Goal: Information Seeking & Learning: Compare options

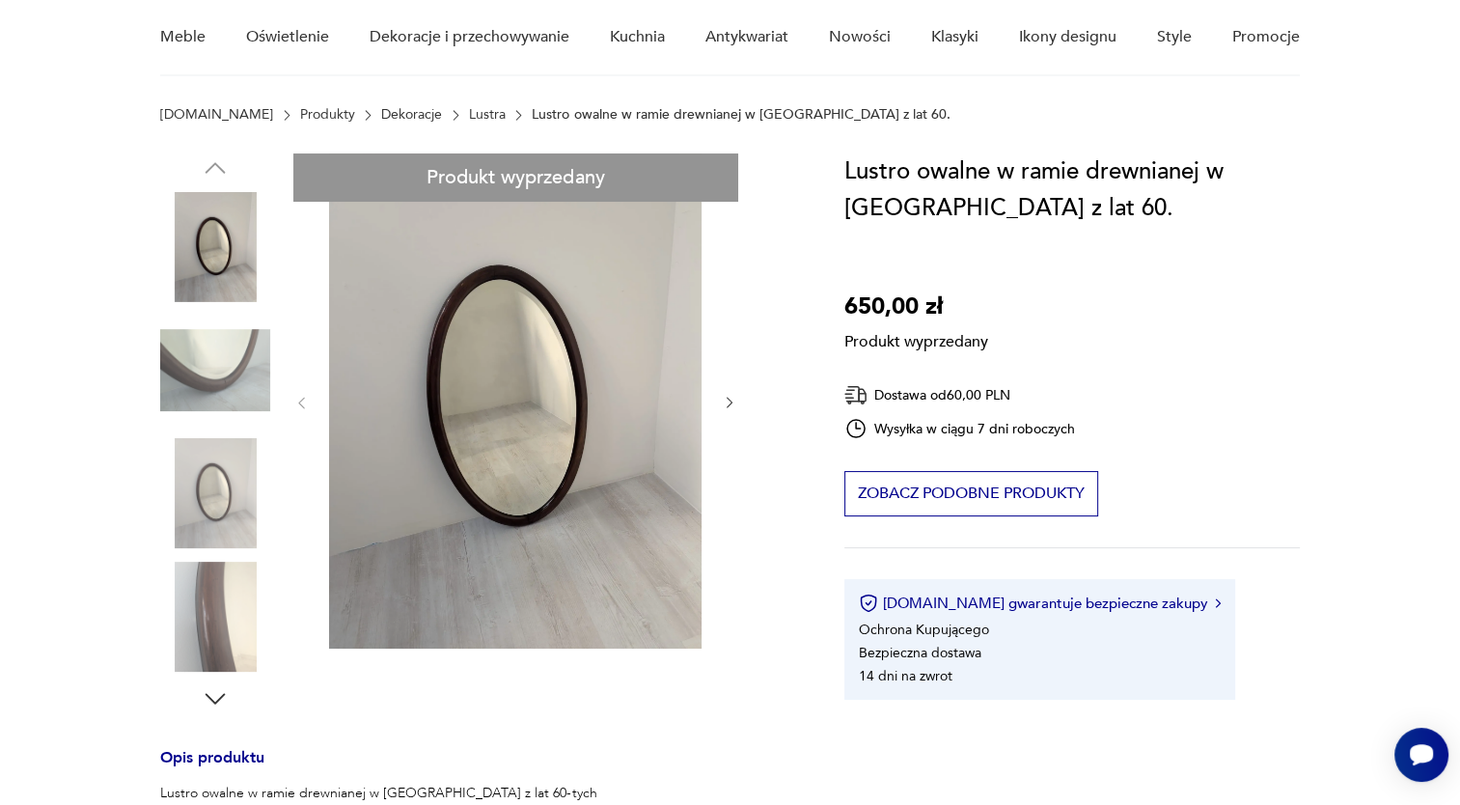
click at [726, 400] on div "Produkt wyprzedany Opis produktu Lustro owalne w ramie drewnianej w mahoniu z l…" at bounding box center [478, 672] width 637 height 1039
click at [209, 489] on div "Produkt wyprzedany Opis produktu Lustro owalne w ramie drewnianej w mahoniu z l…" at bounding box center [478, 672] width 637 height 1039
click at [563, 411] on div "Produkt wyprzedany Opis produktu Lustro owalne w ramie drewnianej w mahoniu z l…" at bounding box center [478, 672] width 637 height 1039
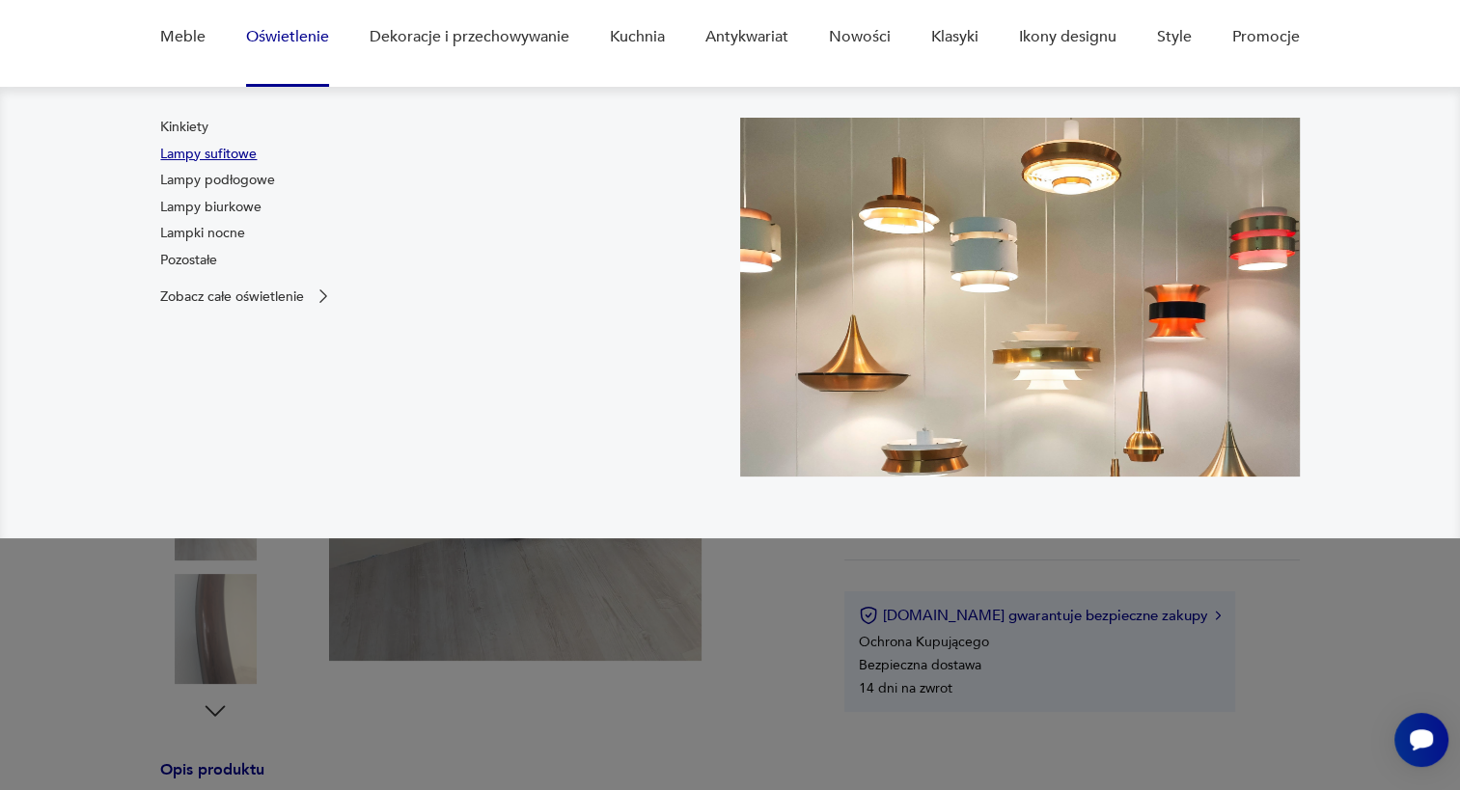
click at [212, 152] on link "Lampy sufitowe" at bounding box center [208, 154] width 96 height 19
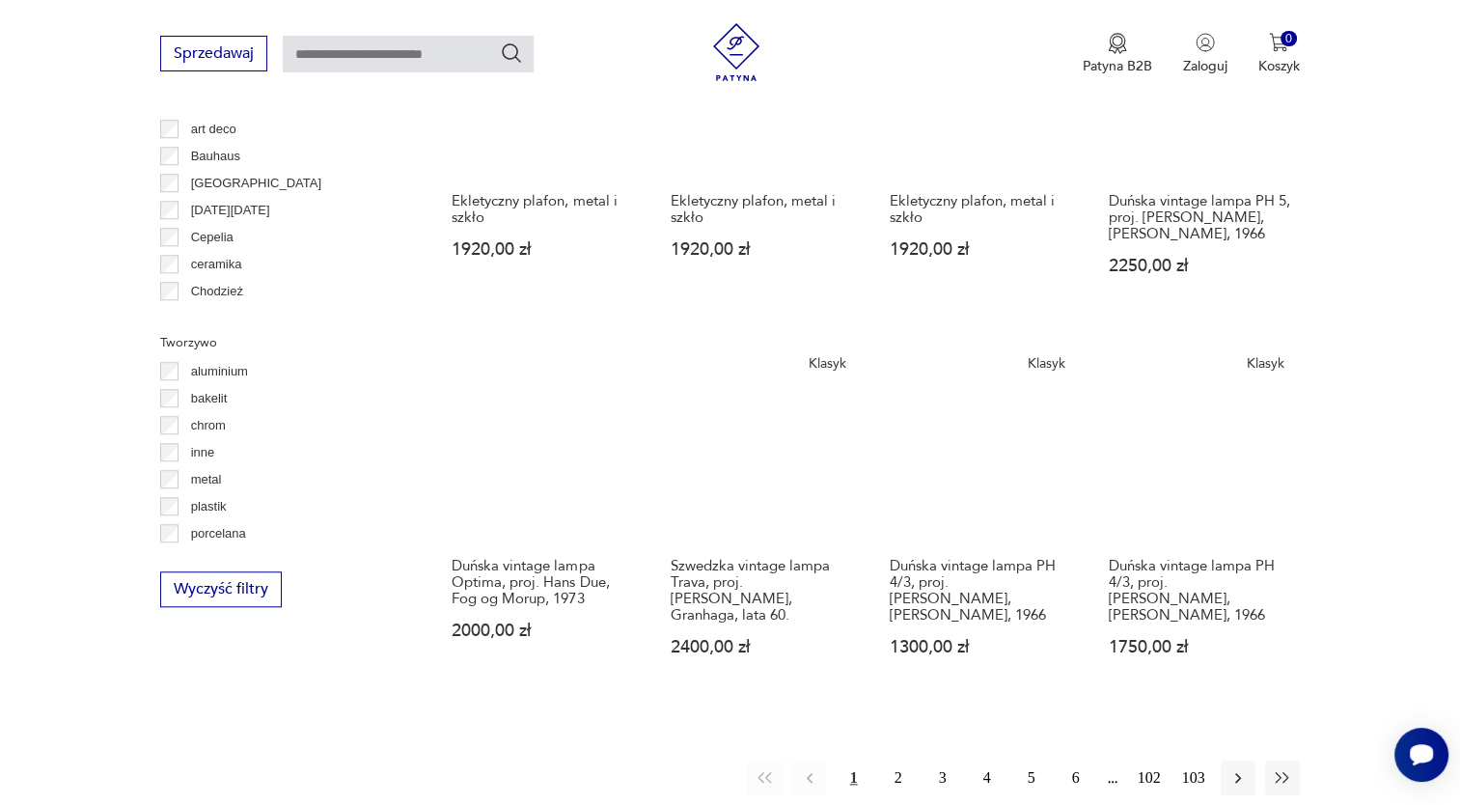
scroll to position [1671, 0]
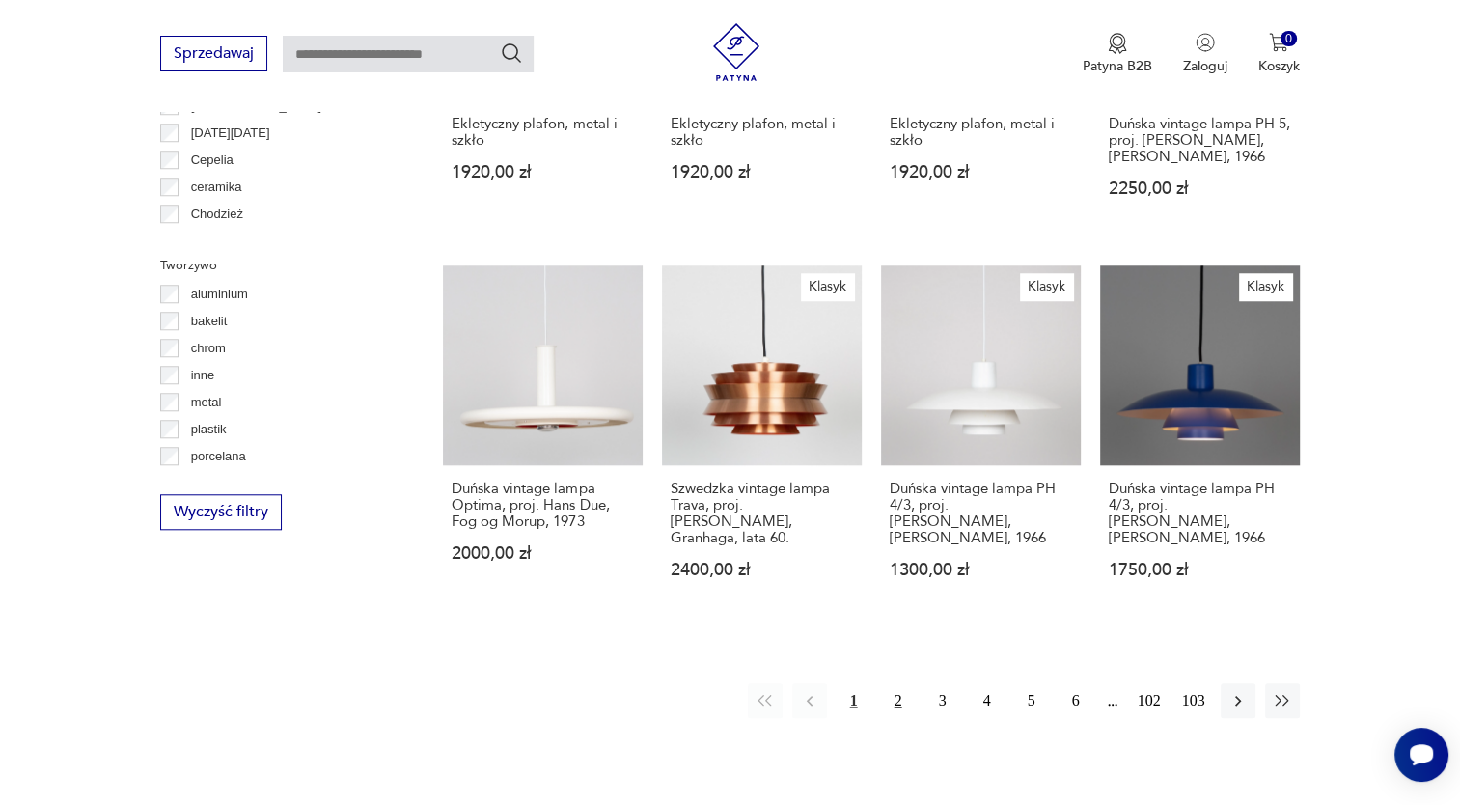
click at [900, 683] on button "2" at bounding box center [898, 700] width 35 height 35
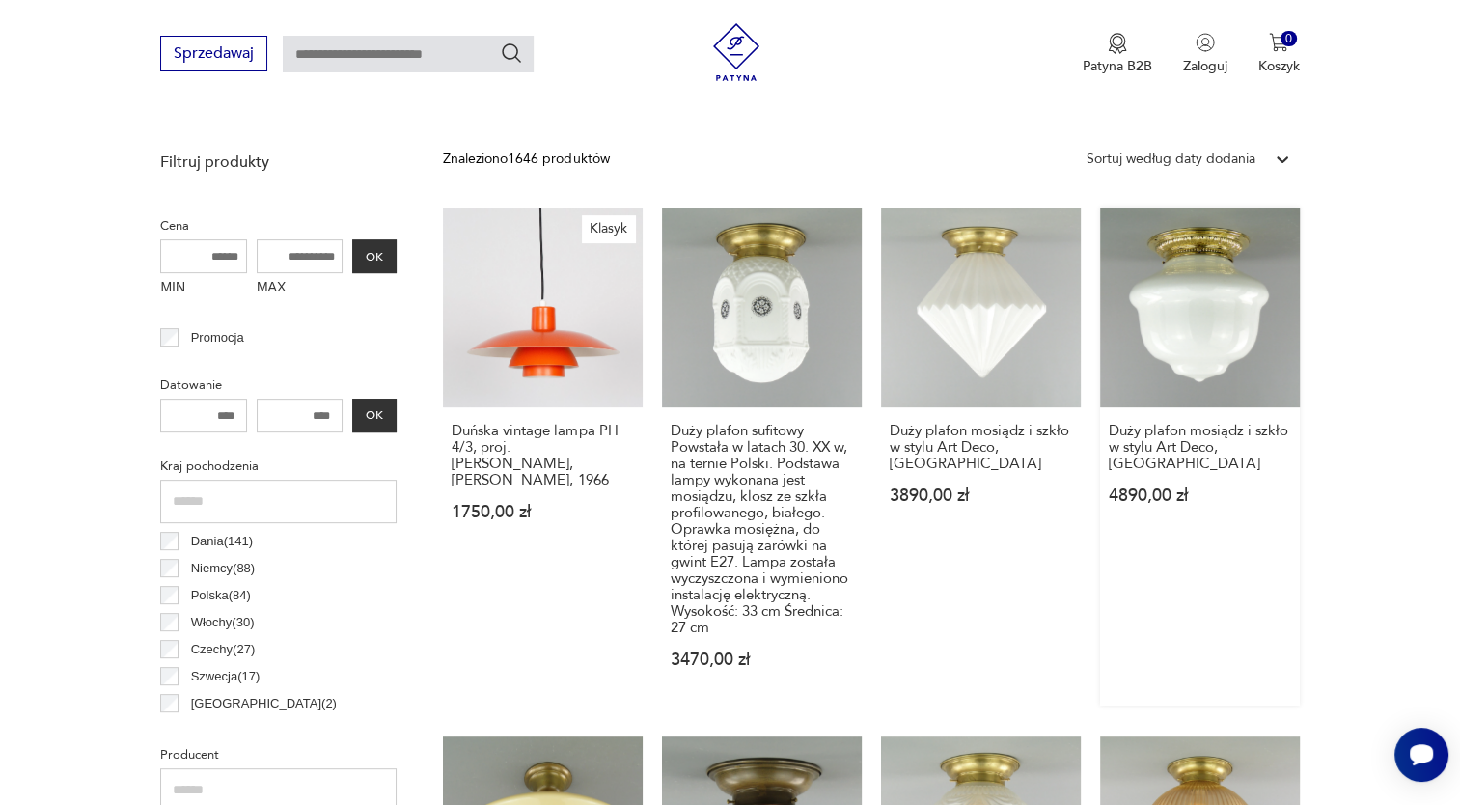
scroll to position [590, 0]
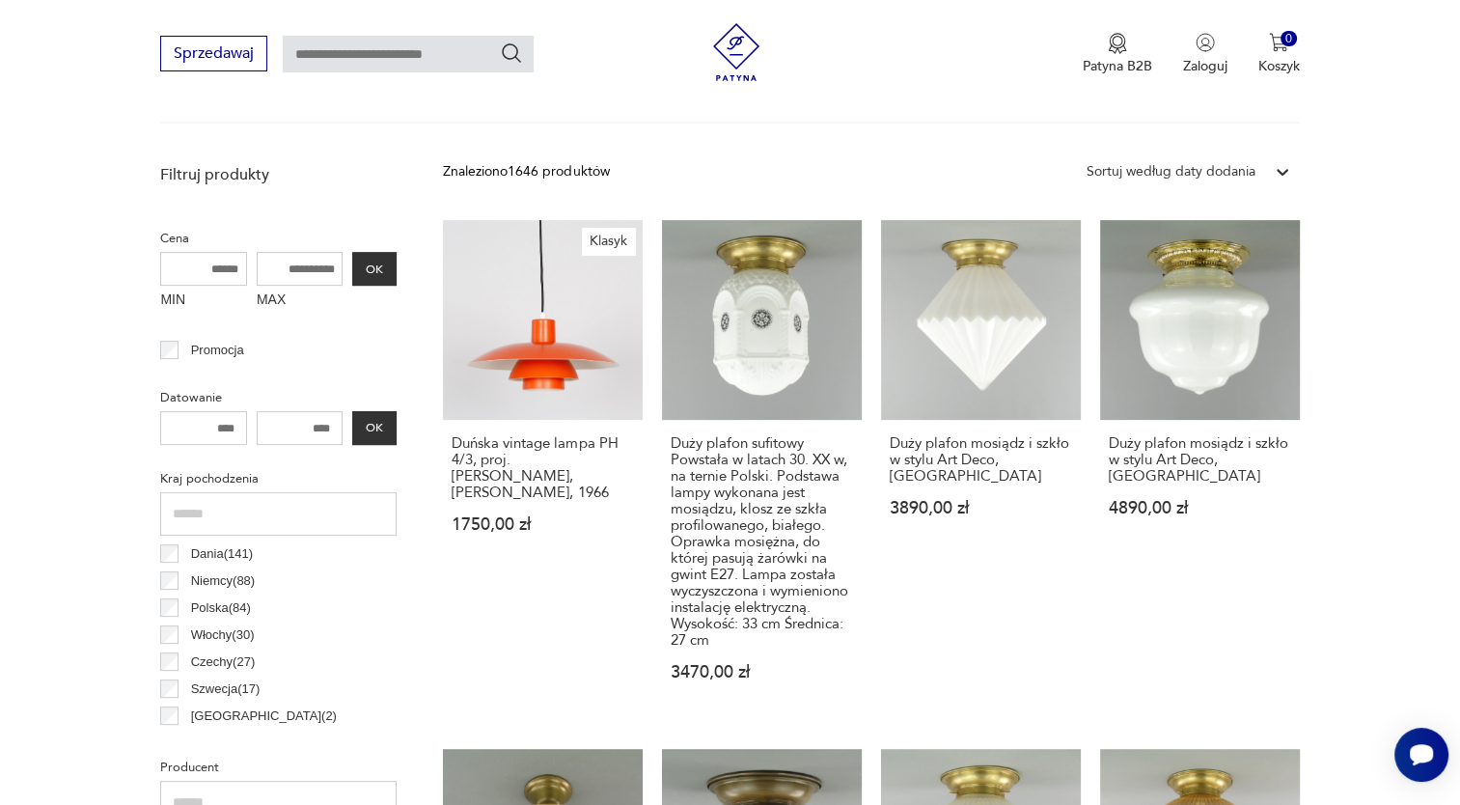
drag, startPoint x: 336, startPoint y: 423, endPoint x: 282, endPoint y: 423, distance: 54.0
click at [282, 423] on input "number" at bounding box center [300, 428] width 87 height 34
drag, startPoint x: 299, startPoint y: 426, endPoint x: 341, endPoint y: 426, distance: 42.4
click at [343, 426] on input "number" at bounding box center [300, 428] width 87 height 34
click at [321, 422] on input "number" at bounding box center [300, 428] width 87 height 34
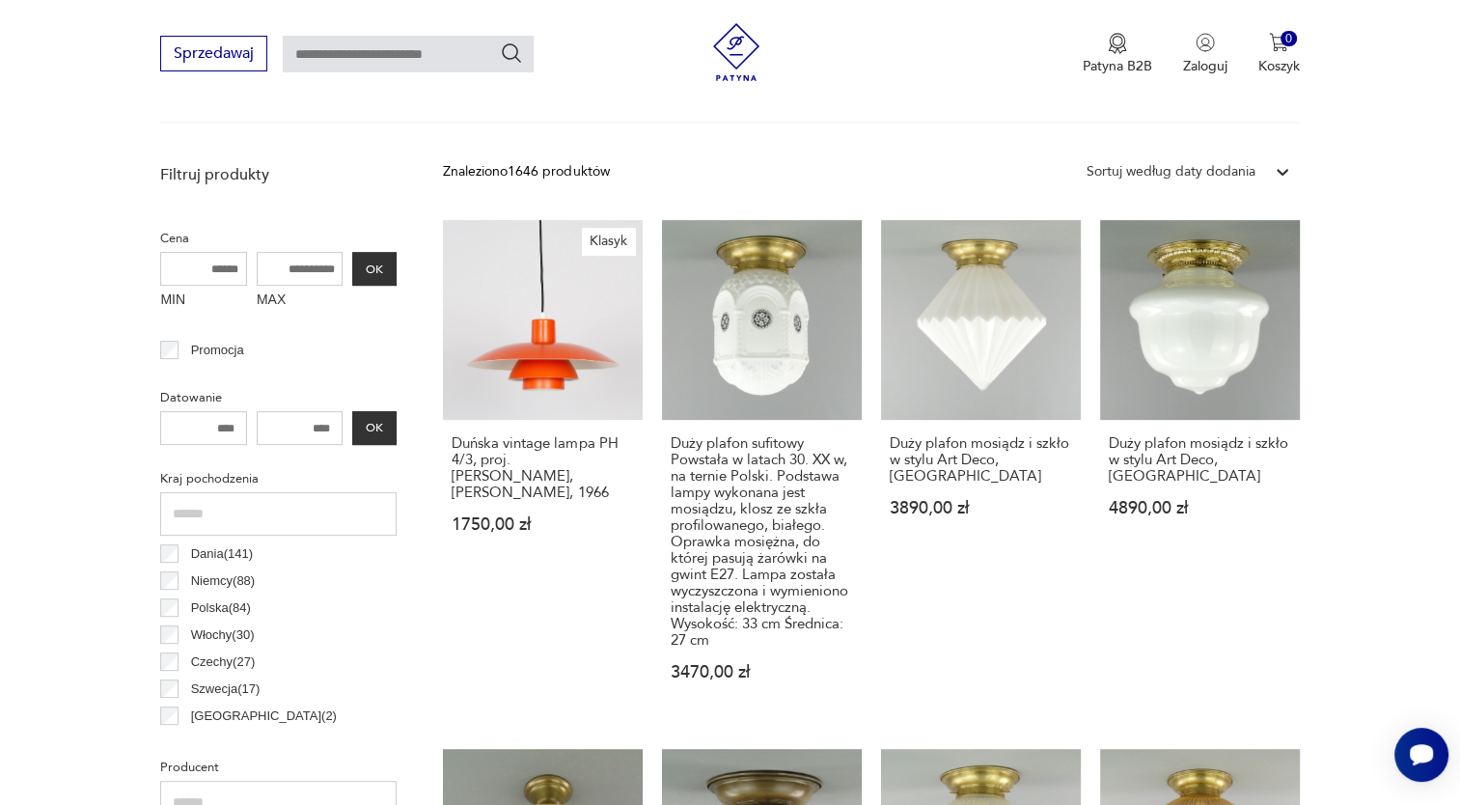
click at [198, 434] on input "number" at bounding box center [203, 428] width 87 height 34
click at [284, 278] on input "MAX" at bounding box center [300, 269] width 87 height 34
click at [295, 268] on input "MAX" at bounding box center [300, 269] width 87 height 34
click at [234, 169] on p "Filtruj produkty" at bounding box center [278, 174] width 236 height 21
click at [291, 267] on input "MAX" at bounding box center [300, 269] width 87 height 34
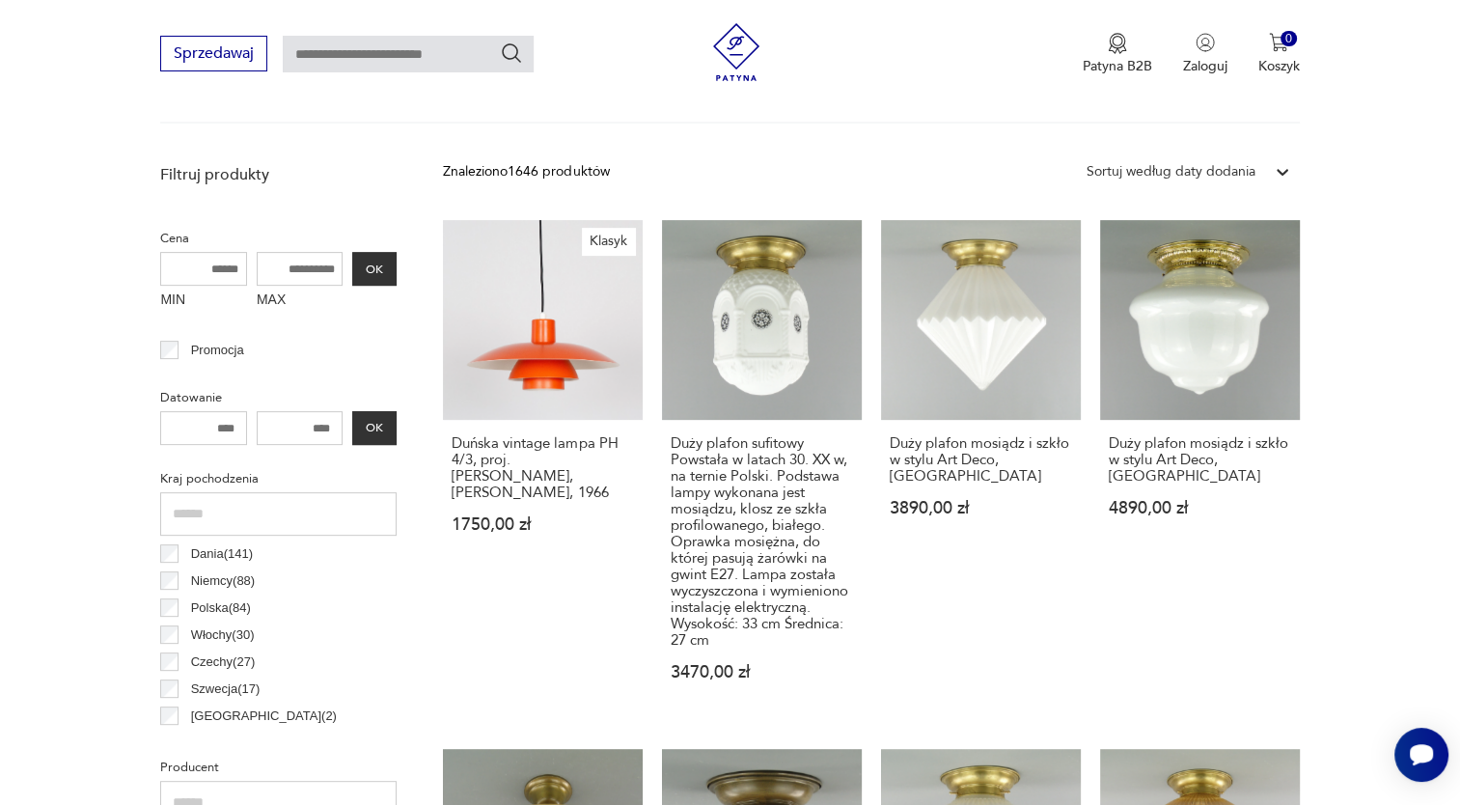
drag, startPoint x: 346, startPoint y: 264, endPoint x: 417, endPoint y: 264, distance: 70.4
click at [259, 505] on input "text" at bounding box center [278, 513] width 236 height 43
click at [297, 426] on input "number" at bounding box center [300, 428] width 87 height 34
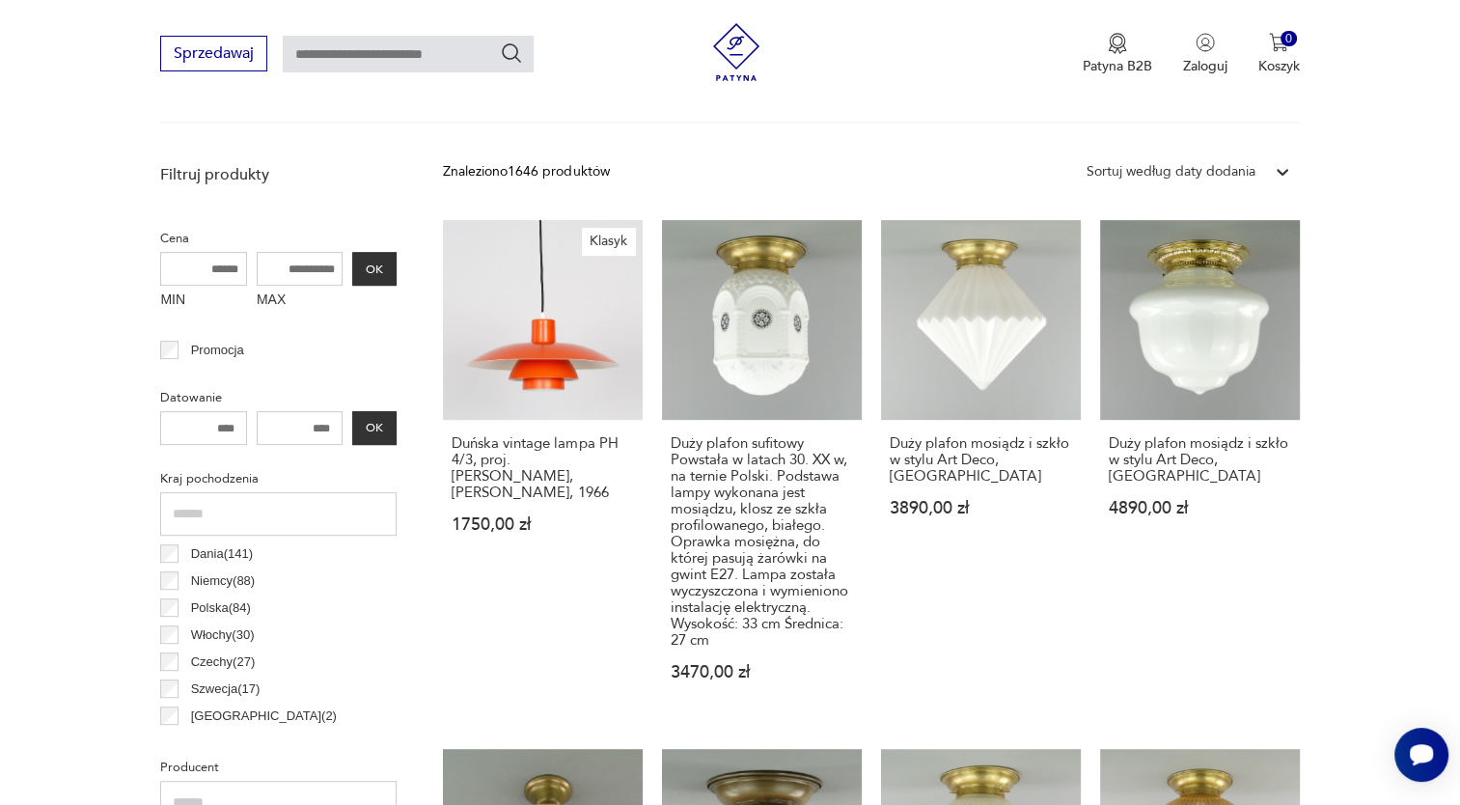
drag, startPoint x: 295, startPoint y: 425, endPoint x: 274, endPoint y: 423, distance: 21.4
click at [274, 423] on input "number" at bounding box center [300, 428] width 87 height 34
drag, startPoint x: 287, startPoint y: 425, endPoint x: 382, endPoint y: 438, distance: 96.3
click at [382, 438] on div "OK" at bounding box center [278, 428] width 236 height 34
click at [380, 426] on button "OK" at bounding box center [374, 428] width 44 height 34
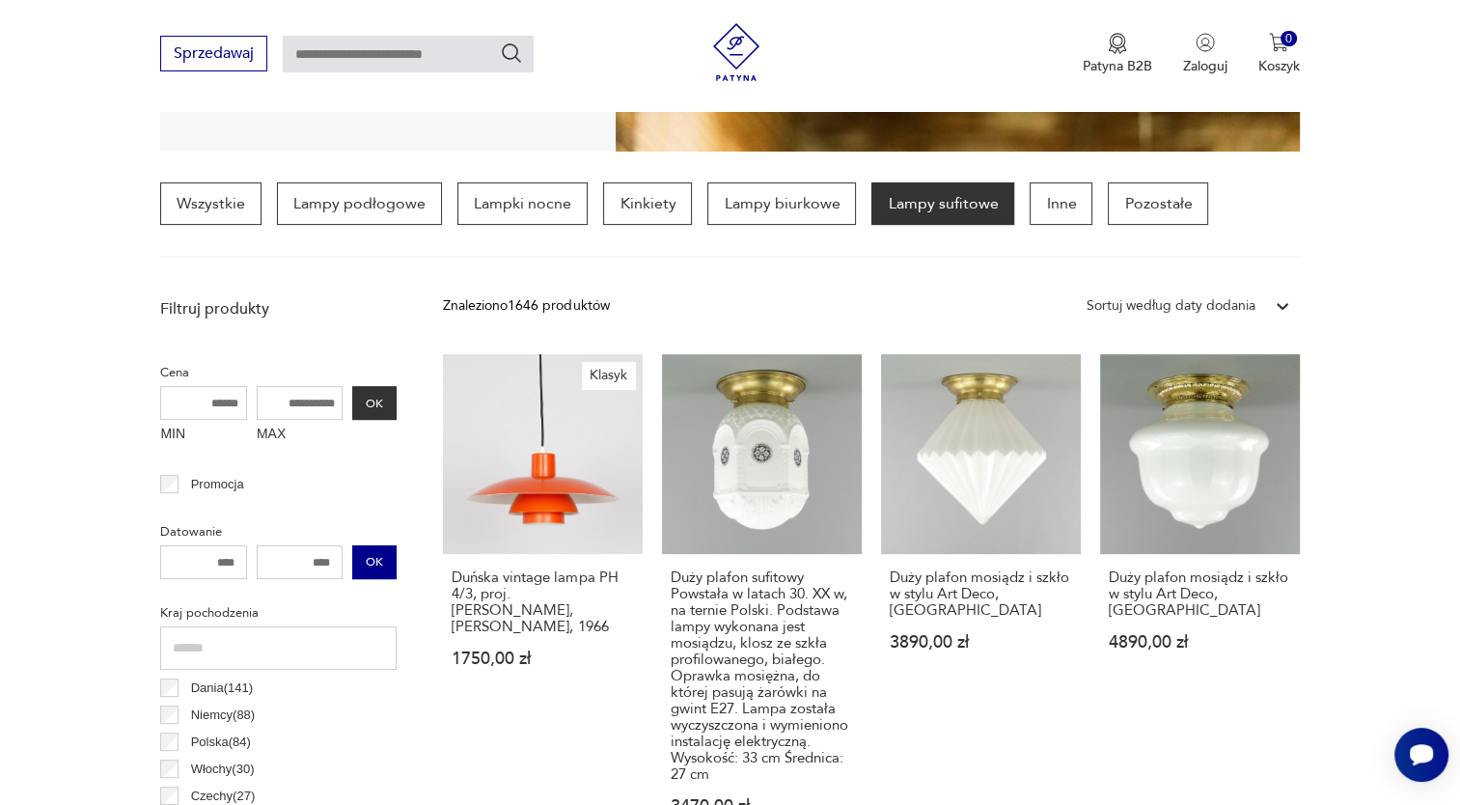
scroll to position [454, 0]
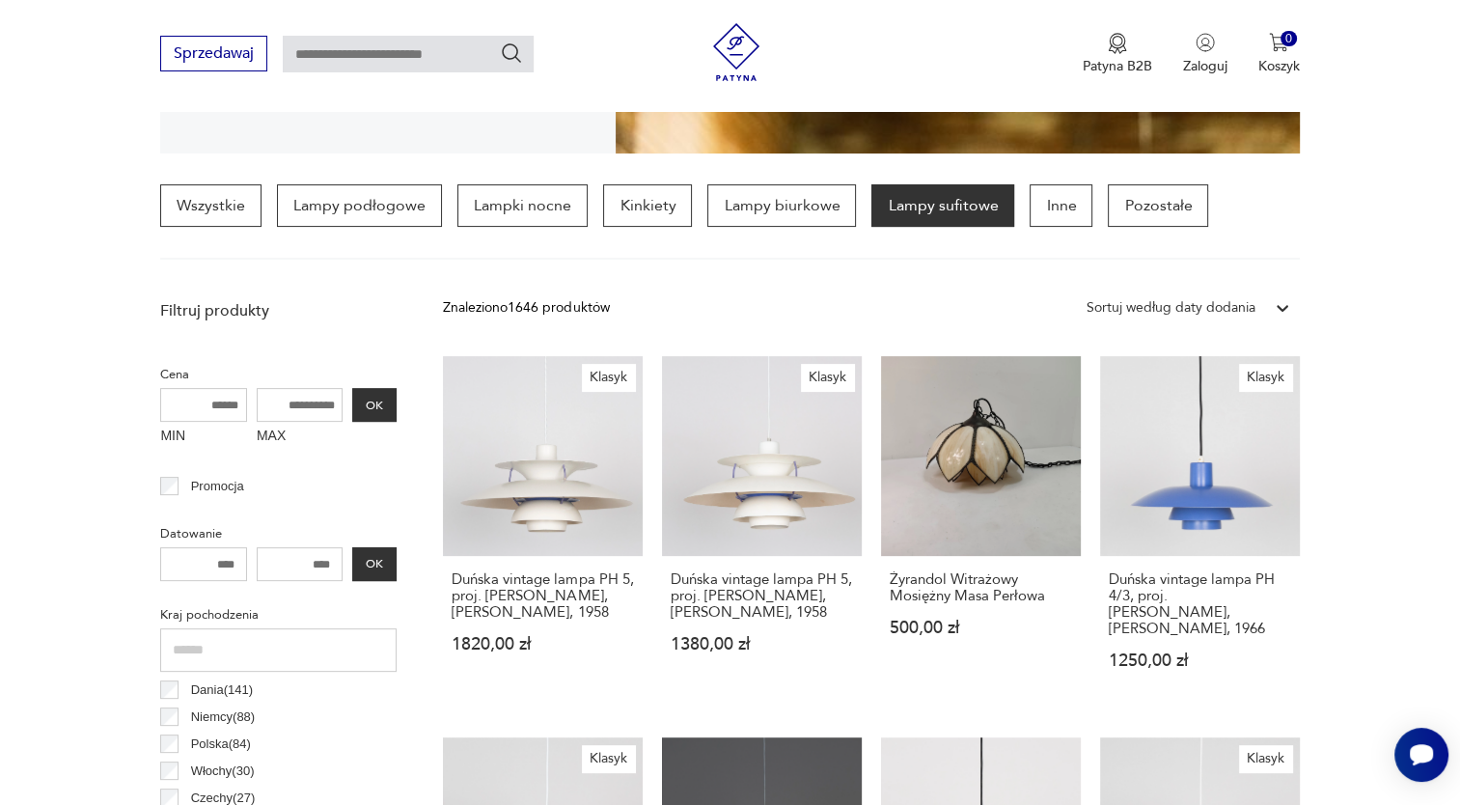
click at [317, 555] on input "number" at bounding box center [300, 564] width 87 height 34
drag, startPoint x: 300, startPoint y: 561, endPoint x: 347, endPoint y: 560, distance: 47.3
click at [347, 560] on div "OK" at bounding box center [278, 564] width 236 height 34
type input "****"
click at [382, 568] on div "**** OK" at bounding box center [278, 564] width 236 height 34
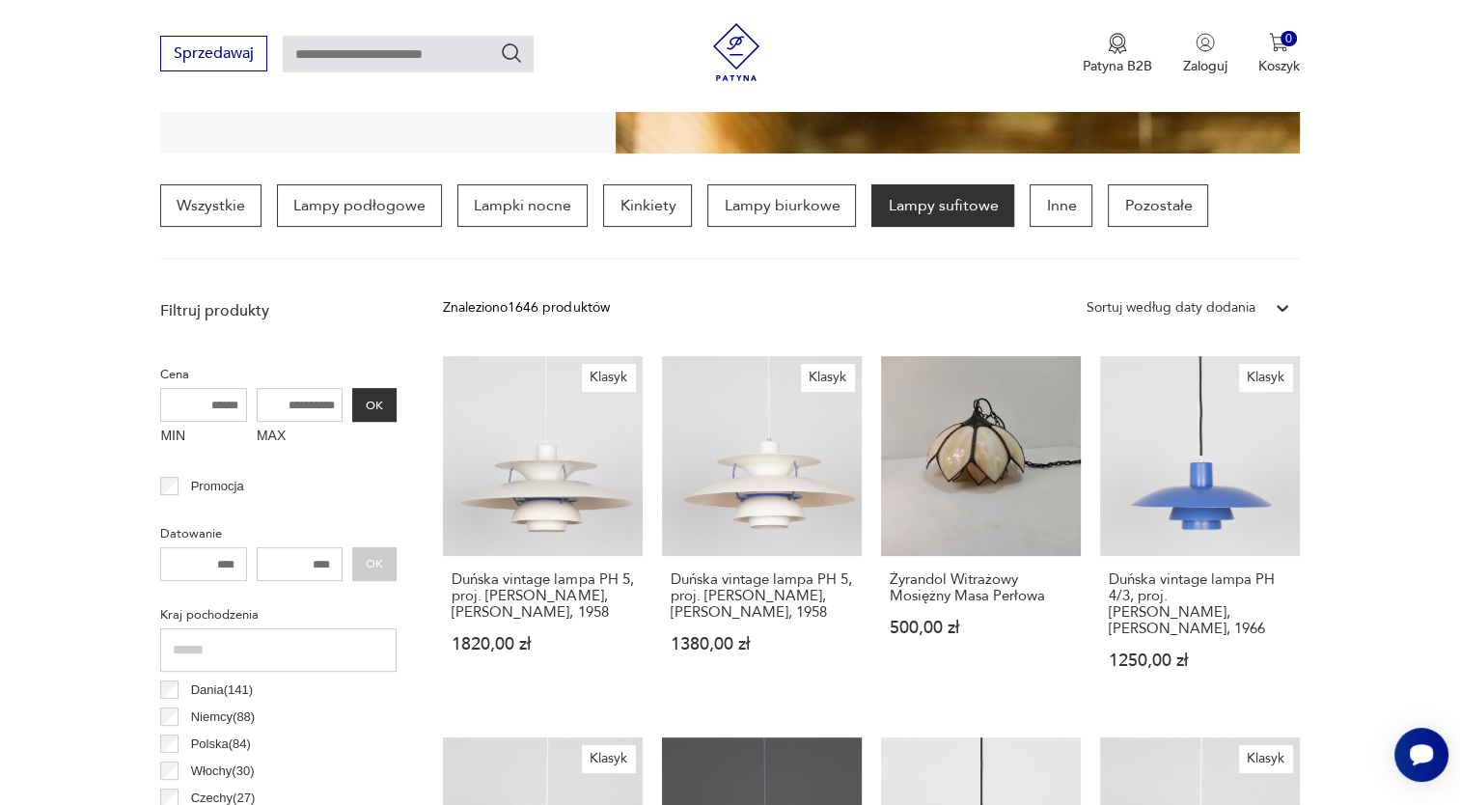
click at [348, 601] on div "Kraj pochodzenia Dania ( 141 ) Niemcy ( 88 ) Polska ( 84 ) Włochy ( 30 ) Czechy…" at bounding box center [278, 735] width 236 height 268
click at [306, 402] on input "MAX" at bounding box center [300, 405] width 87 height 34
click at [373, 399] on button "OK" at bounding box center [374, 405] width 44 height 34
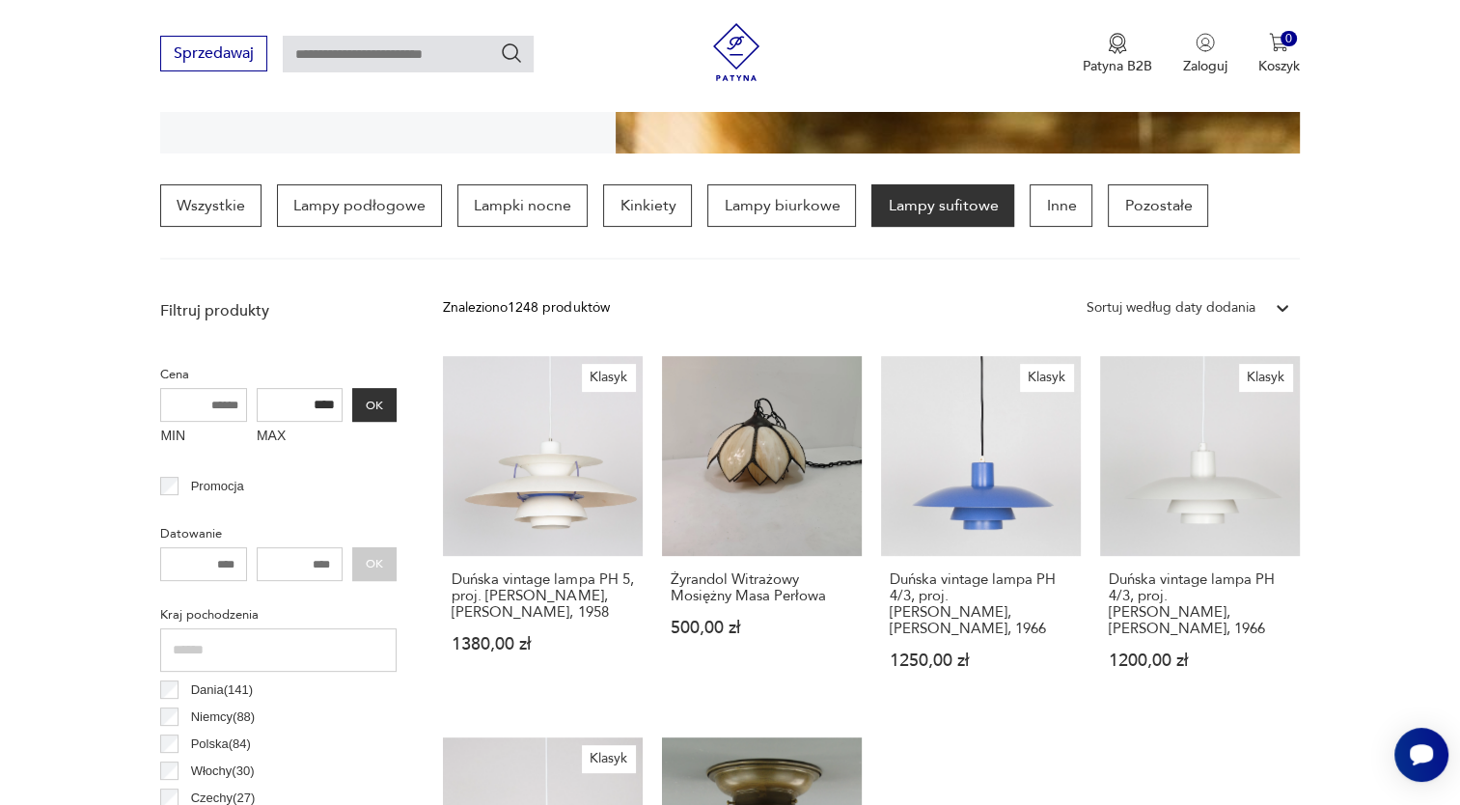
click at [376, 566] on div "**** OK" at bounding box center [278, 564] width 236 height 34
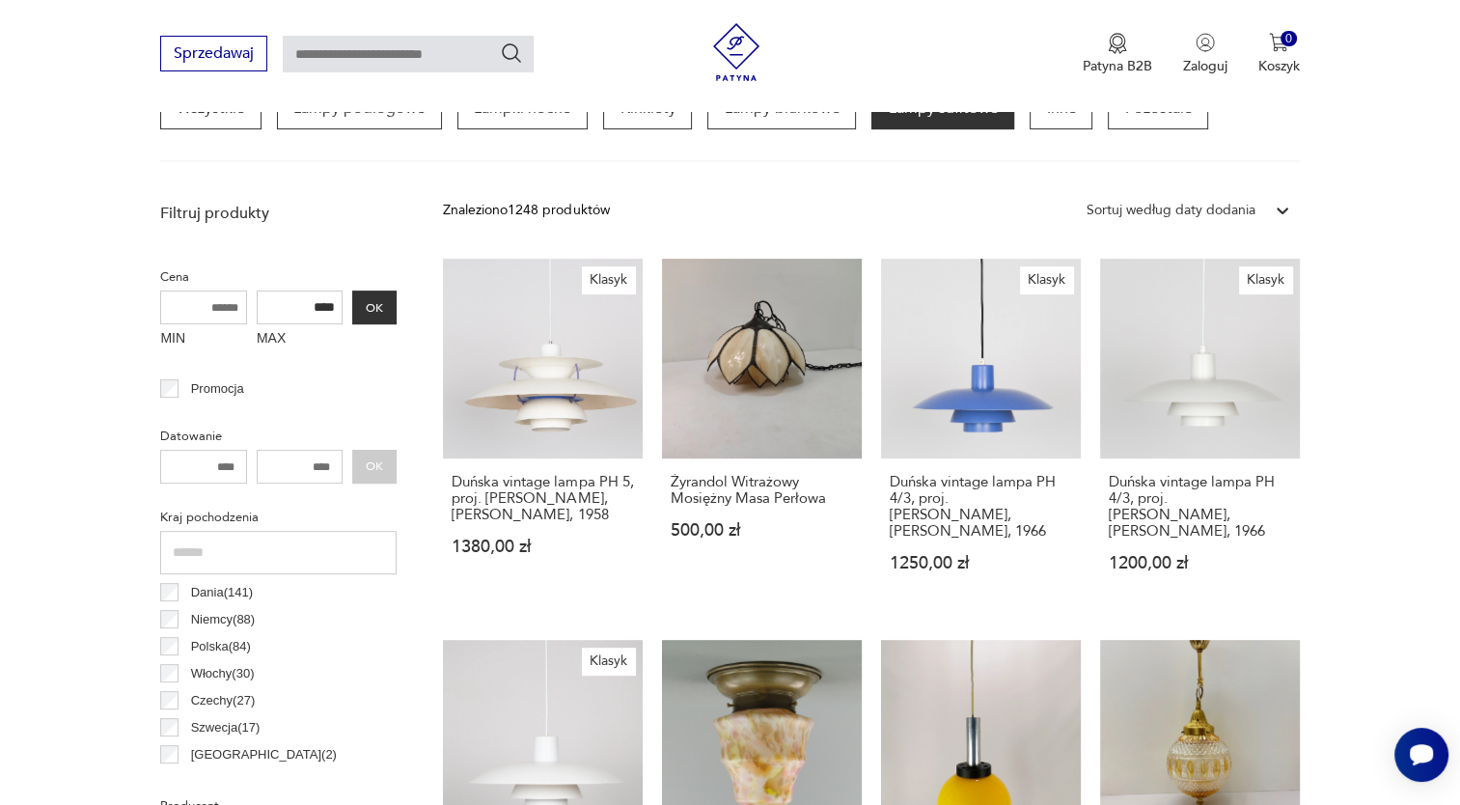
scroll to position [406, 0]
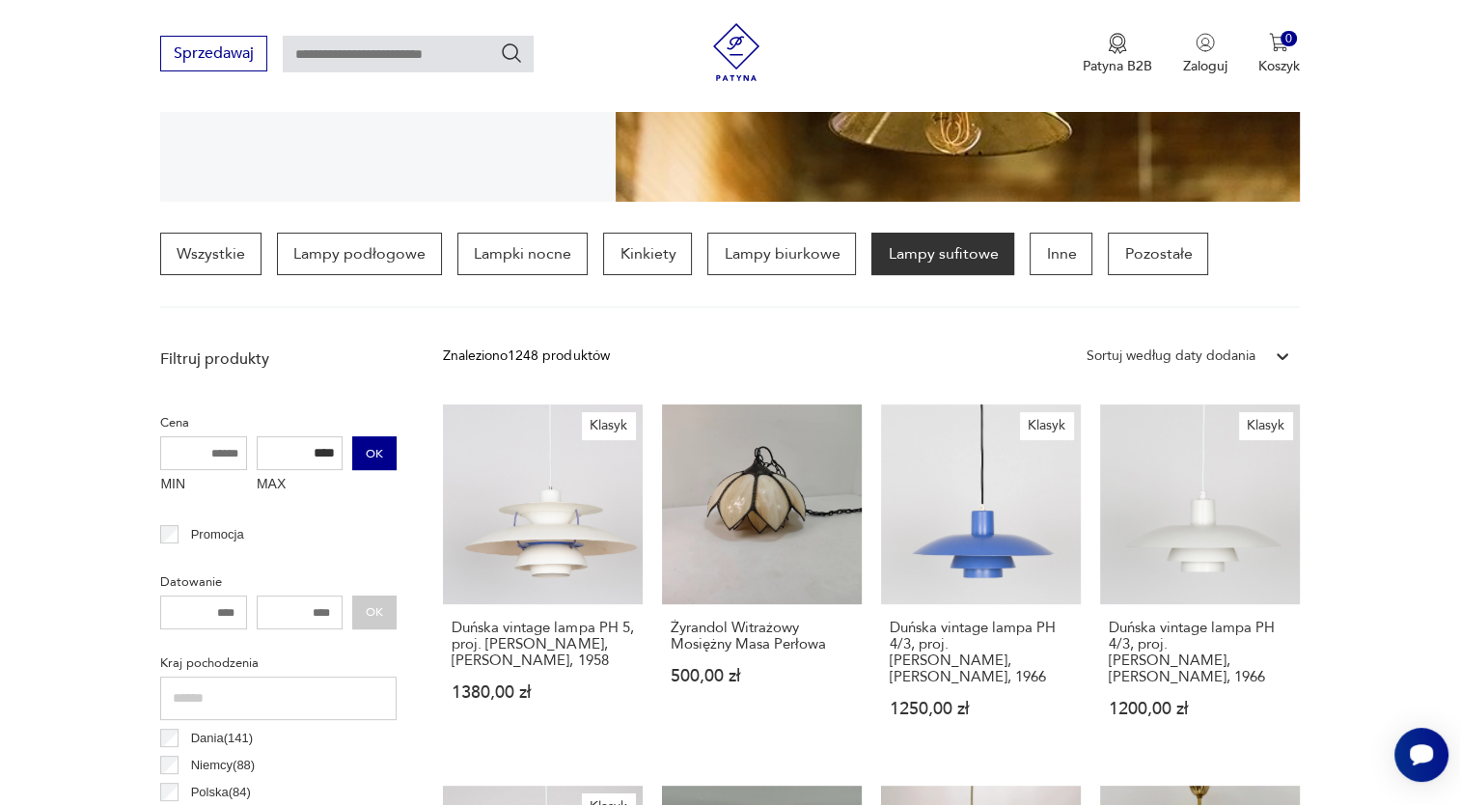
drag, startPoint x: 321, startPoint y: 448, endPoint x: 374, endPoint y: 453, distance: 53.4
click at [374, 453] on div "MIN MAX **** OK" at bounding box center [278, 468] width 236 height 65
type input "****"
click at [373, 453] on button "OK" at bounding box center [374, 453] width 44 height 34
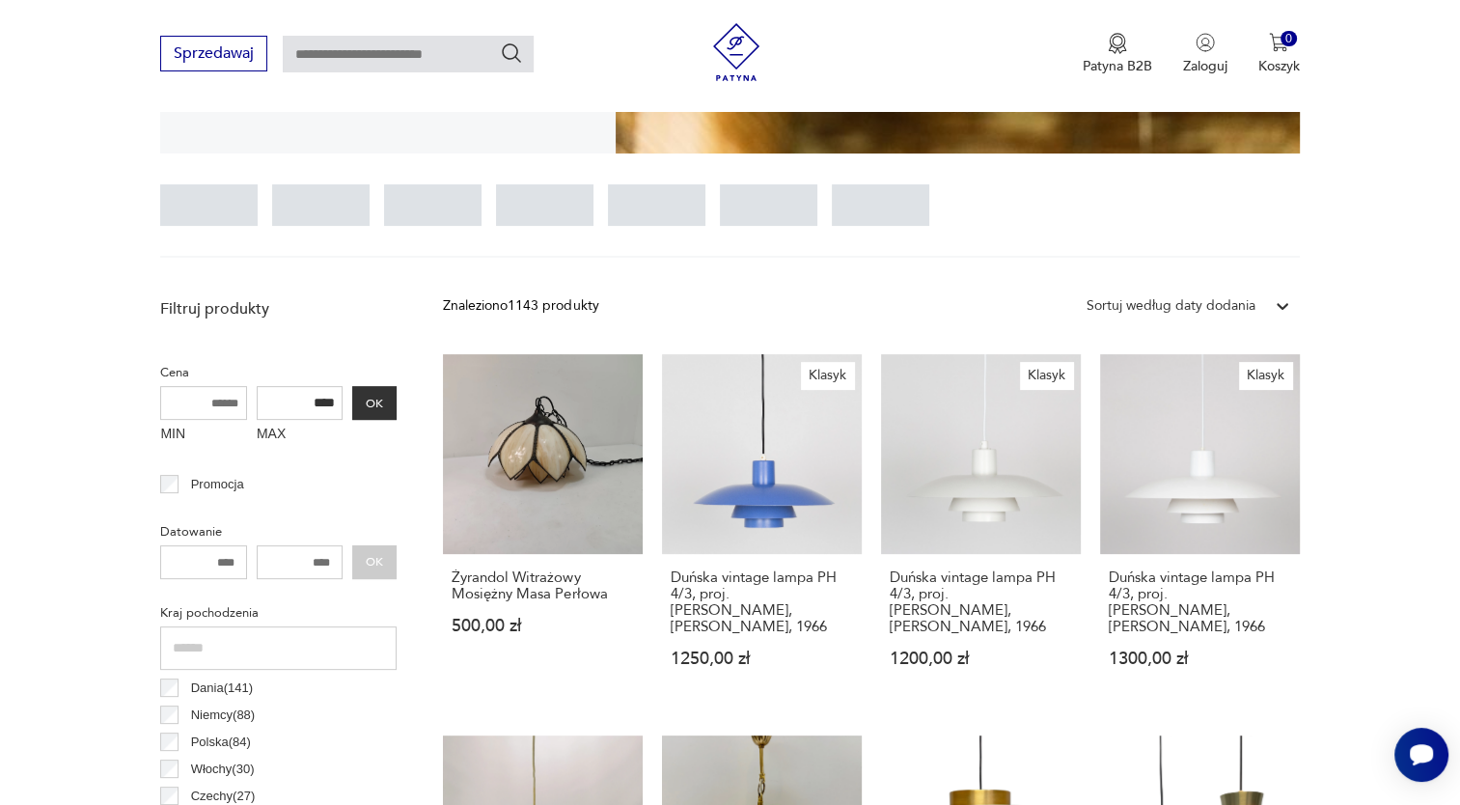
click at [335, 569] on input "****" at bounding box center [300, 562] width 87 height 34
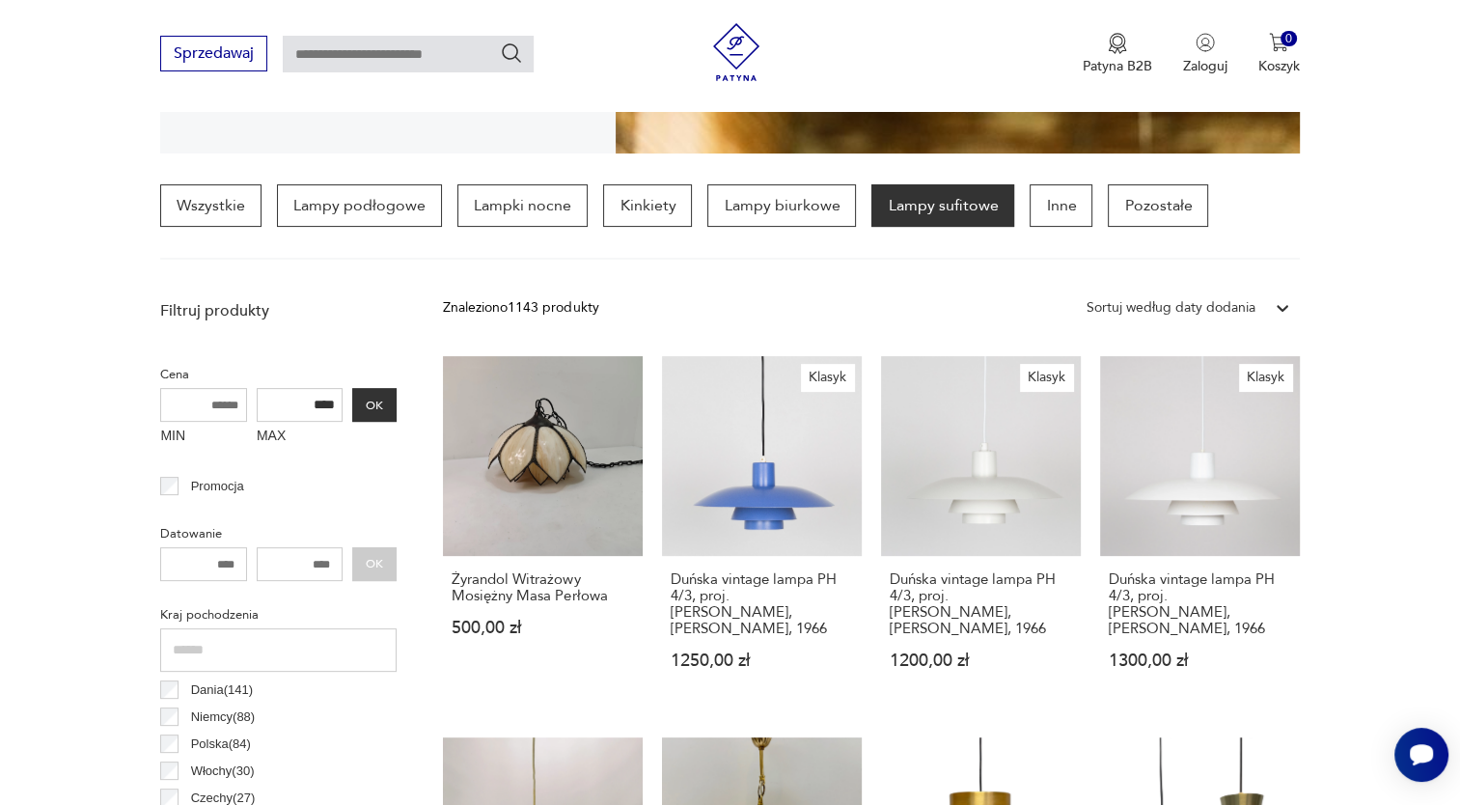
type input "****"
click at [382, 561] on div "**** OK" at bounding box center [278, 564] width 236 height 34
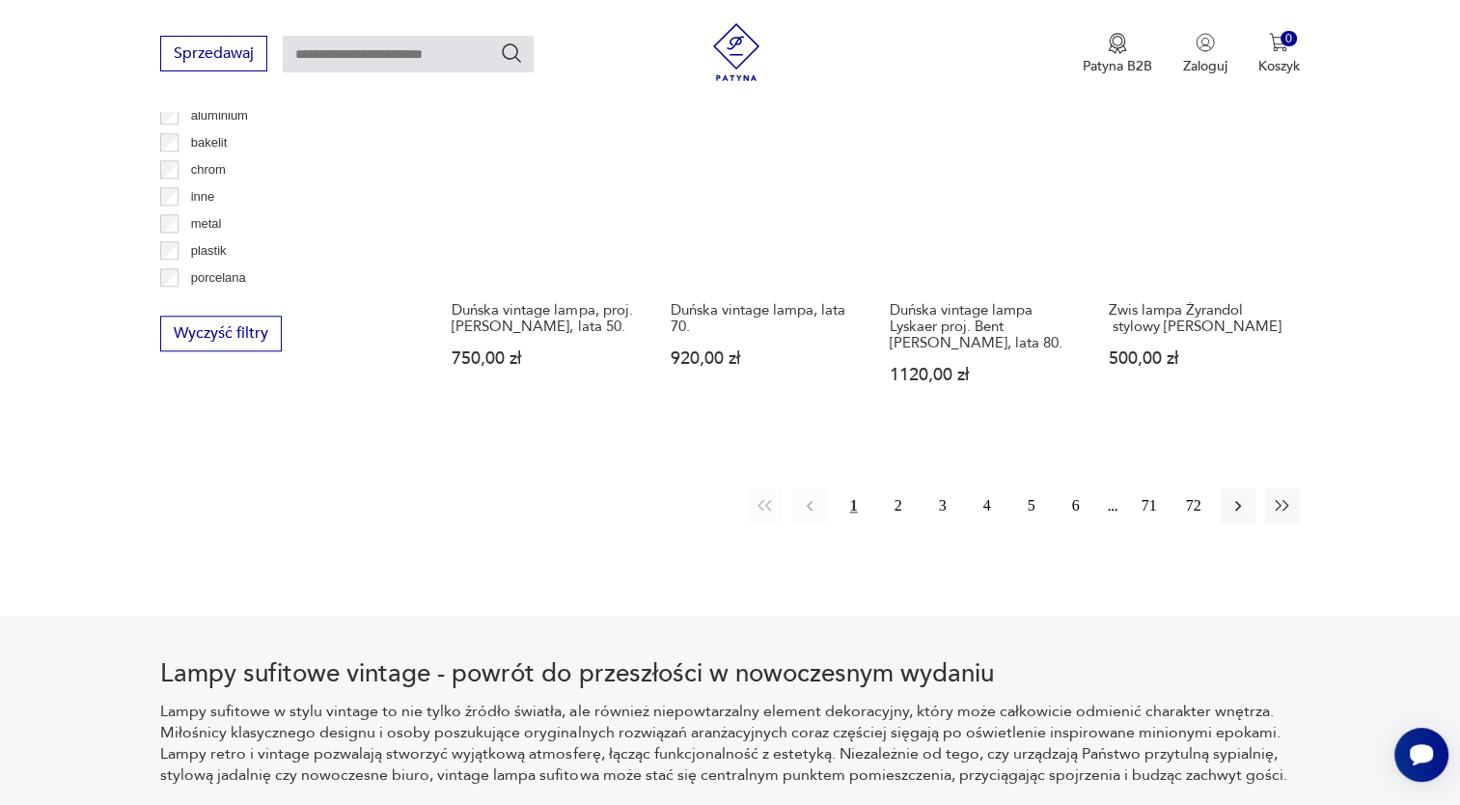
scroll to position [1888, 0]
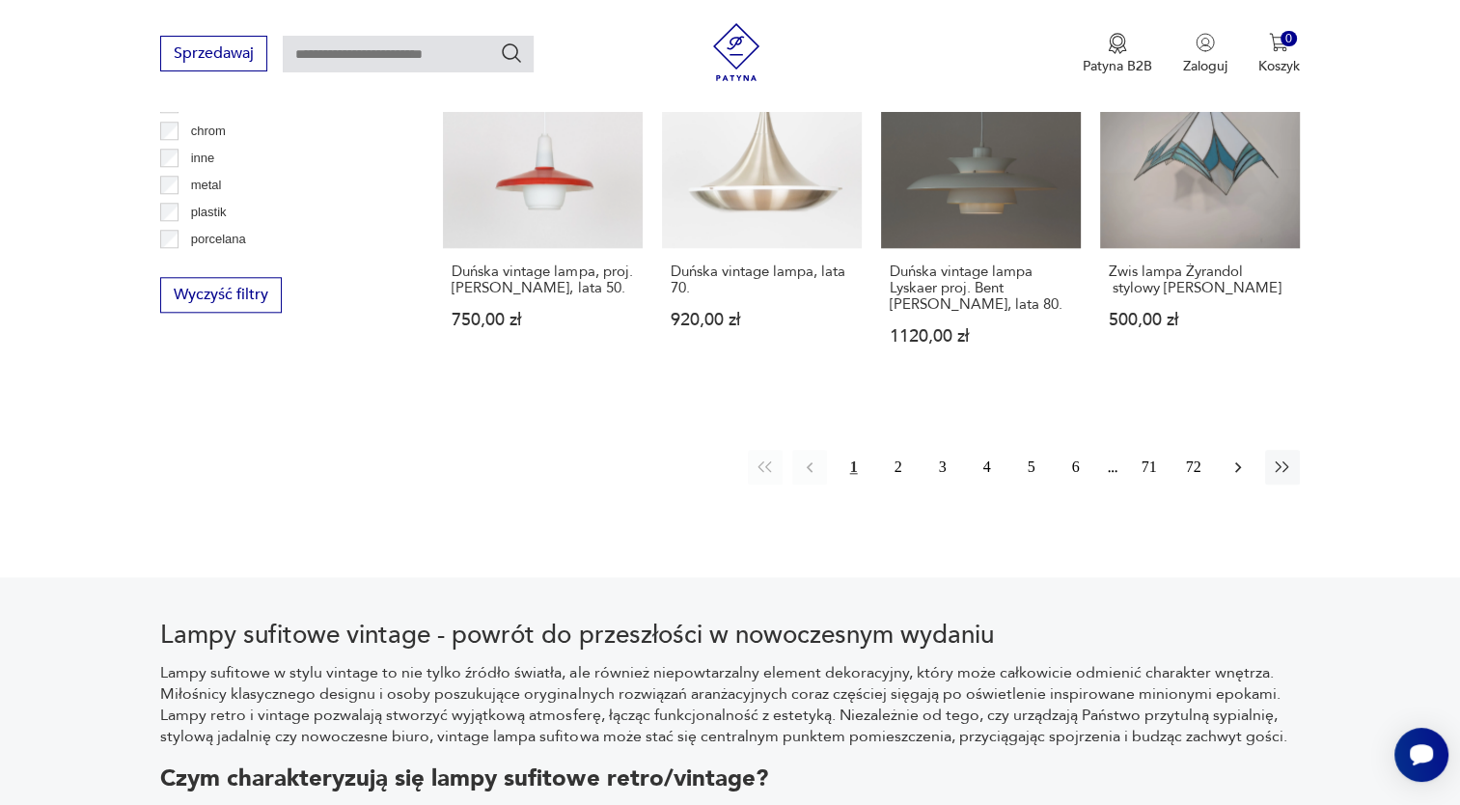
click at [1230, 457] on icon "button" at bounding box center [1237, 466] width 19 height 19
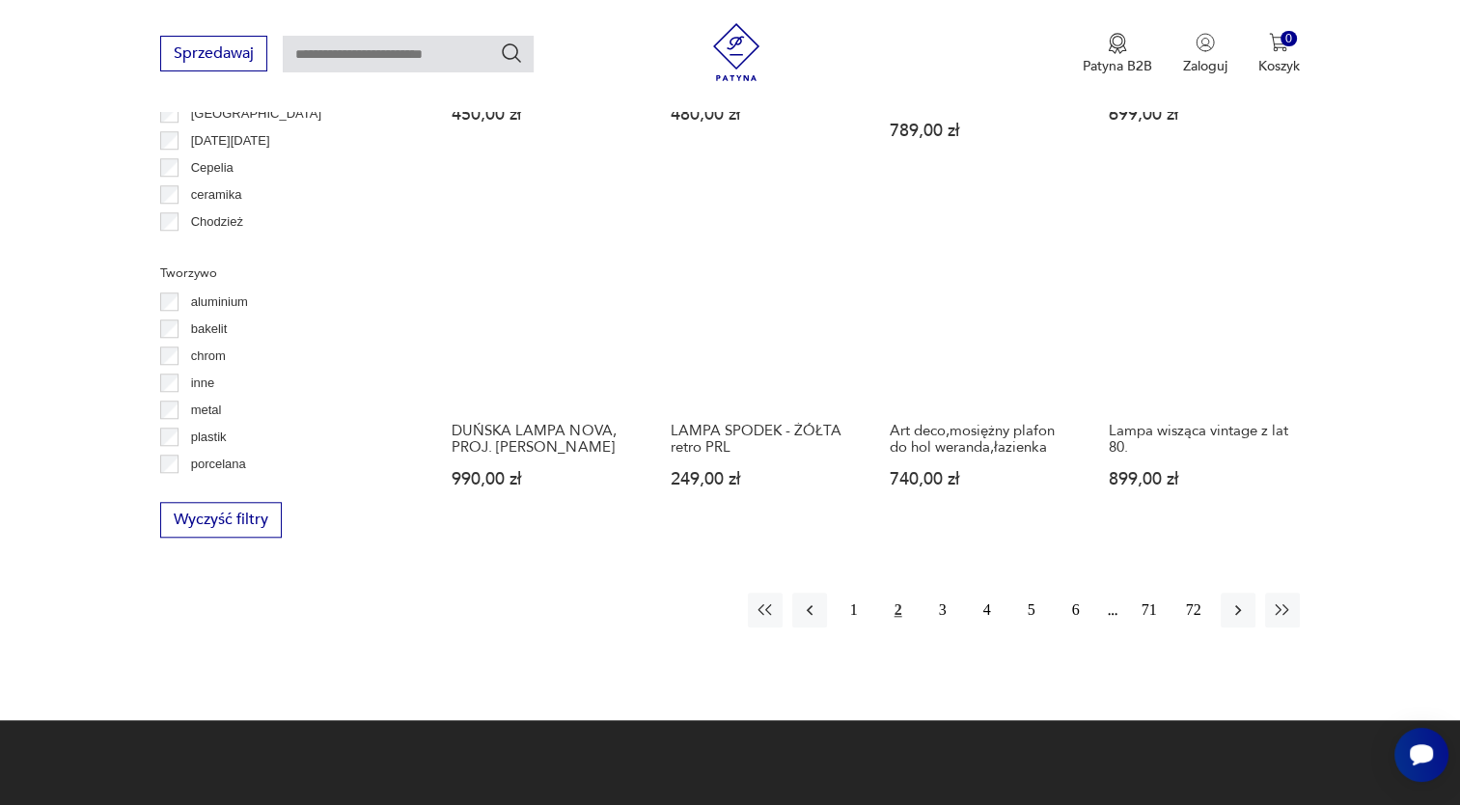
scroll to position [1692, 0]
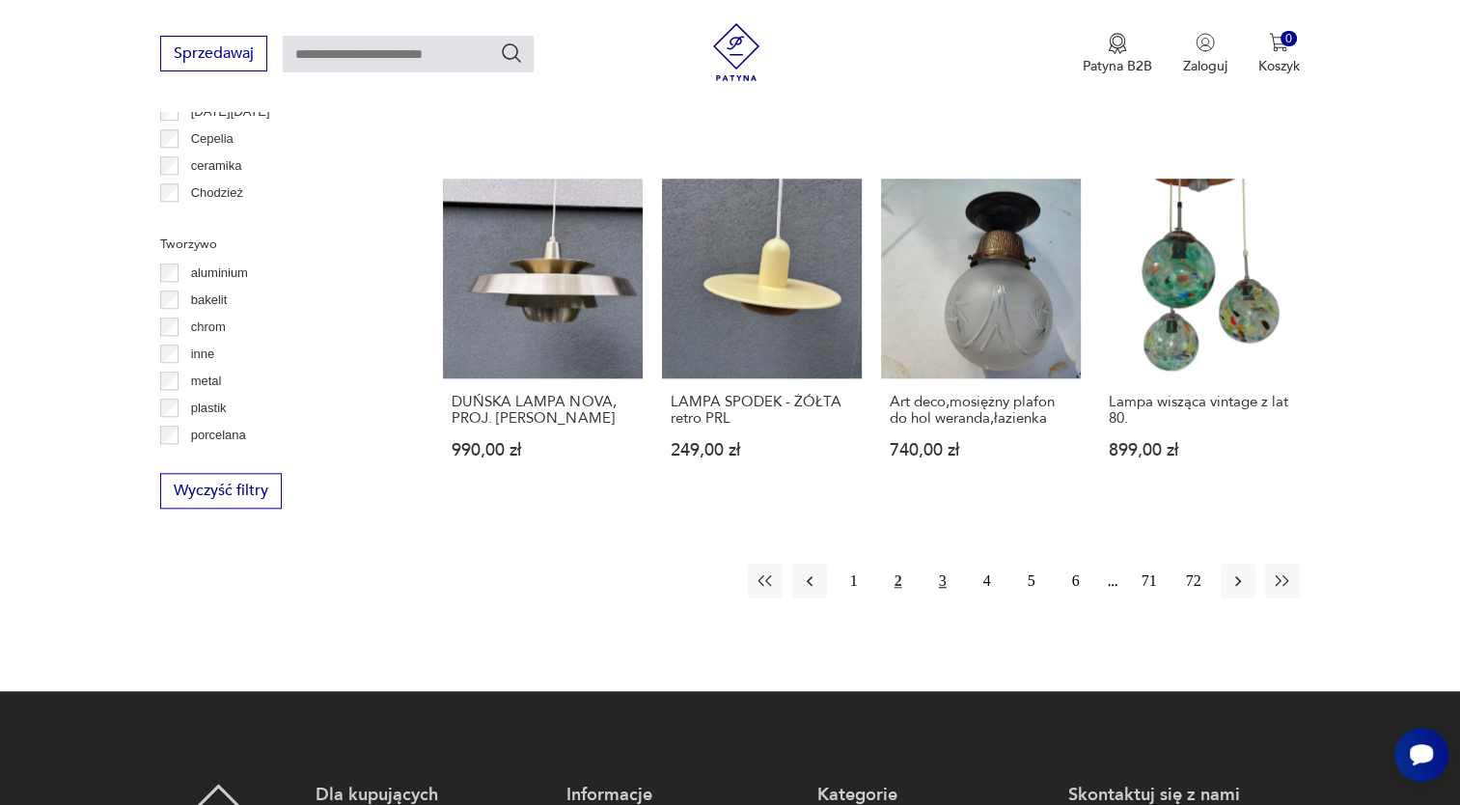
click at [940, 580] on button "3" at bounding box center [942, 580] width 35 height 35
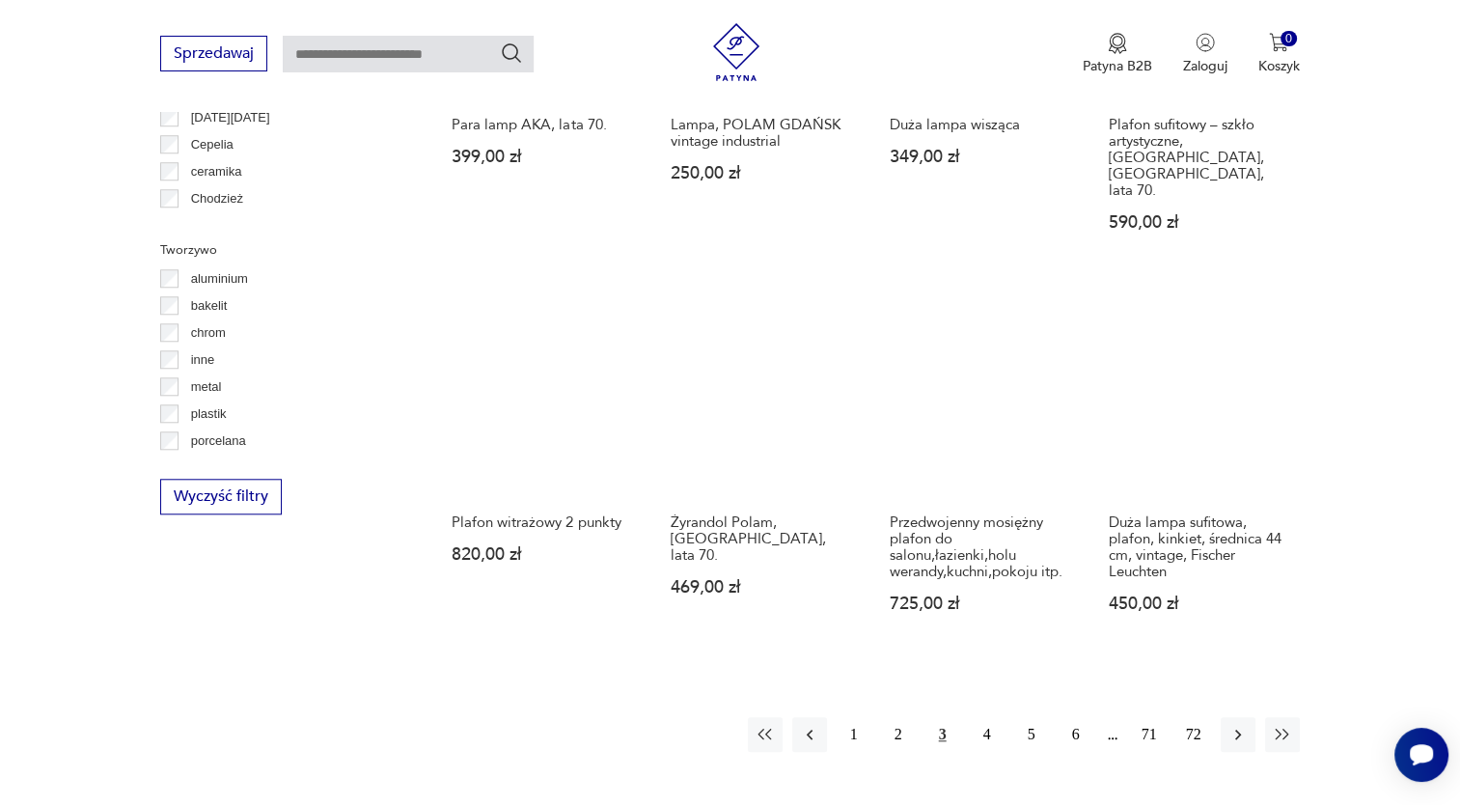
scroll to position [1800, 0]
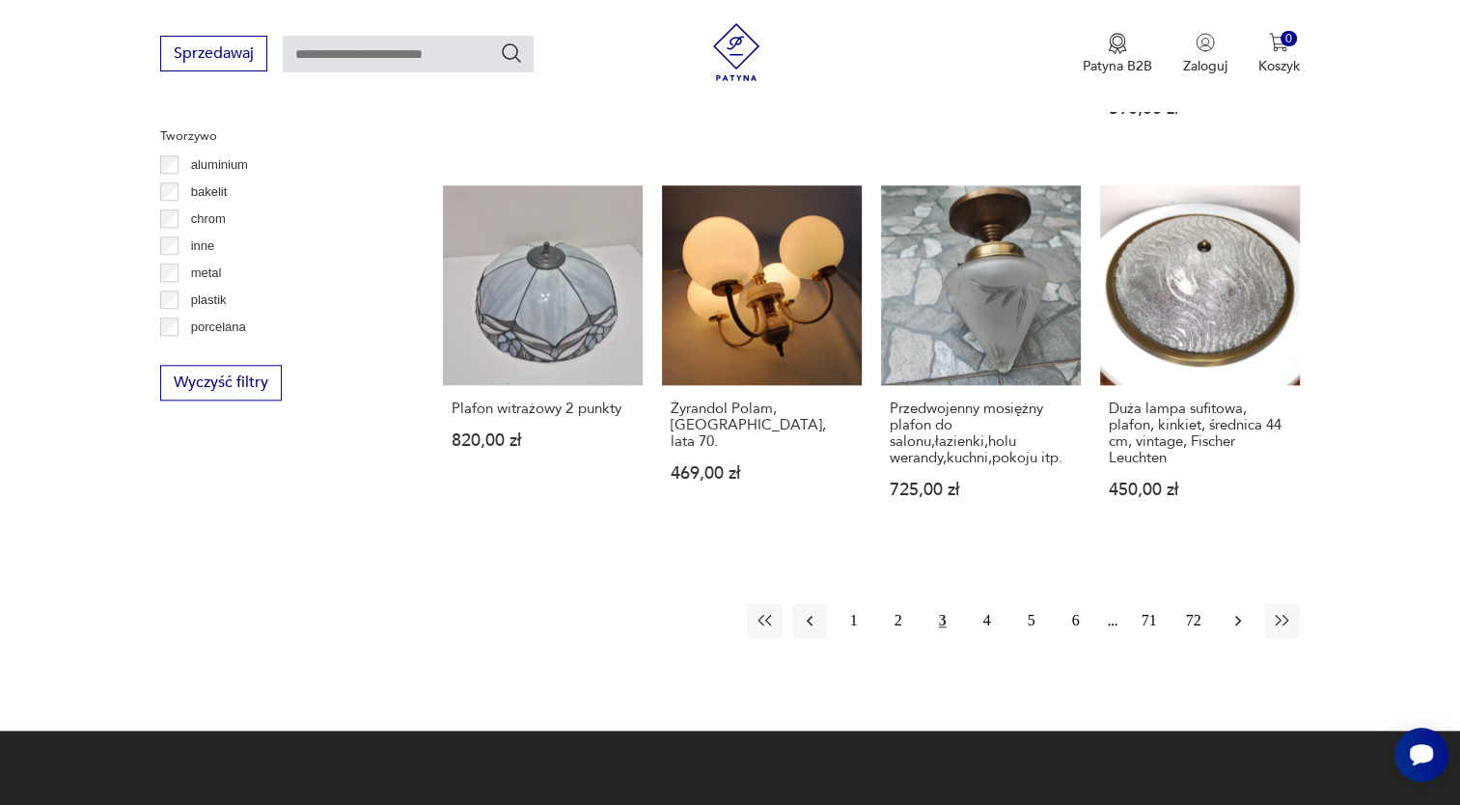
click at [1242, 611] on icon "button" at bounding box center [1237, 620] width 19 height 19
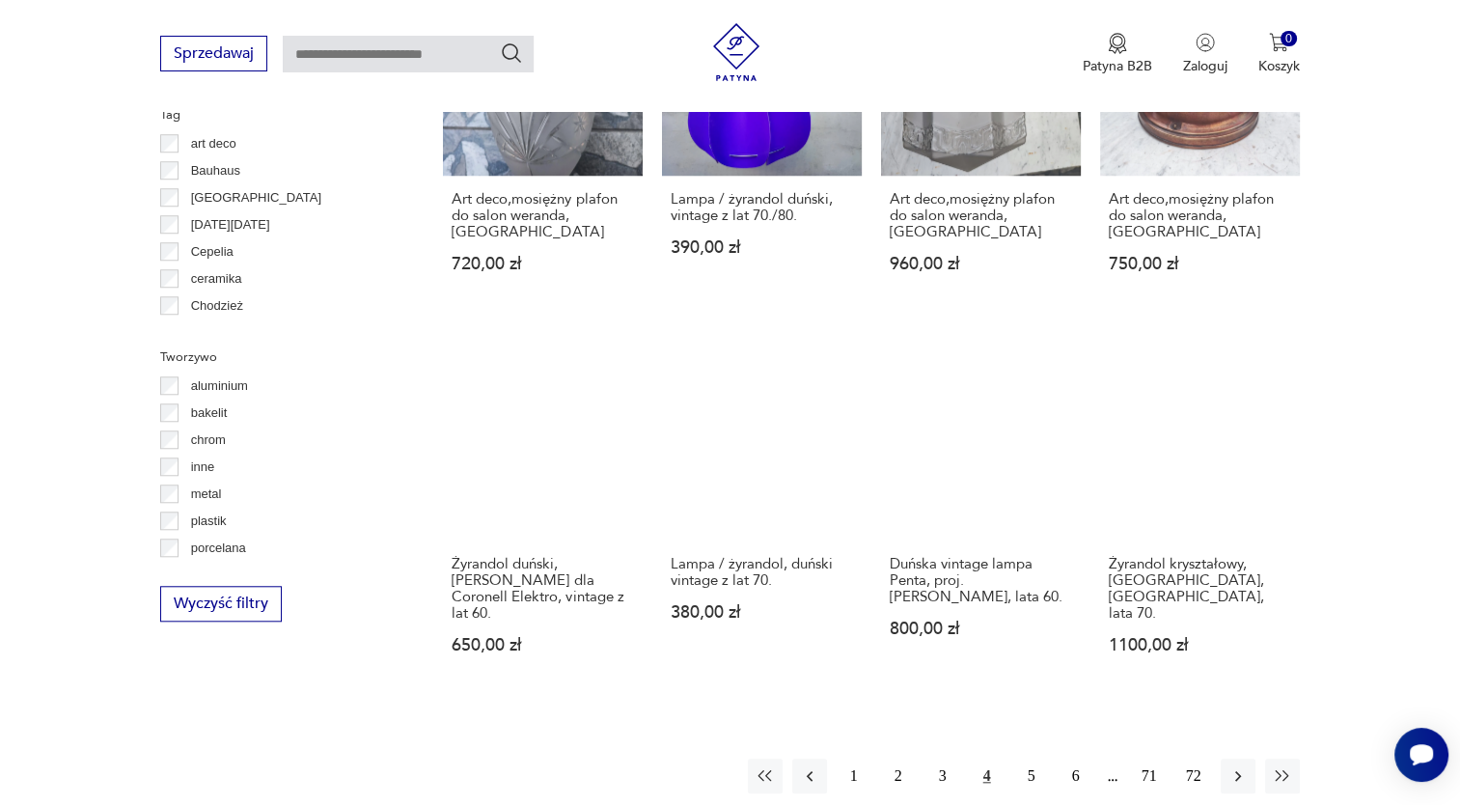
scroll to position [1586, 0]
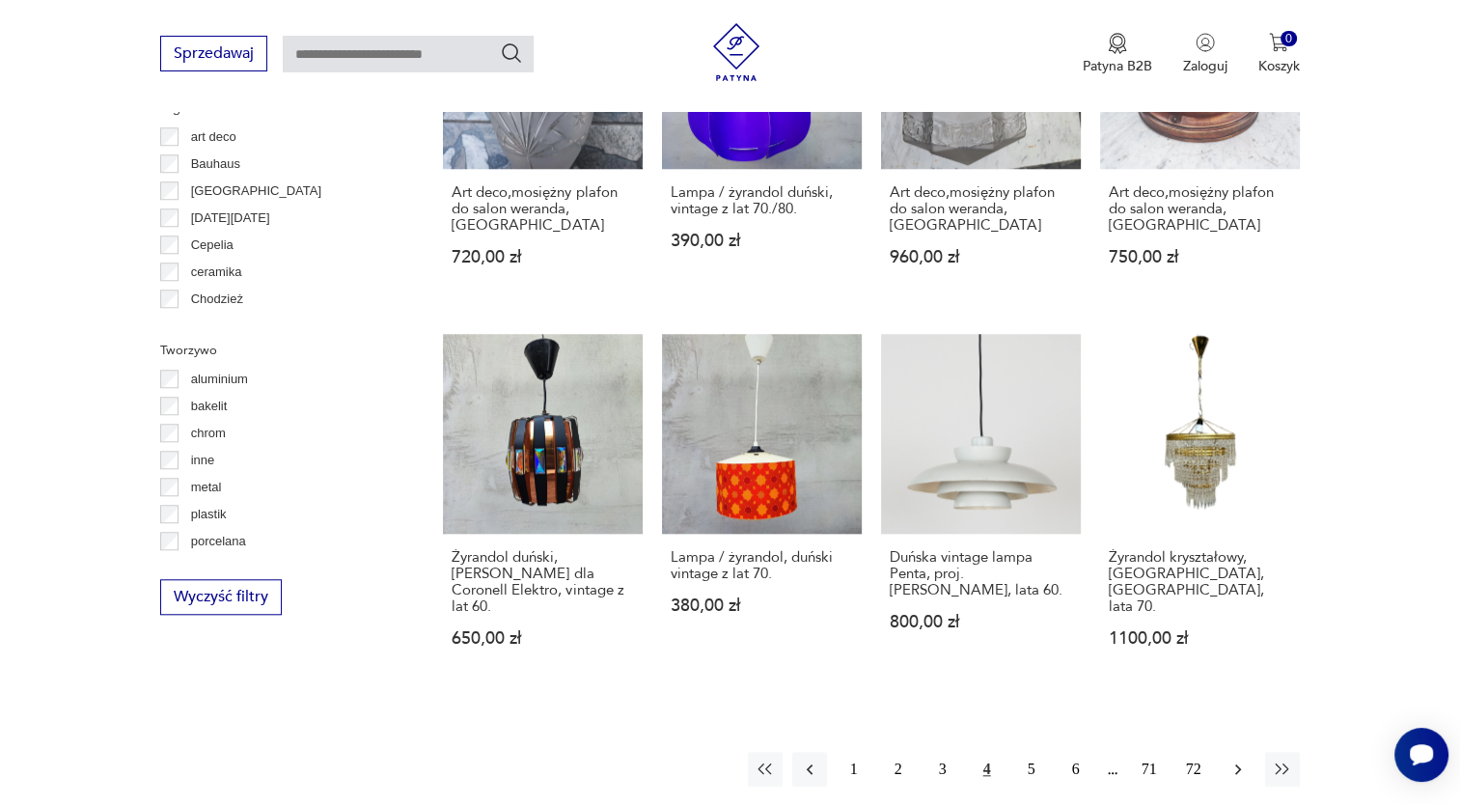
click at [1239, 764] on icon "button" at bounding box center [1237, 769] width 6 height 11
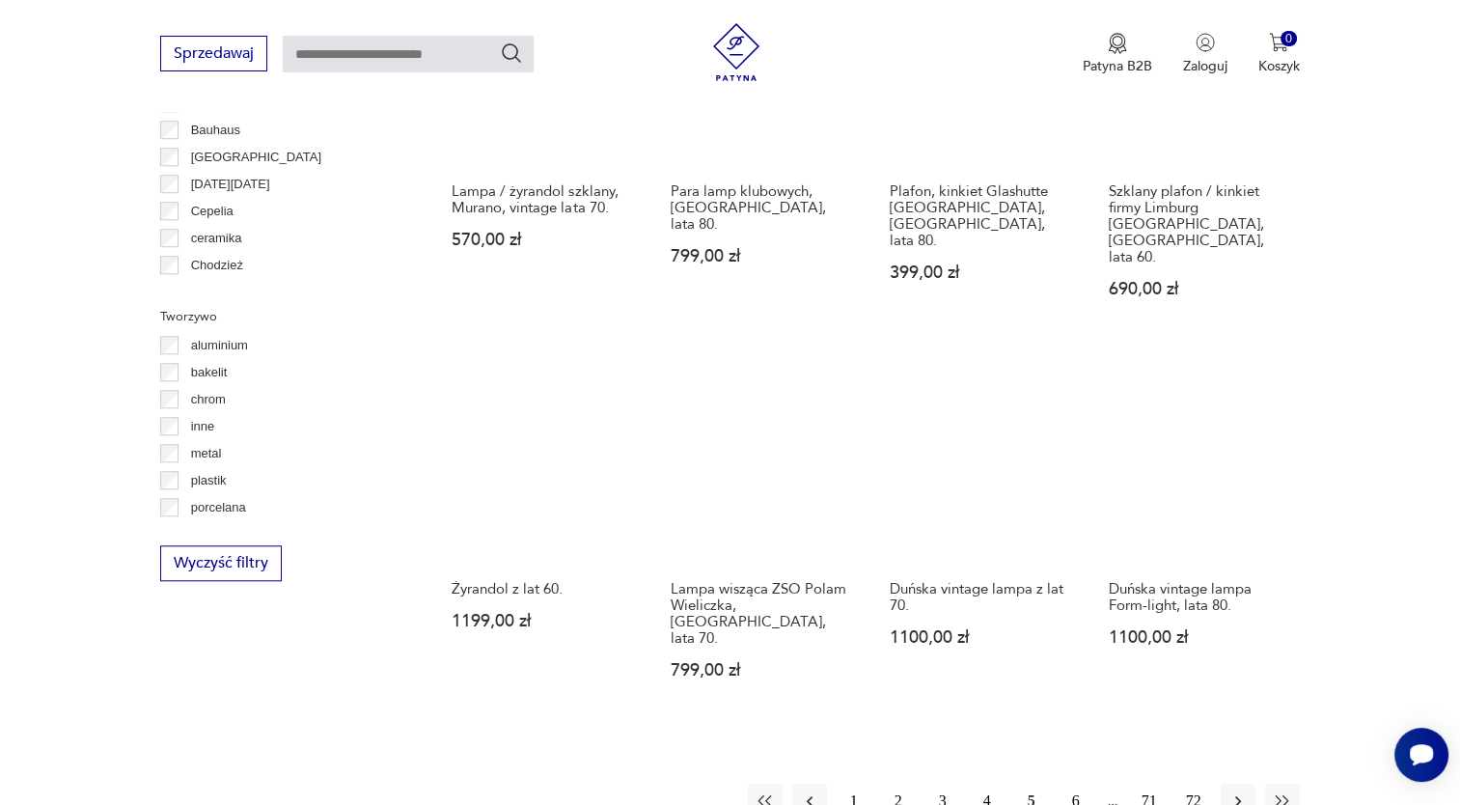
scroll to position [1698, 0]
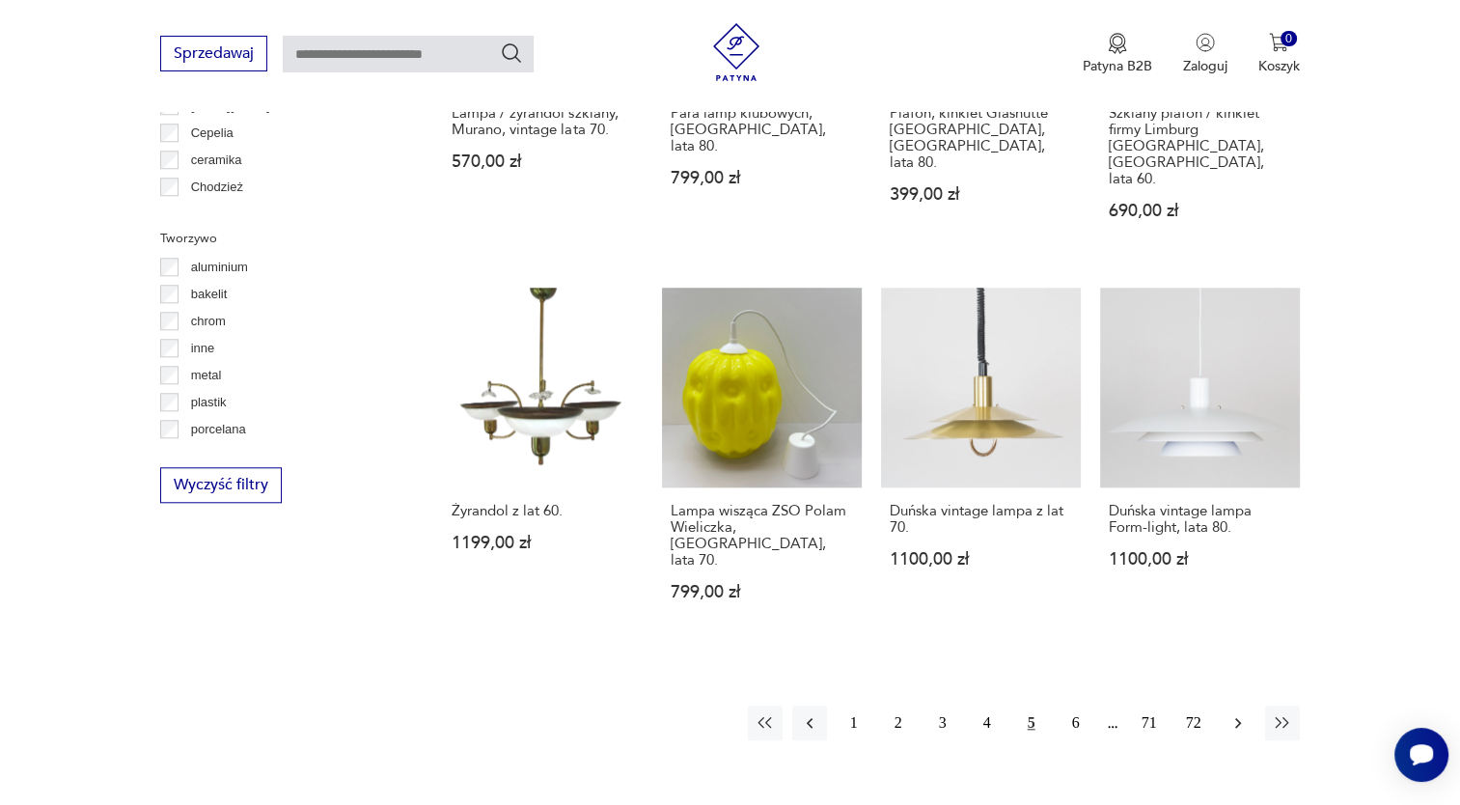
click at [1239, 713] on icon "button" at bounding box center [1237, 722] width 19 height 19
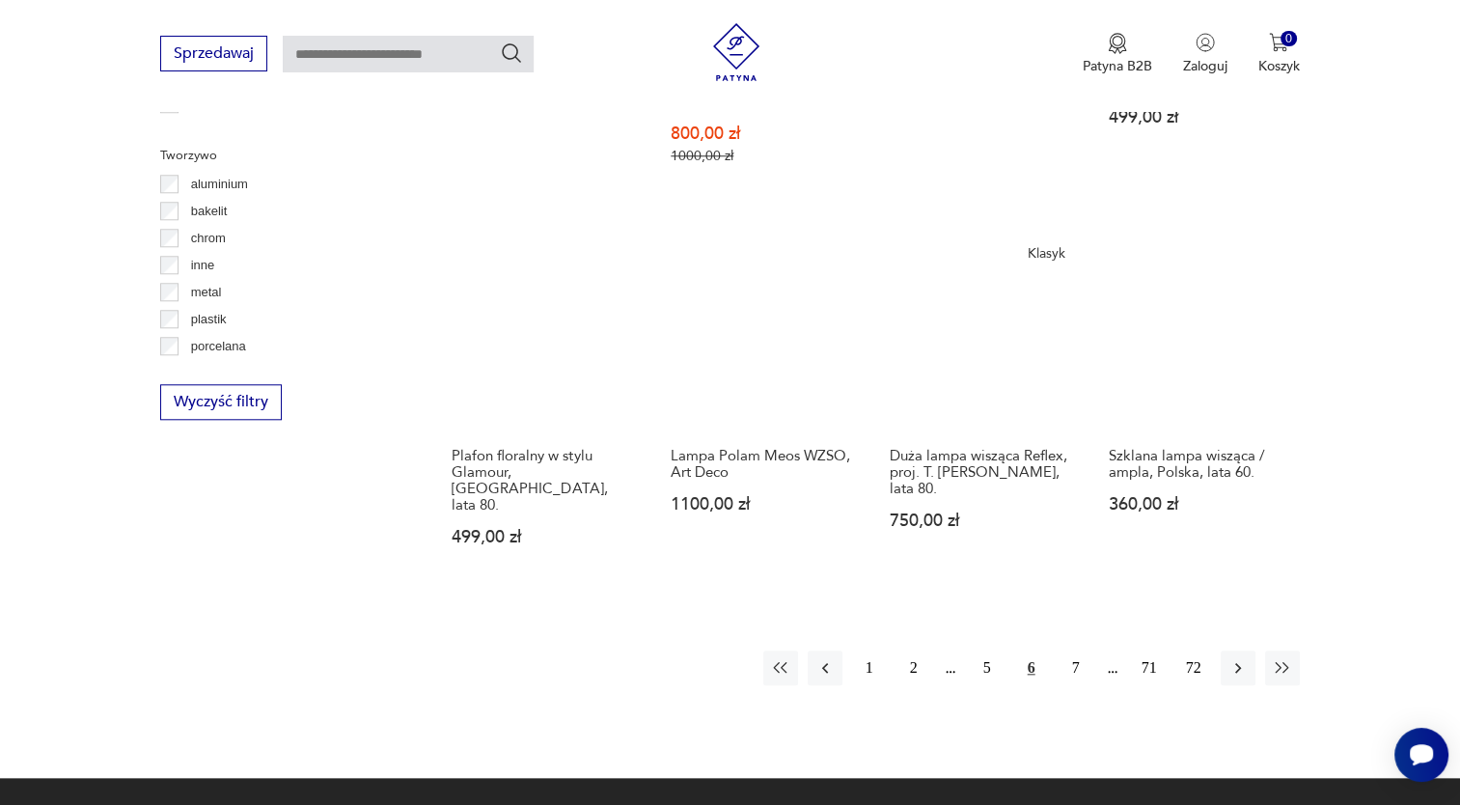
scroll to position [1796, 0]
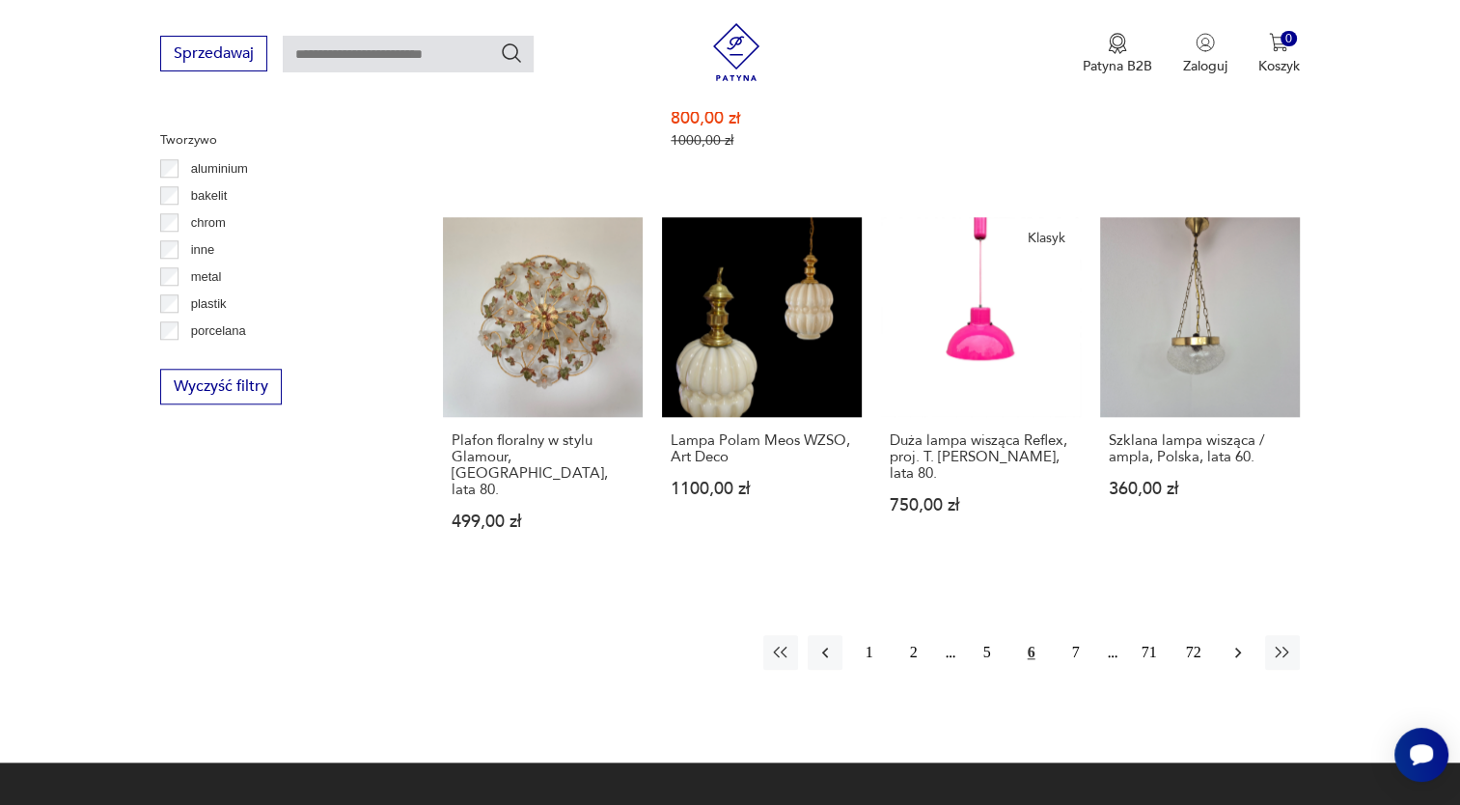
click at [1233, 642] on icon "button" at bounding box center [1237, 651] width 19 height 19
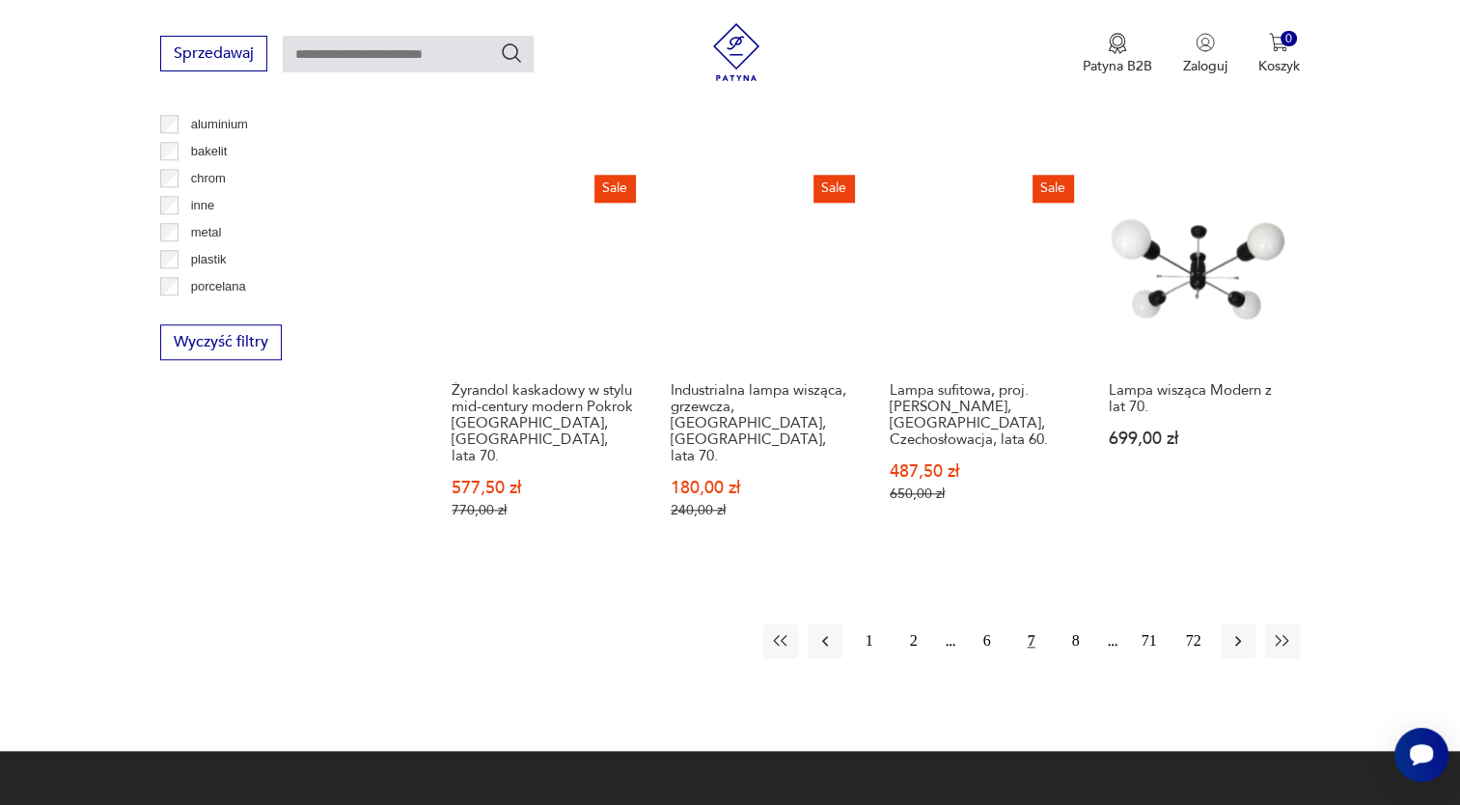
scroll to position [1844, 0]
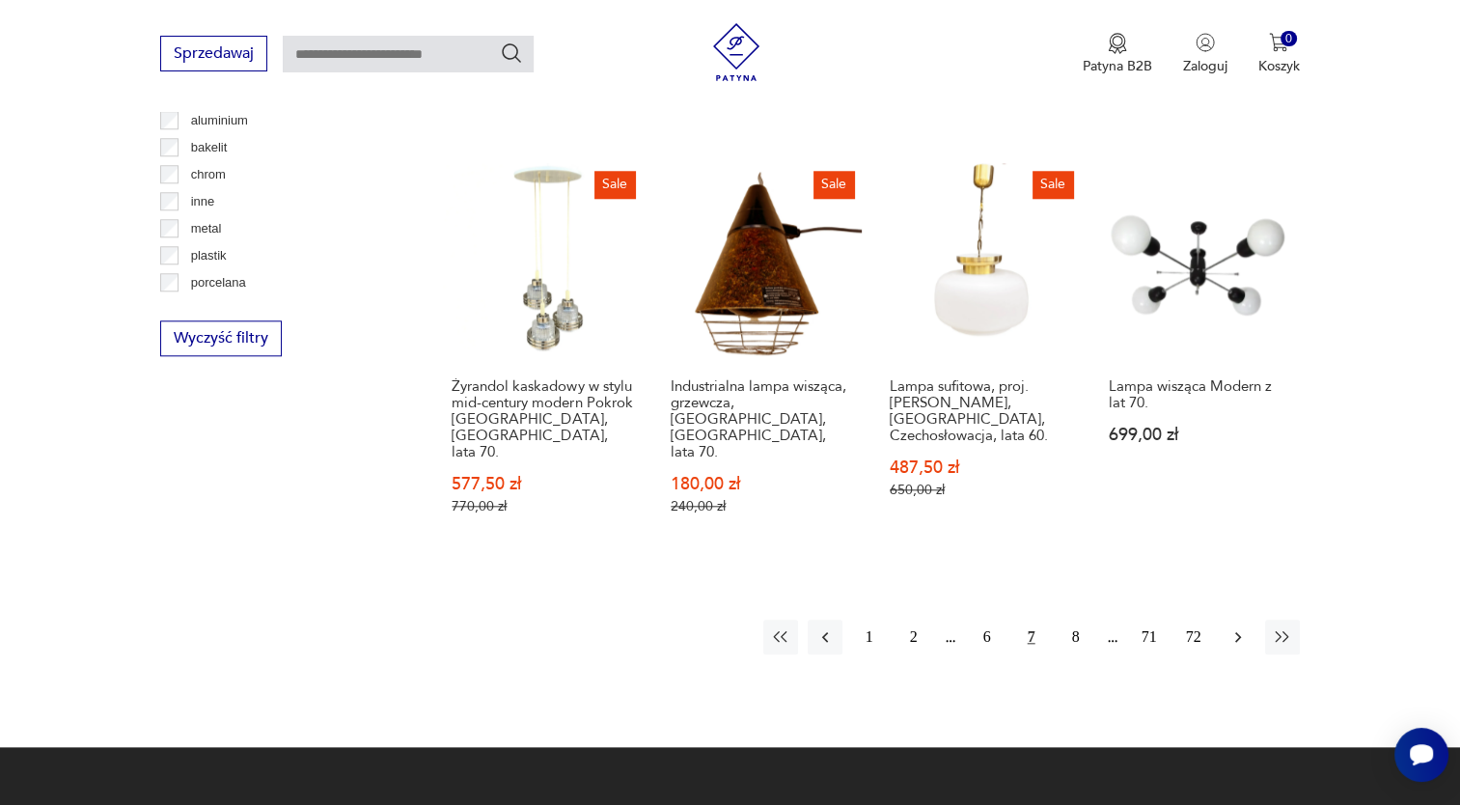
click at [1239, 627] on icon "button" at bounding box center [1237, 636] width 19 height 19
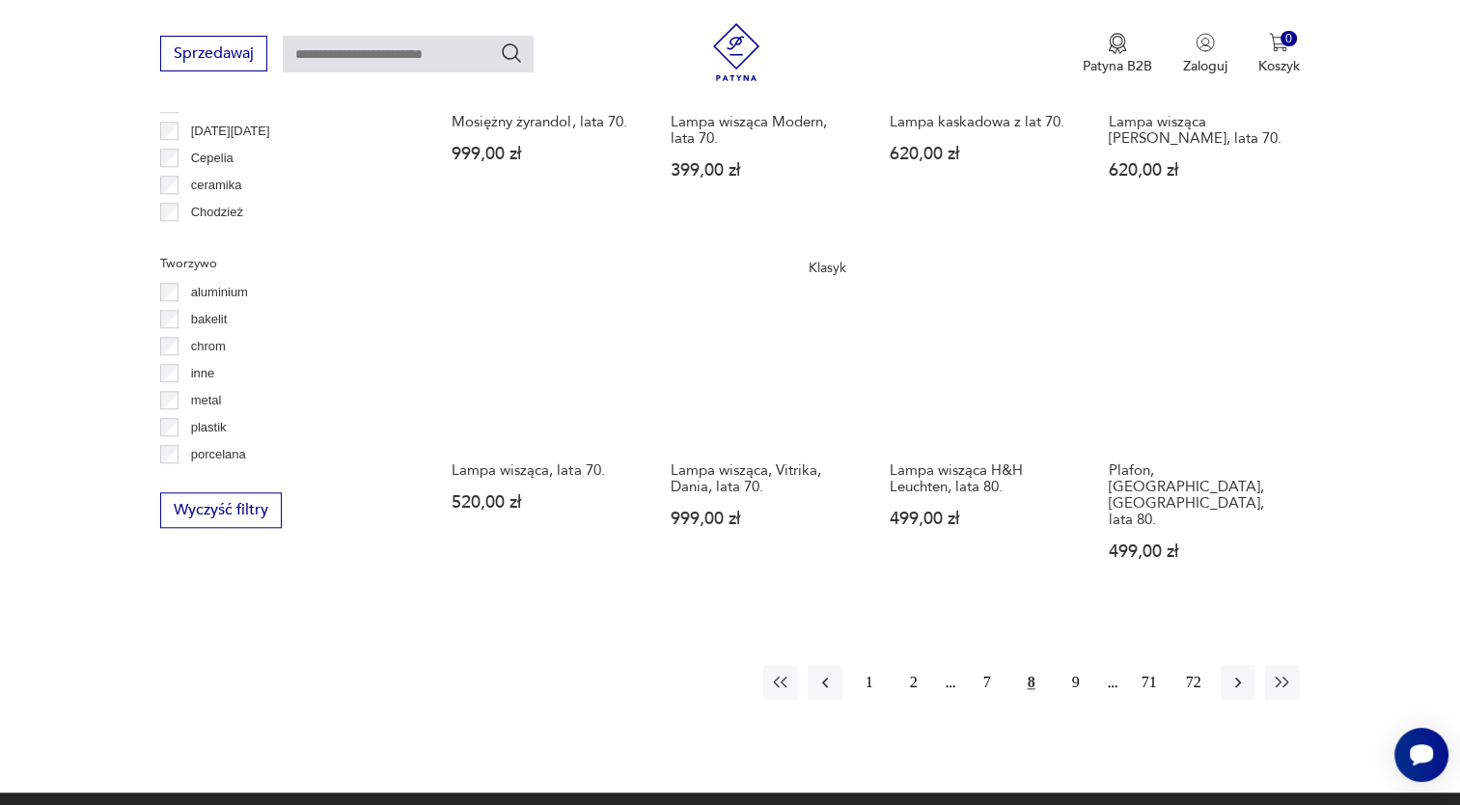
scroll to position [1676, 0]
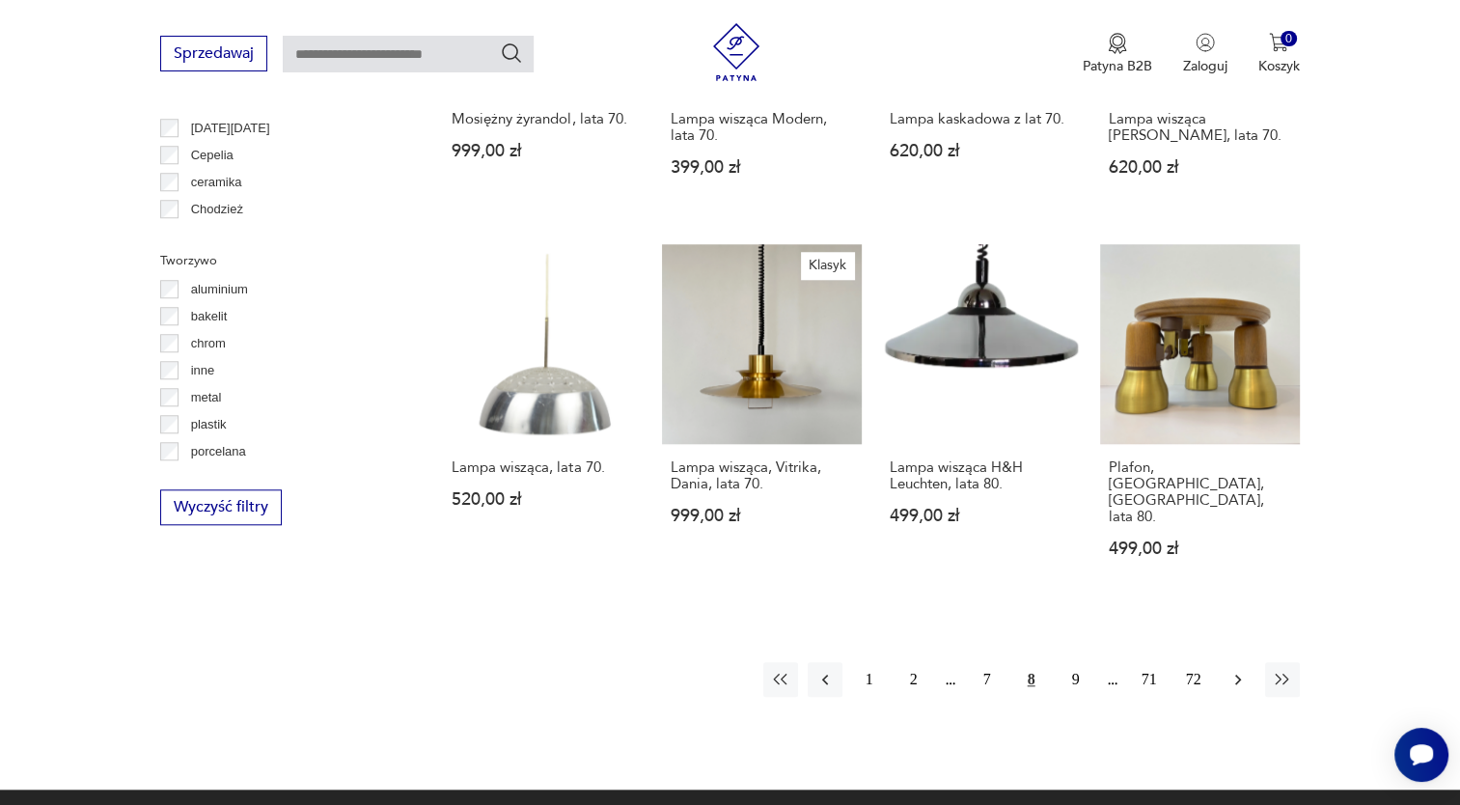
click at [1242, 669] on icon "button" at bounding box center [1237, 678] width 19 height 19
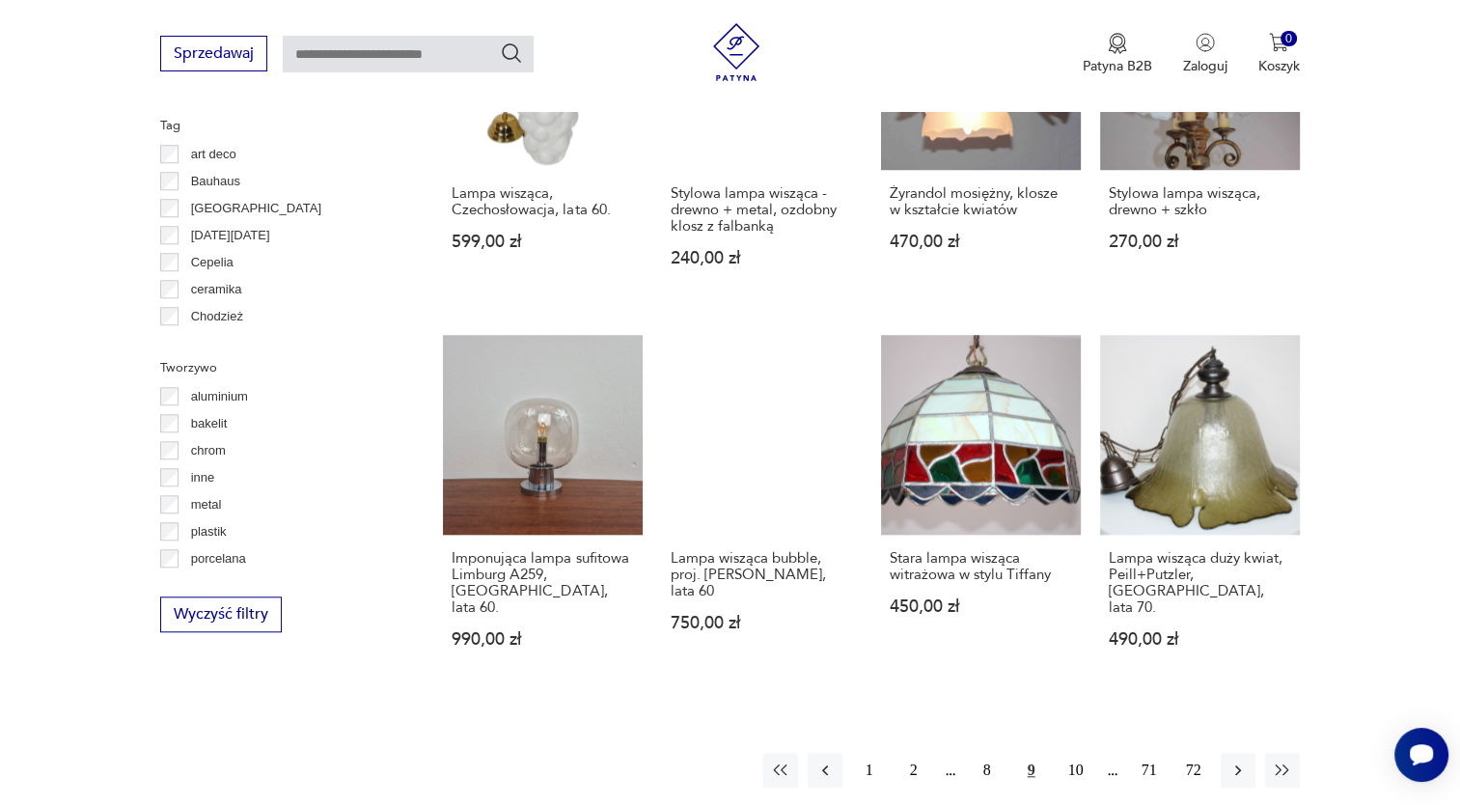
scroll to position [1596, 0]
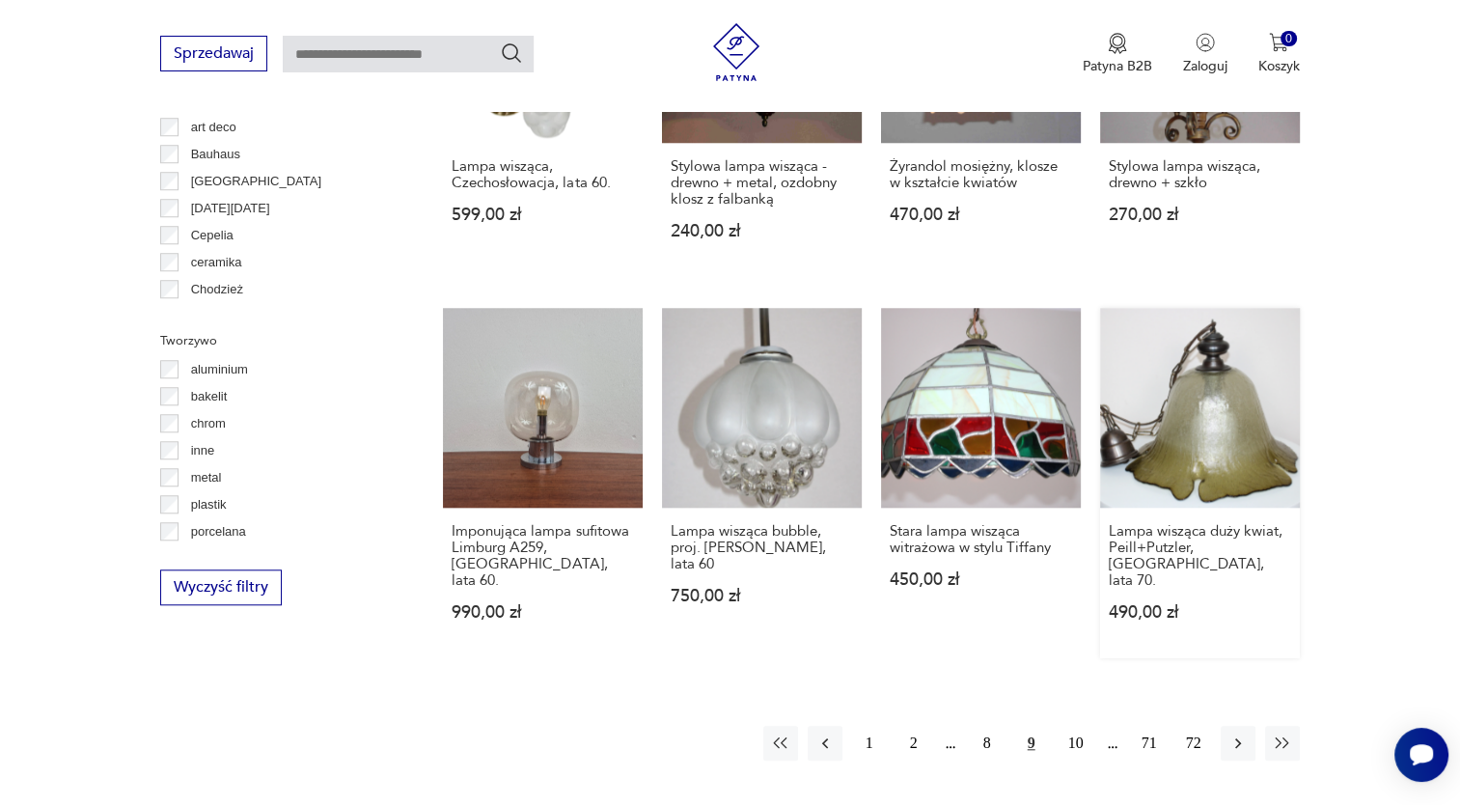
drag, startPoint x: 1235, startPoint y: 689, endPoint x: 1204, endPoint y: 545, distance: 147.0
click at [1237, 738] on icon "button" at bounding box center [1237, 743] width 6 height 11
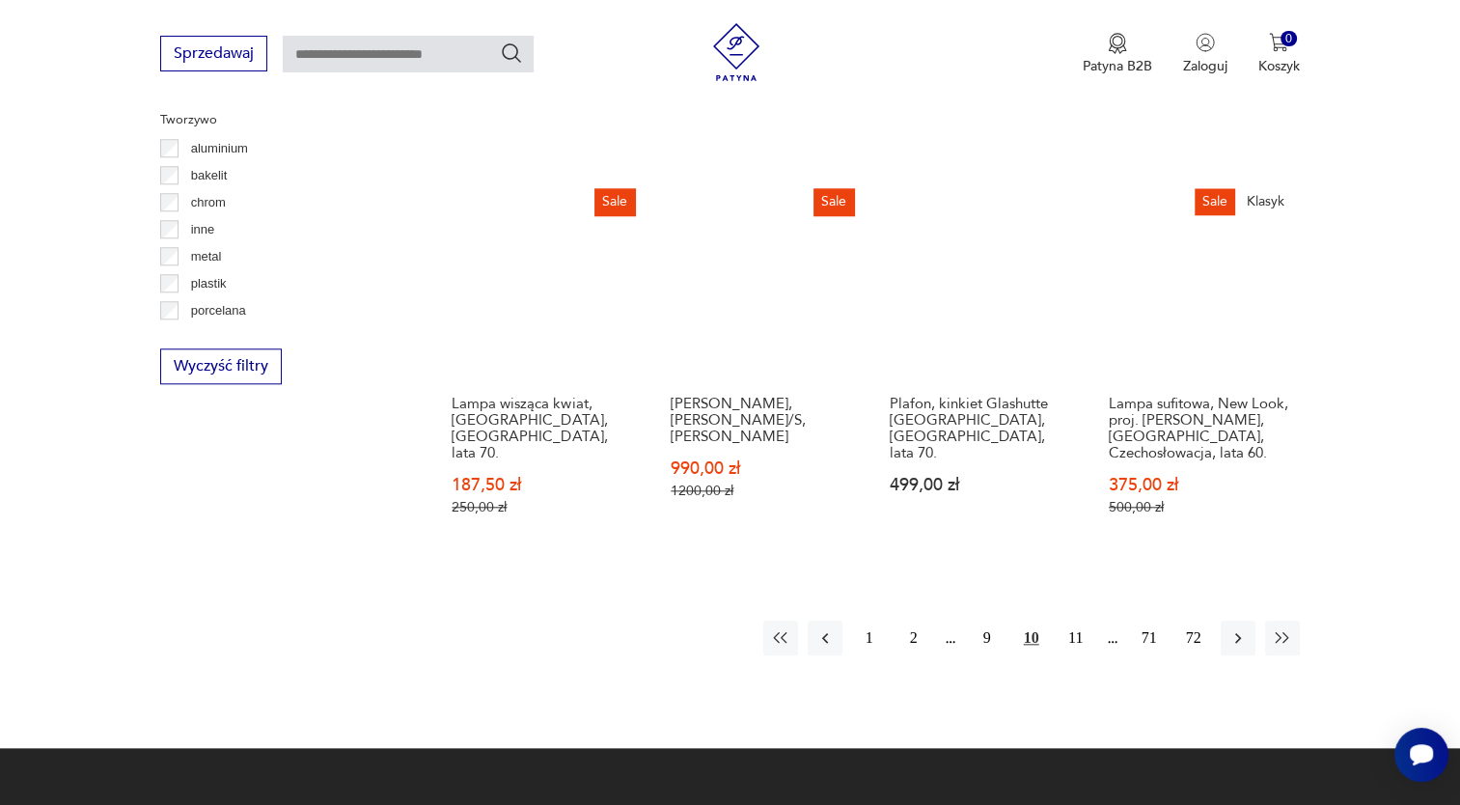
scroll to position [1888, 0]
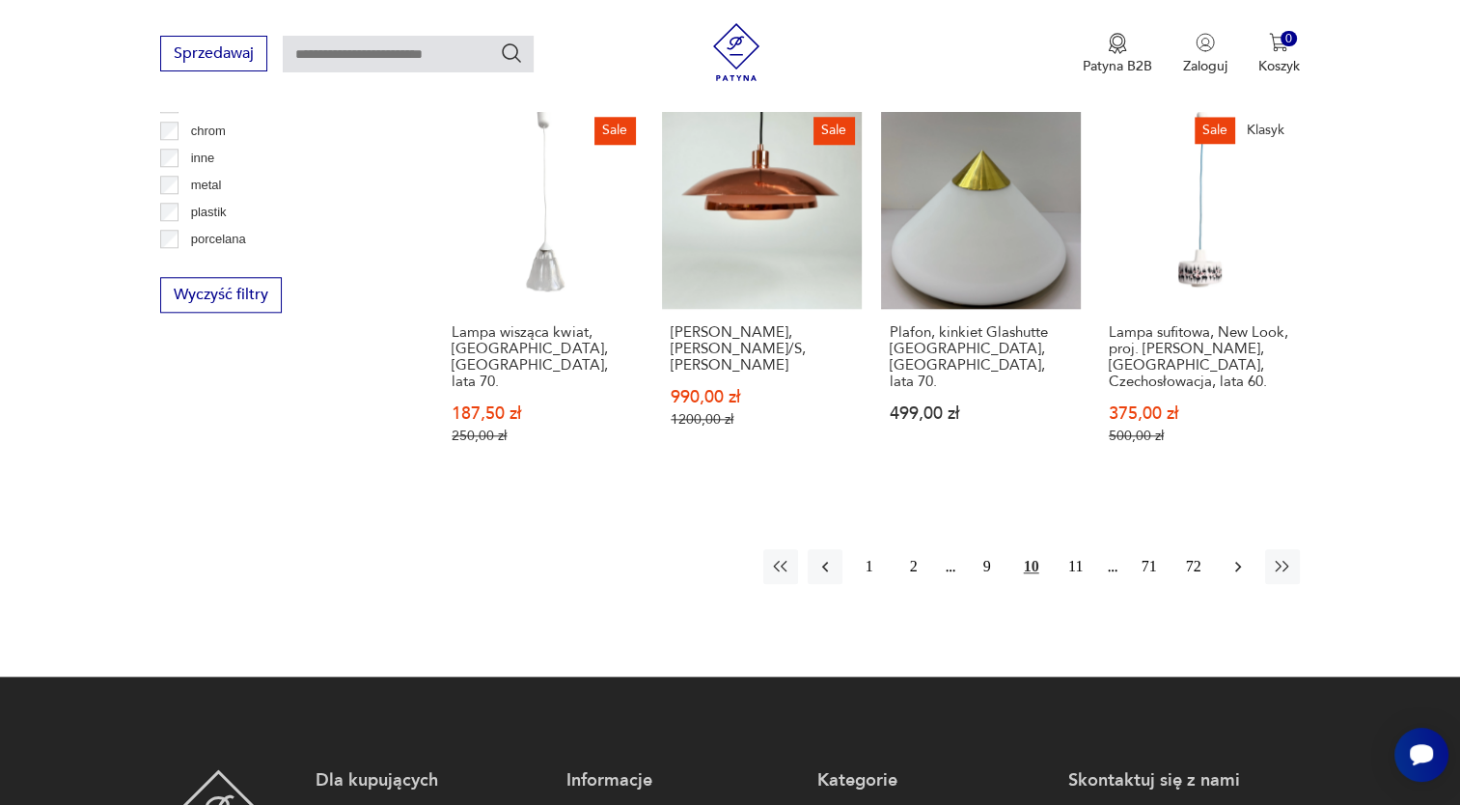
click at [1241, 557] on icon "button" at bounding box center [1237, 566] width 19 height 19
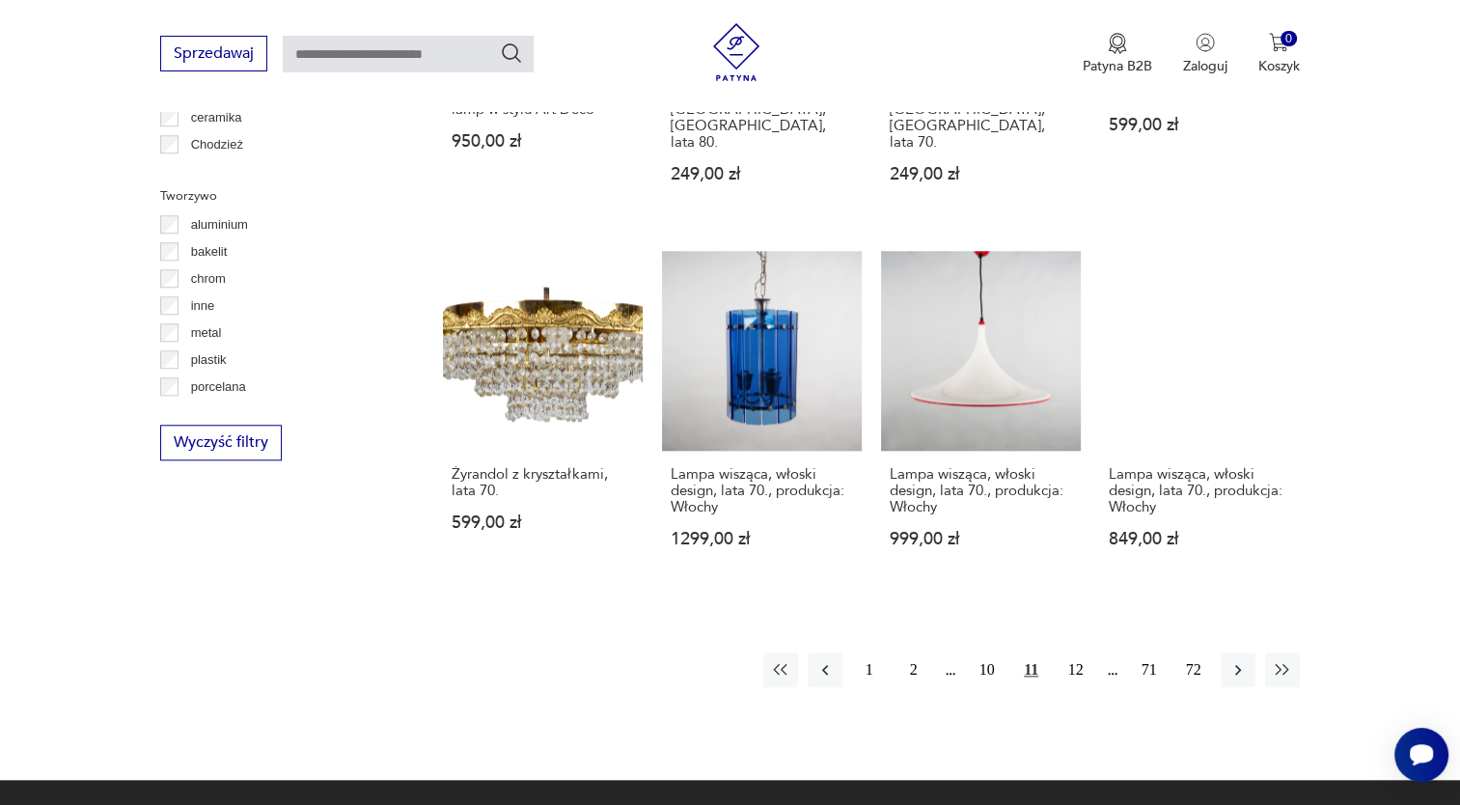
scroll to position [1814, 0]
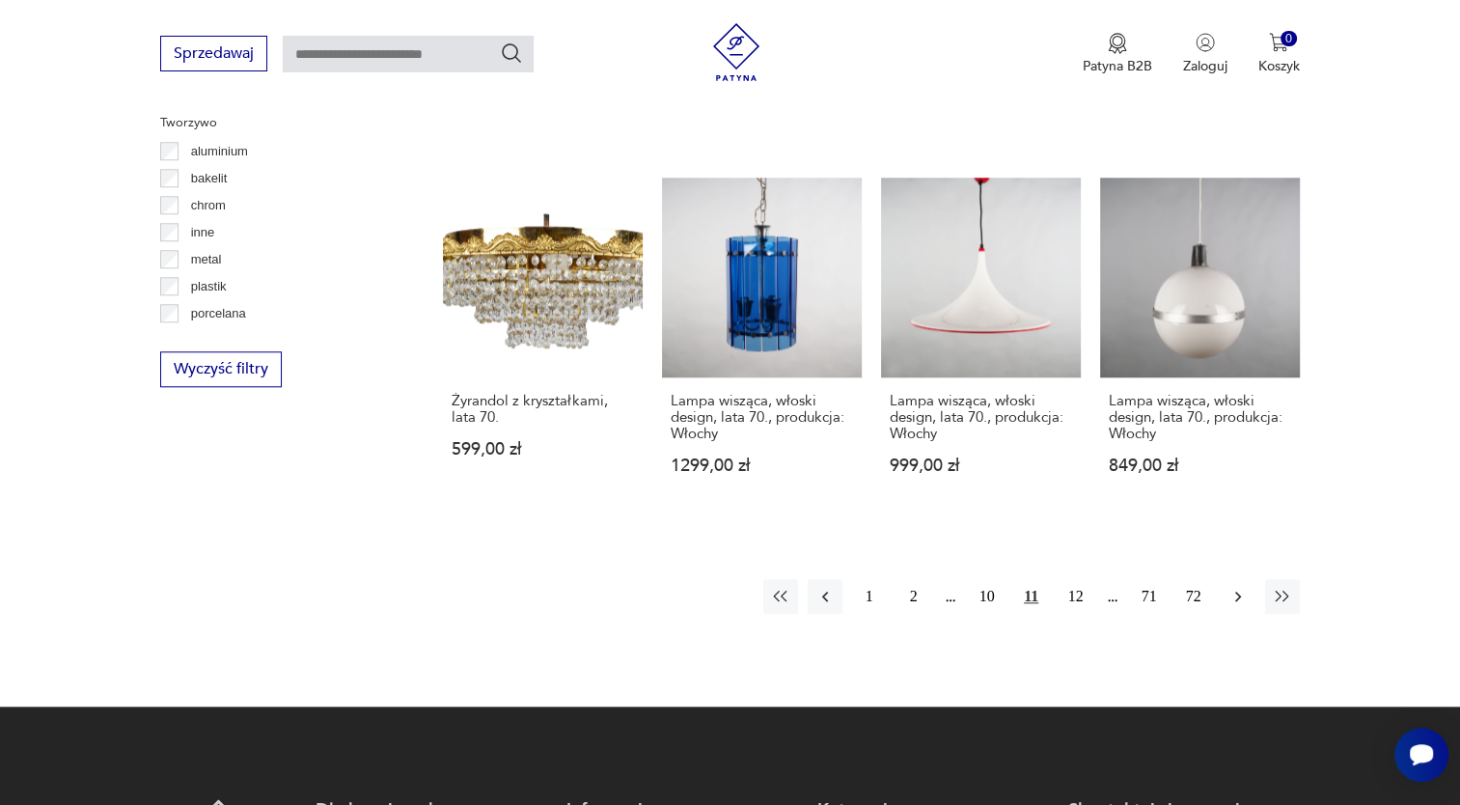
click at [1236, 587] on icon "button" at bounding box center [1237, 596] width 19 height 19
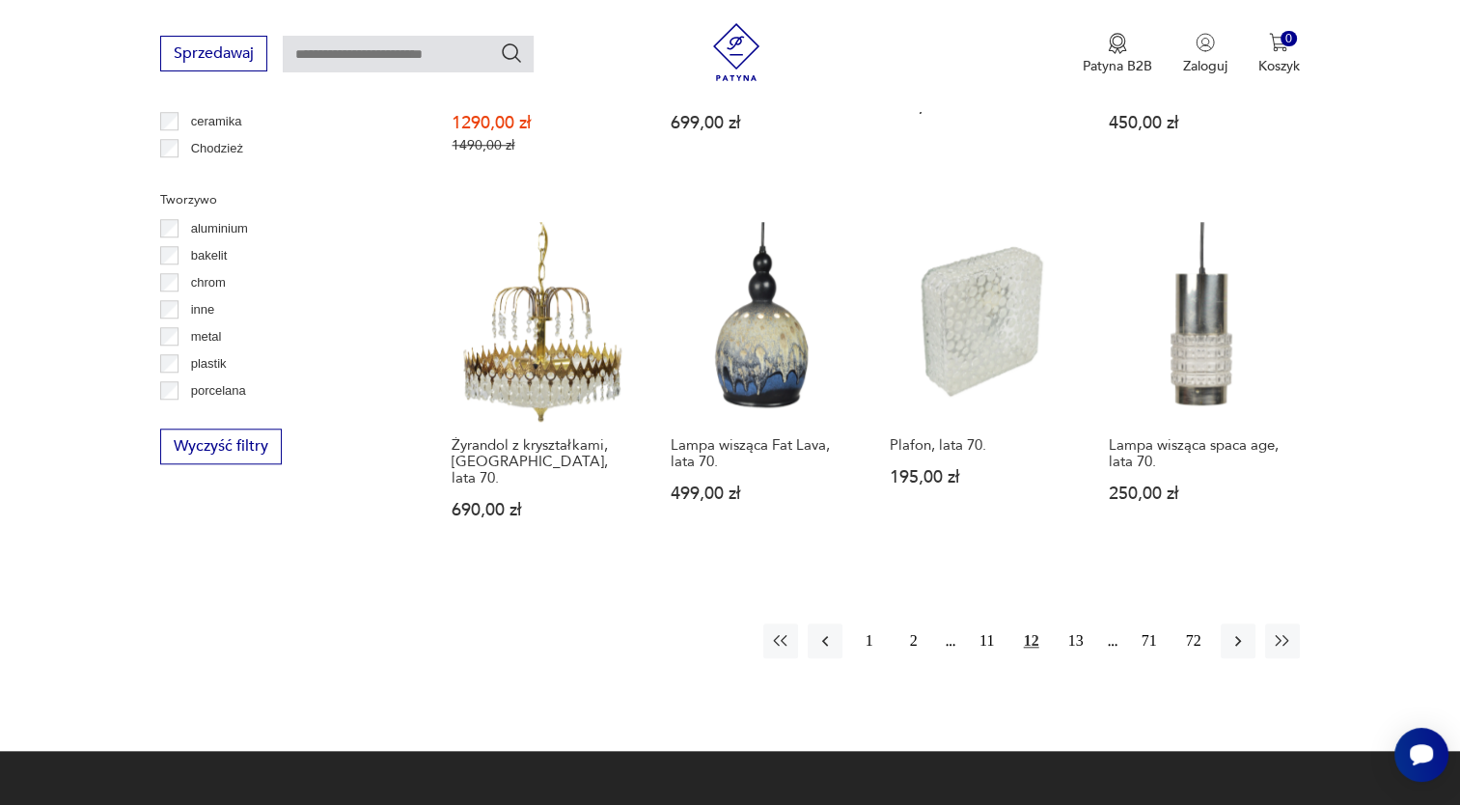
scroll to position [1740, 0]
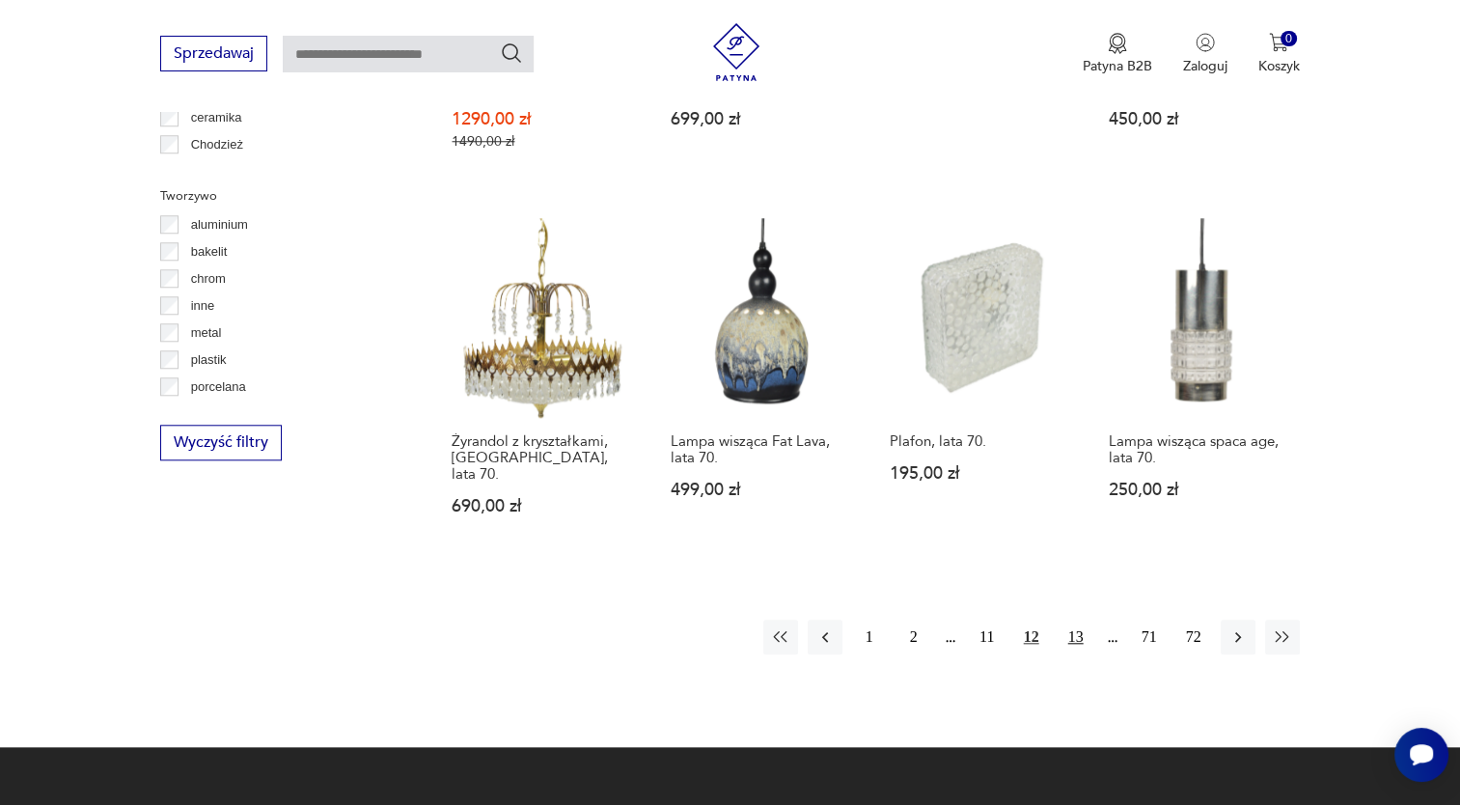
click at [1077, 619] on button "13" at bounding box center [1075, 636] width 35 height 35
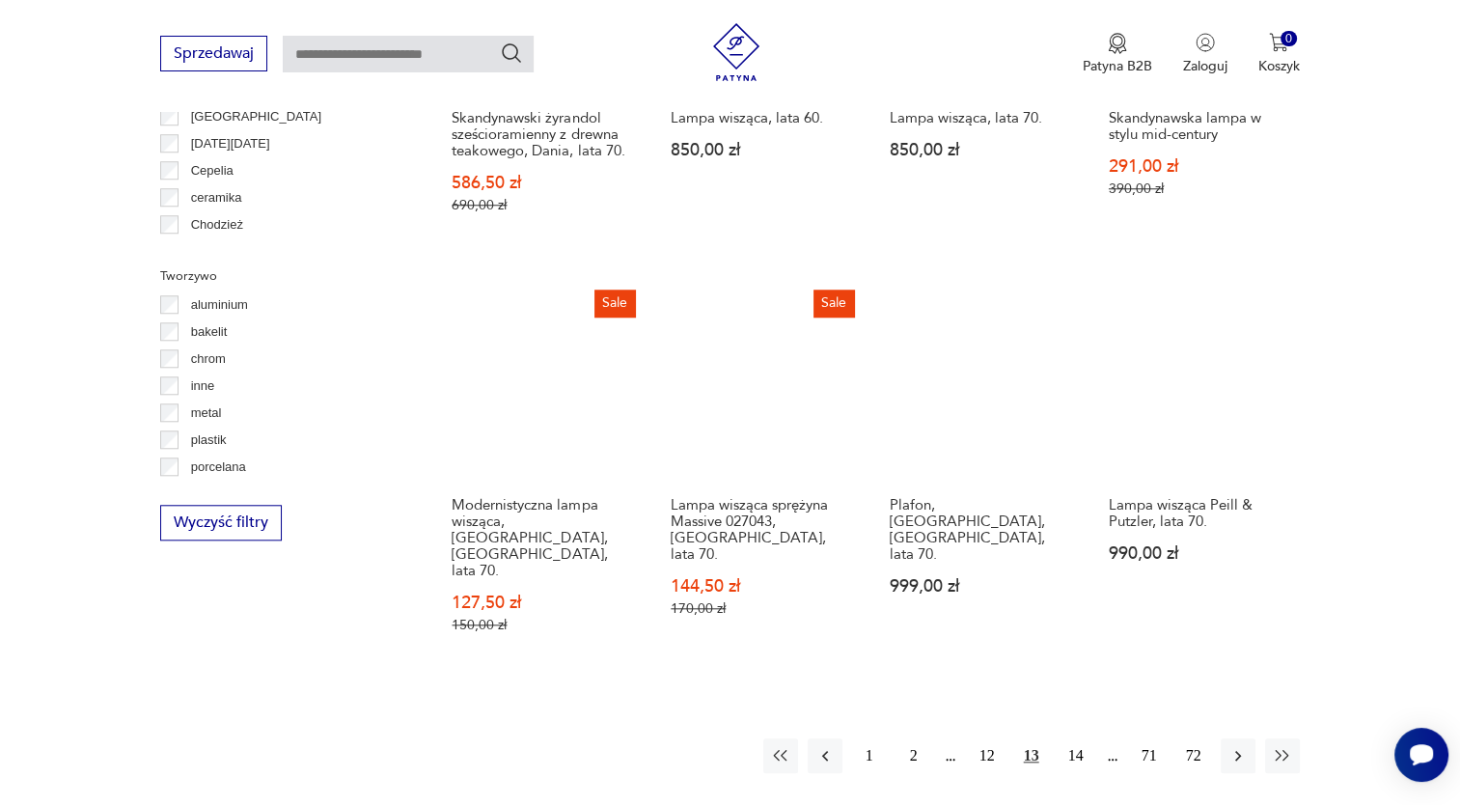
scroll to position [1706, 0]
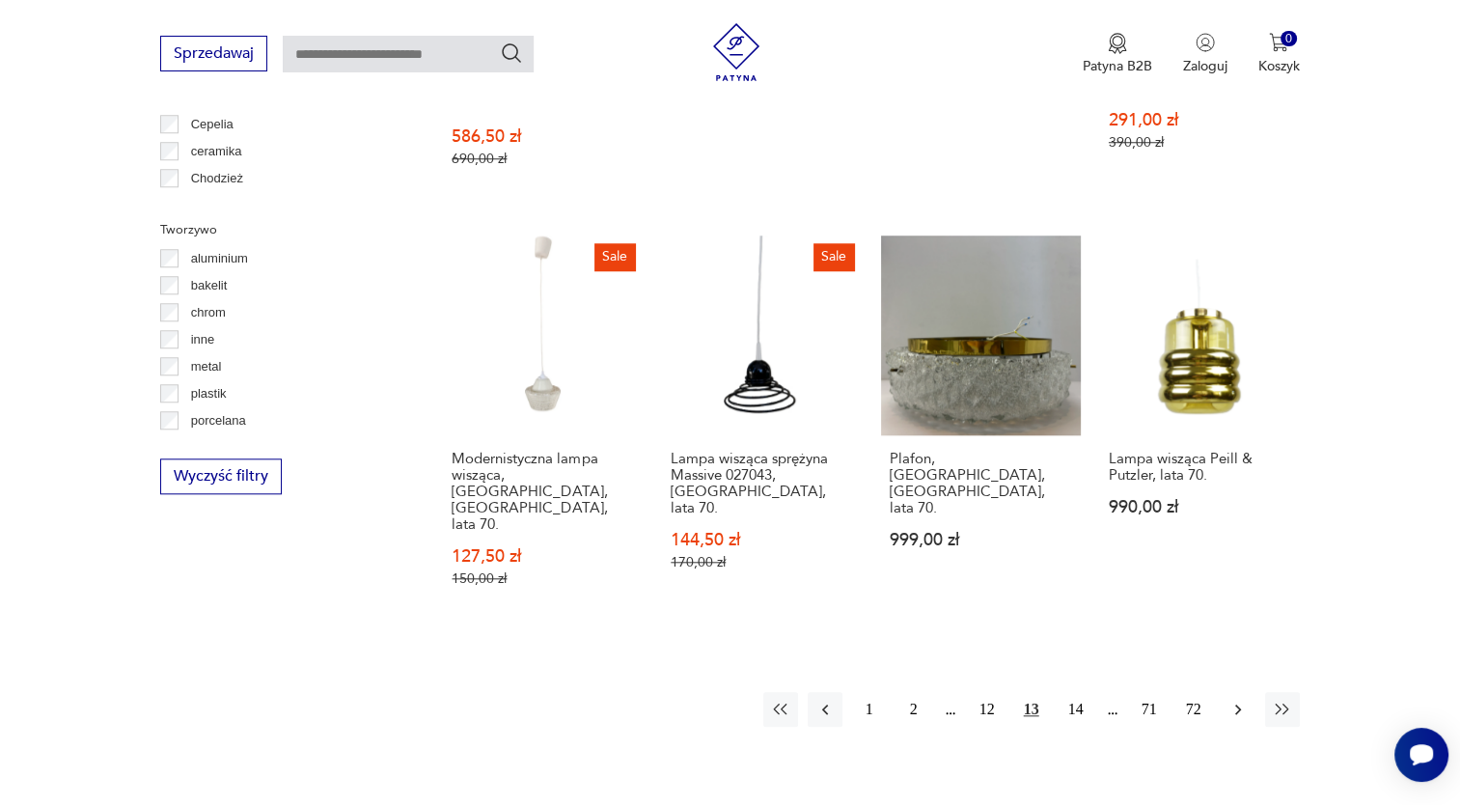
click at [1241, 699] on icon "button" at bounding box center [1237, 708] width 19 height 19
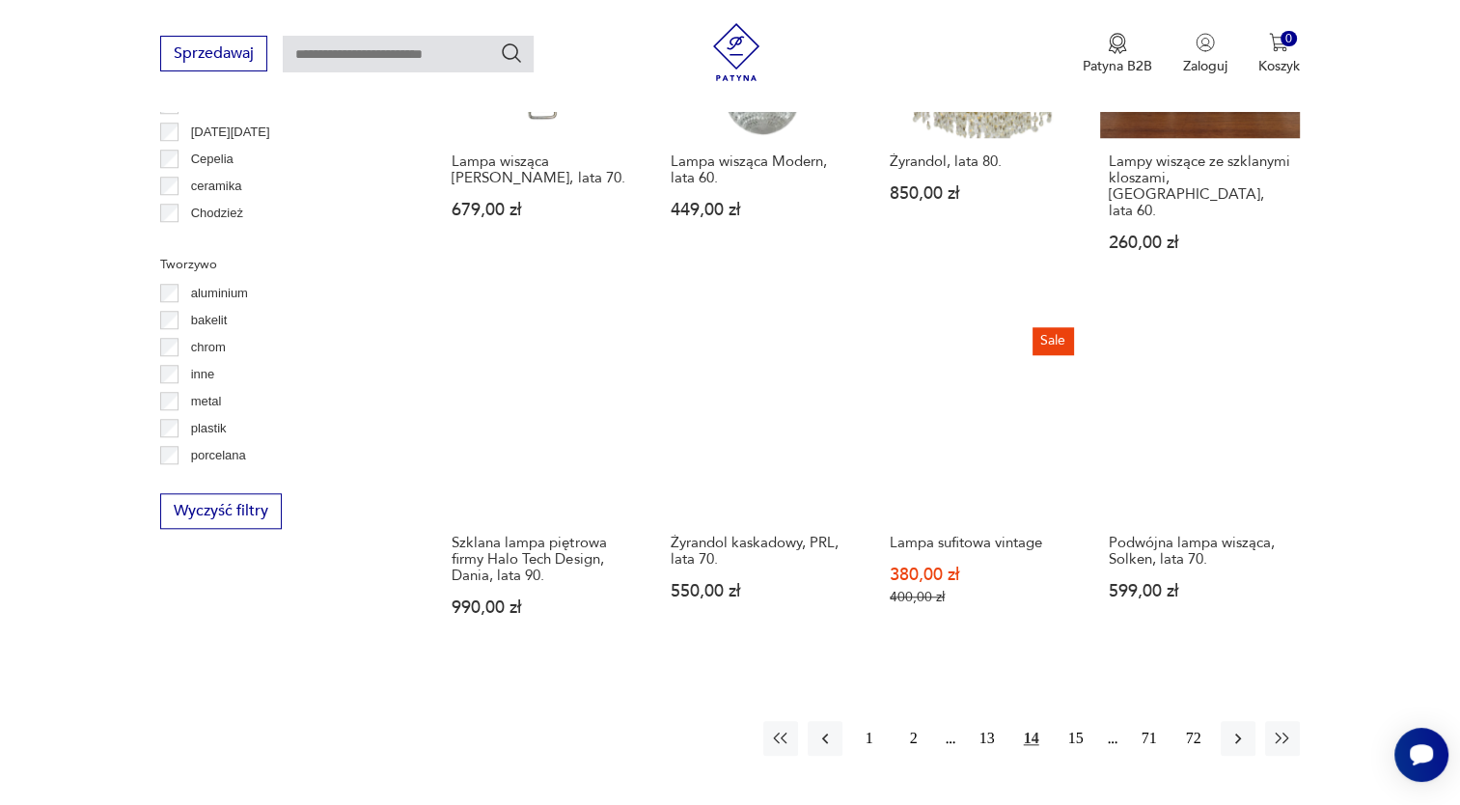
scroll to position [1708, 0]
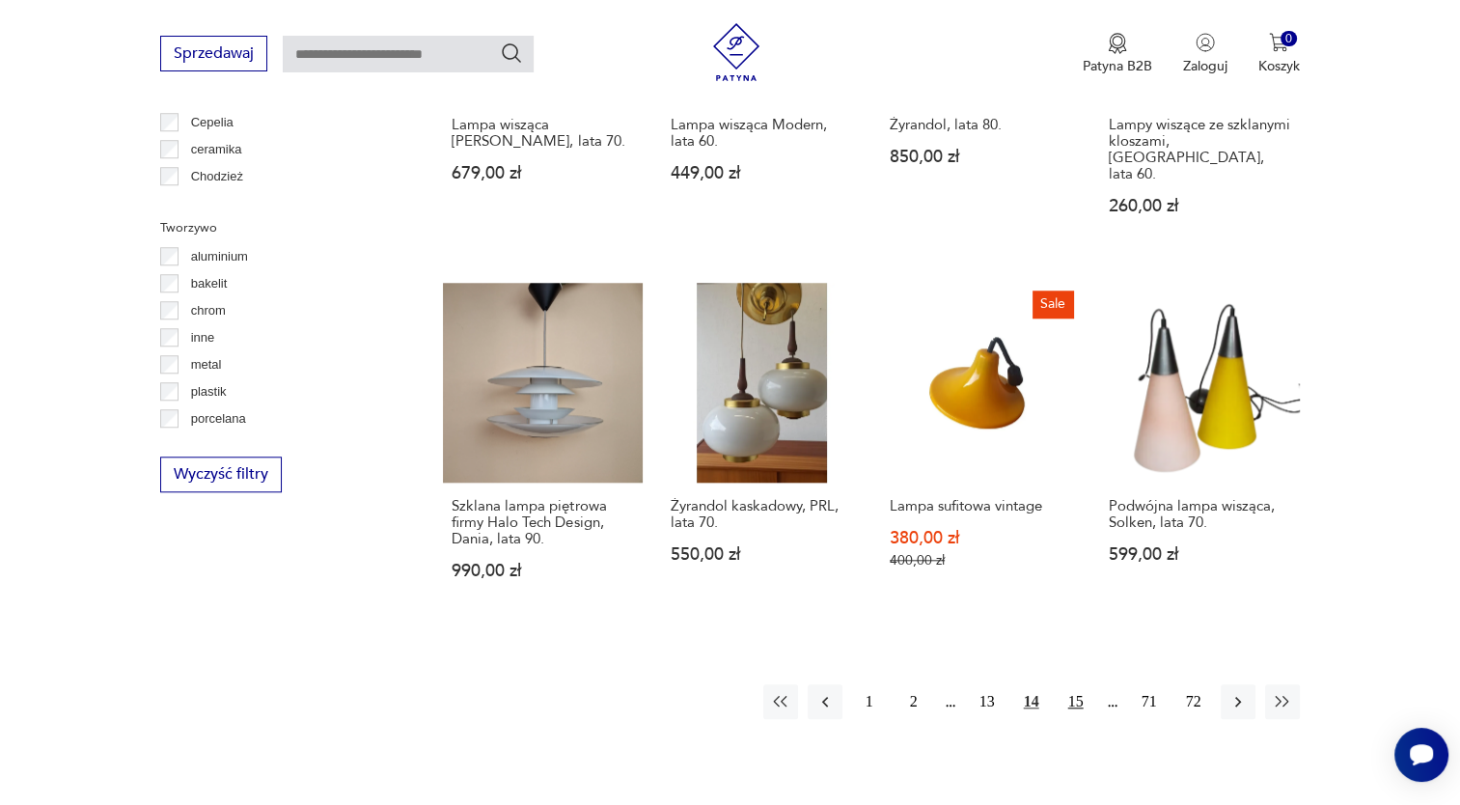
click at [1078, 684] on button "15" at bounding box center [1075, 701] width 35 height 35
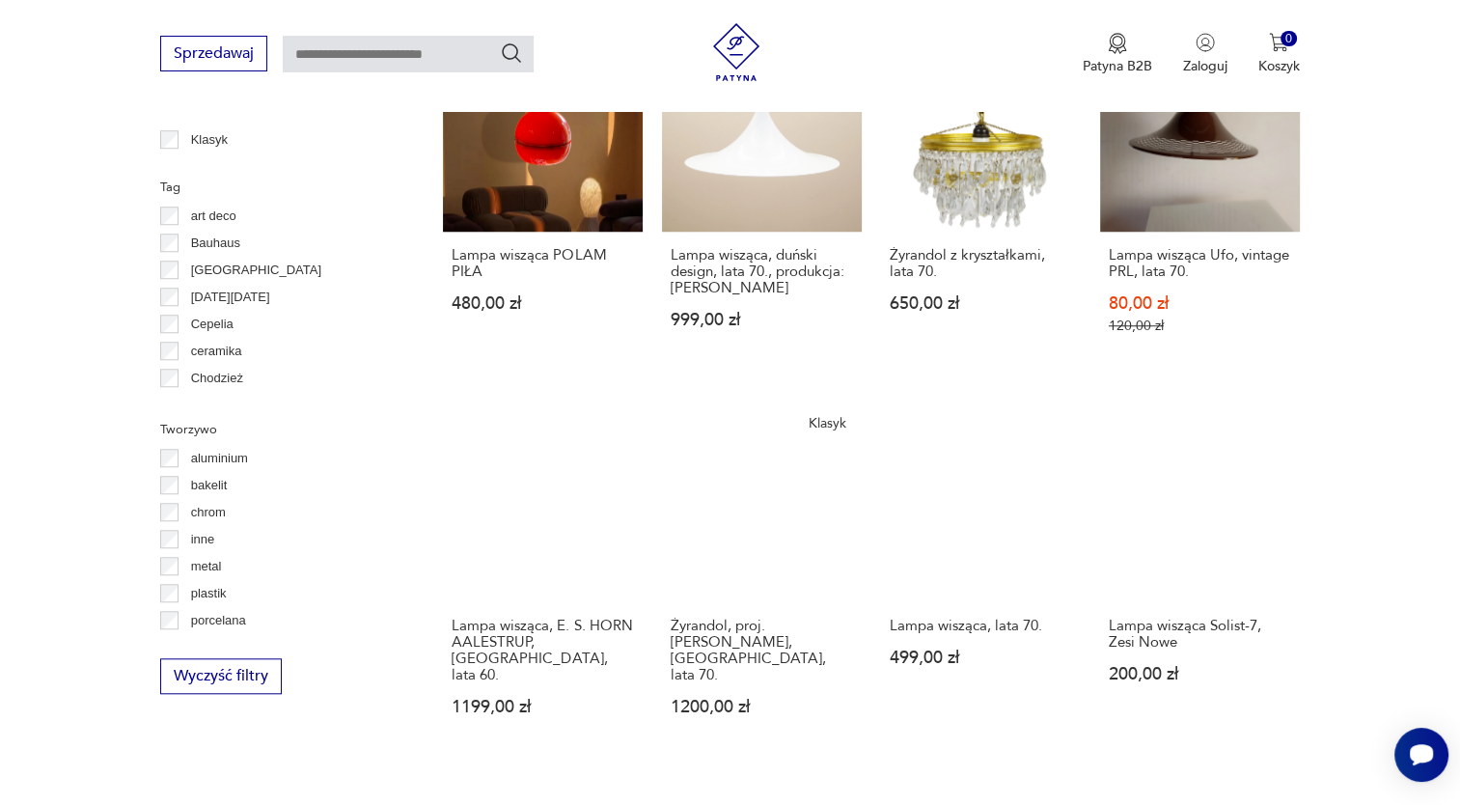
scroll to position [1543, 0]
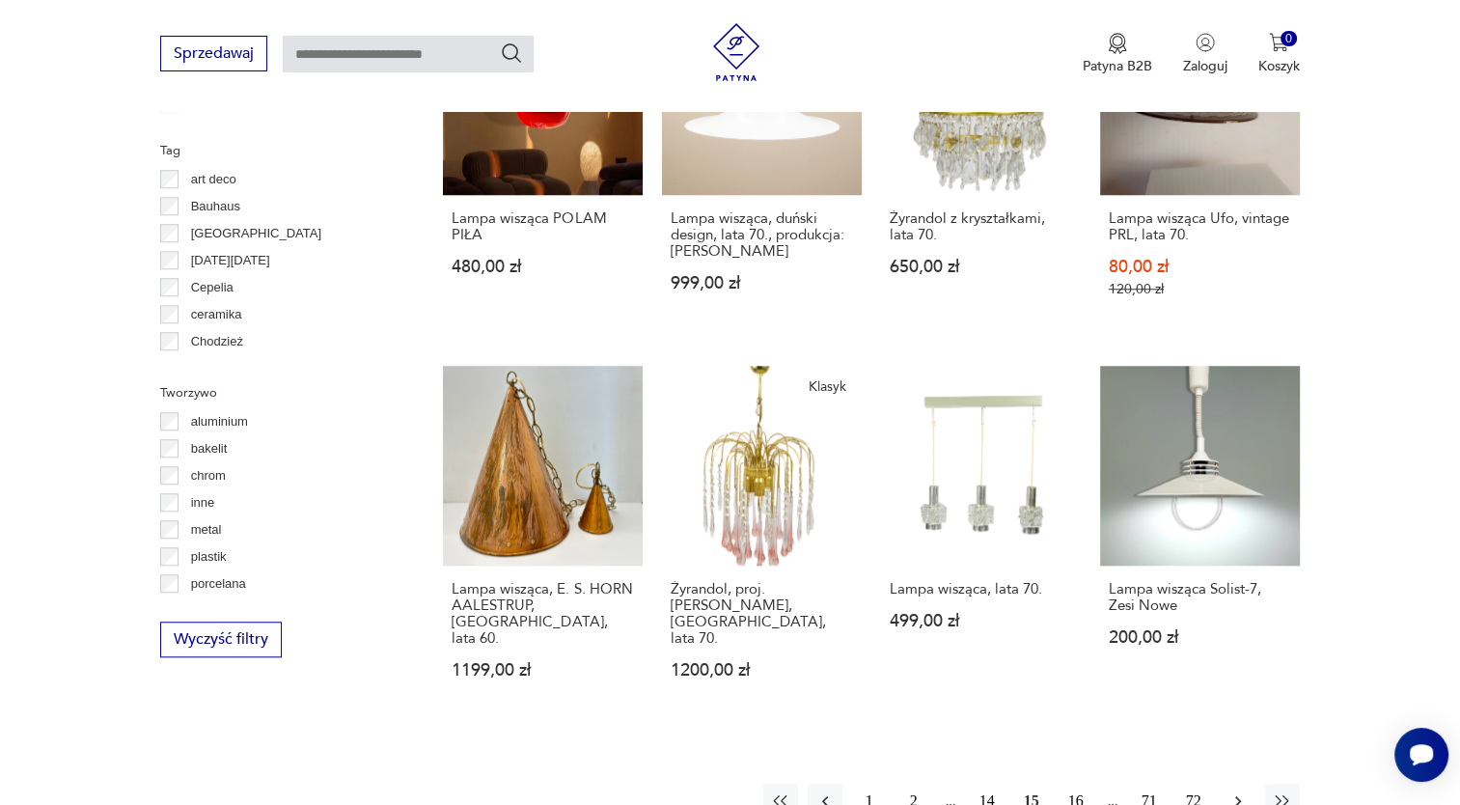
click at [1236, 789] on icon "button" at bounding box center [1237, 800] width 19 height 19
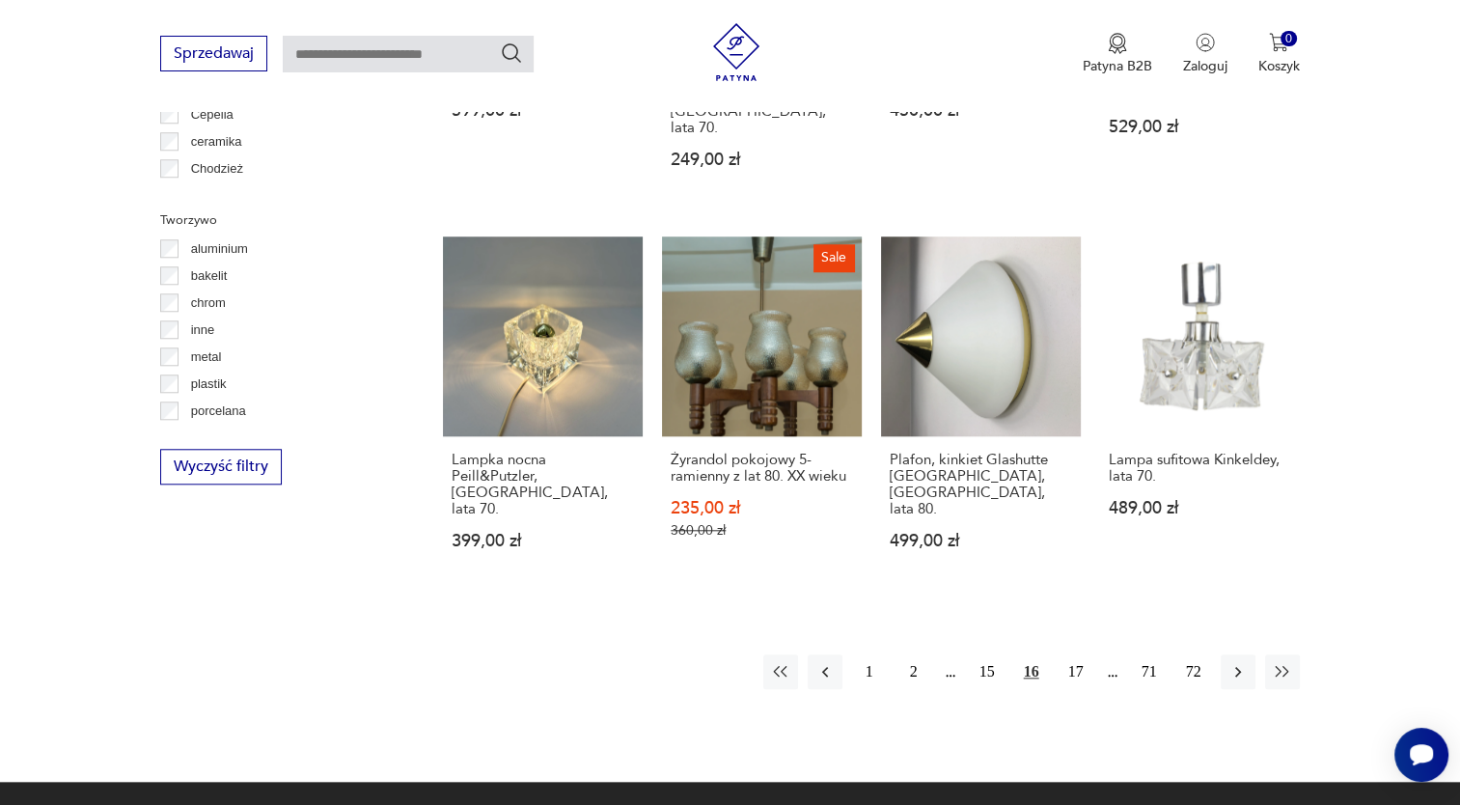
scroll to position [1722, 0]
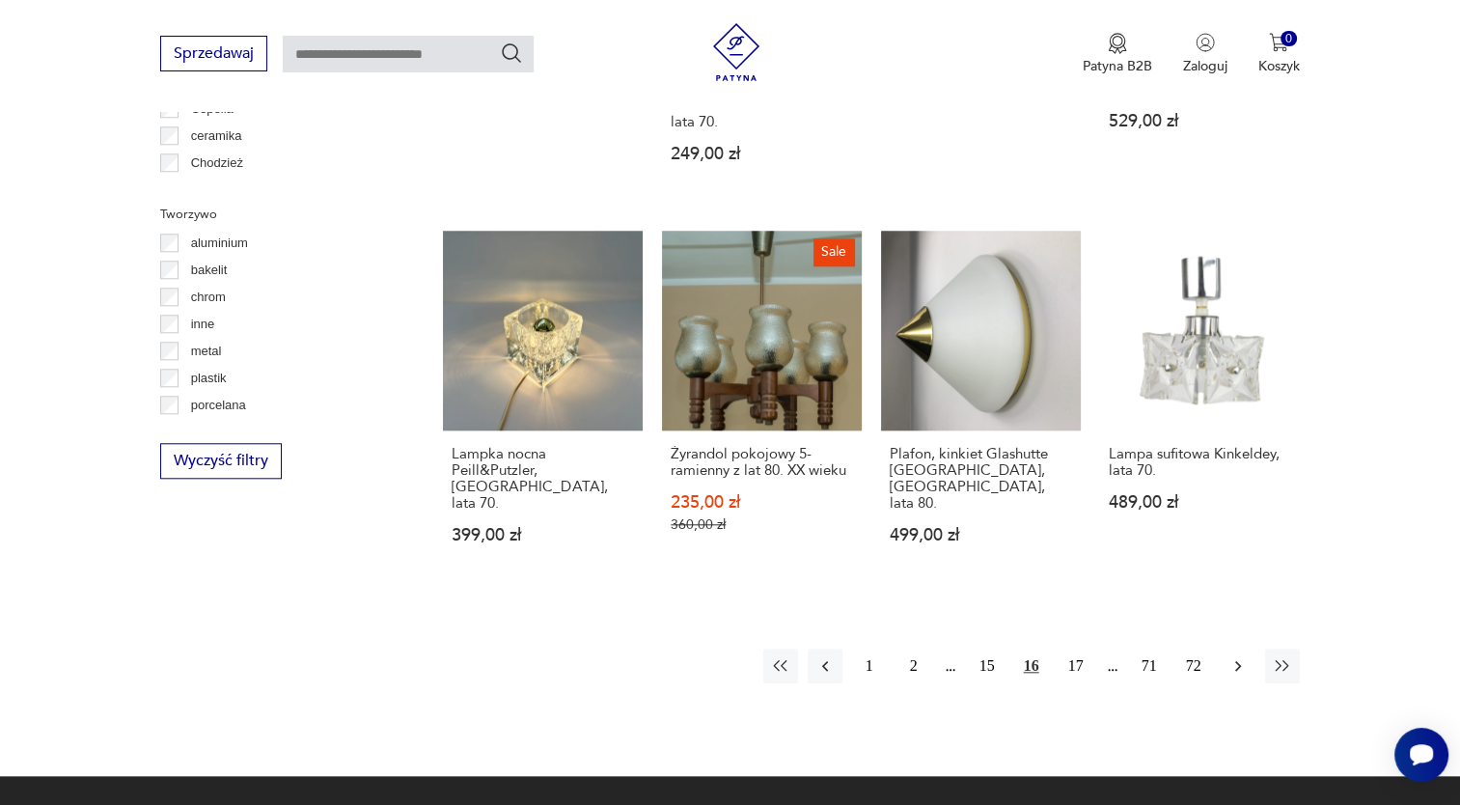
click at [1236, 648] on button "button" at bounding box center [1237, 665] width 35 height 35
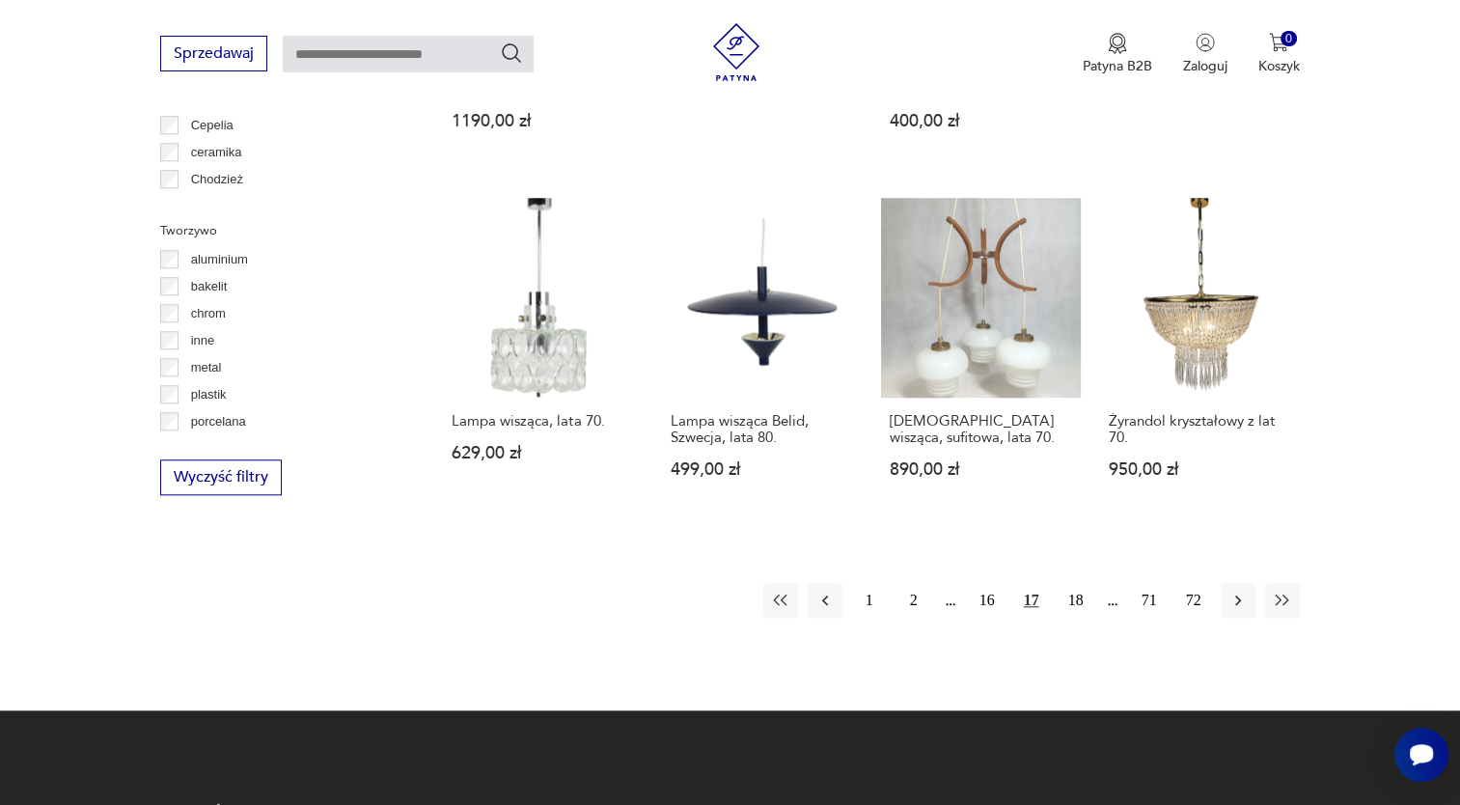
scroll to position [1711, 0]
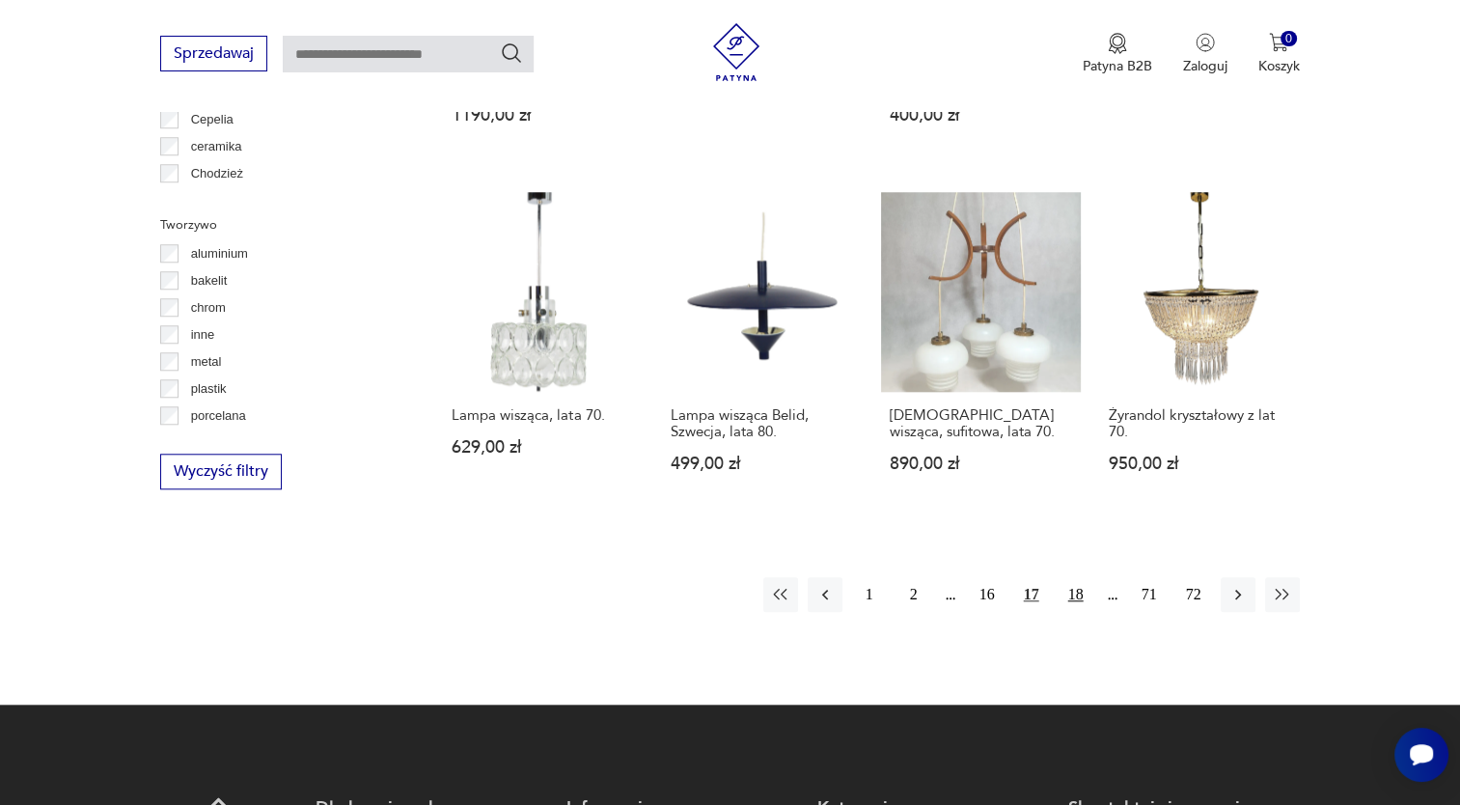
click at [1080, 590] on button "18" at bounding box center [1075, 594] width 35 height 35
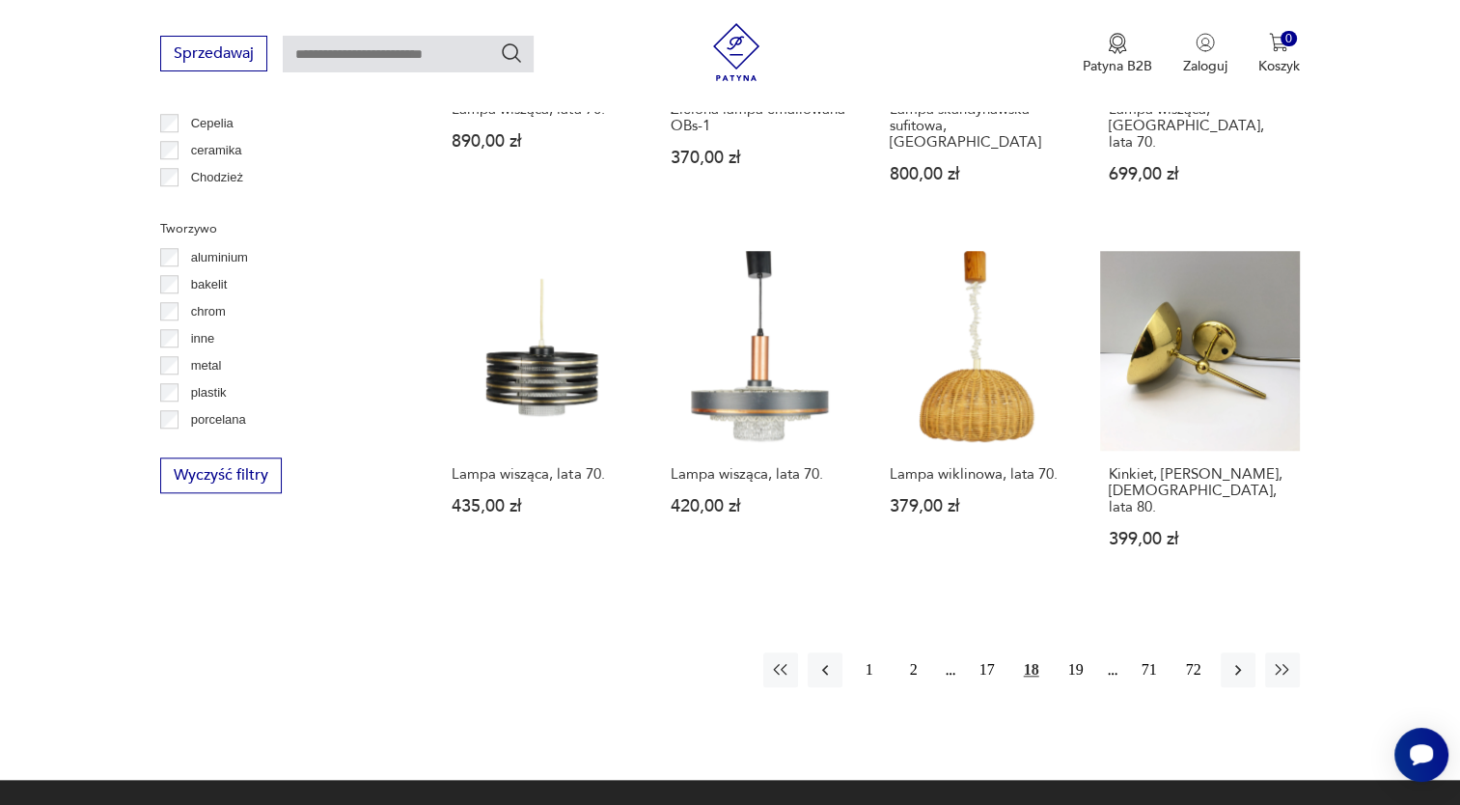
scroll to position [1709, 0]
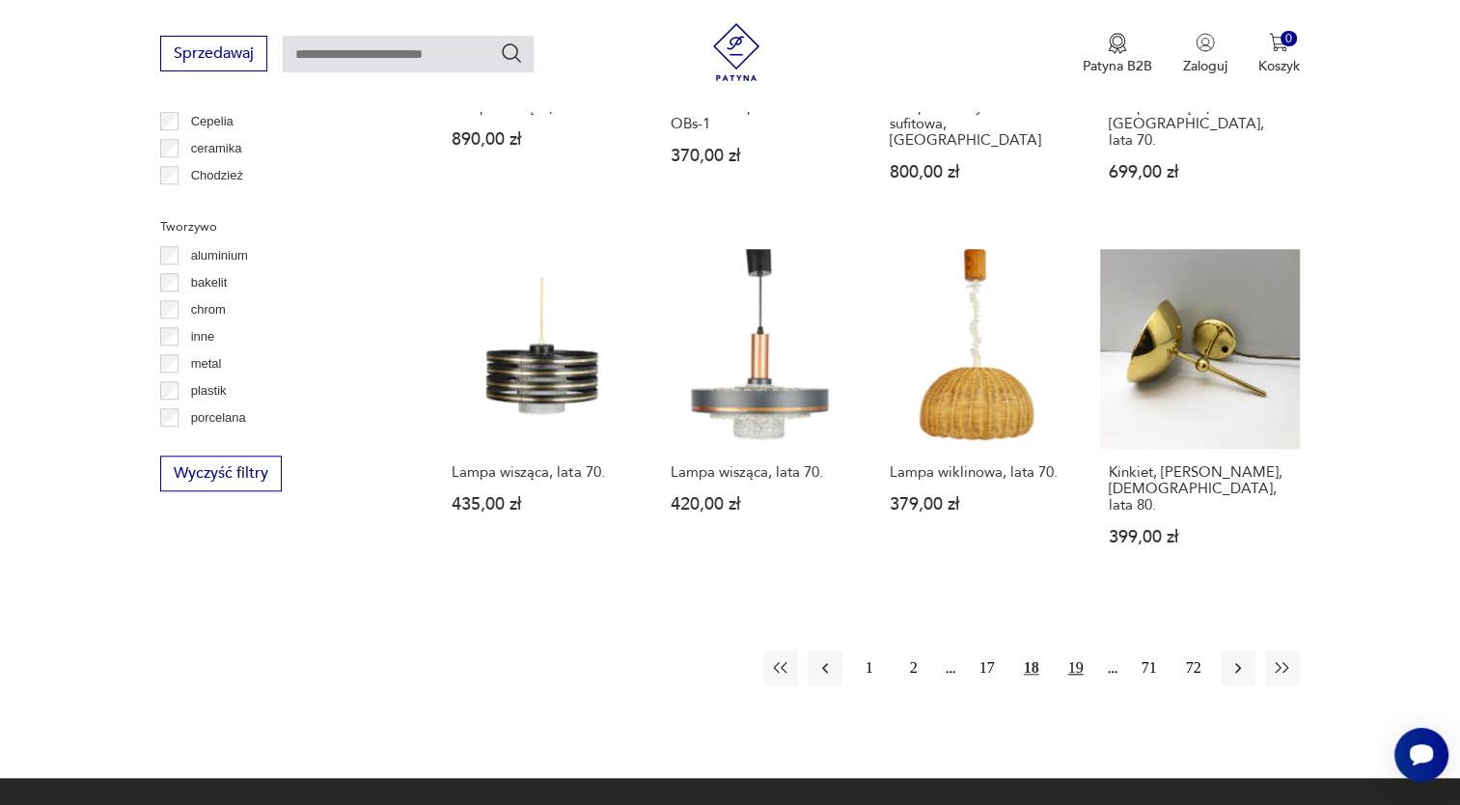
click at [1079, 650] on button "19" at bounding box center [1075, 667] width 35 height 35
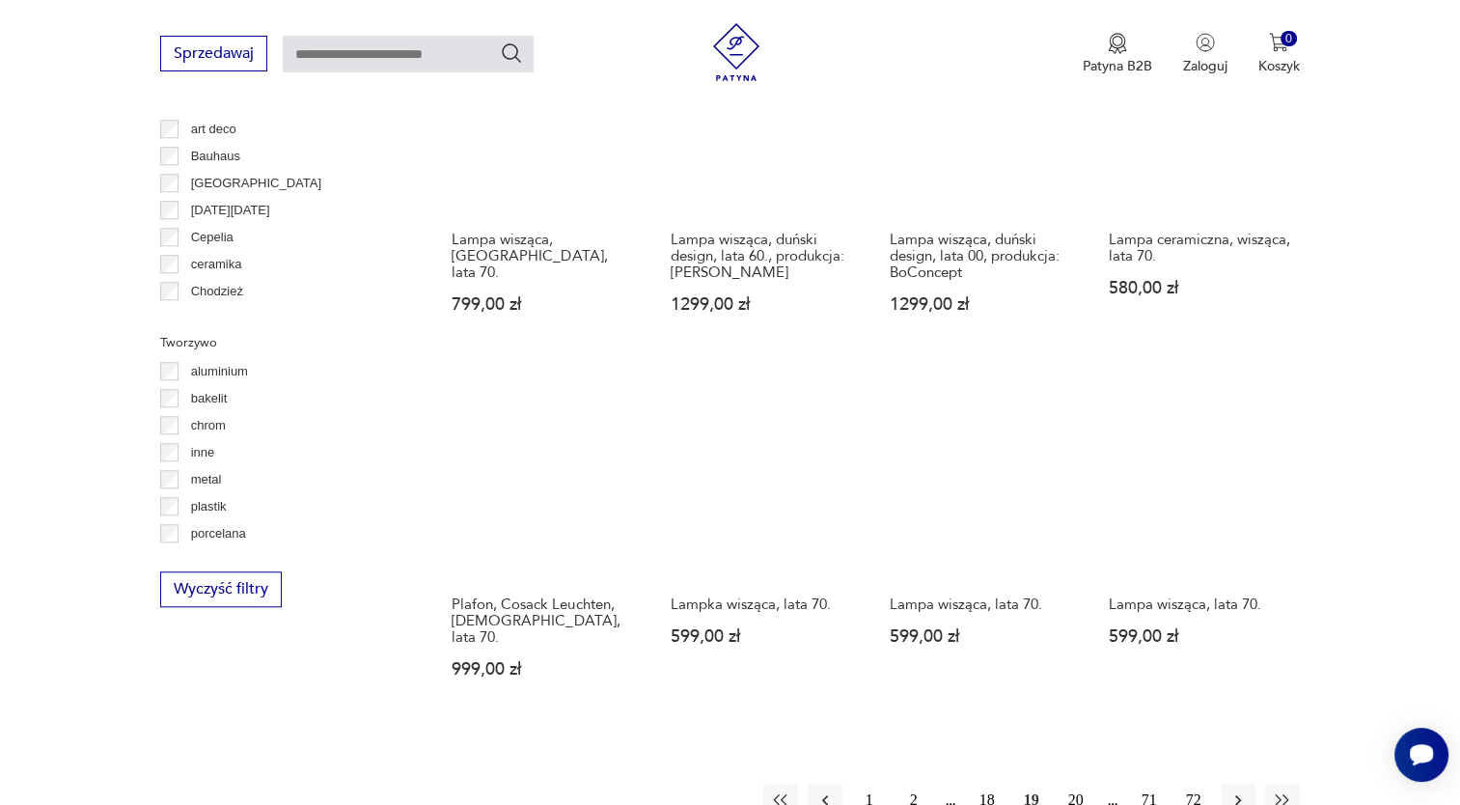
scroll to position [1606, 0]
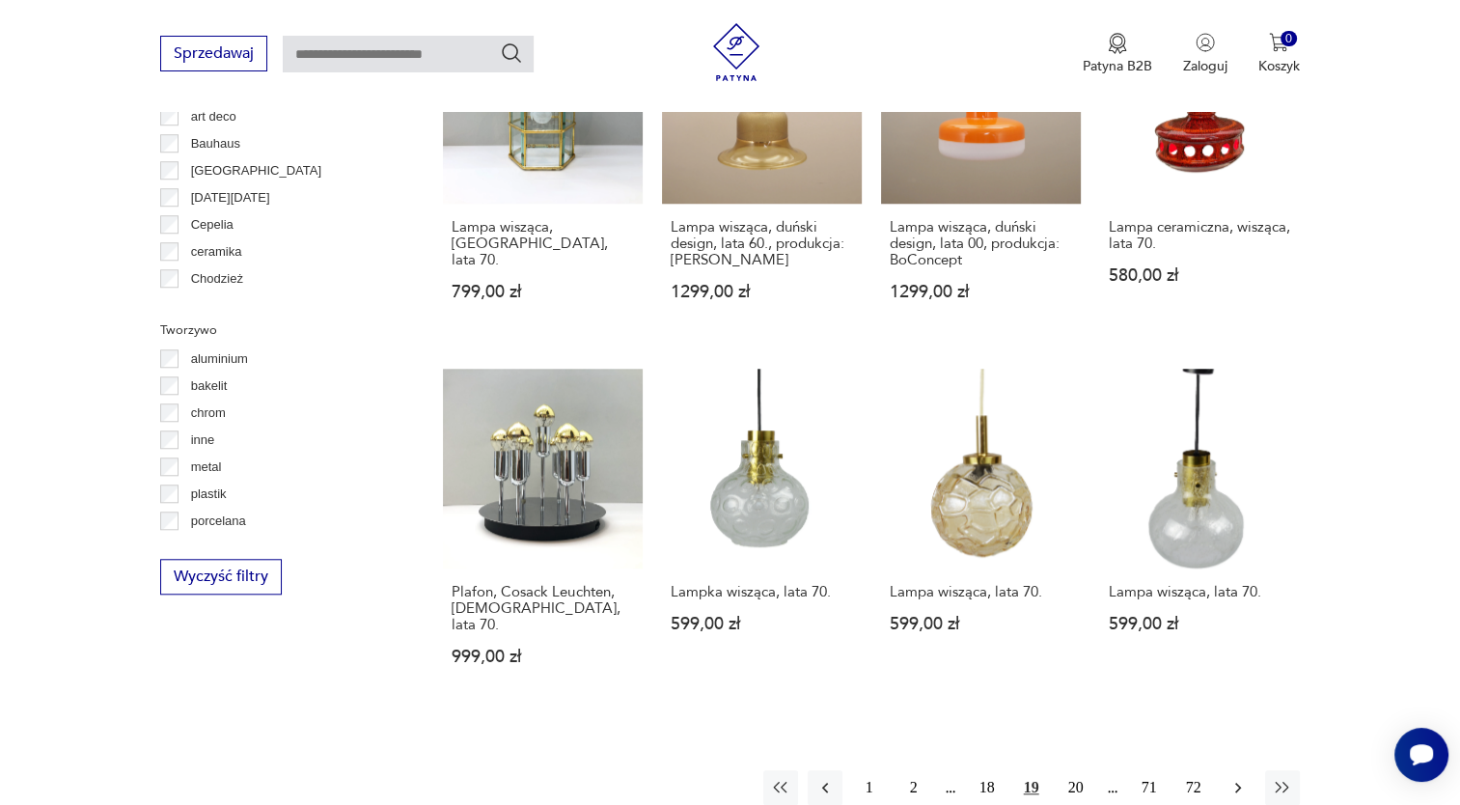
click at [1241, 778] on icon "button" at bounding box center [1237, 787] width 19 height 19
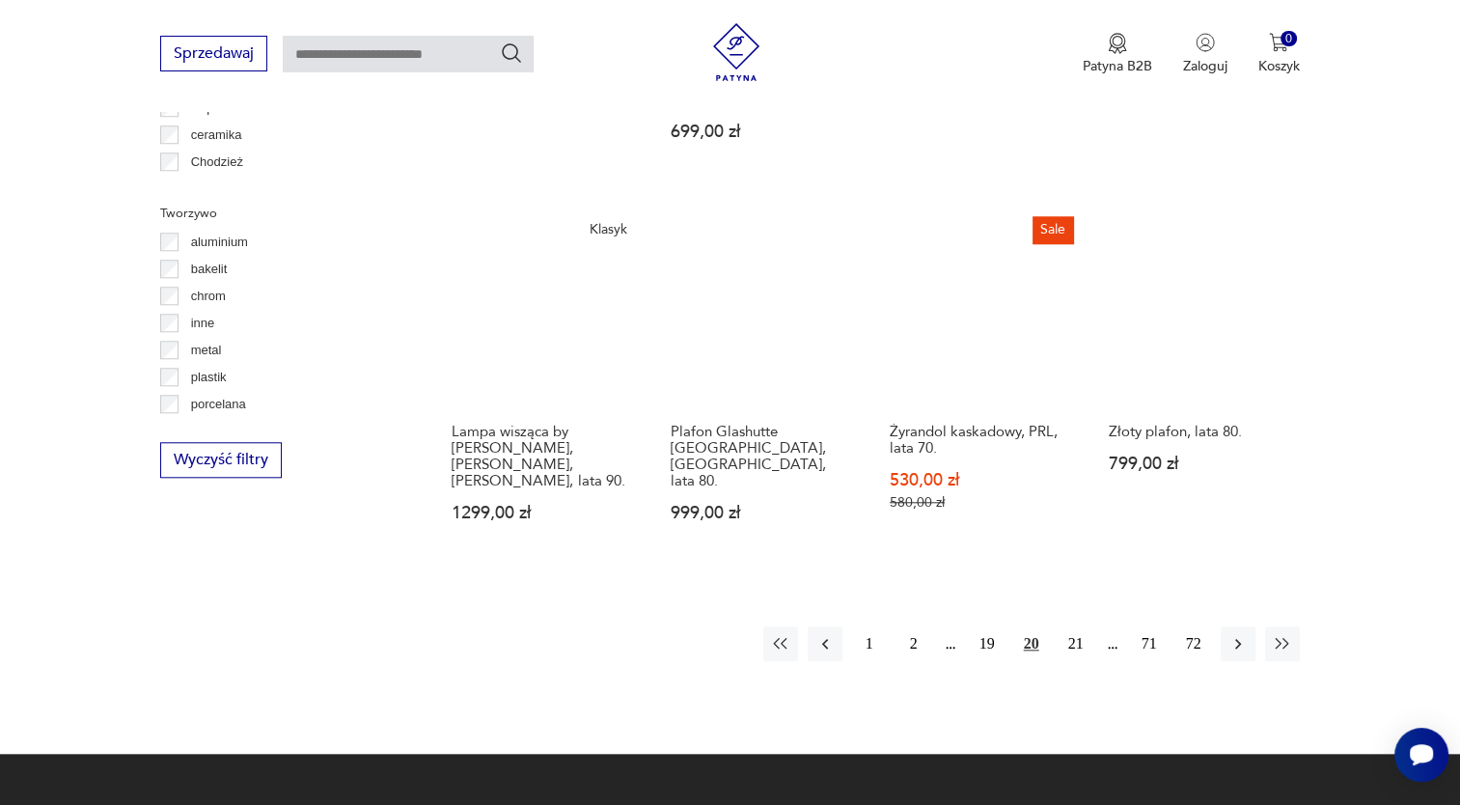
scroll to position [1756, 0]
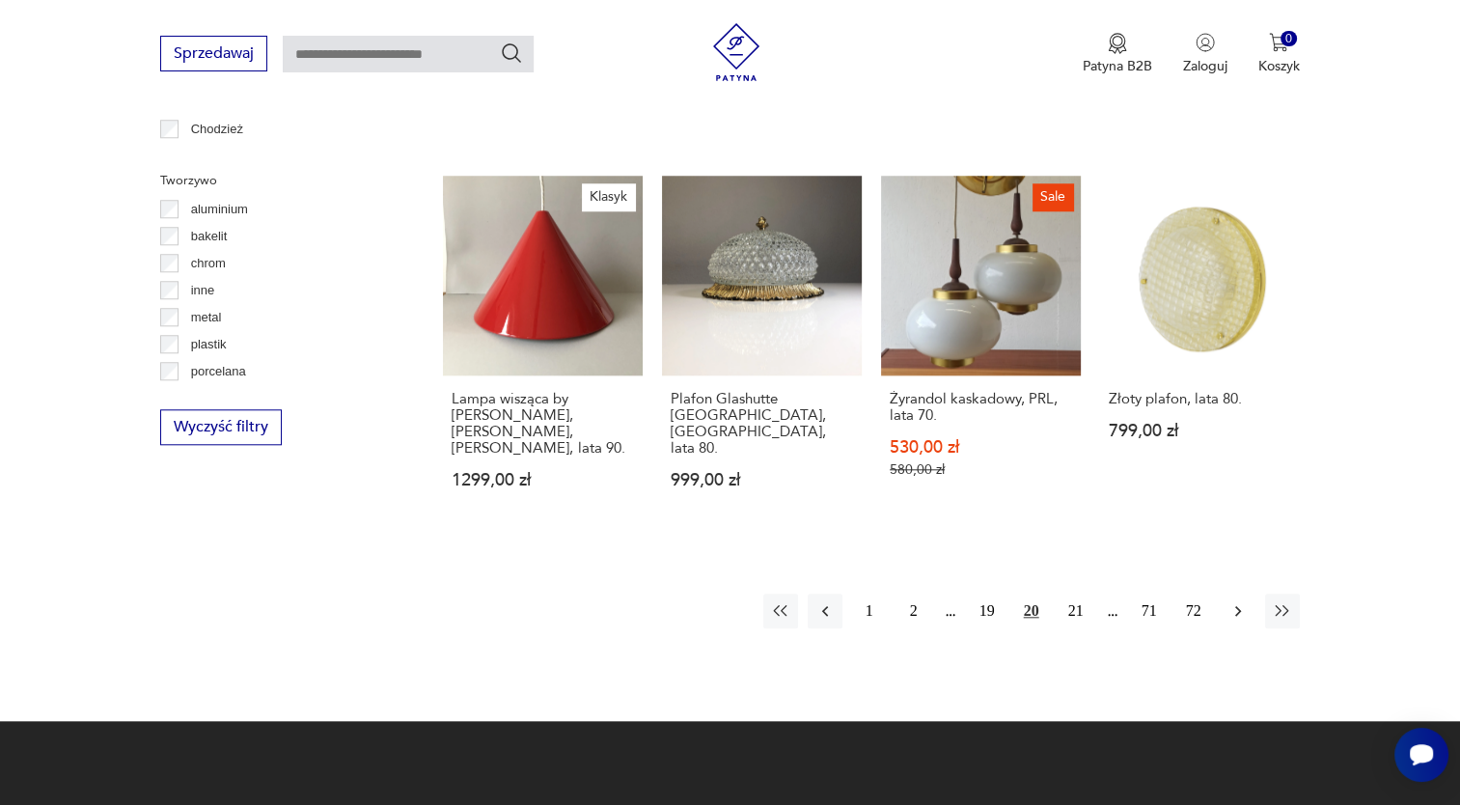
click at [1240, 601] on icon "button" at bounding box center [1237, 610] width 19 height 19
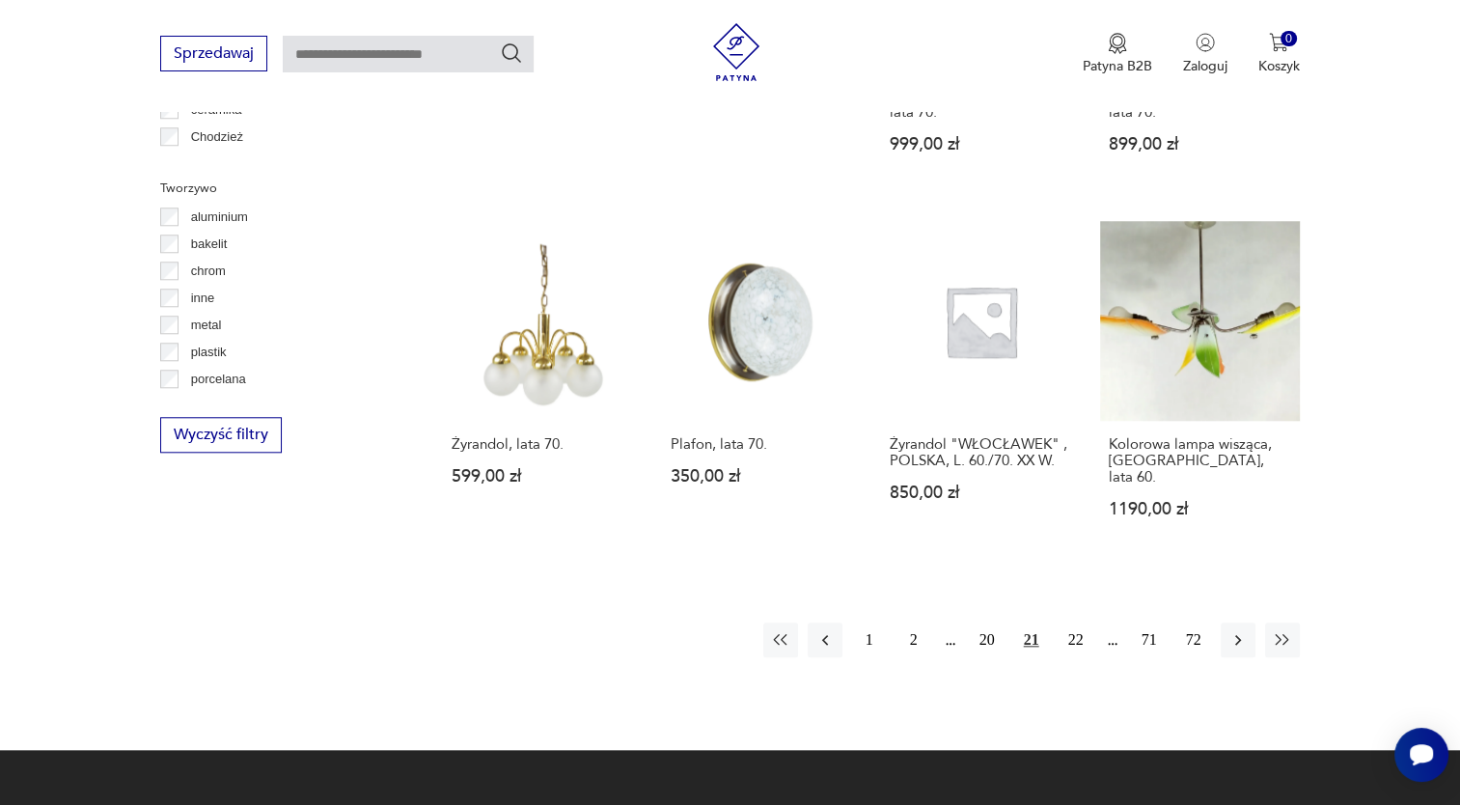
scroll to position [1760, 0]
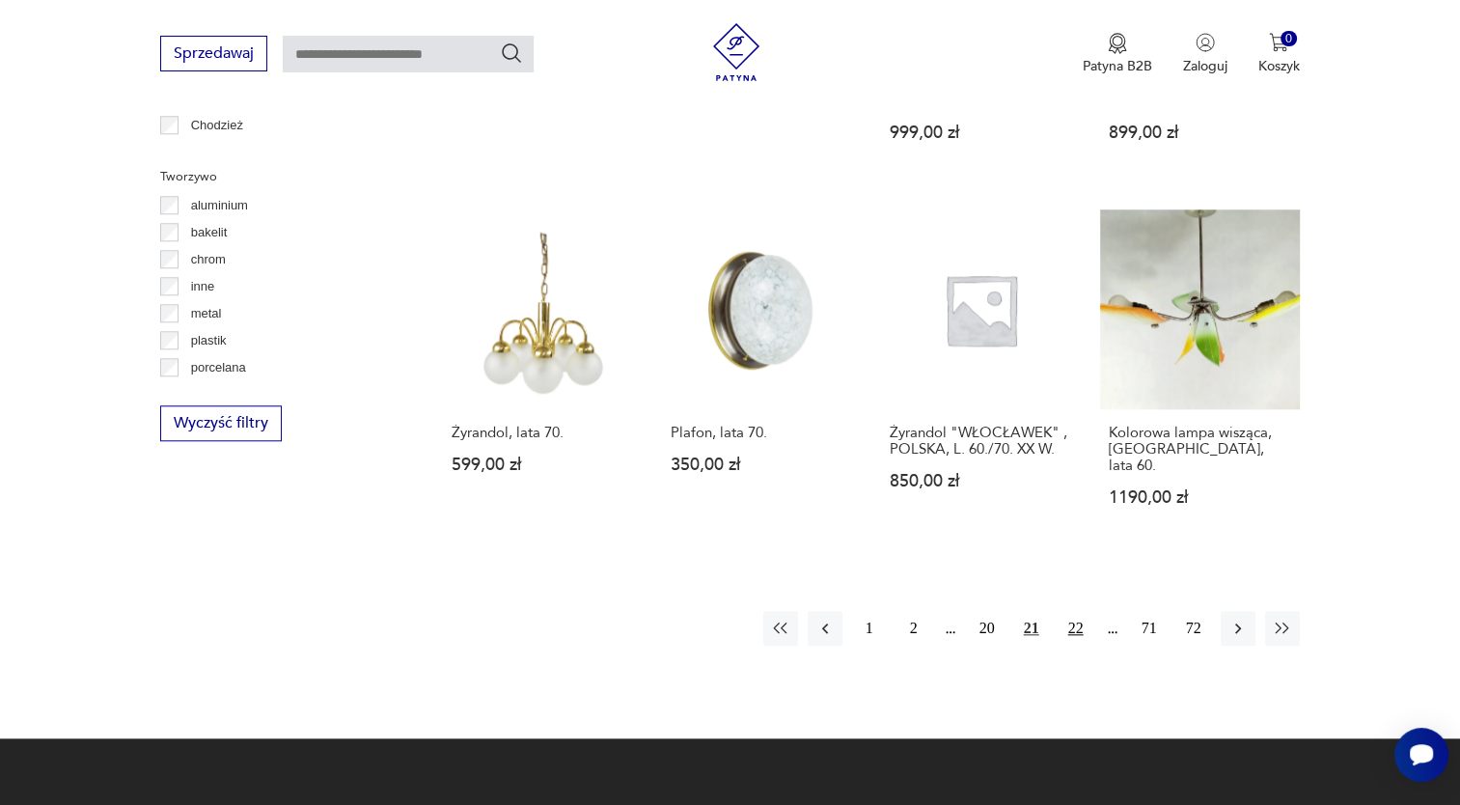
click at [1075, 611] on button "22" at bounding box center [1075, 628] width 35 height 35
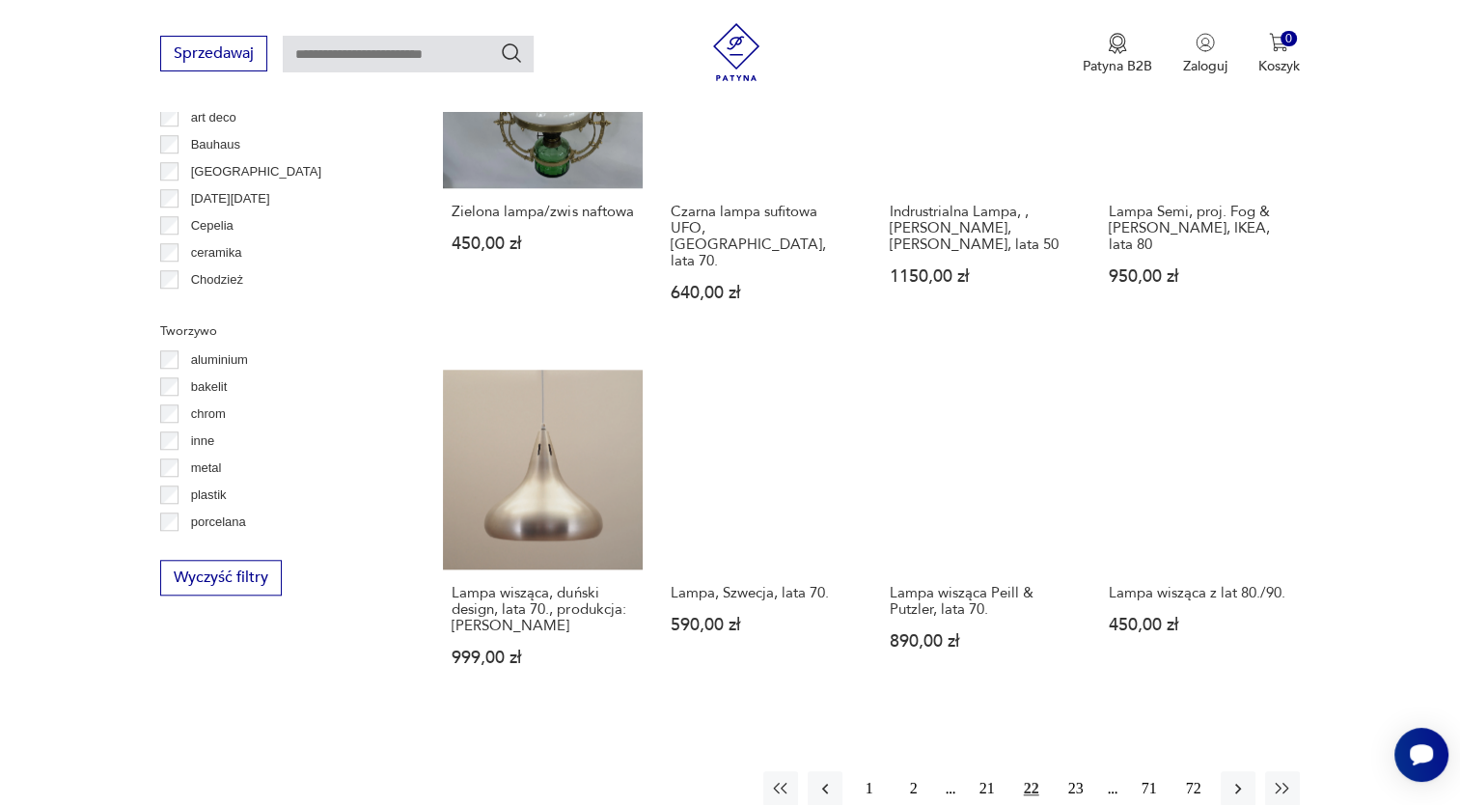
scroll to position [1639, 0]
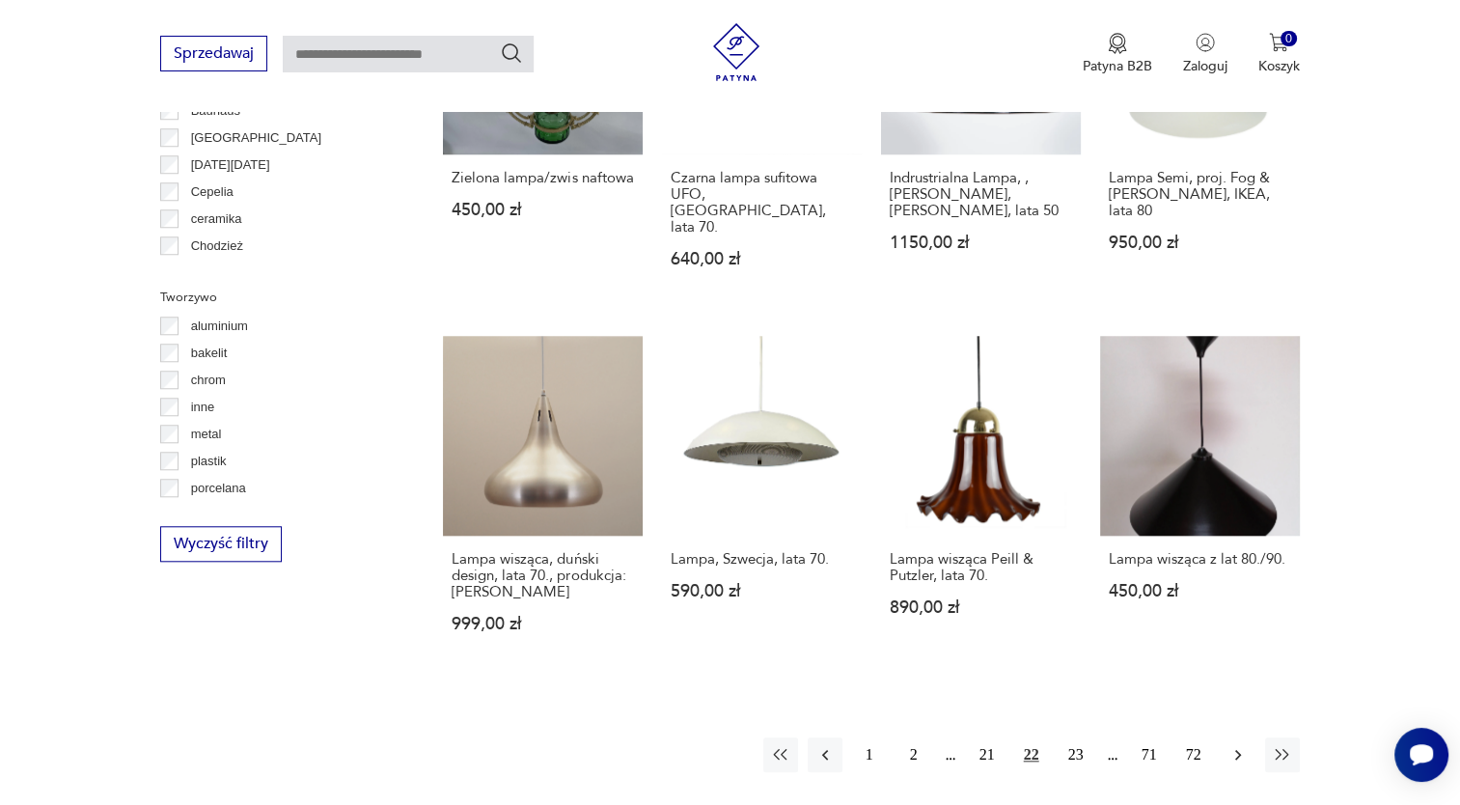
click at [1240, 745] on icon "button" at bounding box center [1237, 754] width 19 height 19
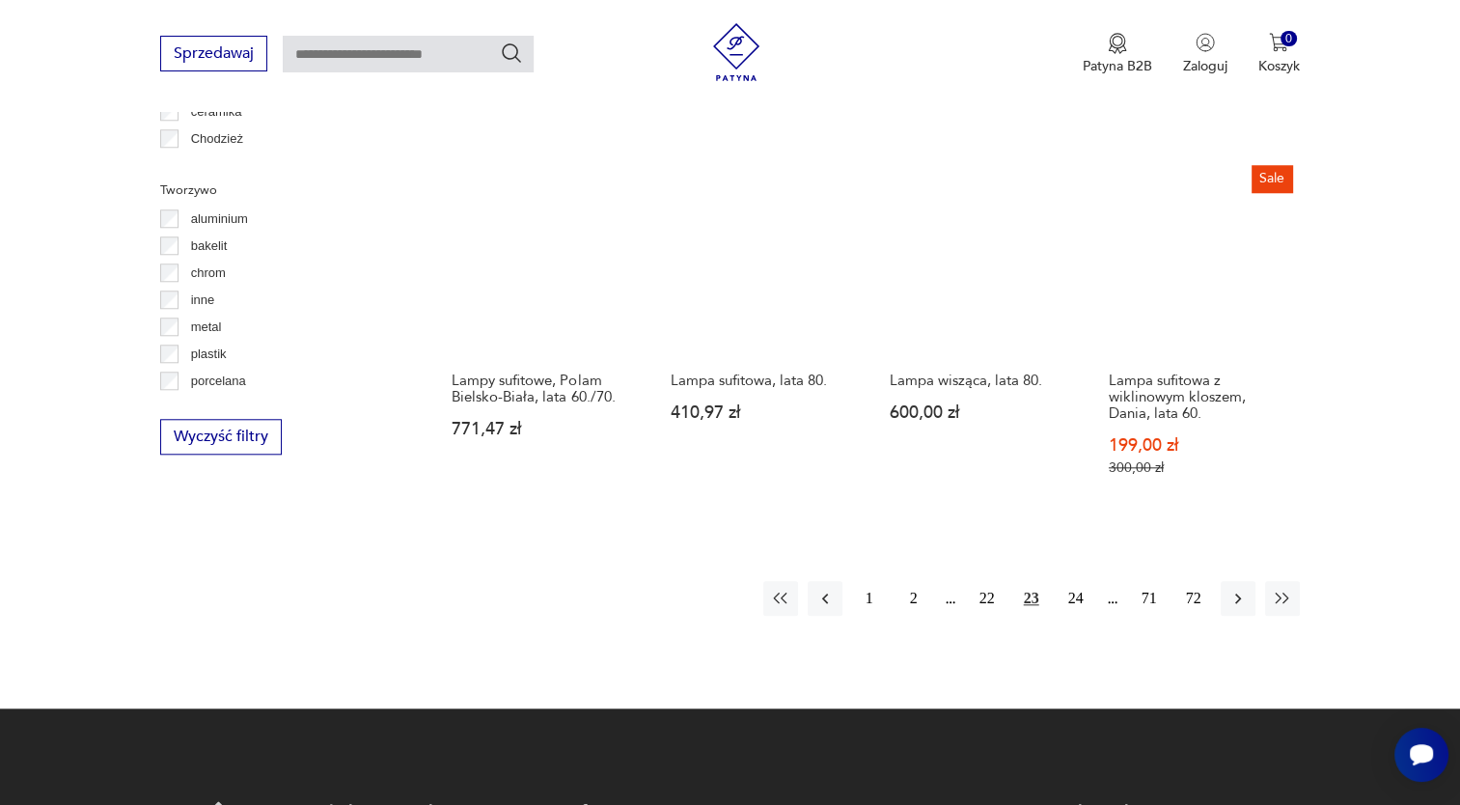
scroll to position [1803, 0]
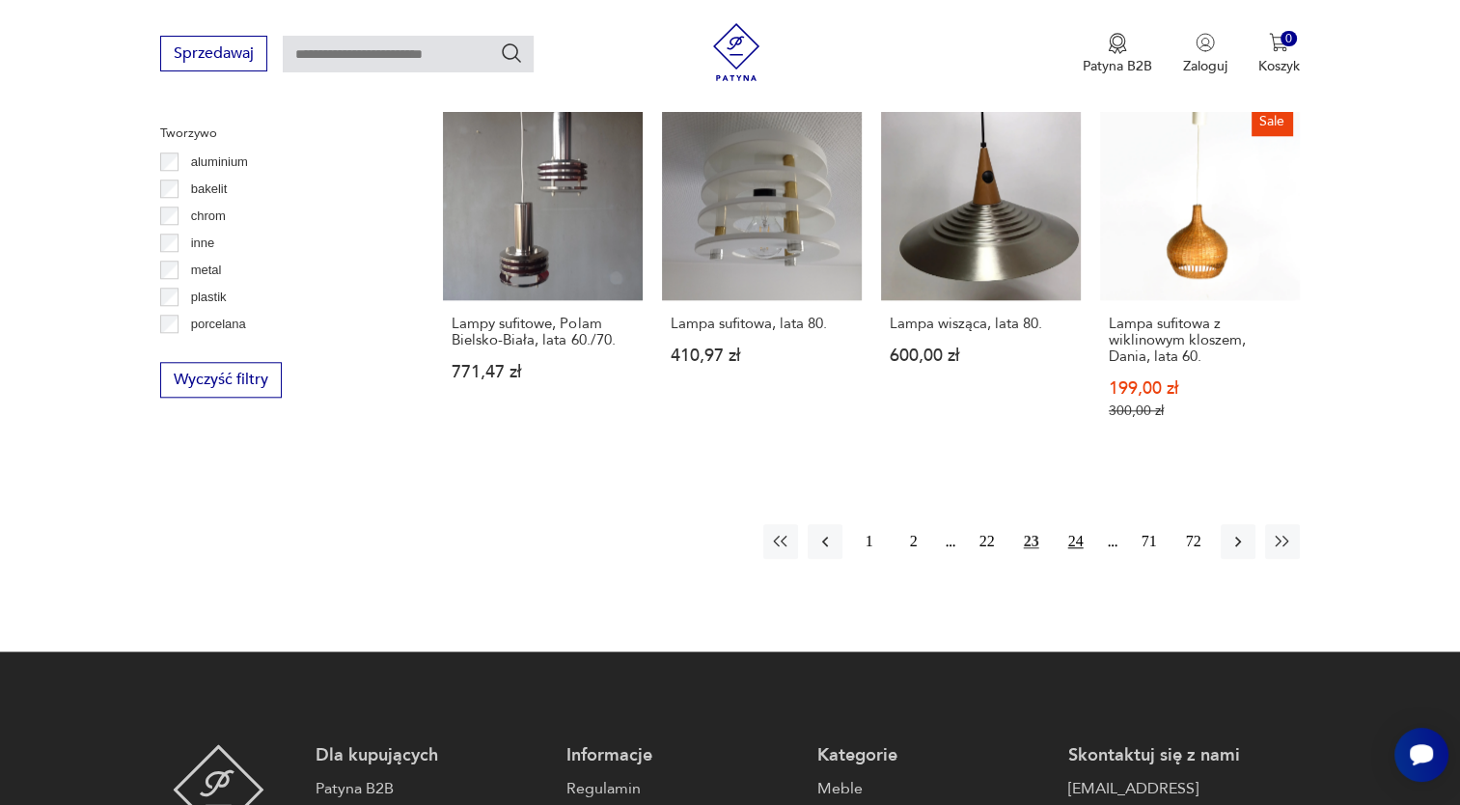
click at [1080, 524] on button "24" at bounding box center [1075, 541] width 35 height 35
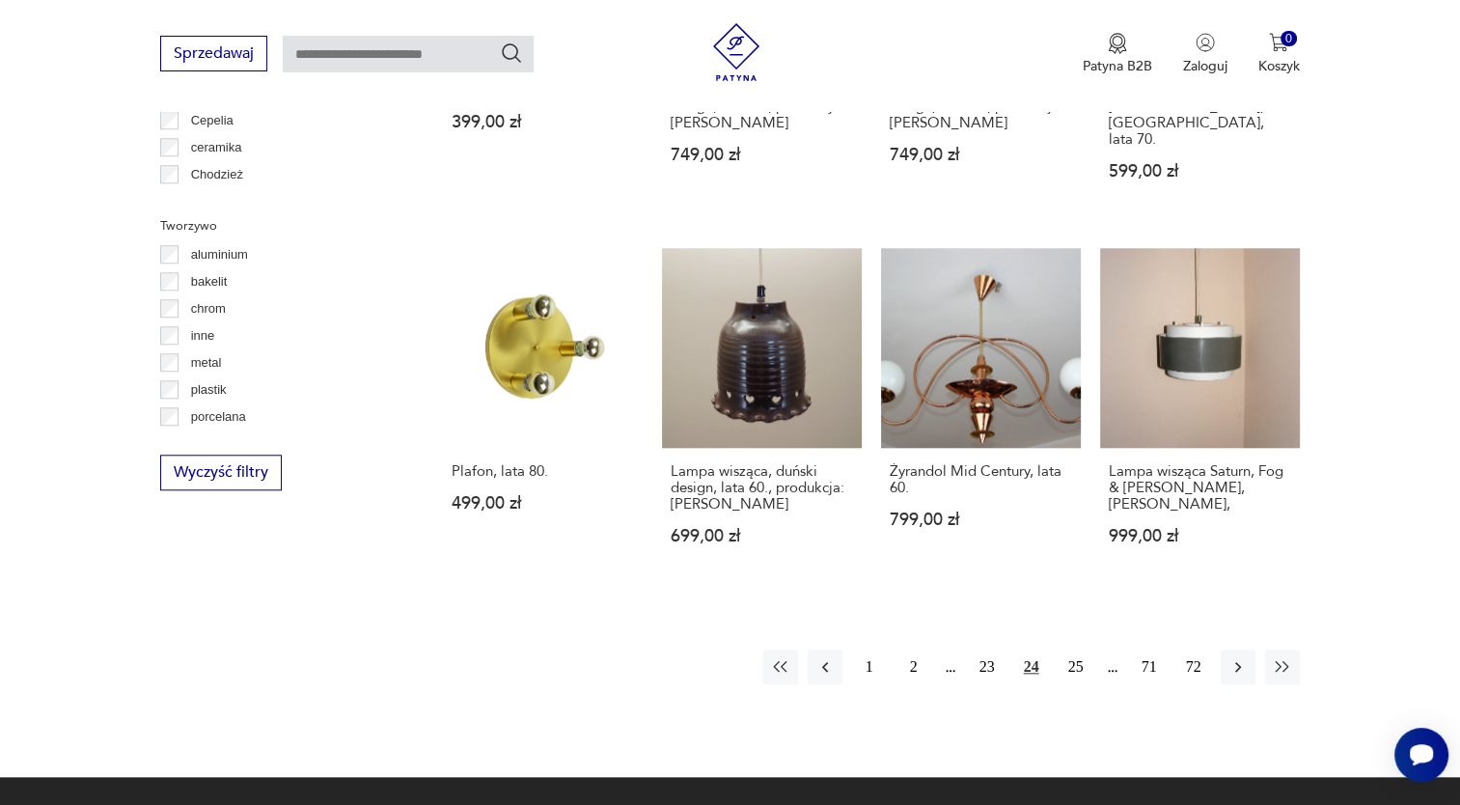
scroll to position [1717, 0]
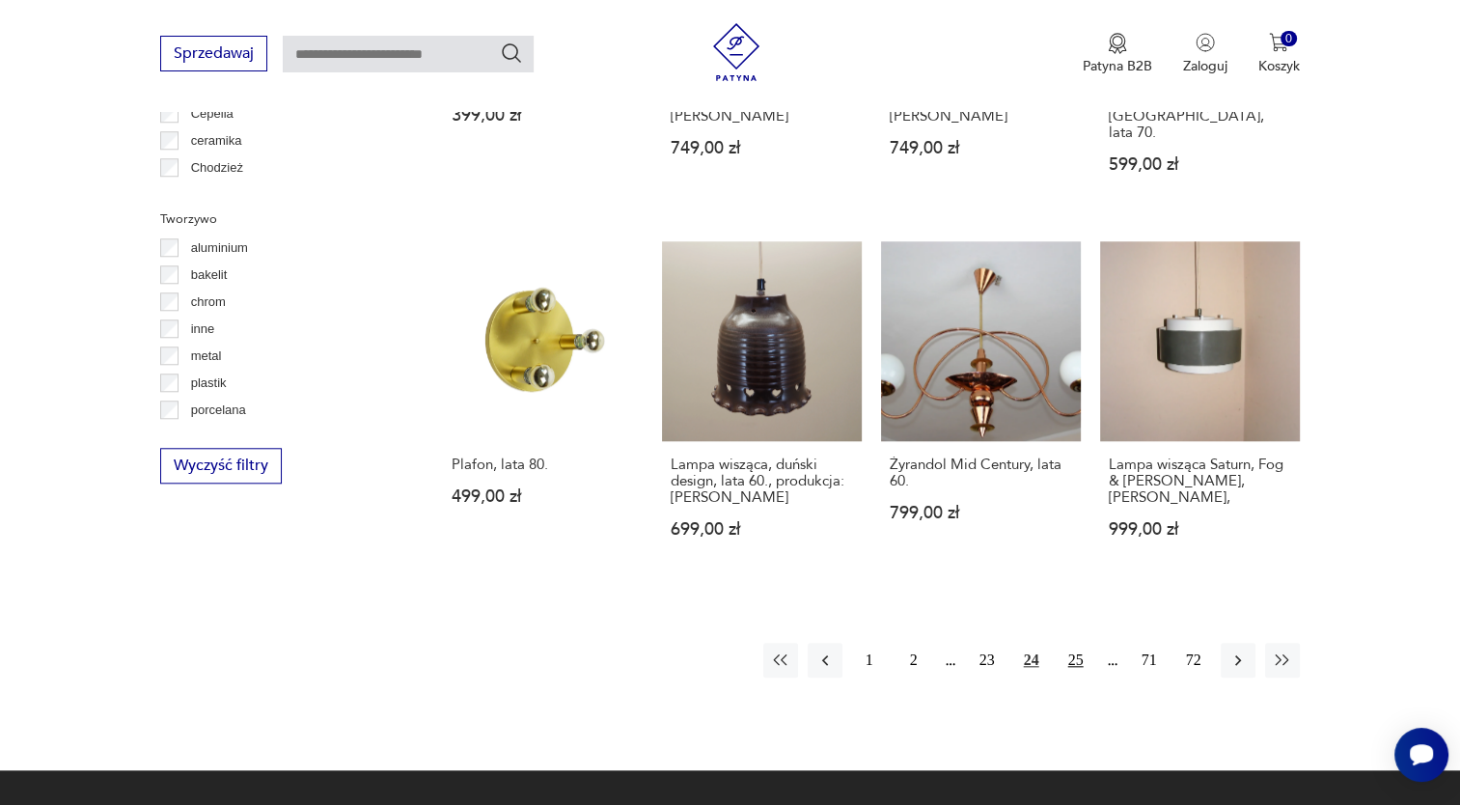
click at [1080, 642] on button "25" at bounding box center [1075, 659] width 35 height 35
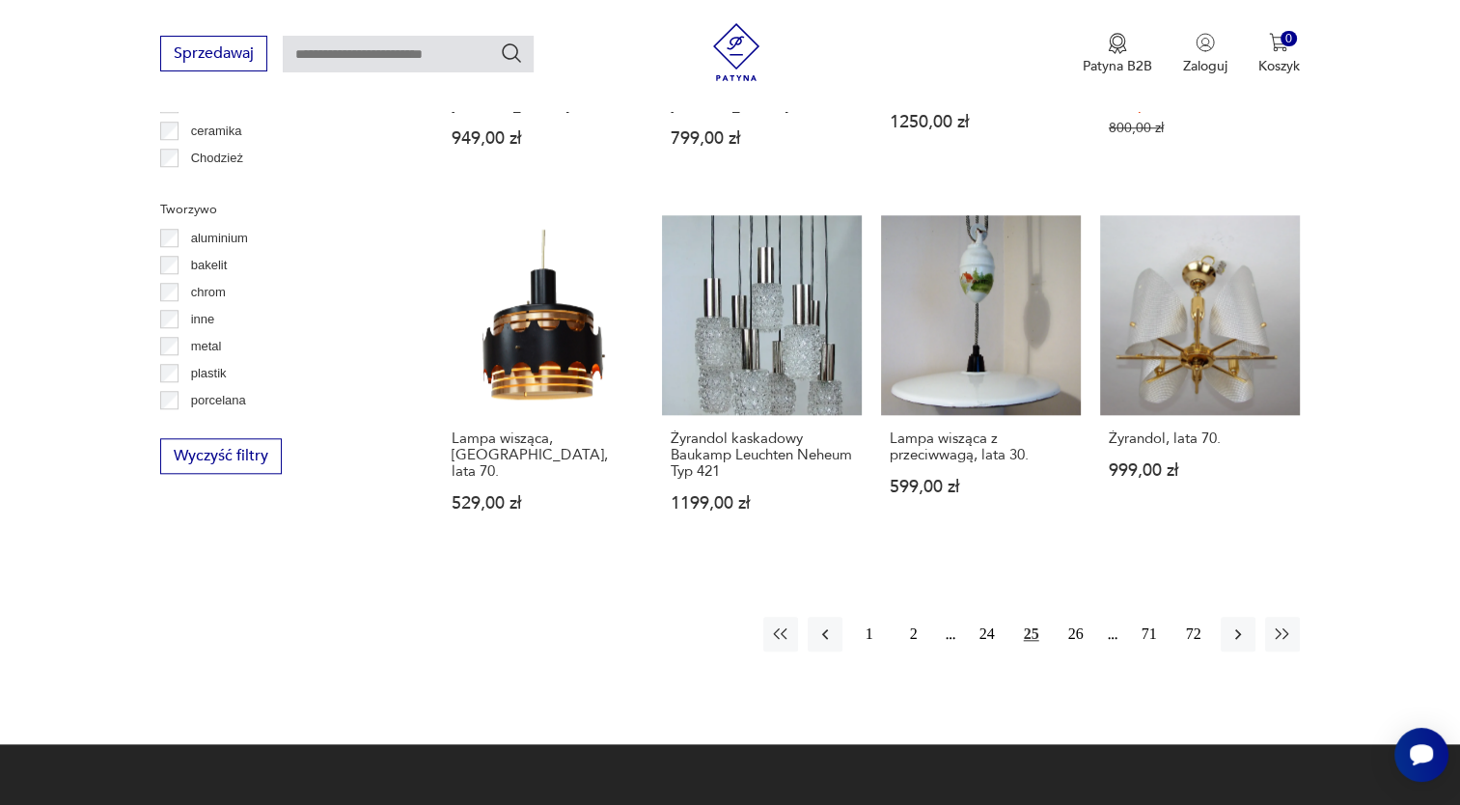
scroll to position [1748, 0]
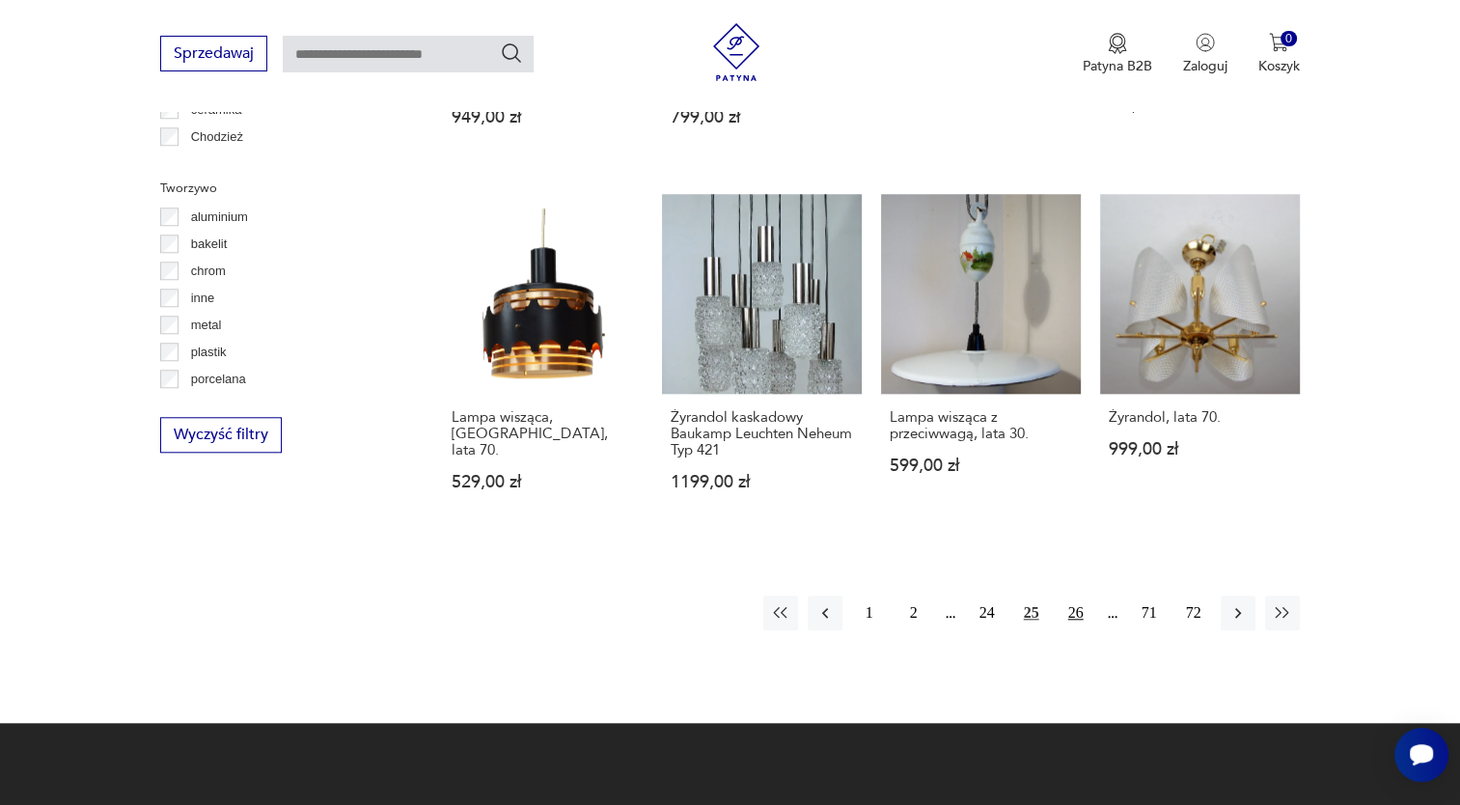
click at [1082, 595] on button "26" at bounding box center [1075, 612] width 35 height 35
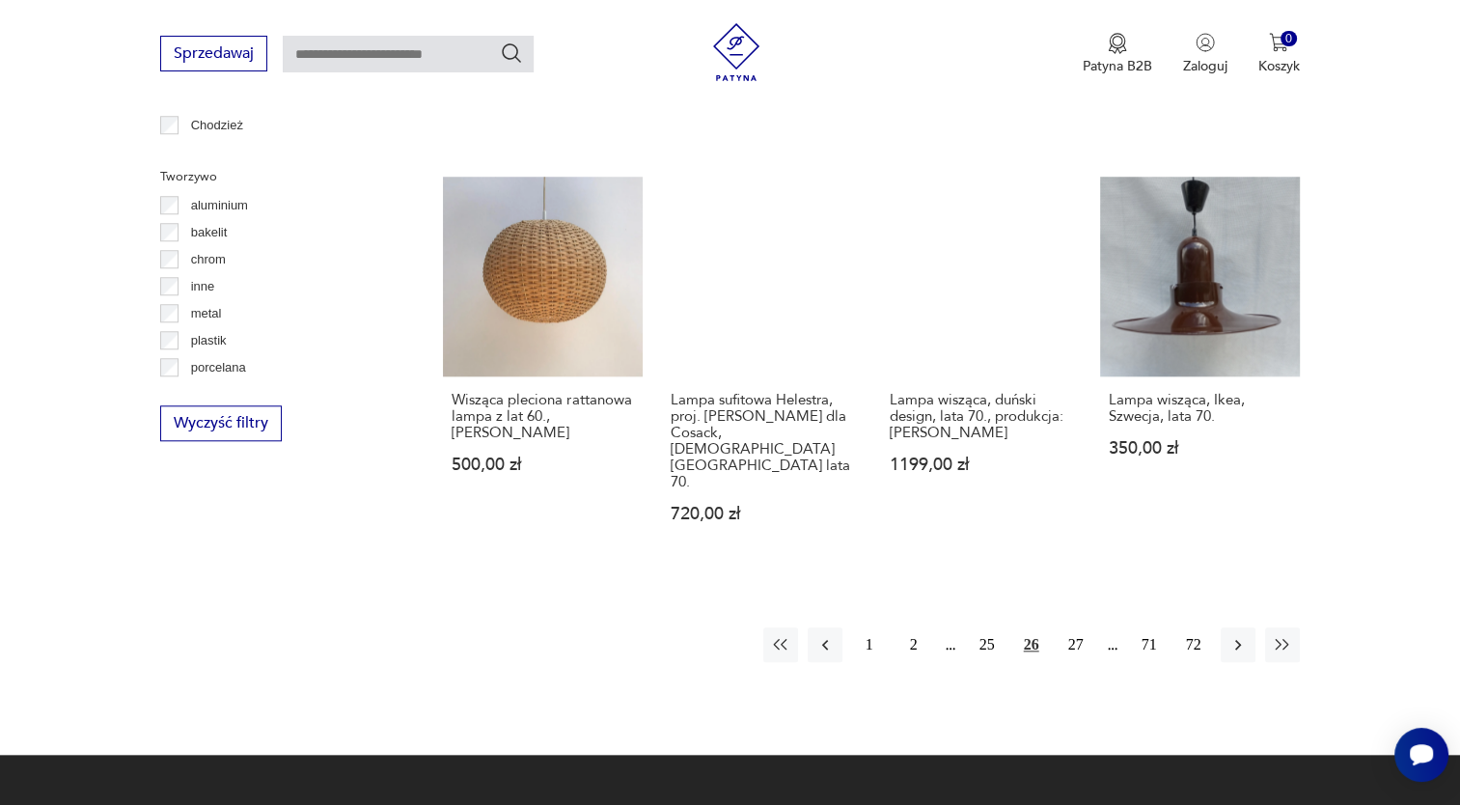
scroll to position [1768, 0]
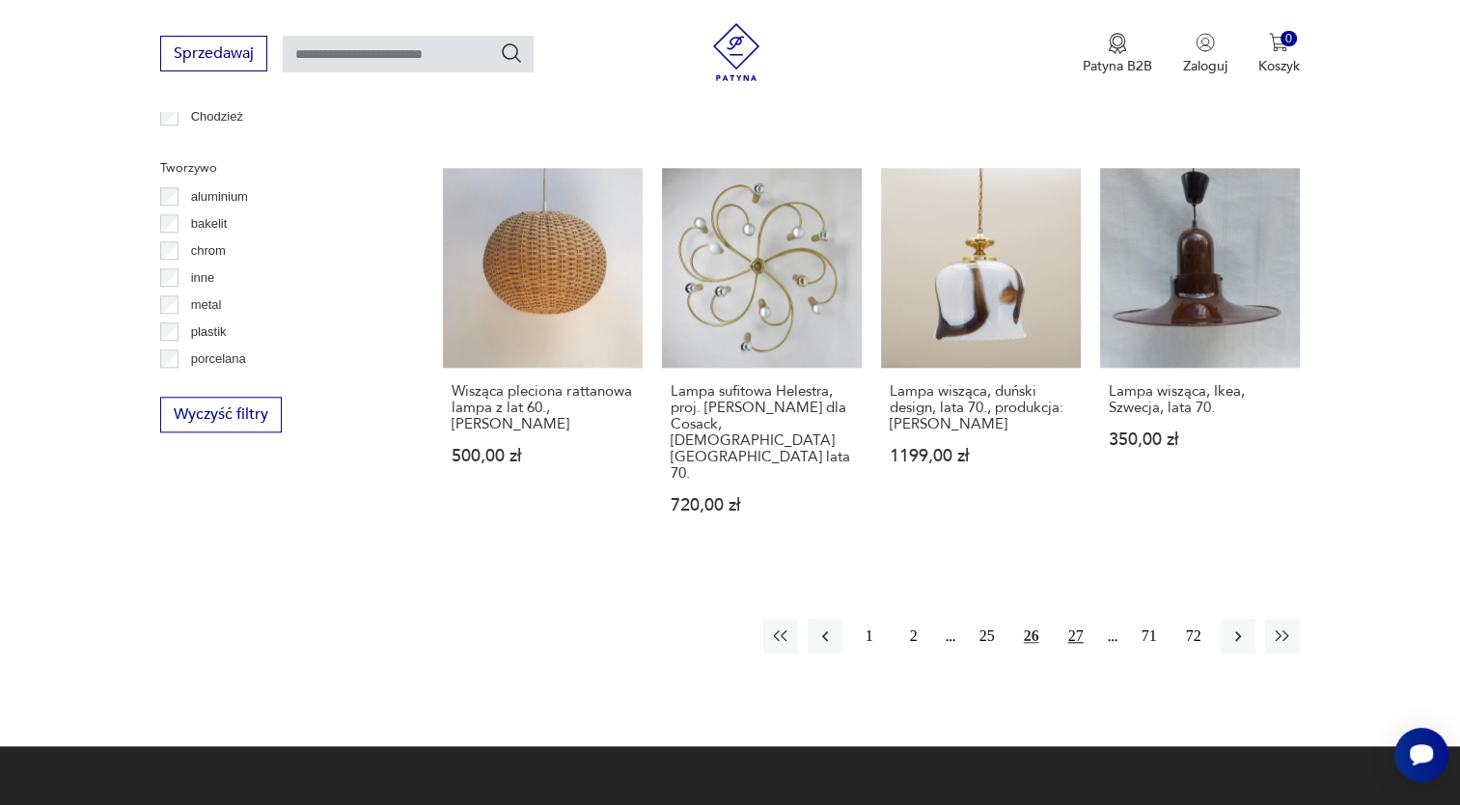
click at [1076, 618] on button "27" at bounding box center [1075, 635] width 35 height 35
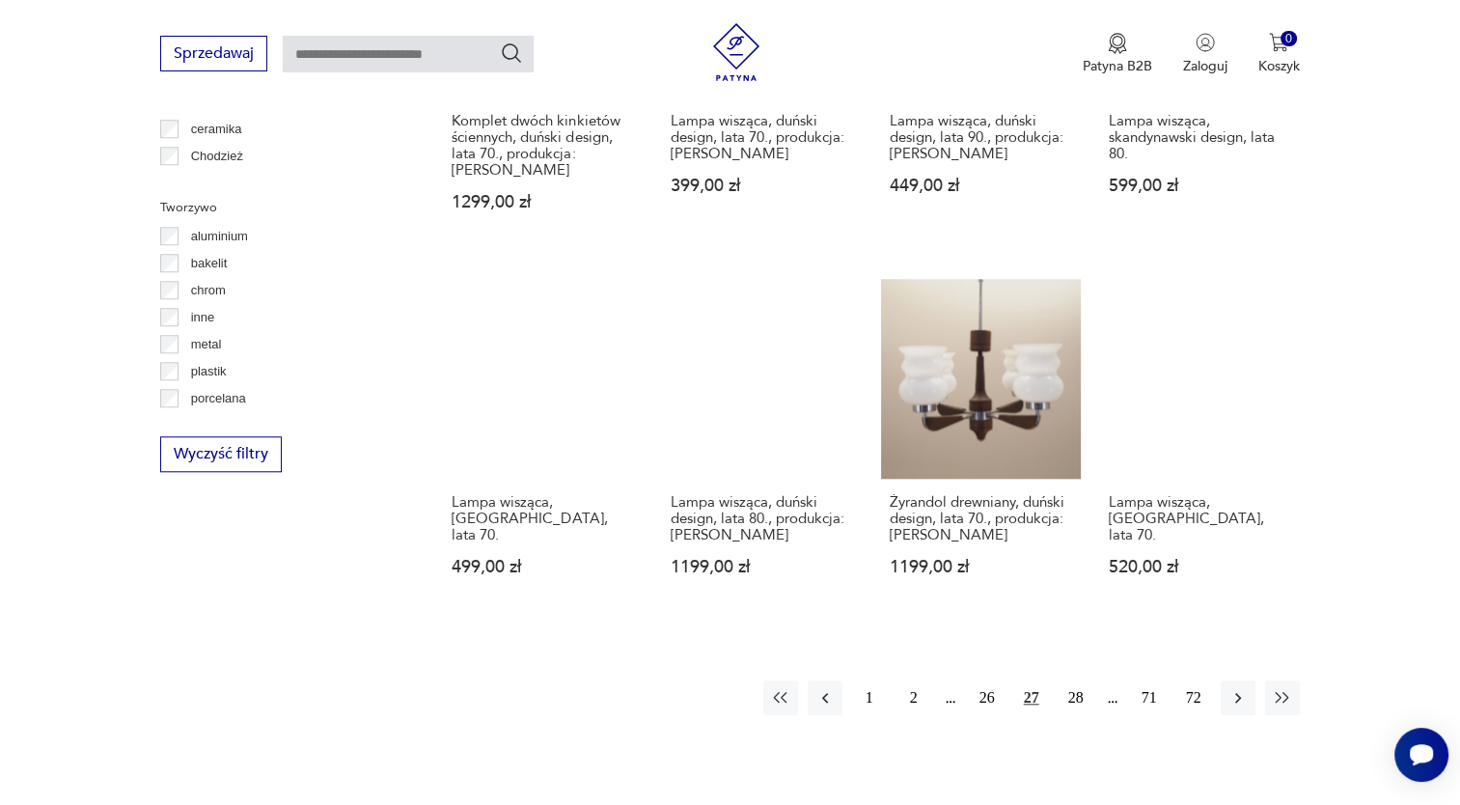
scroll to position [1898, 0]
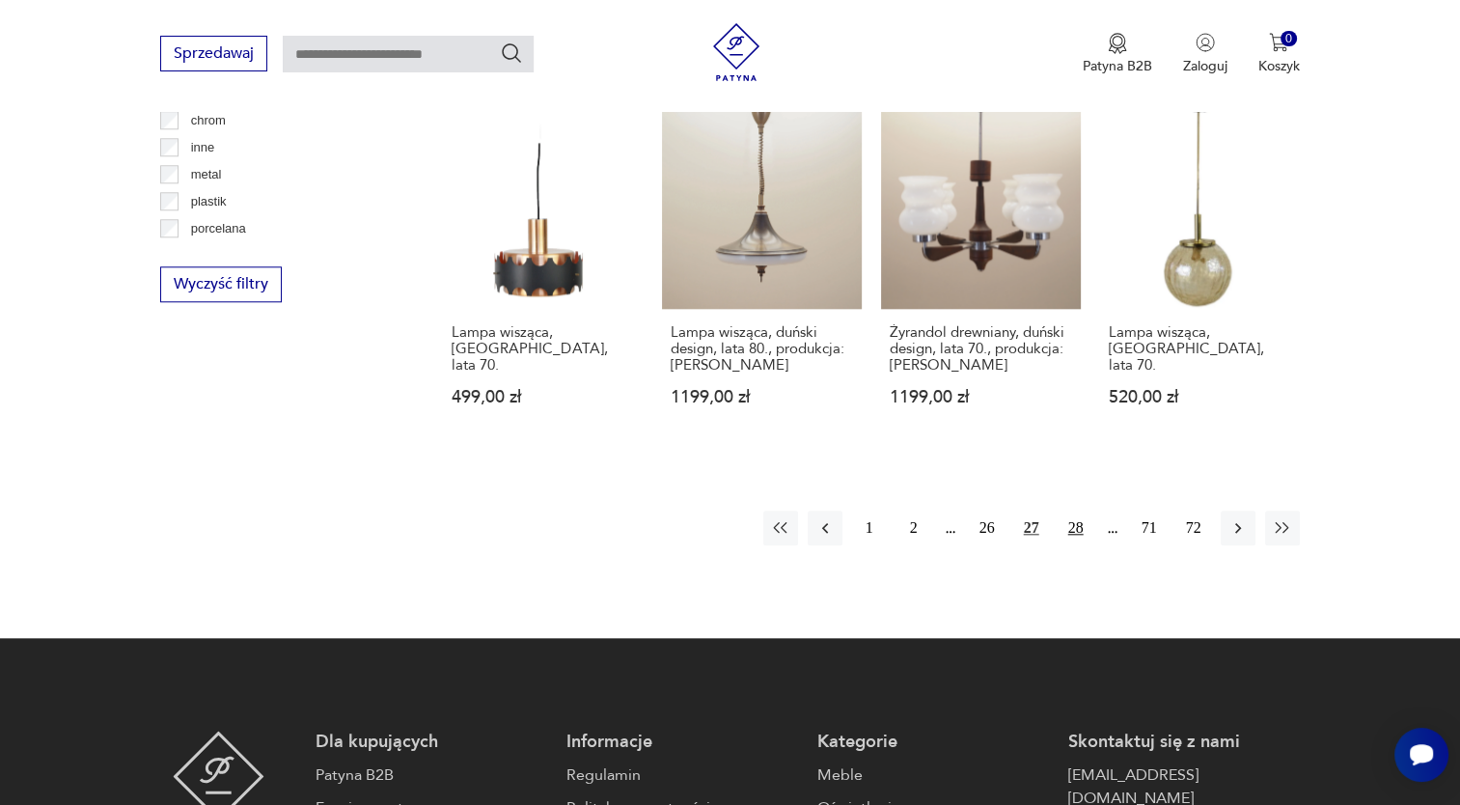
click at [1077, 510] on button "28" at bounding box center [1075, 527] width 35 height 35
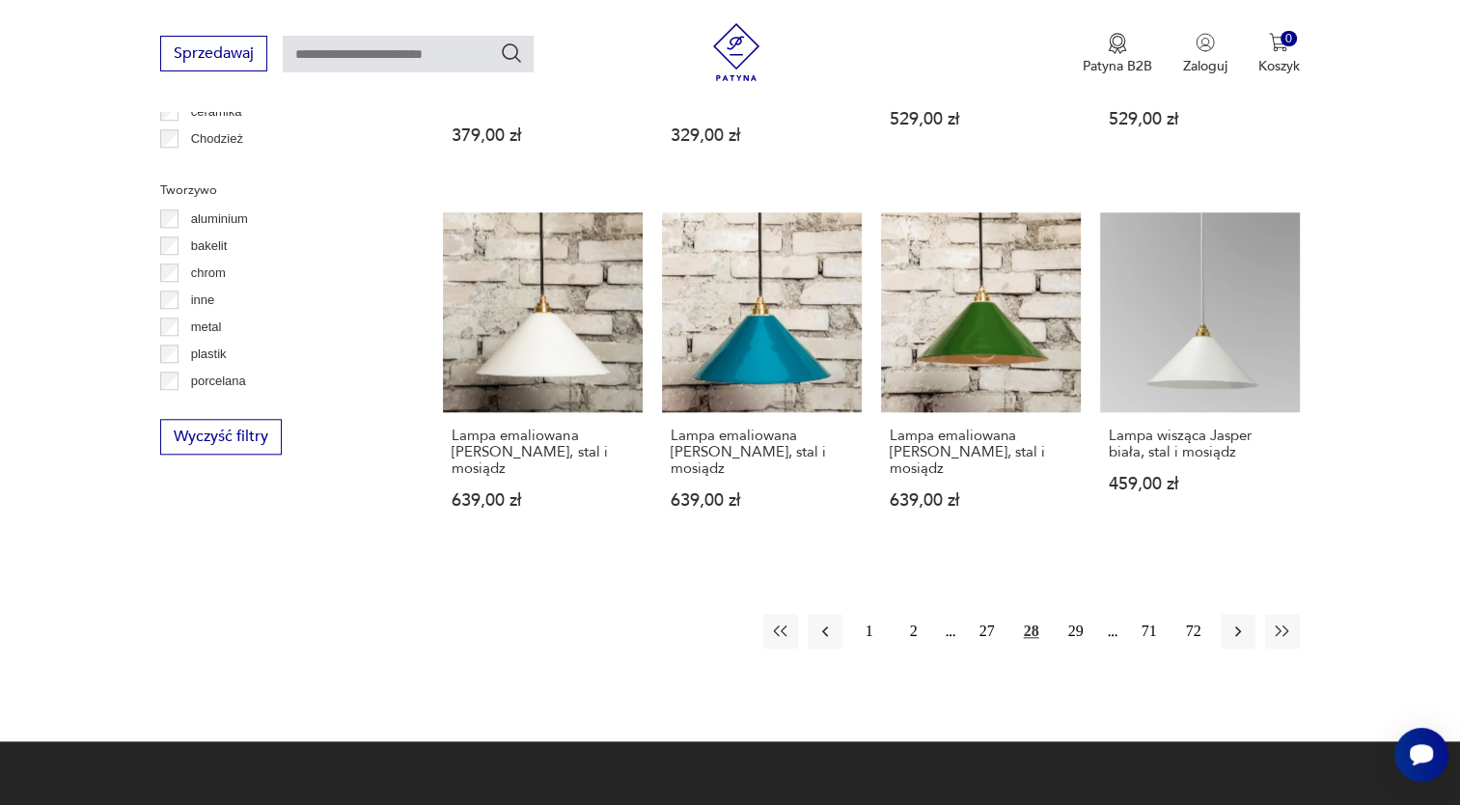
scroll to position [1748, 0]
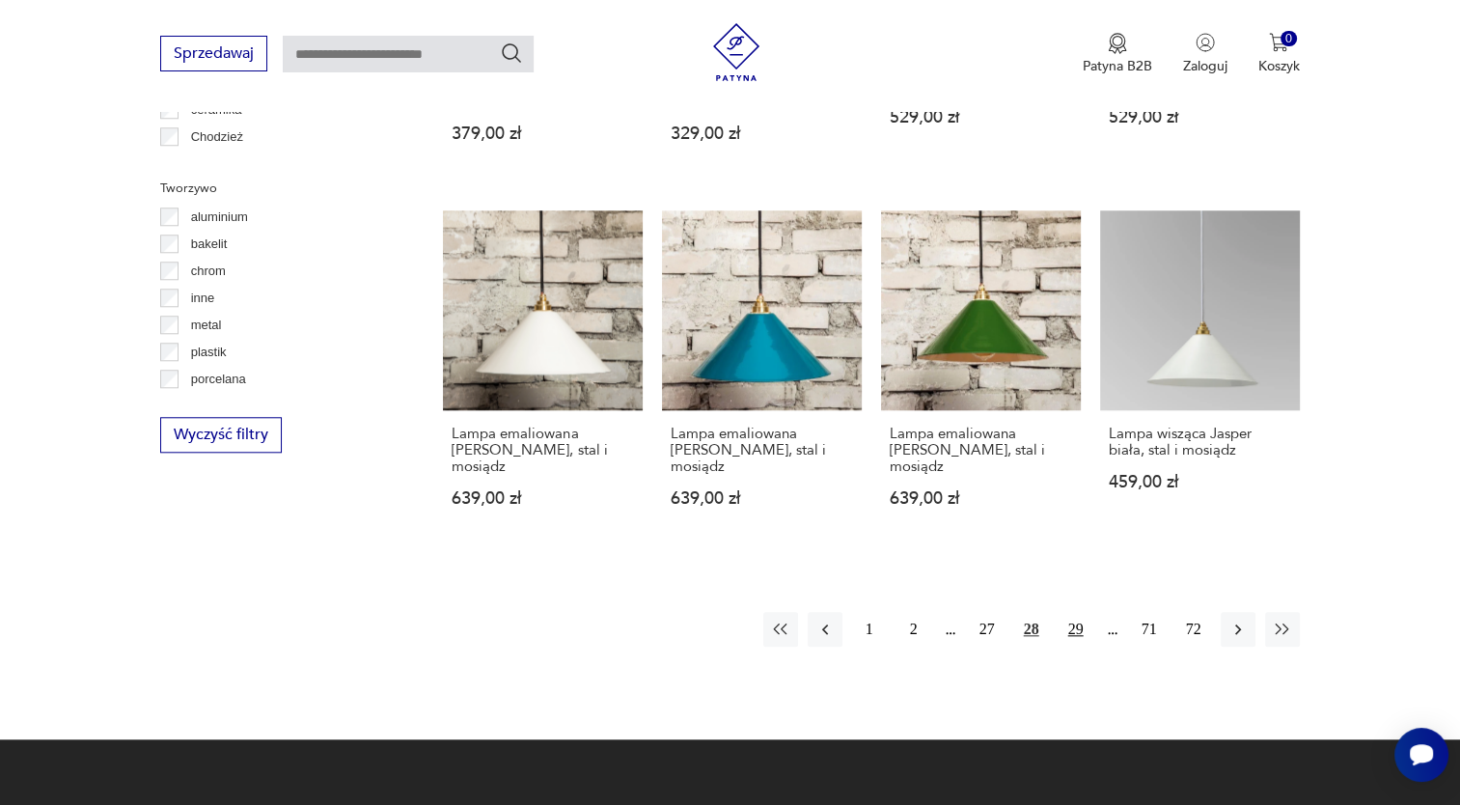
click at [1071, 612] on button "29" at bounding box center [1075, 629] width 35 height 35
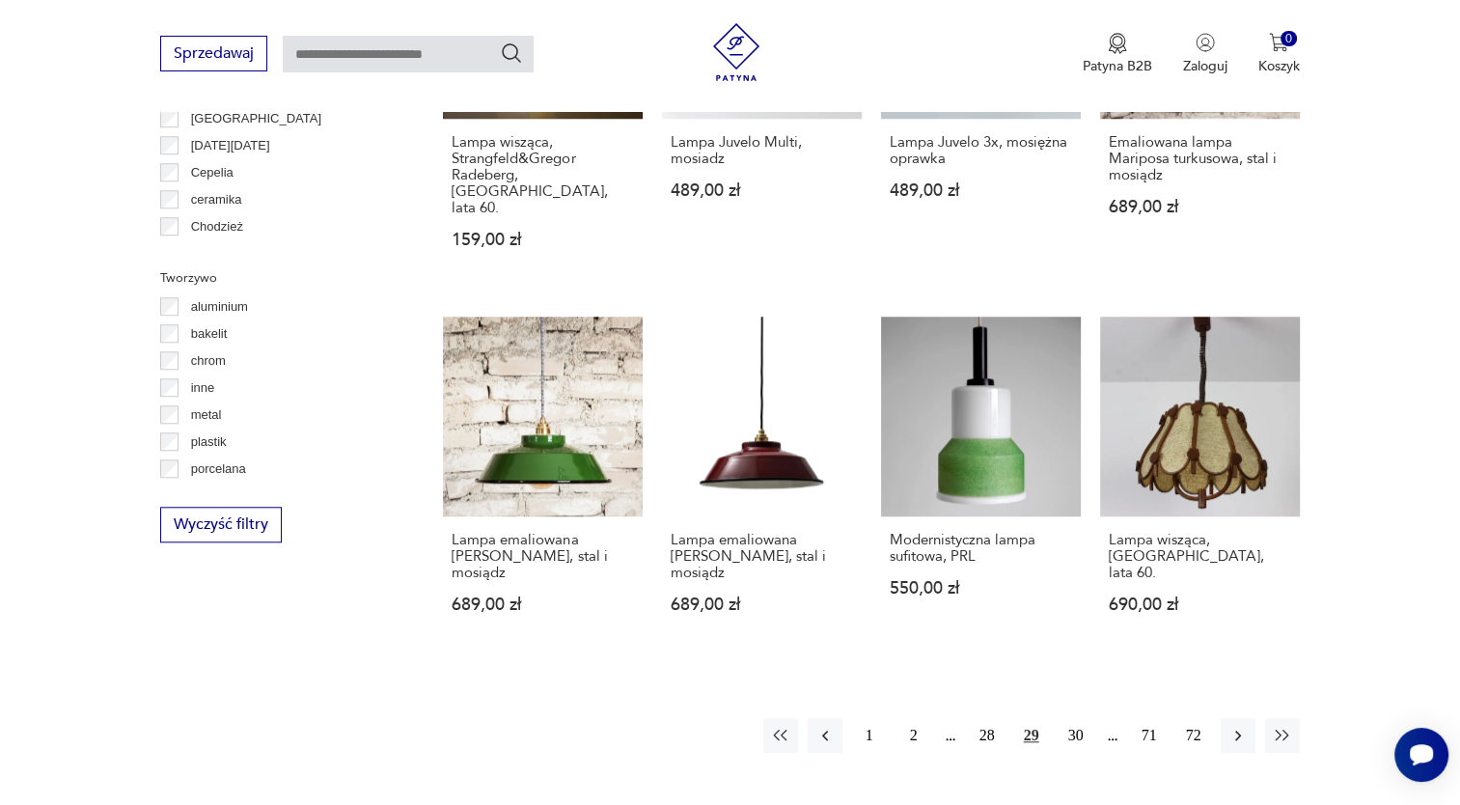
scroll to position [1664, 0]
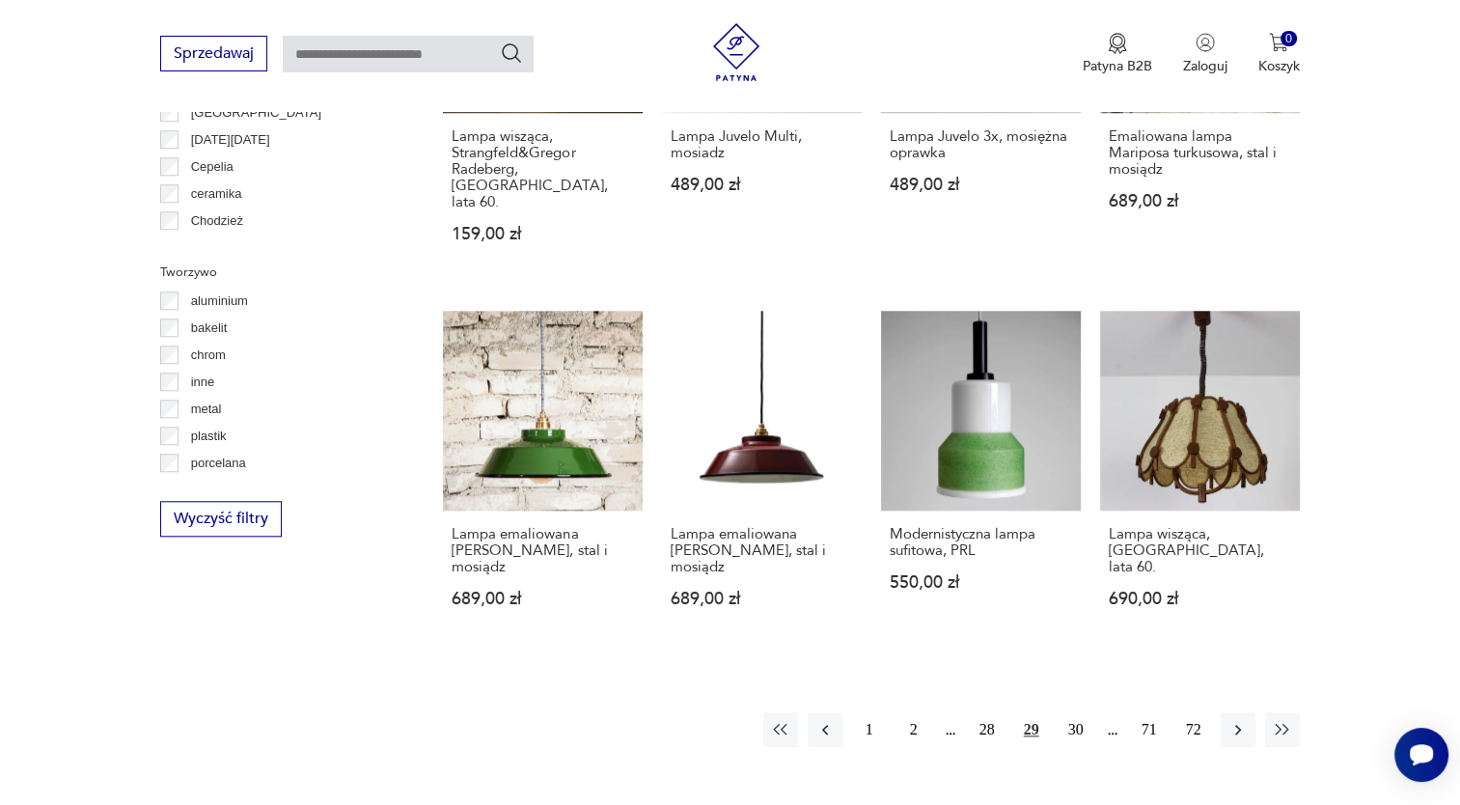
drag, startPoint x: 1244, startPoint y: 661, endPoint x: 1242, endPoint y: 628, distance: 32.9
click at [1244, 720] on icon "button" at bounding box center [1237, 729] width 19 height 19
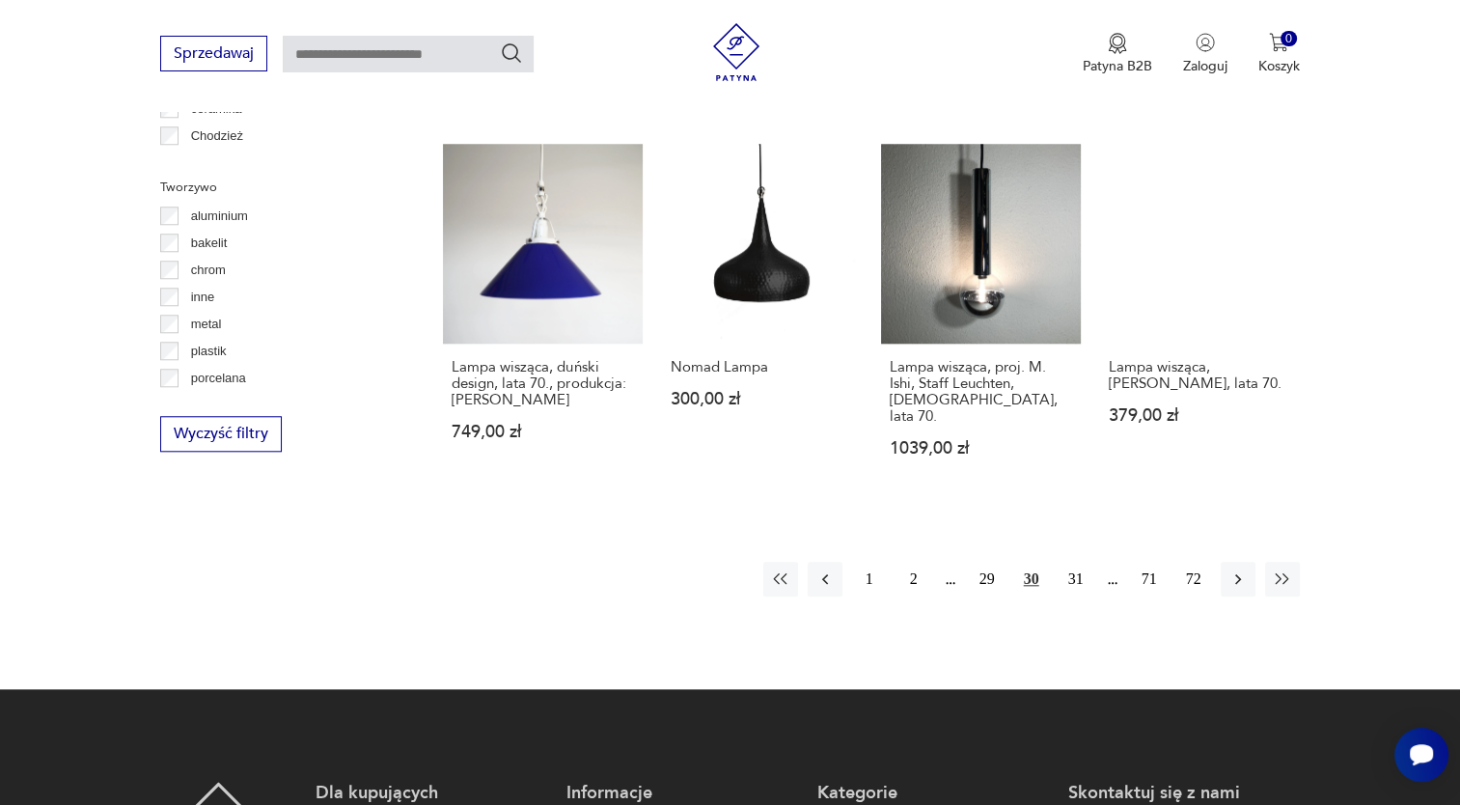
scroll to position [1759, 0]
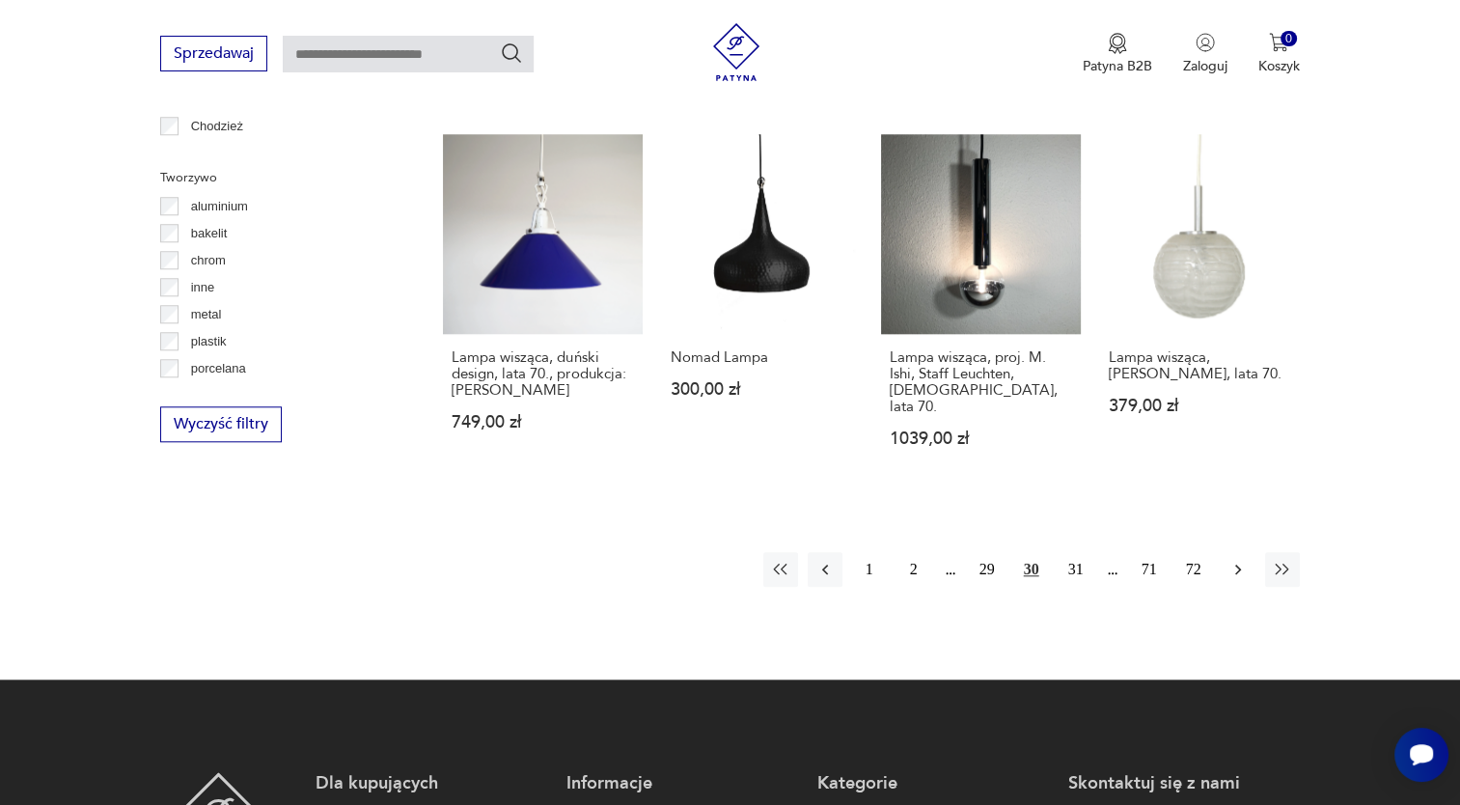
click at [1235, 559] on icon "button" at bounding box center [1237, 568] width 19 height 19
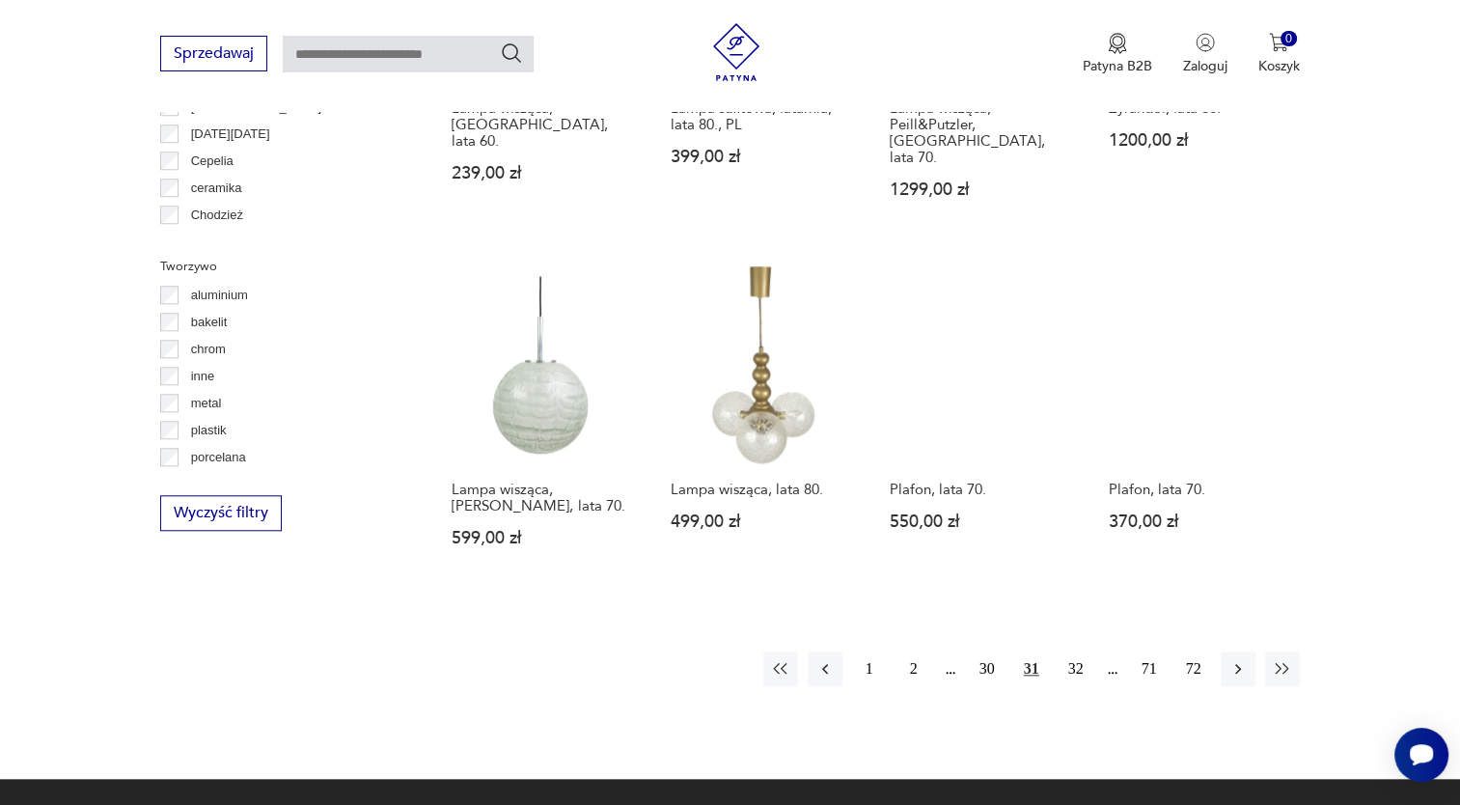
scroll to position [1742, 0]
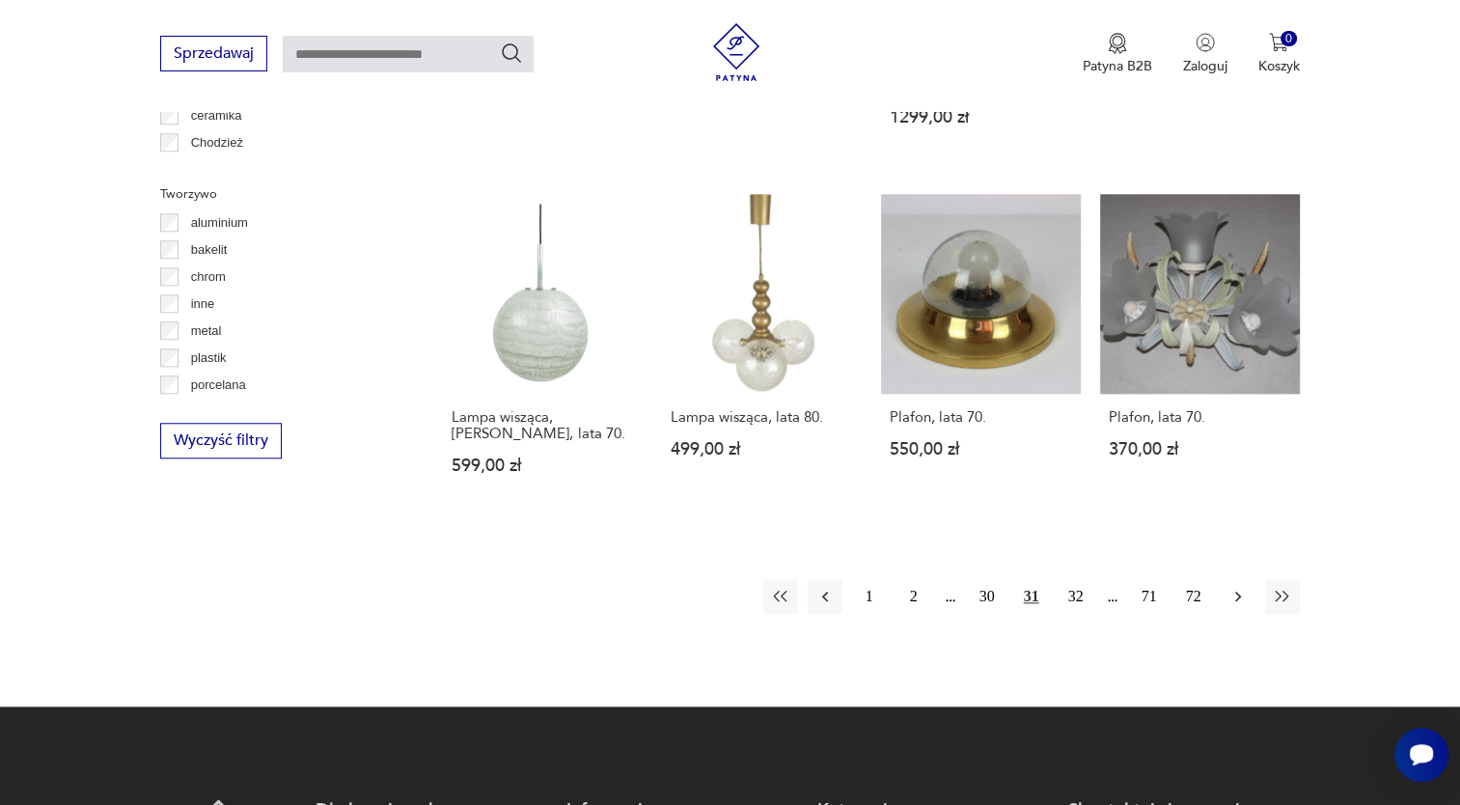
click at [1231, 587] on icon "button" at bounding box center [1237, 596] width 19 height 19
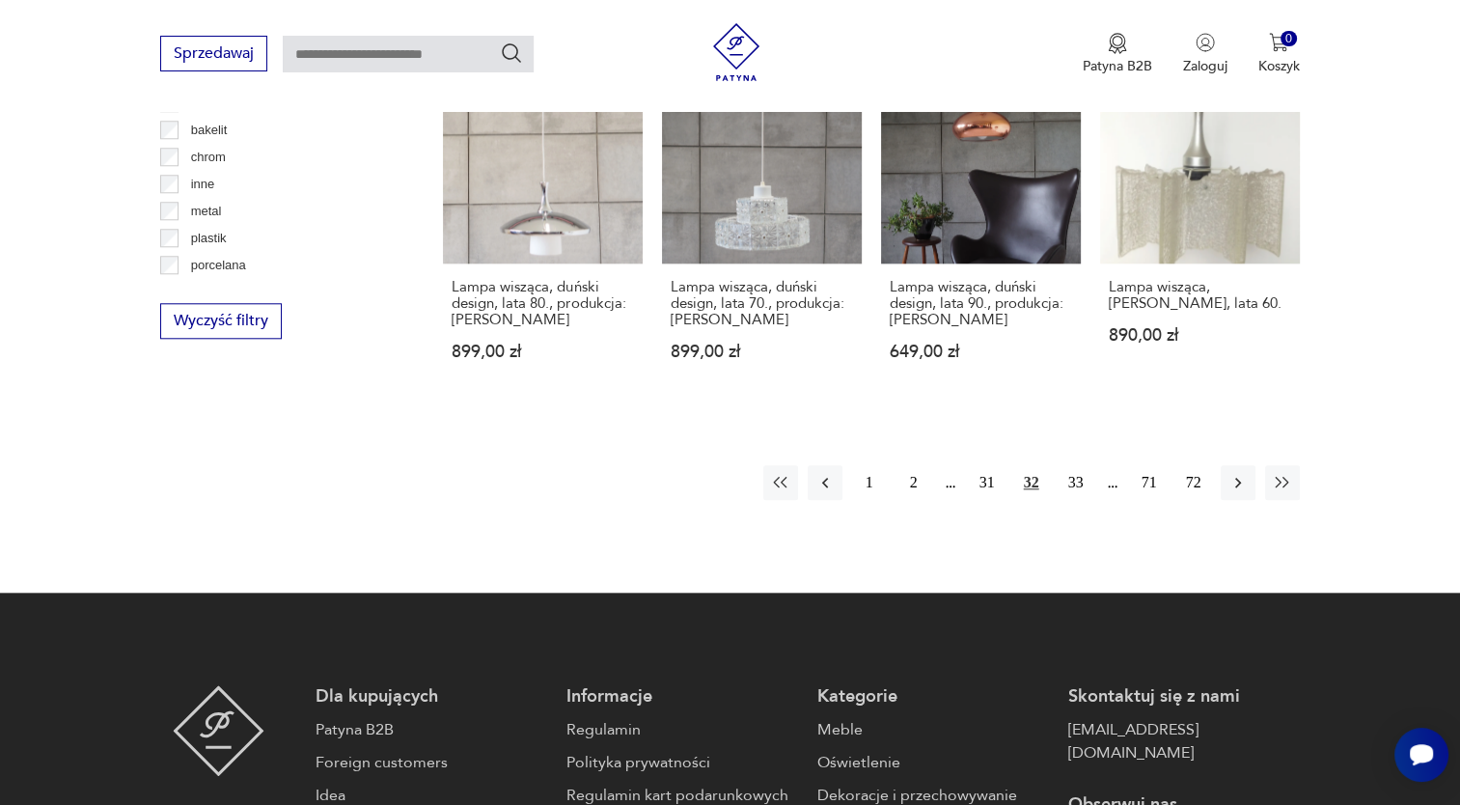
scroll to position [1865, 0]
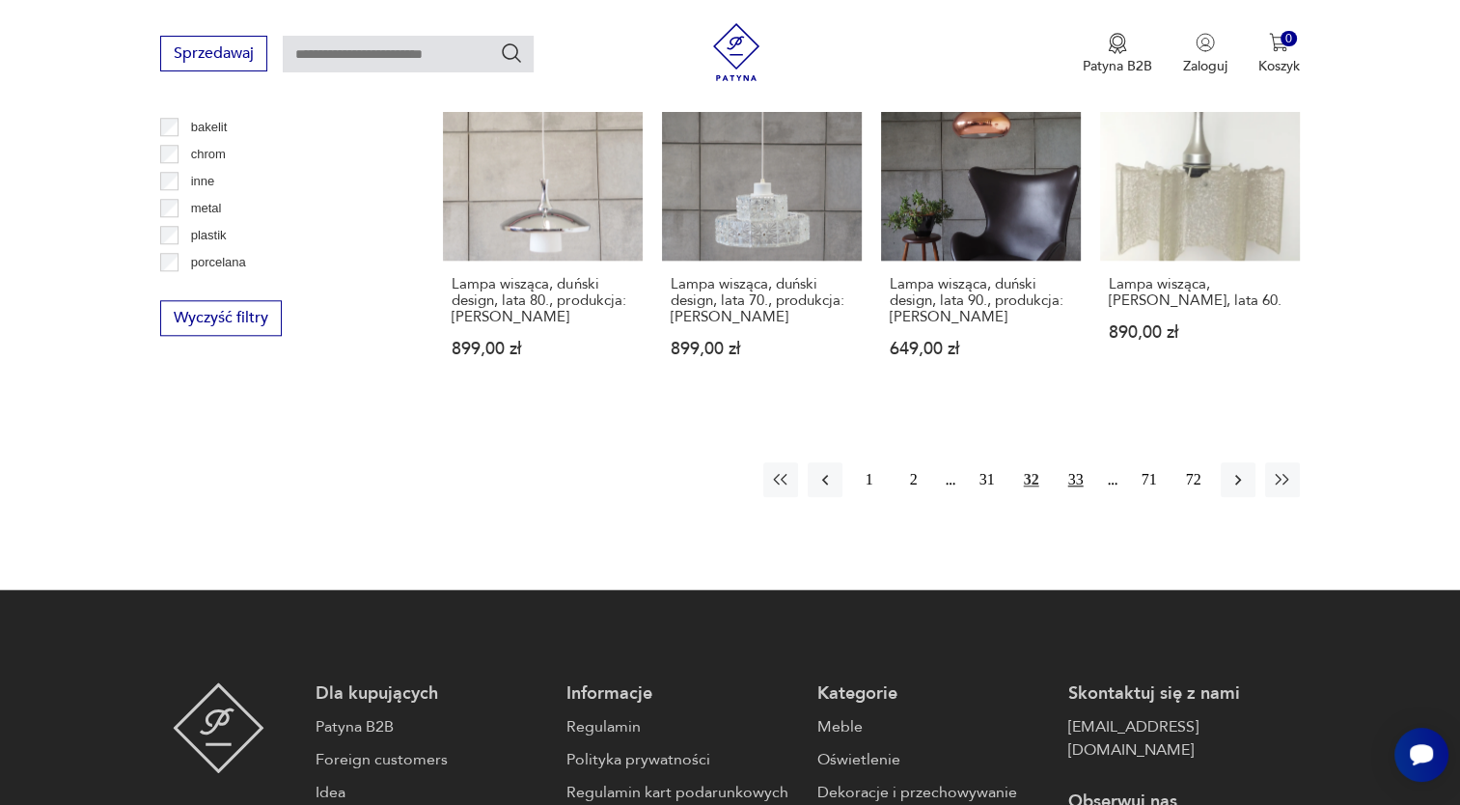
click at [1078, 462] on button "33" at bounding box center [1075, 479] width 35 height 35
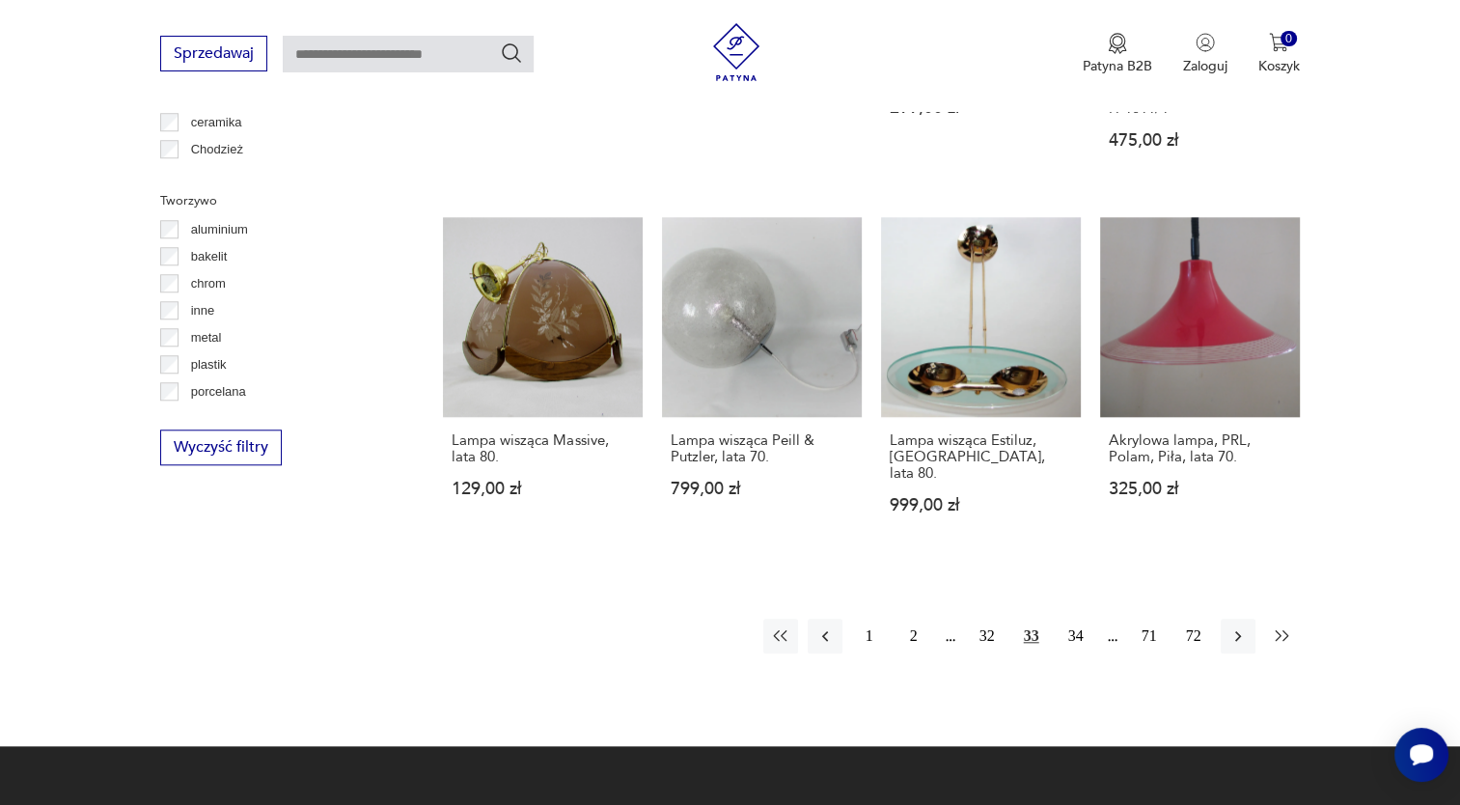
scroll to position [1738, 0]
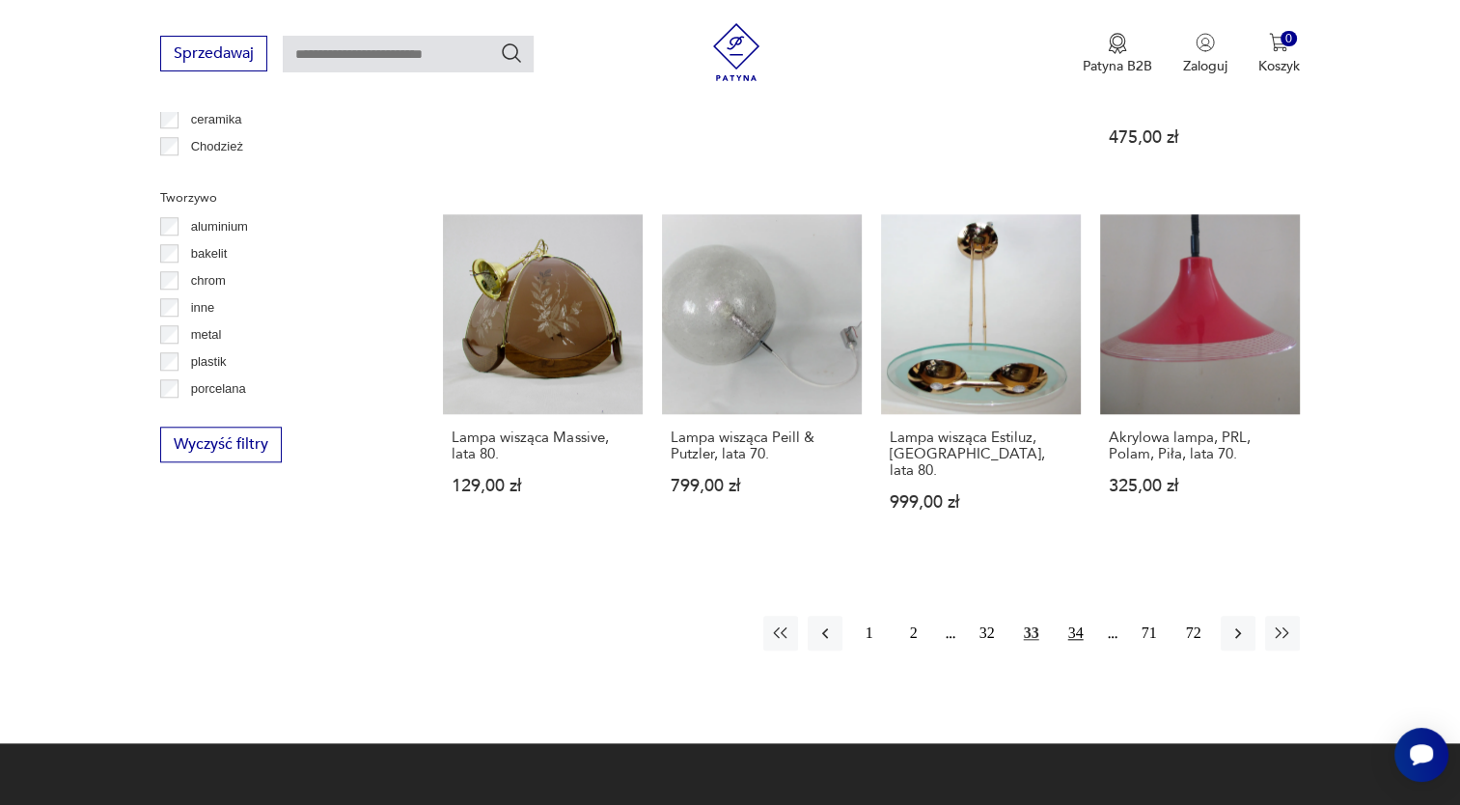
click at [1078, 615] on button "34" at bounding box center [1075, 632] width 35 height 35
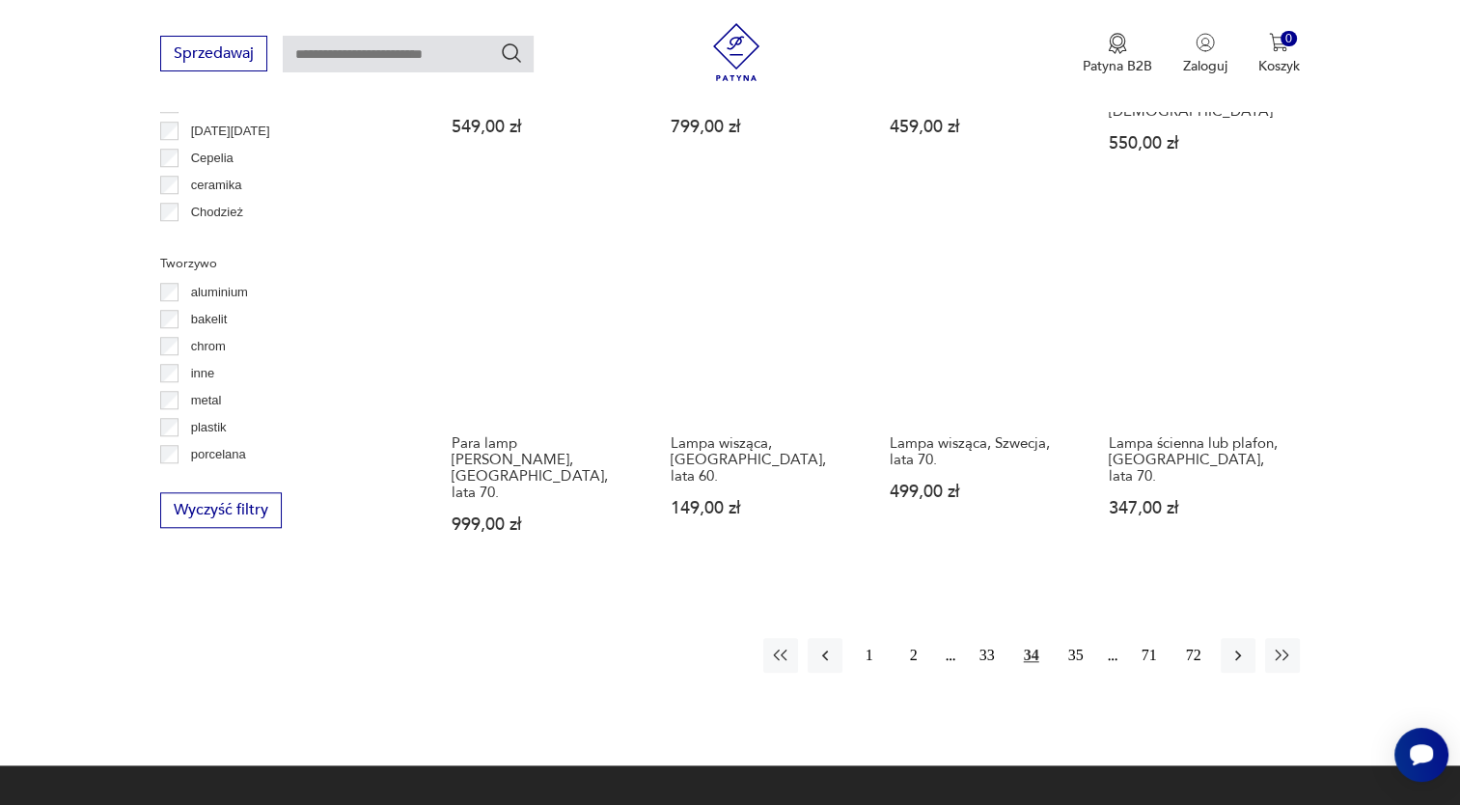
scroll to position [1681, 0]
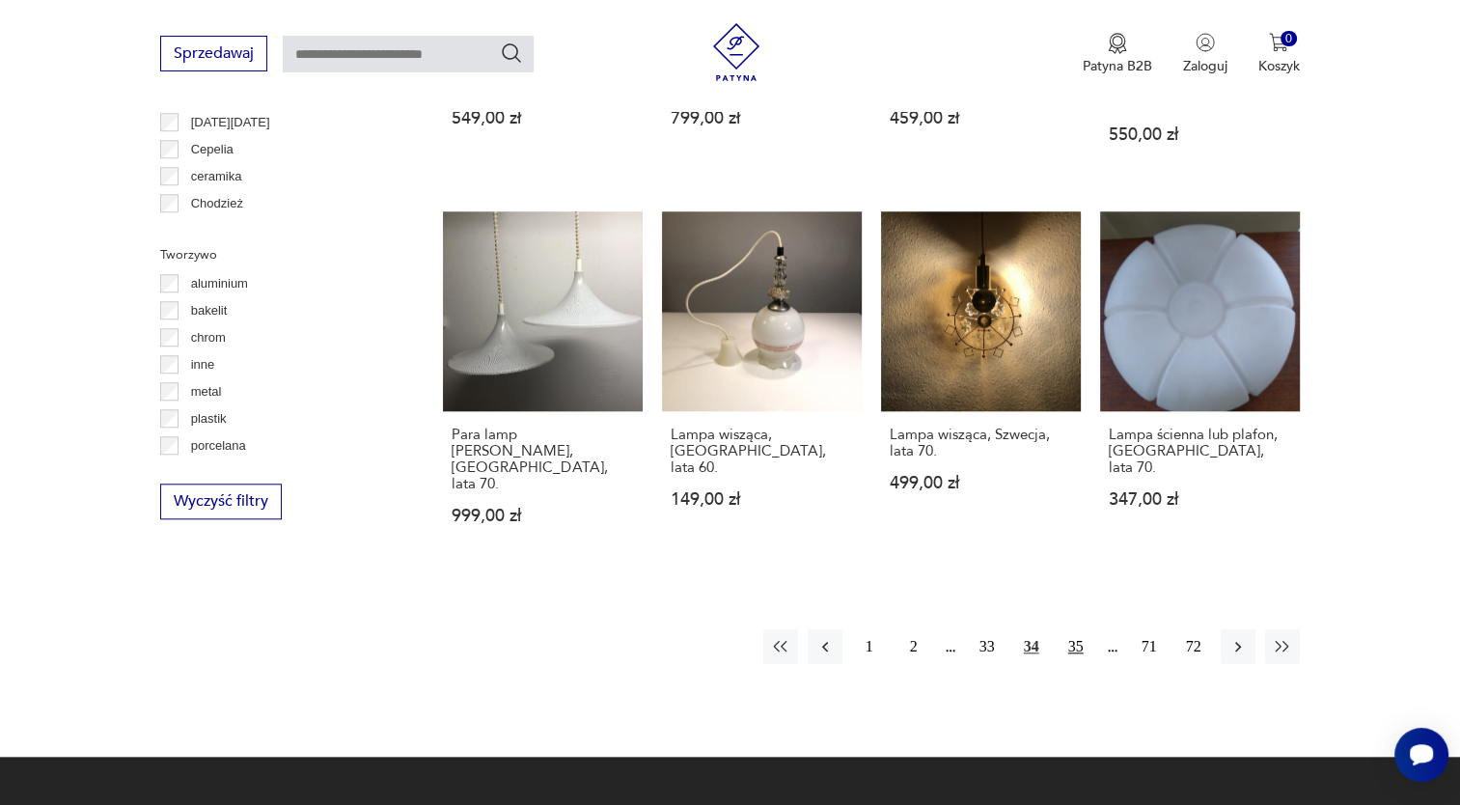
click at [1074, 629] on button "35" at bounding box center [1075, 646] width 35 height 35
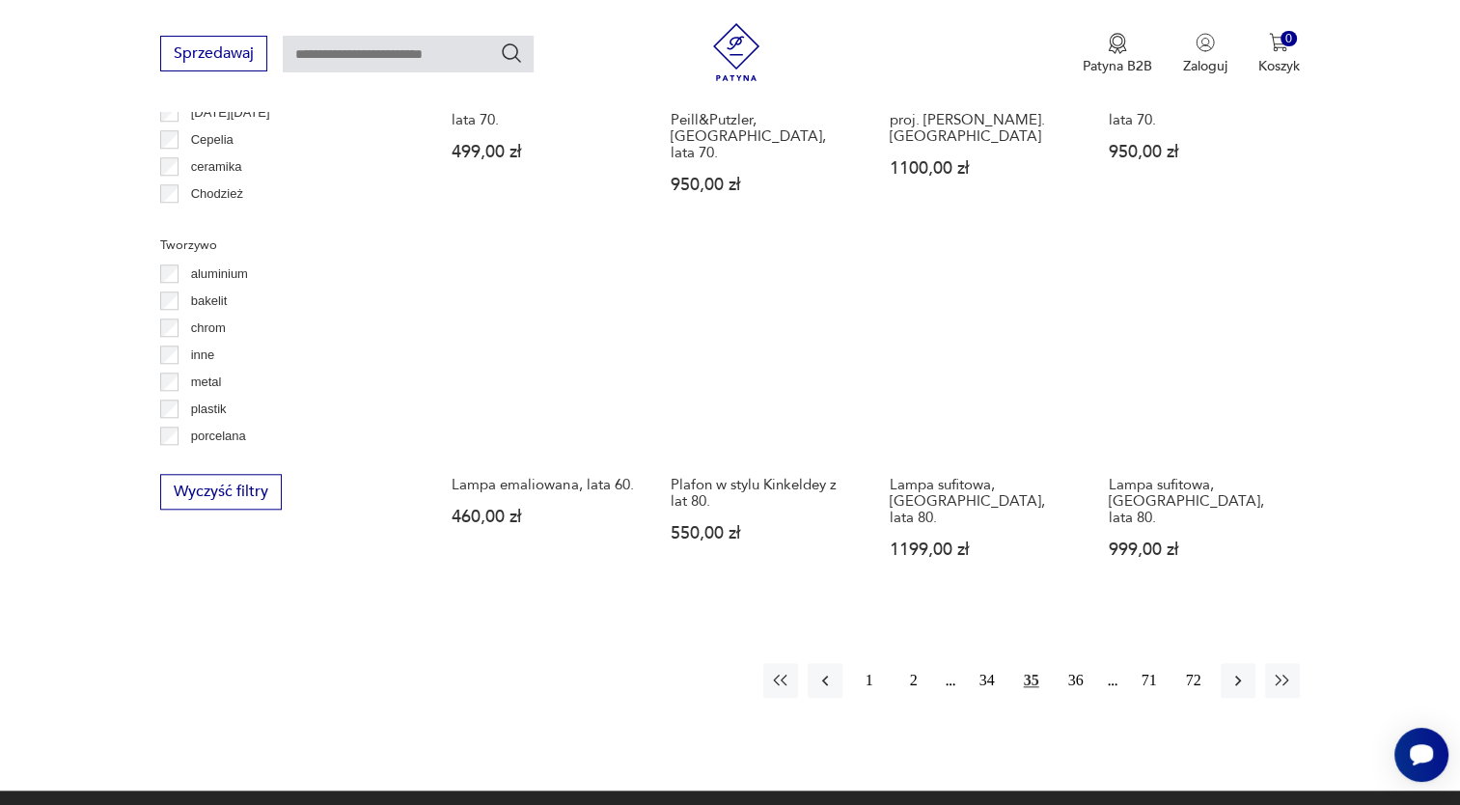
scroll to position [1694, 0]
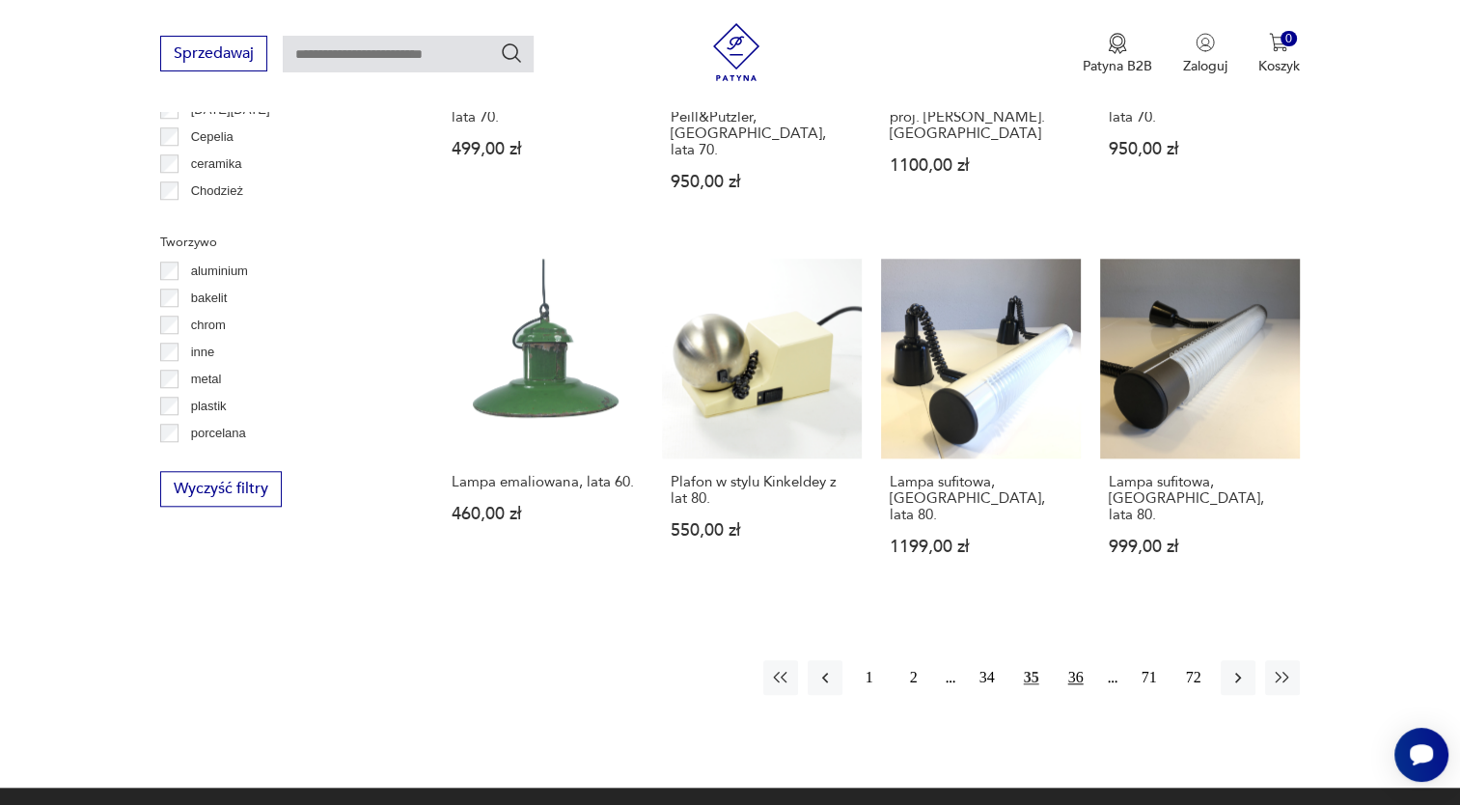
click at [1080, 660] on button "36" at bounding box center [1075, 677] width 35 height 35
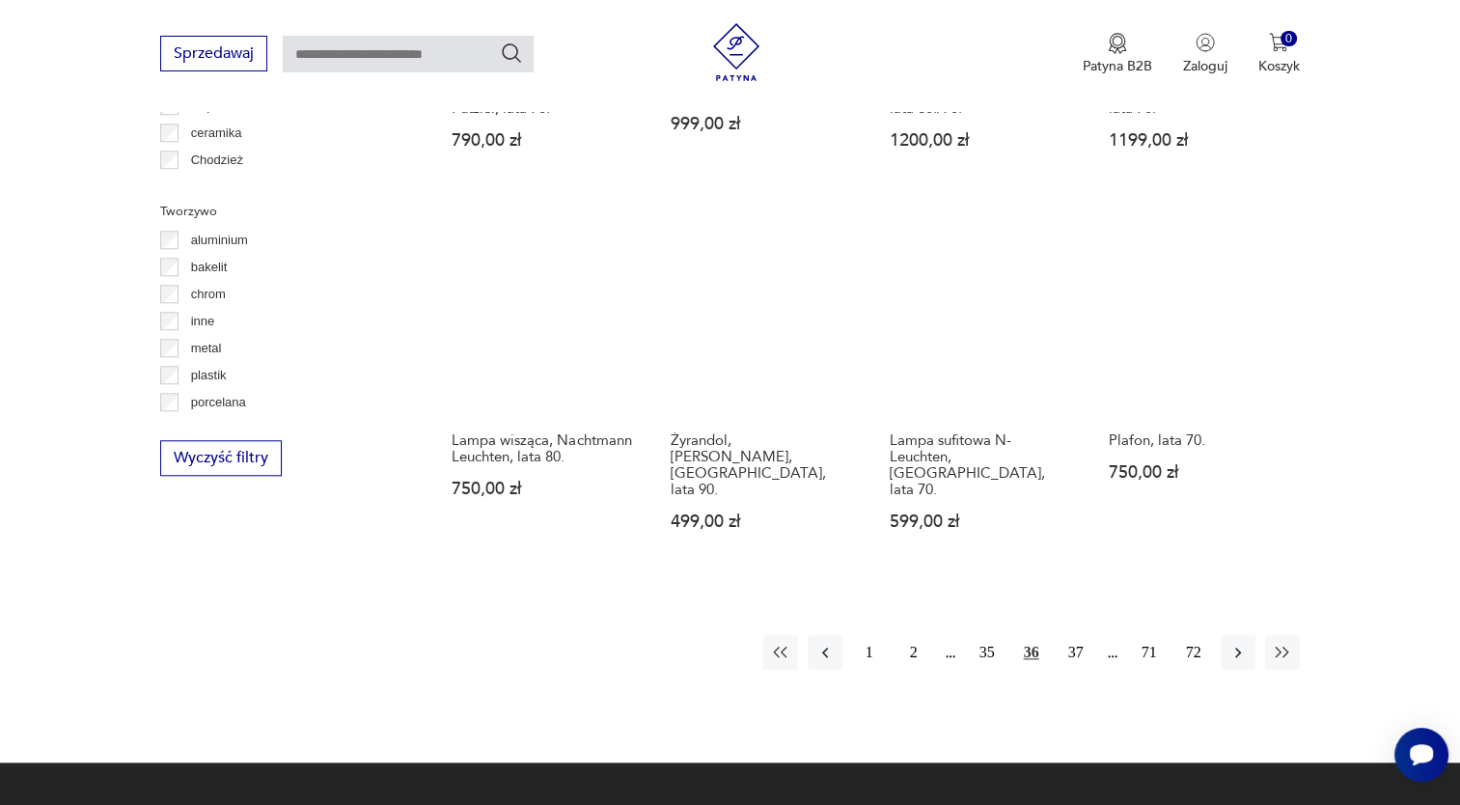
scroll to position [1729, 0]
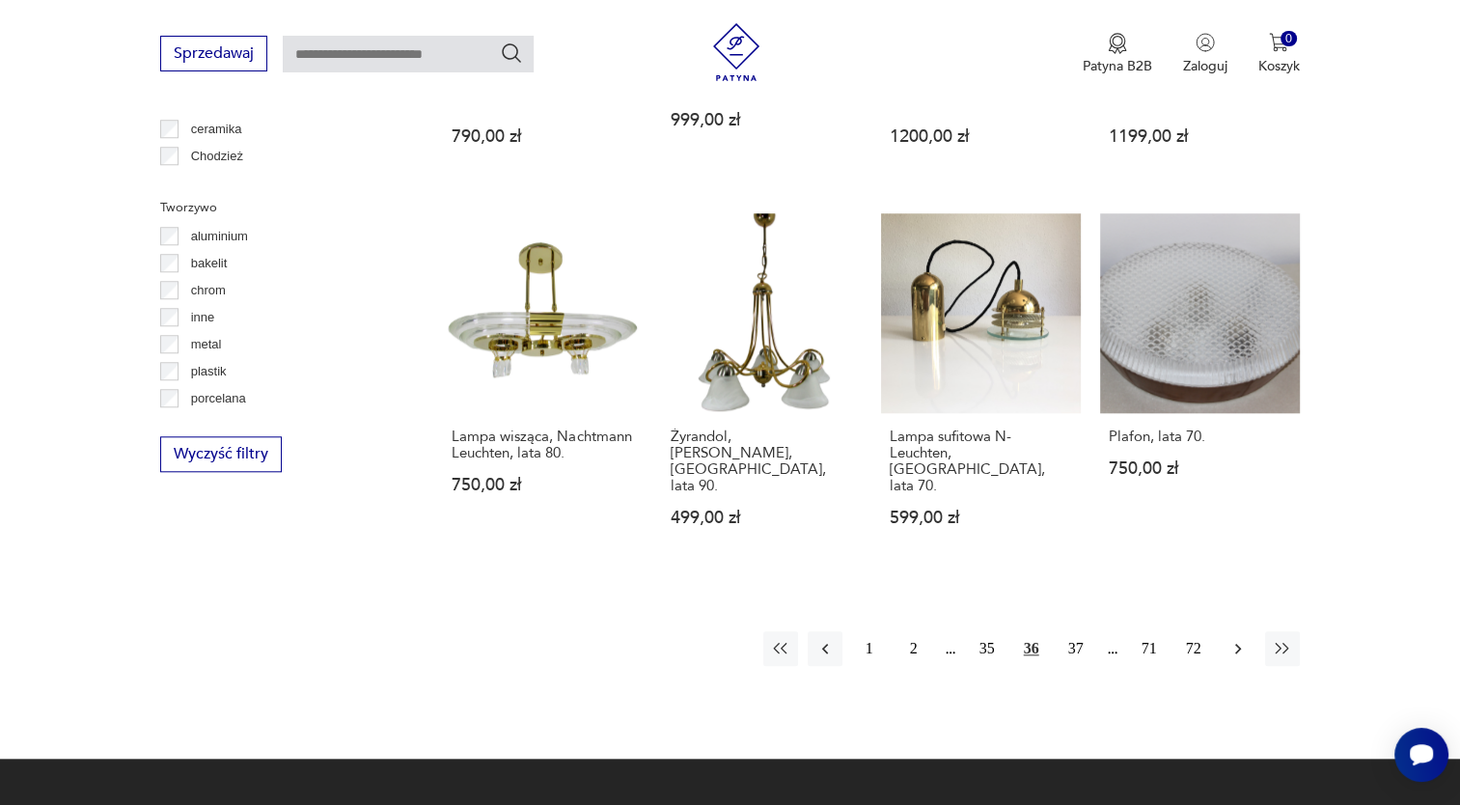
click at [1231, 639] on icon "button" at bounding box center [1237, 648] width 19 height 19
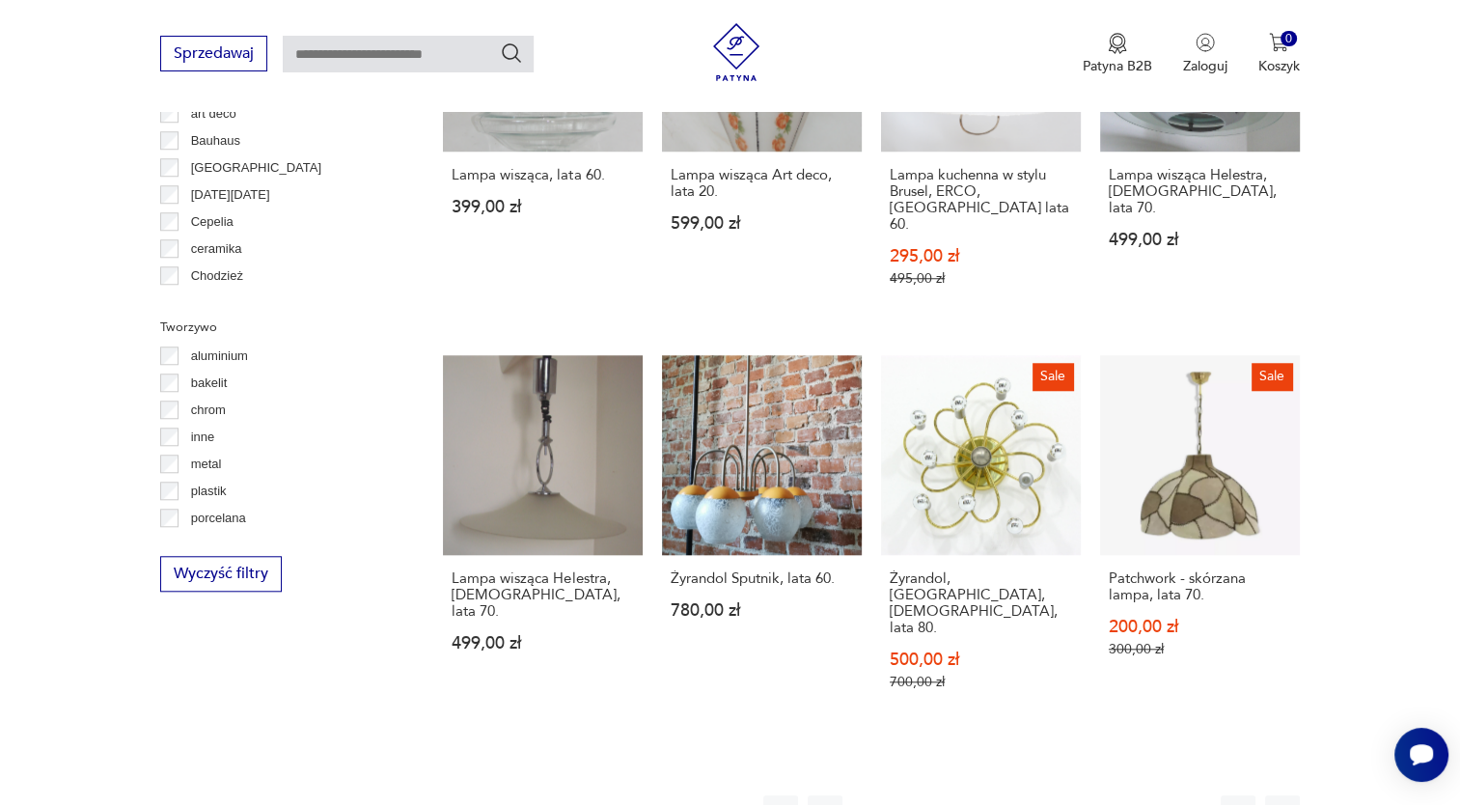
scroll to position [1612, 0]
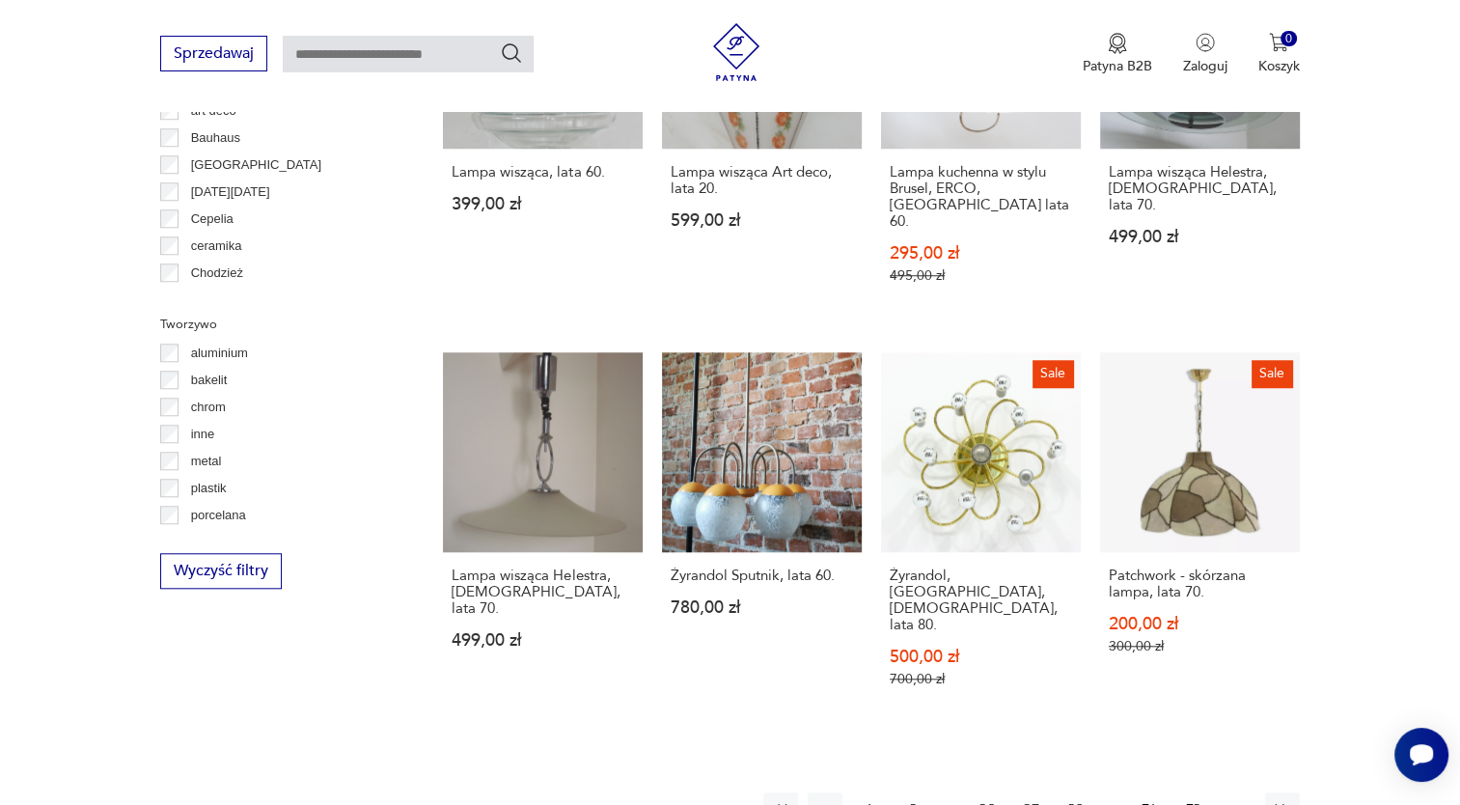
click at [1235, 789] on icon "button" at bounding box center [1237, 809] width 19 height 19
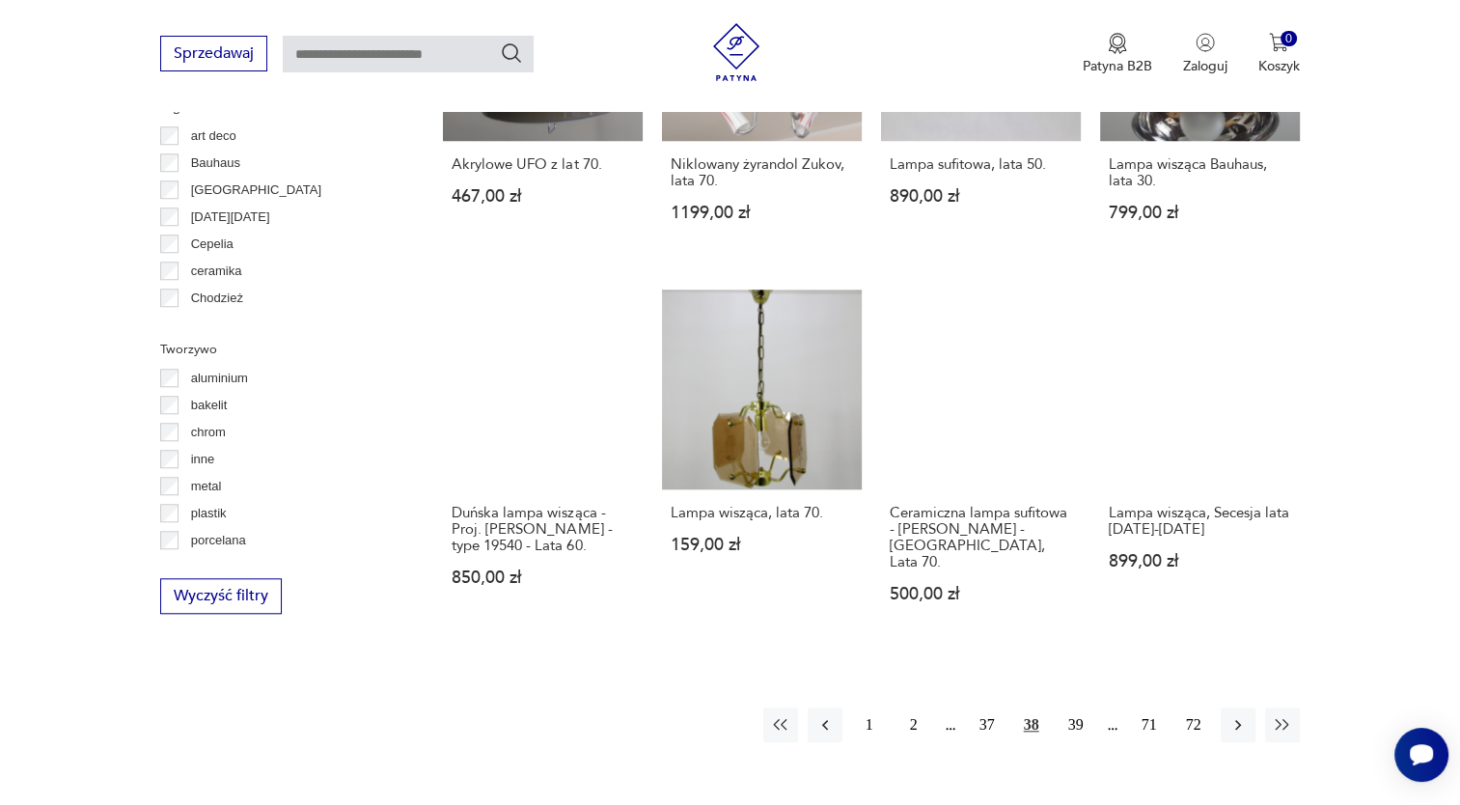
scroll to position [1602, 0]
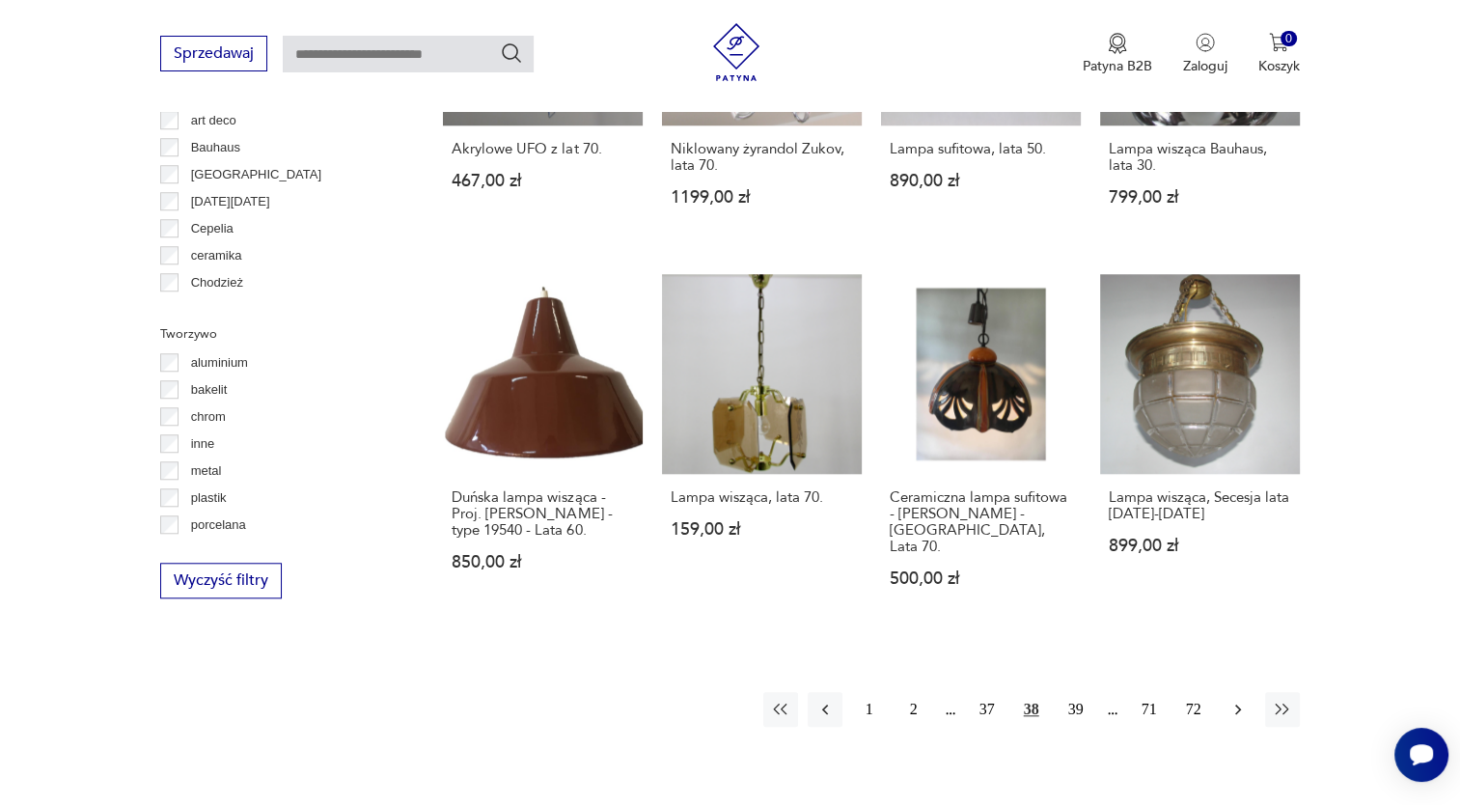
click at [1241, 699] on icon "button" at bounding box center [1237, 708] width 19 height 19
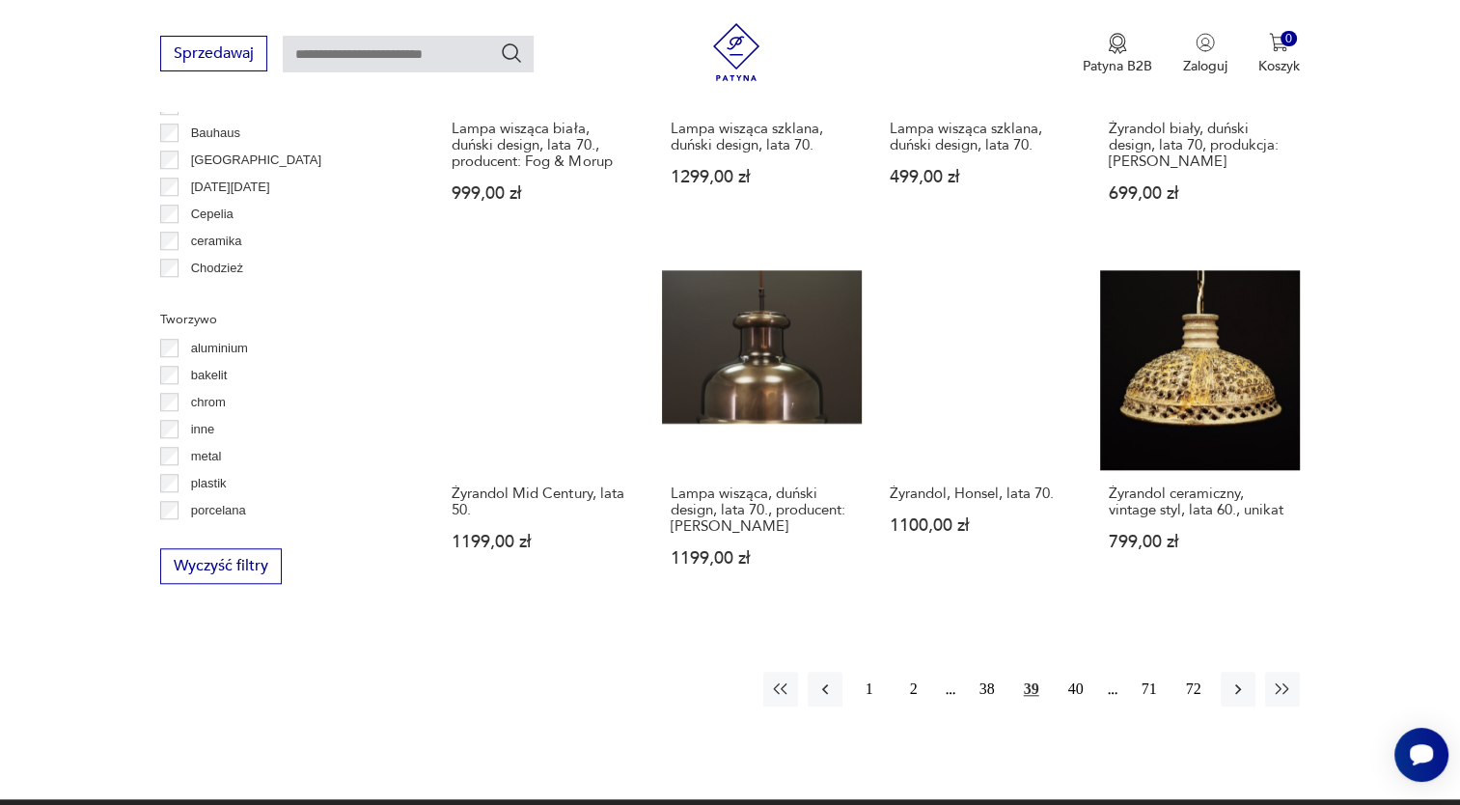
scroll to position [1626, 0]
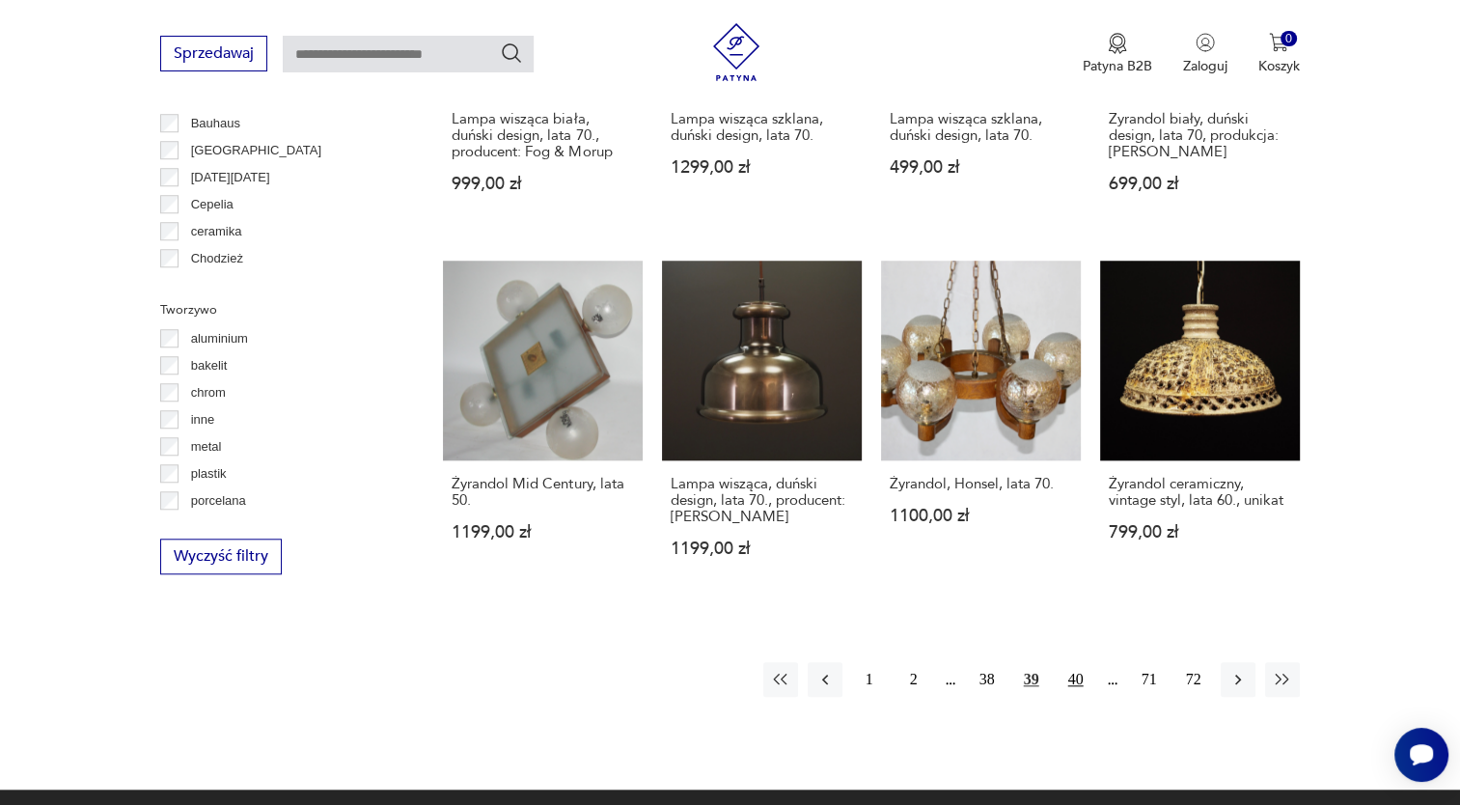
click at [1079, 662] on button "40" at bounding box center [1075, 679] width 35 height 35
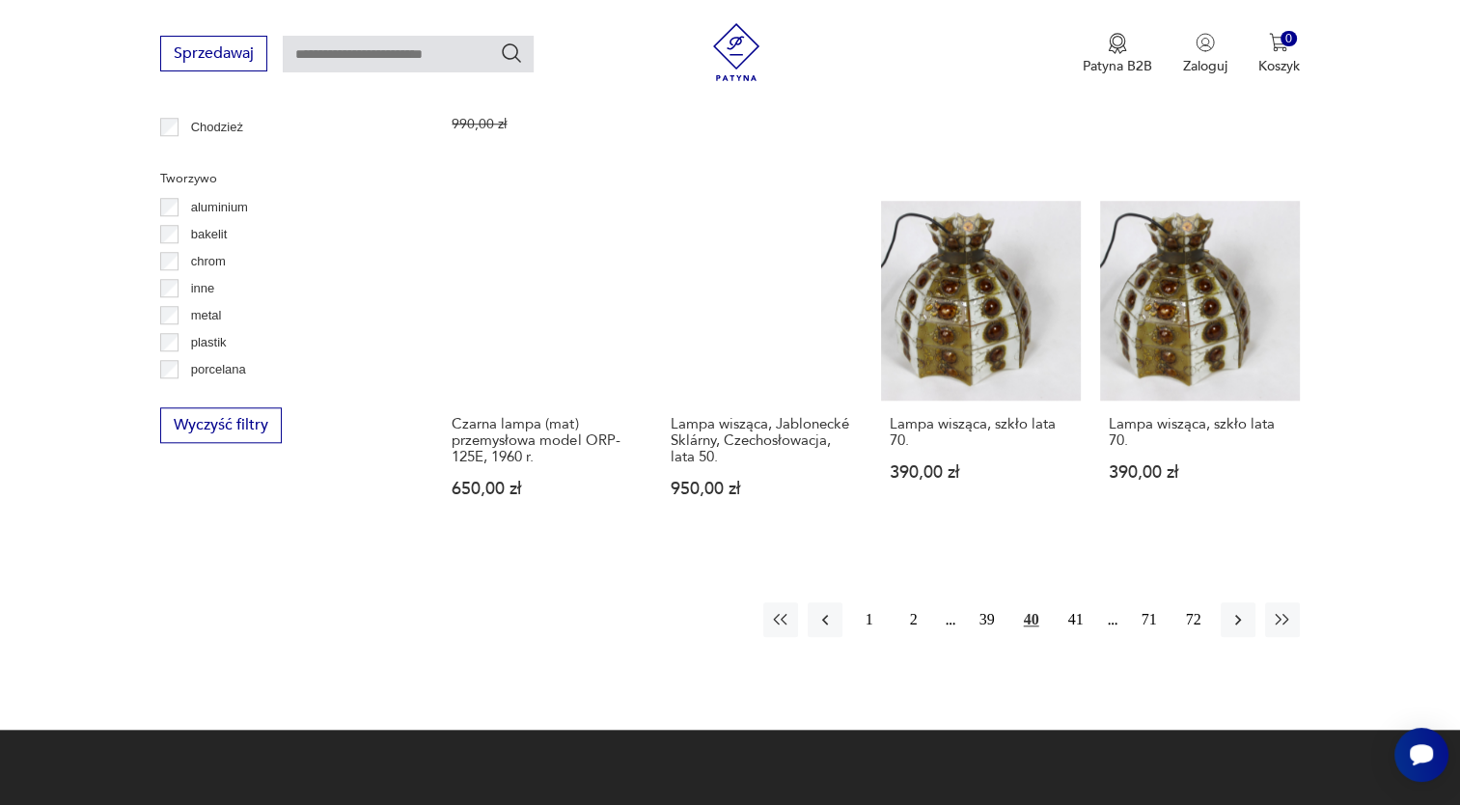
scroll to position [1815, 0]
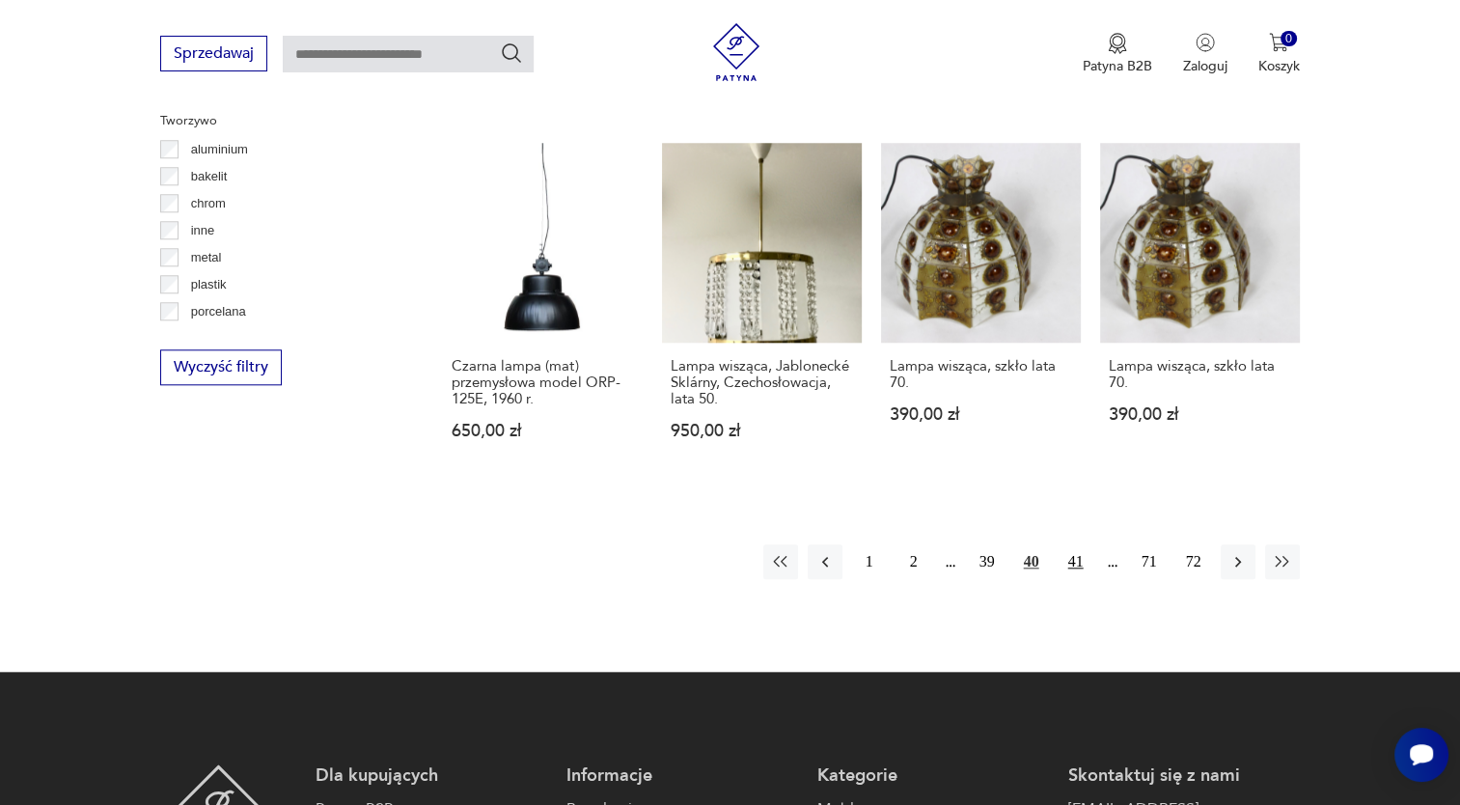
click at [1072, 544] on button "41" at bounding box center [1075, 561] width 35 height 35
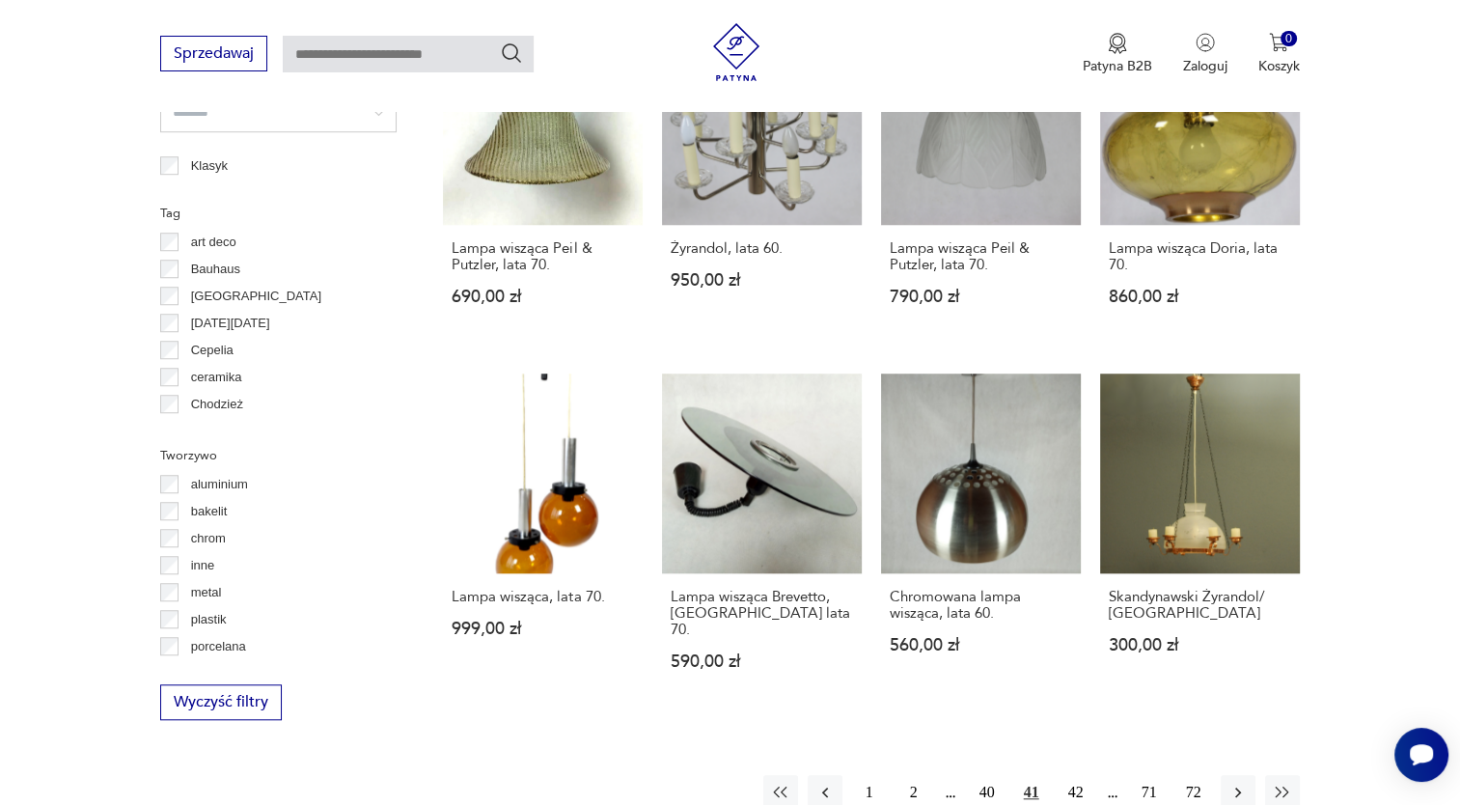
scroll to position [1489, 0]
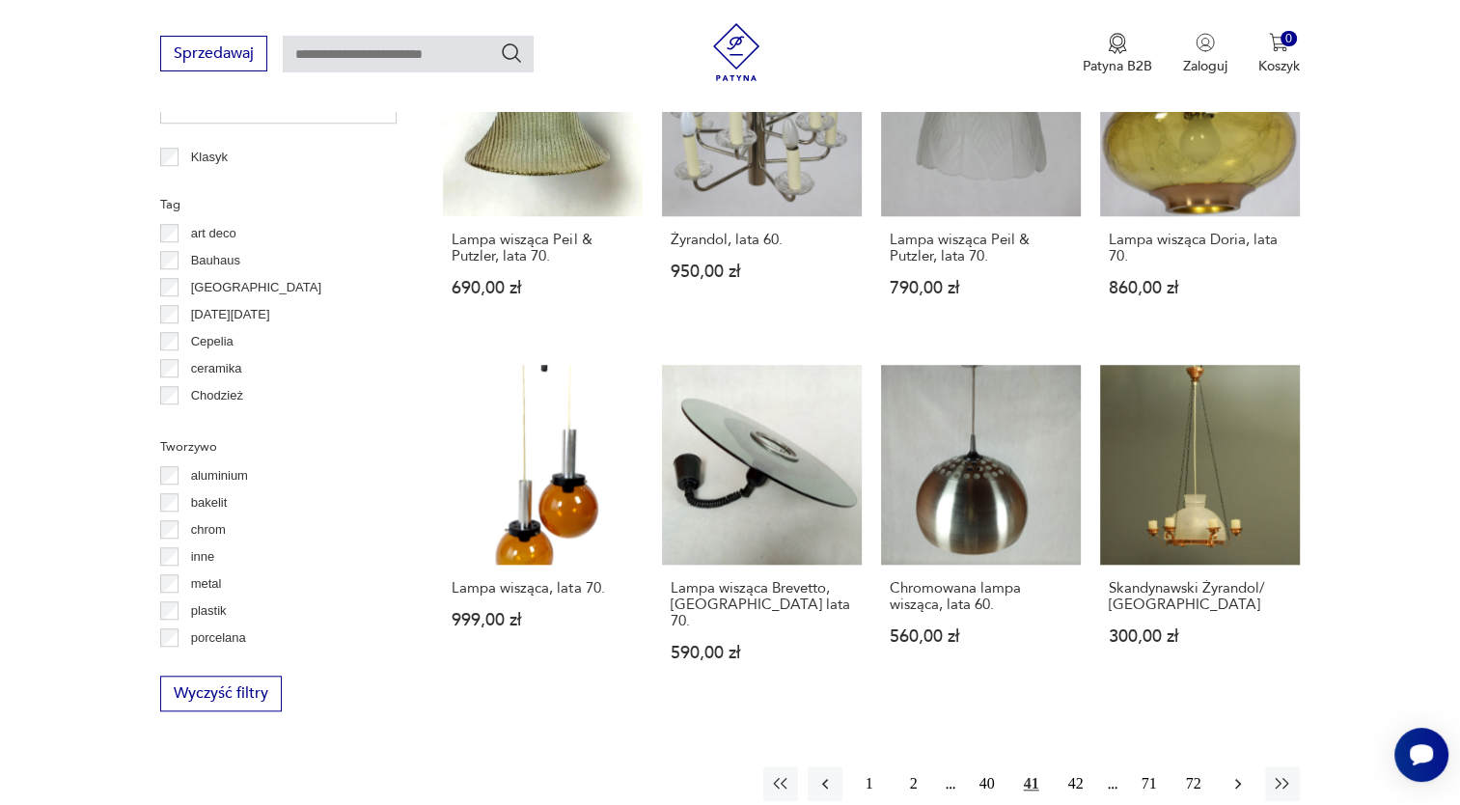
click at [1235, 774] on icon "button" at bounding box center [1237, 783] width 19 height 19
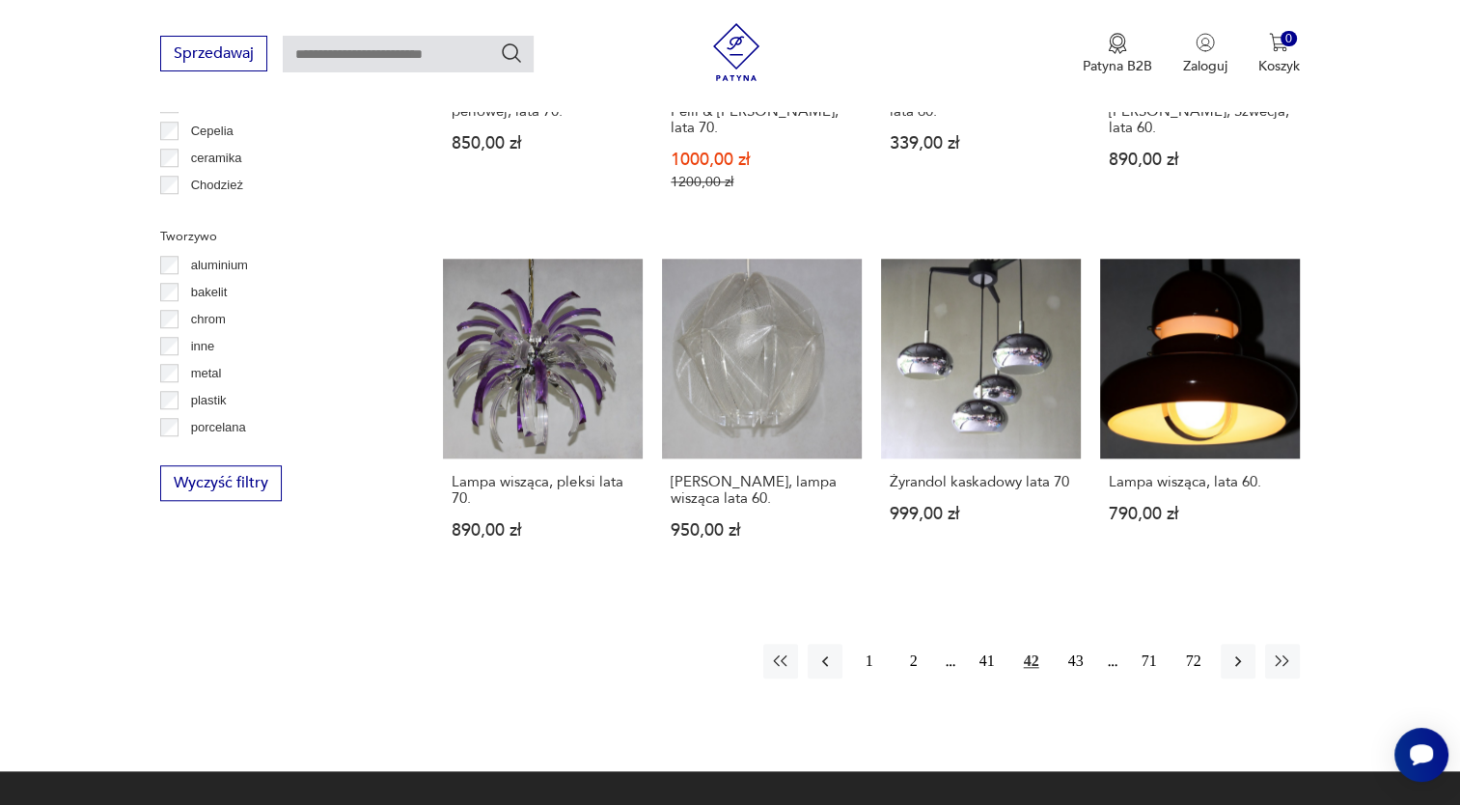
scroll to position [1709, 0]
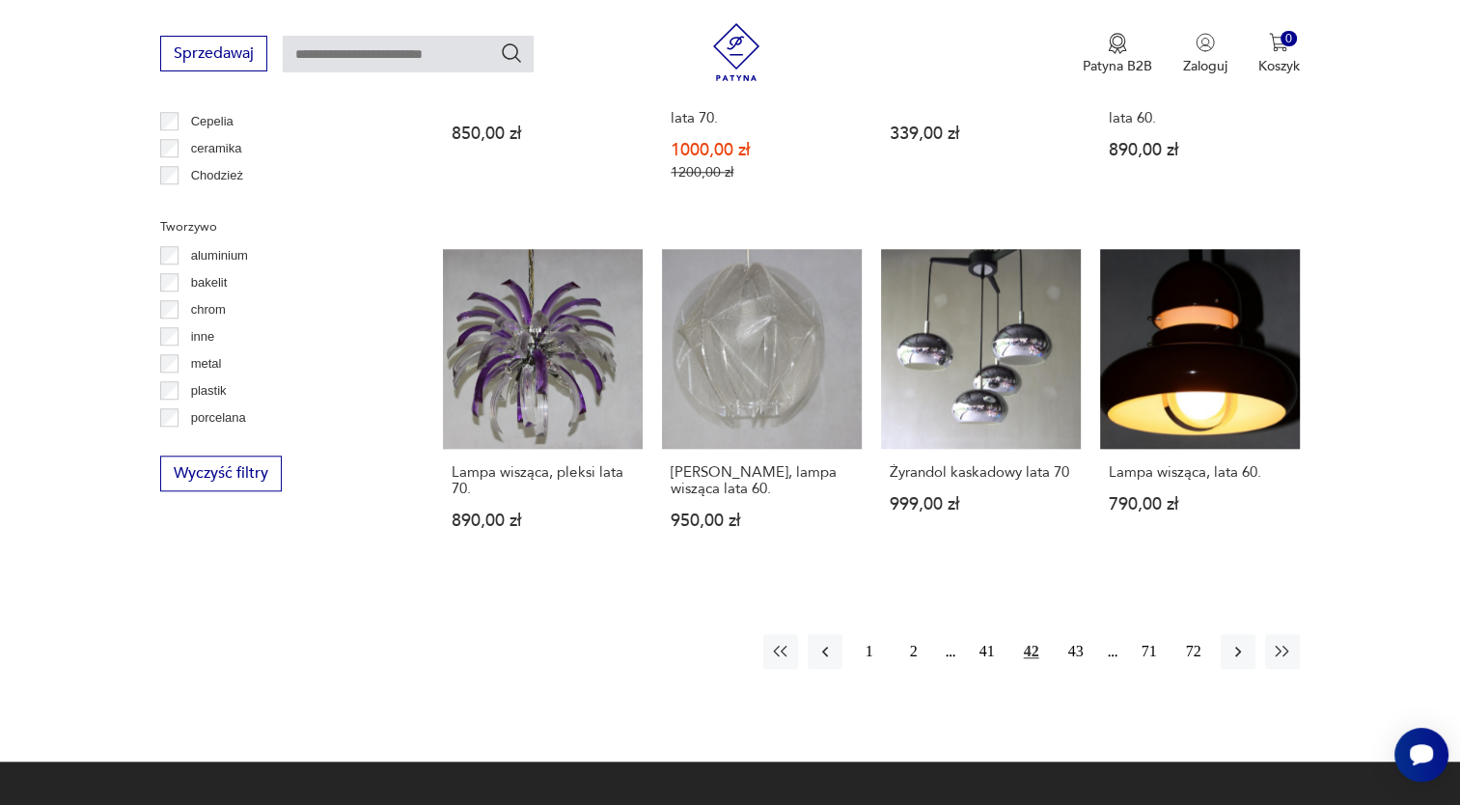
drag, startPoint x: 1075, startPoint y: 587, endPoint x: 1114, endPoint y: 562, distance: 46.3
click at [1082, 634] on button "43" at bounding box center [1075, 651] width 35 height 35
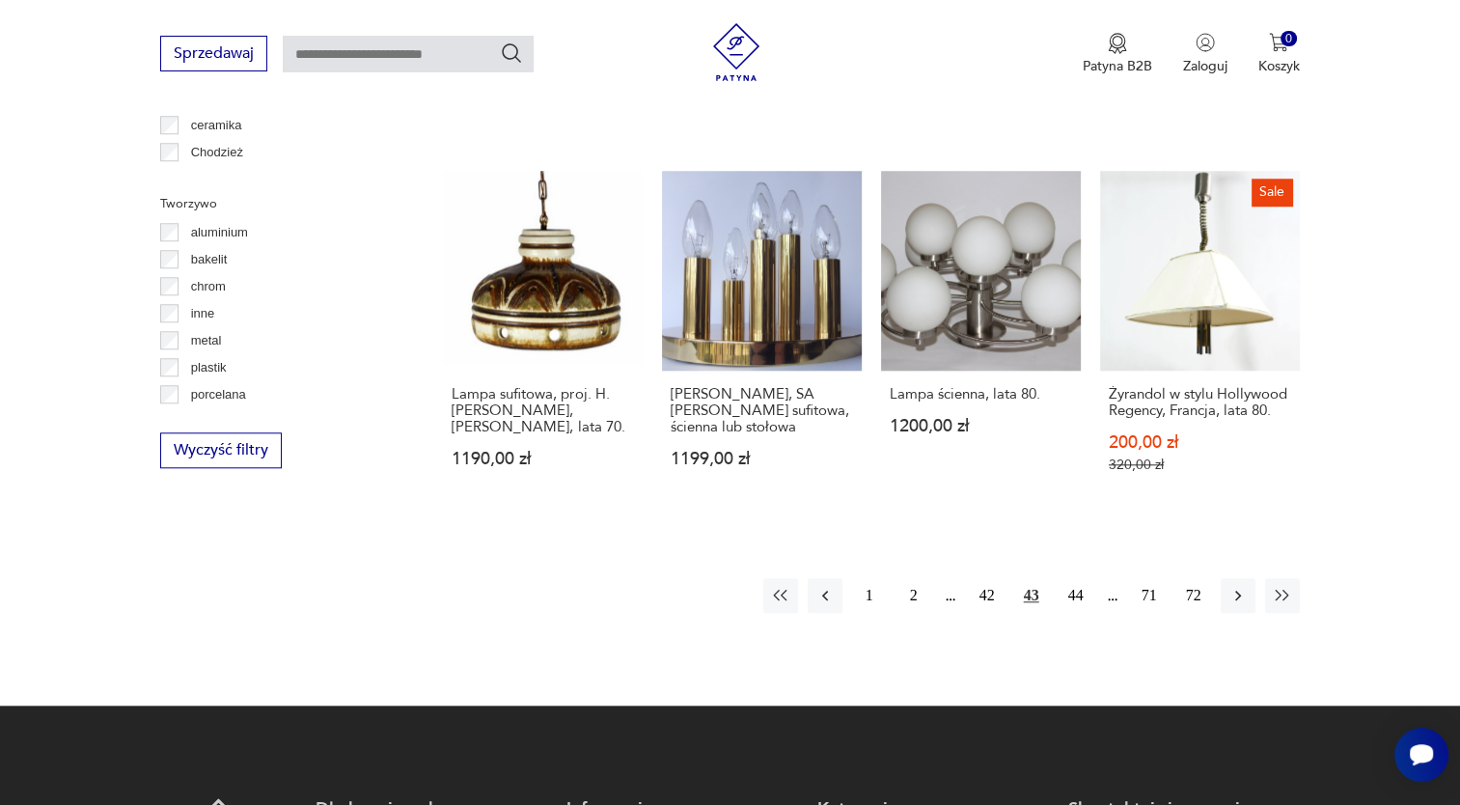
scroll to position [1781, 0]
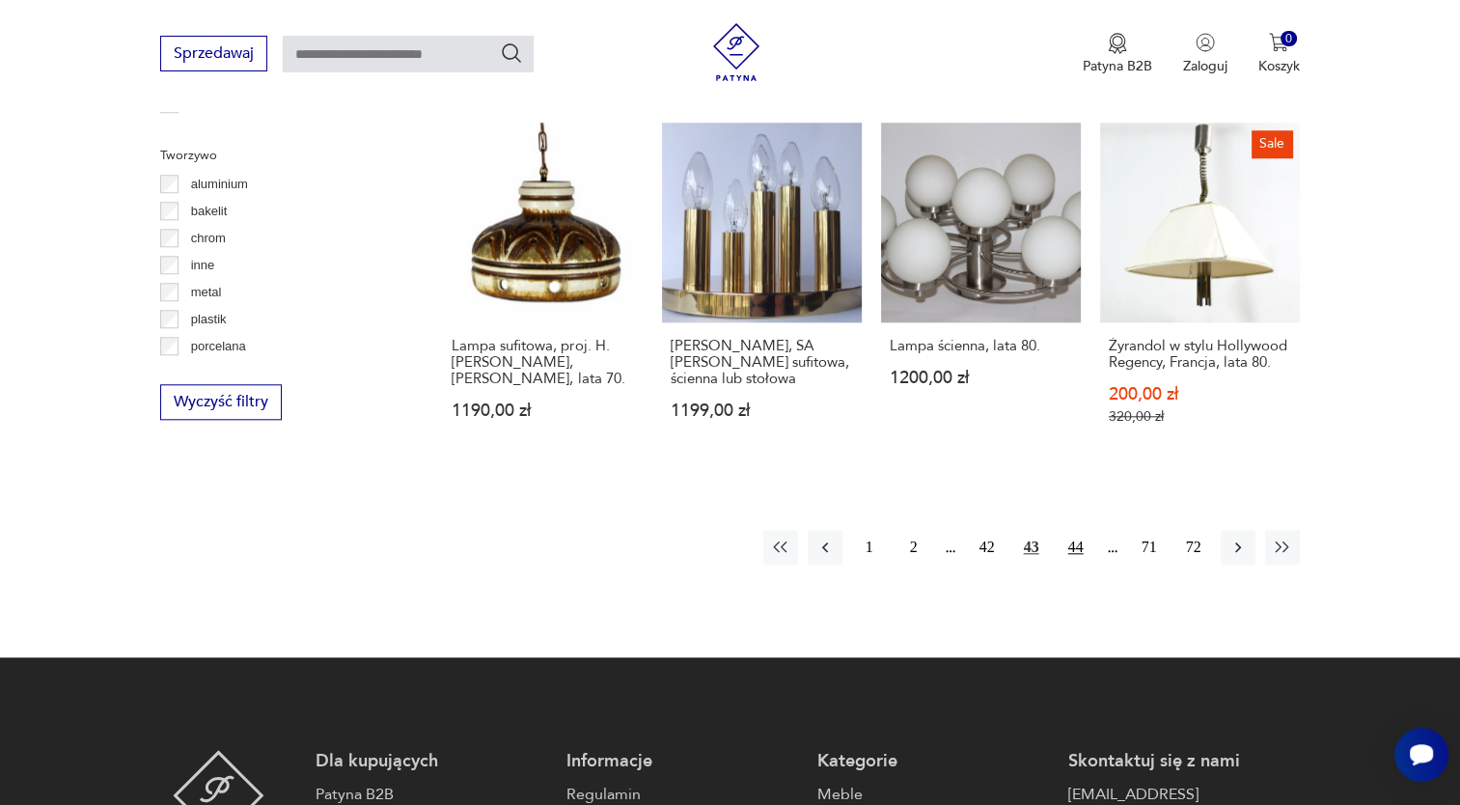
click at [1069, 530] on button "44" at bounding box center [1075, 547] width 35 height 35
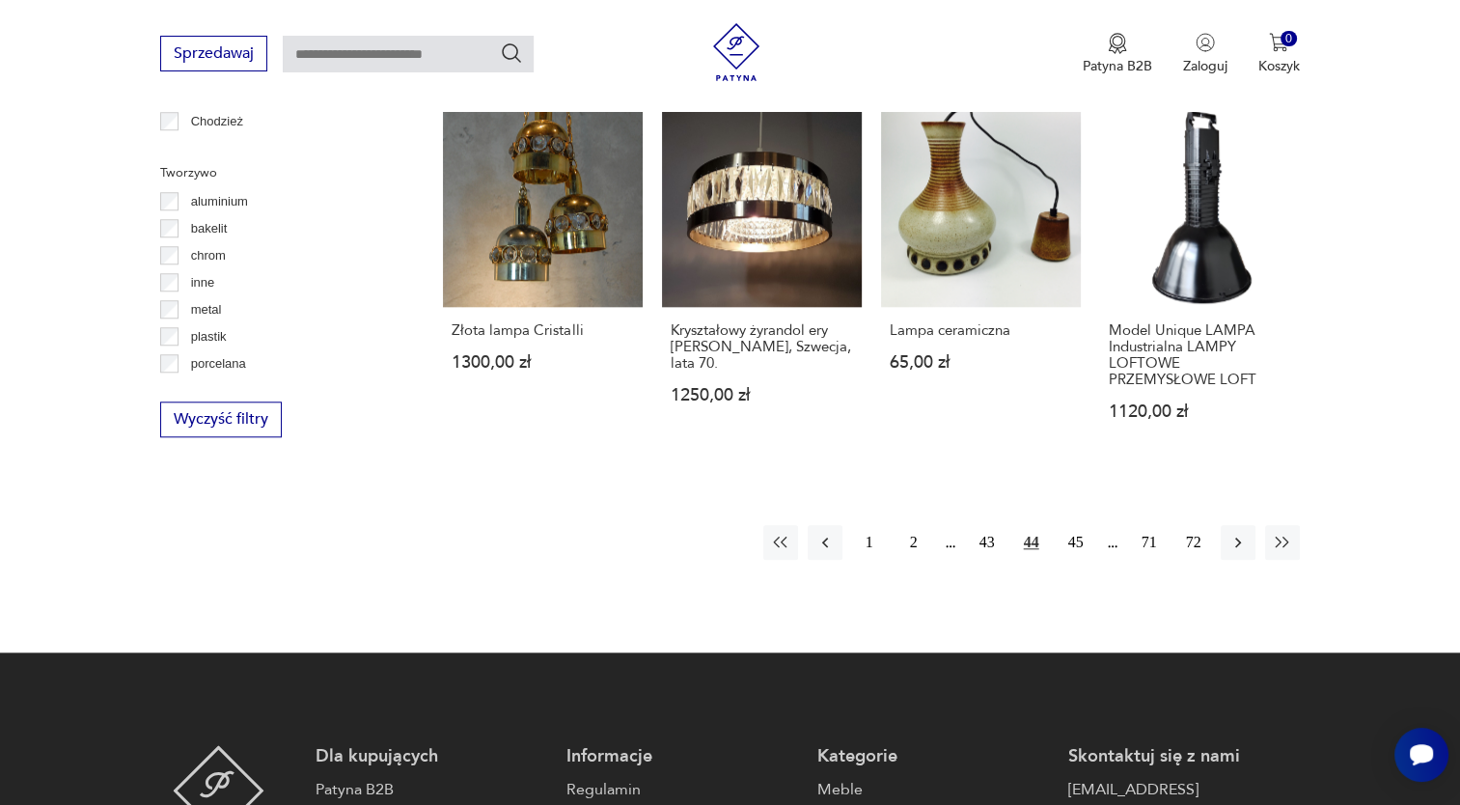
scroll to position [1773, 0]
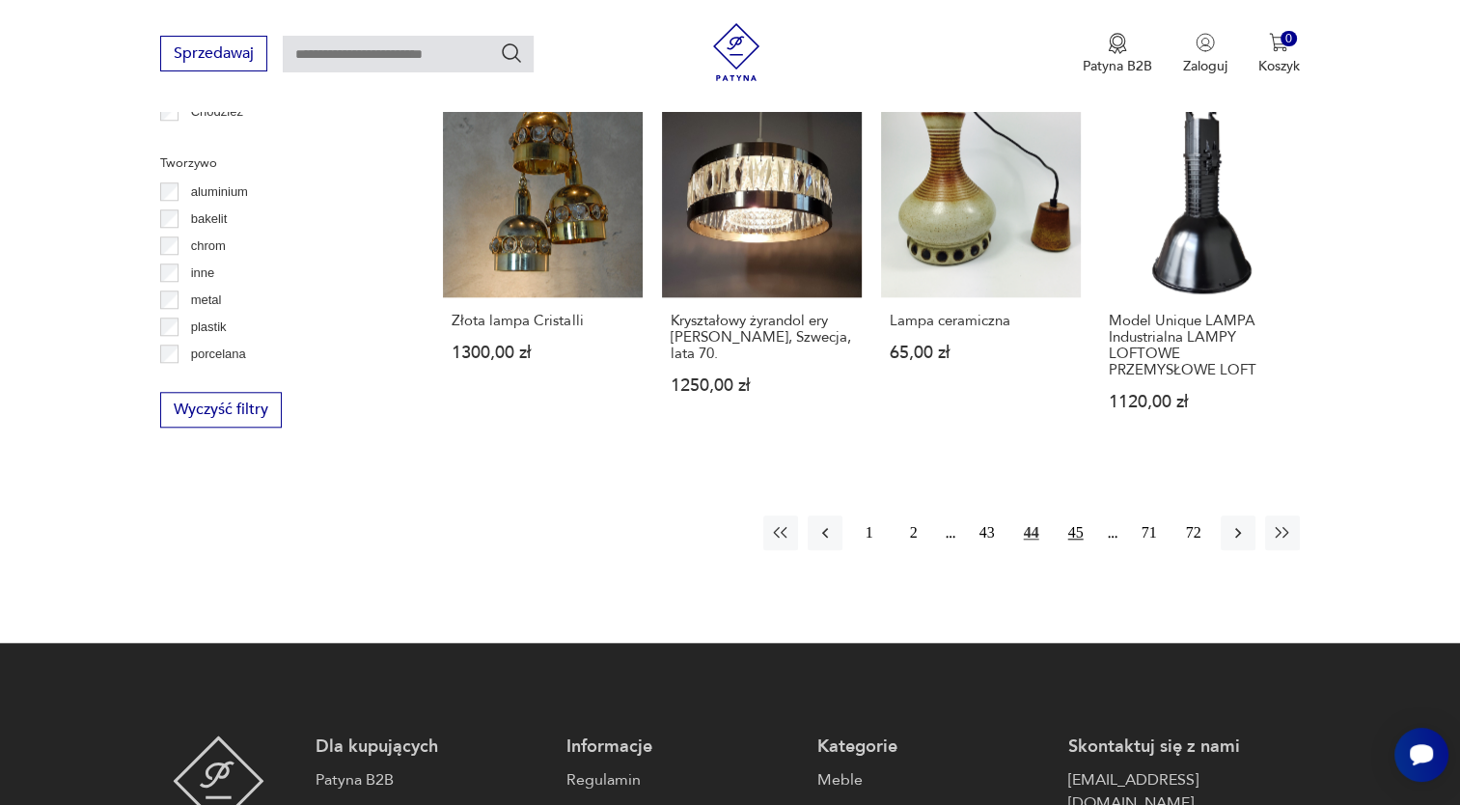
click at [1077, 516] on button "45" at bounding box center [1075, 532] width 35 height 35
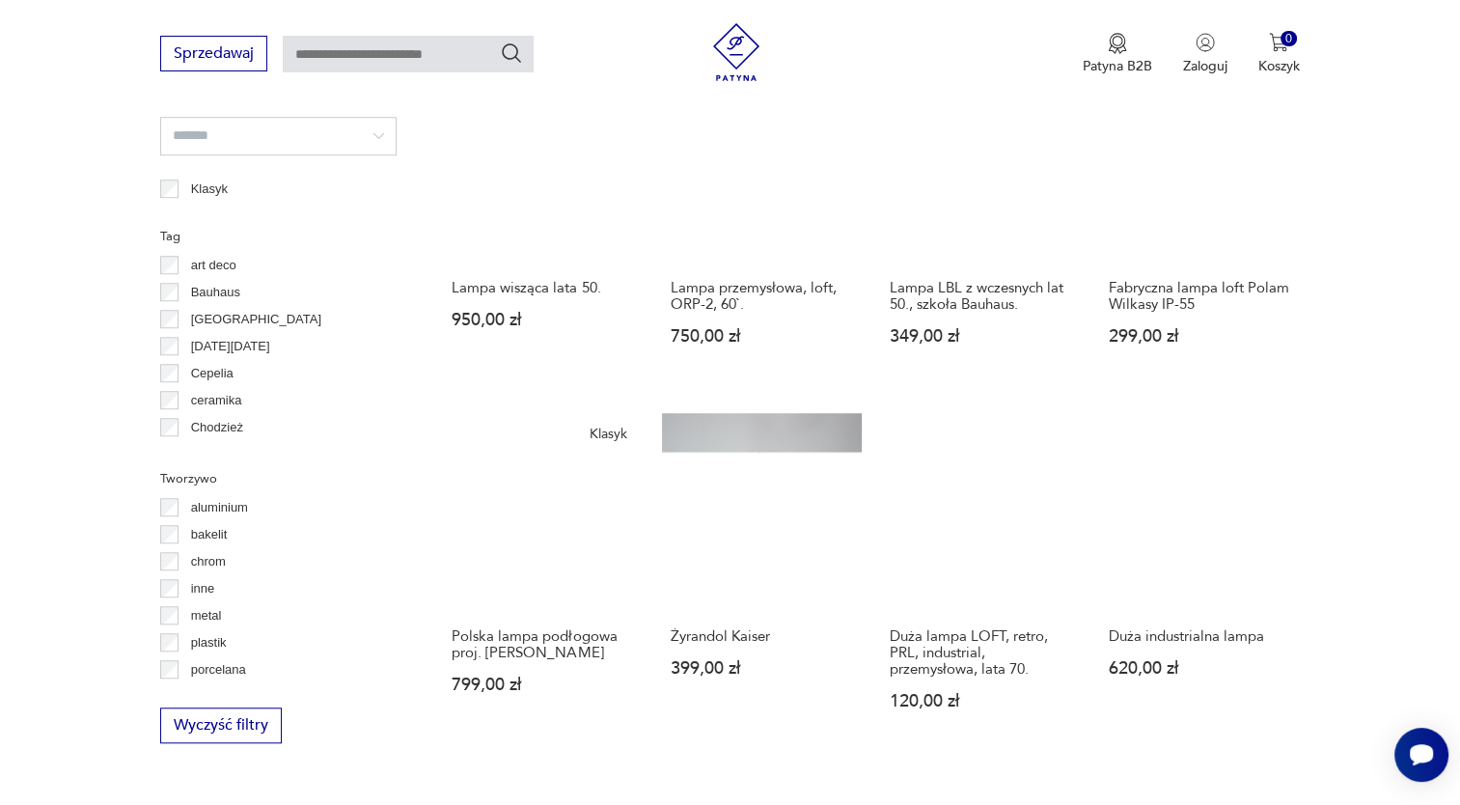
scroll to position [1566, 0]
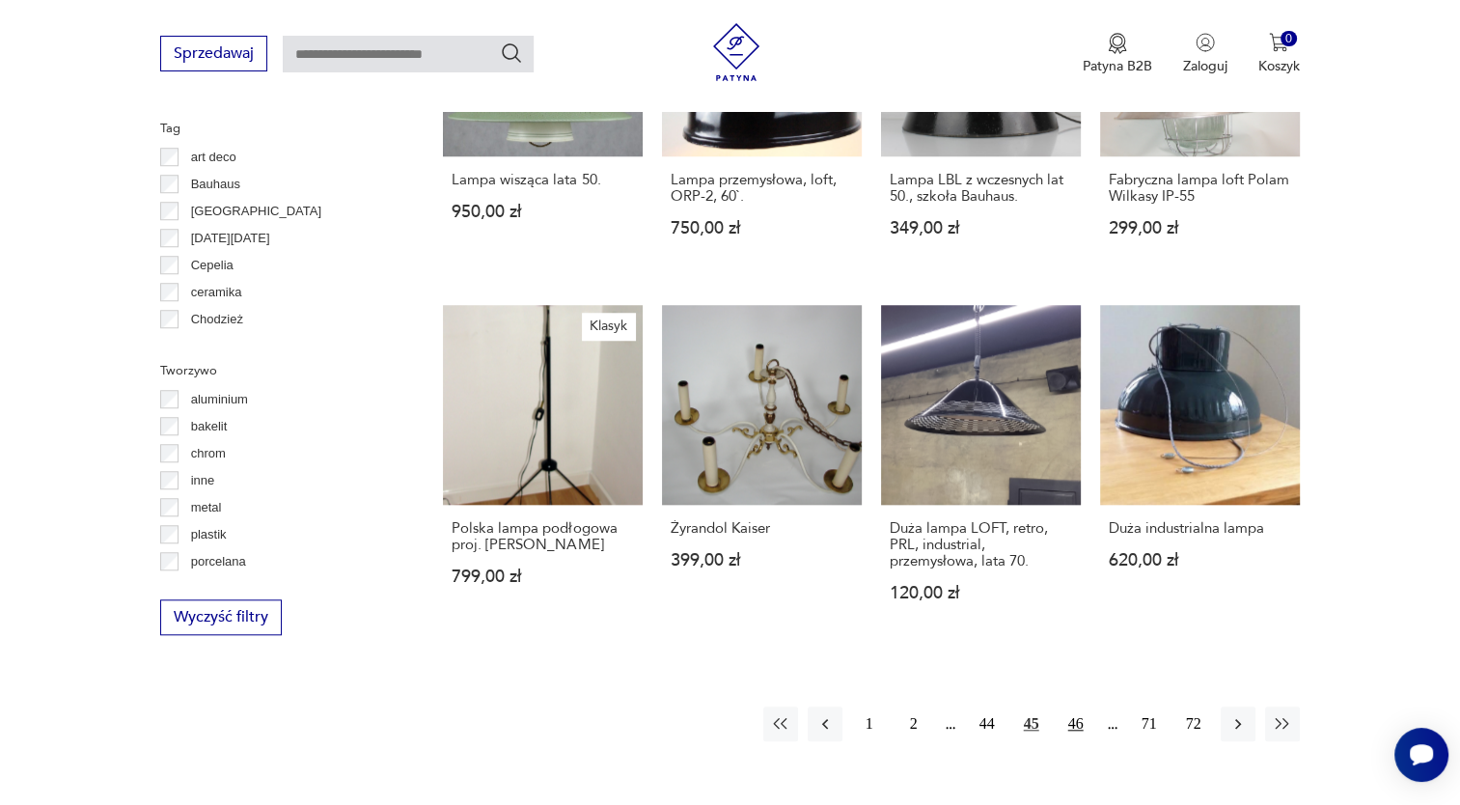
click at [1075, 723] on button "46" at bounding box center [1075, 723] width 35 height 35
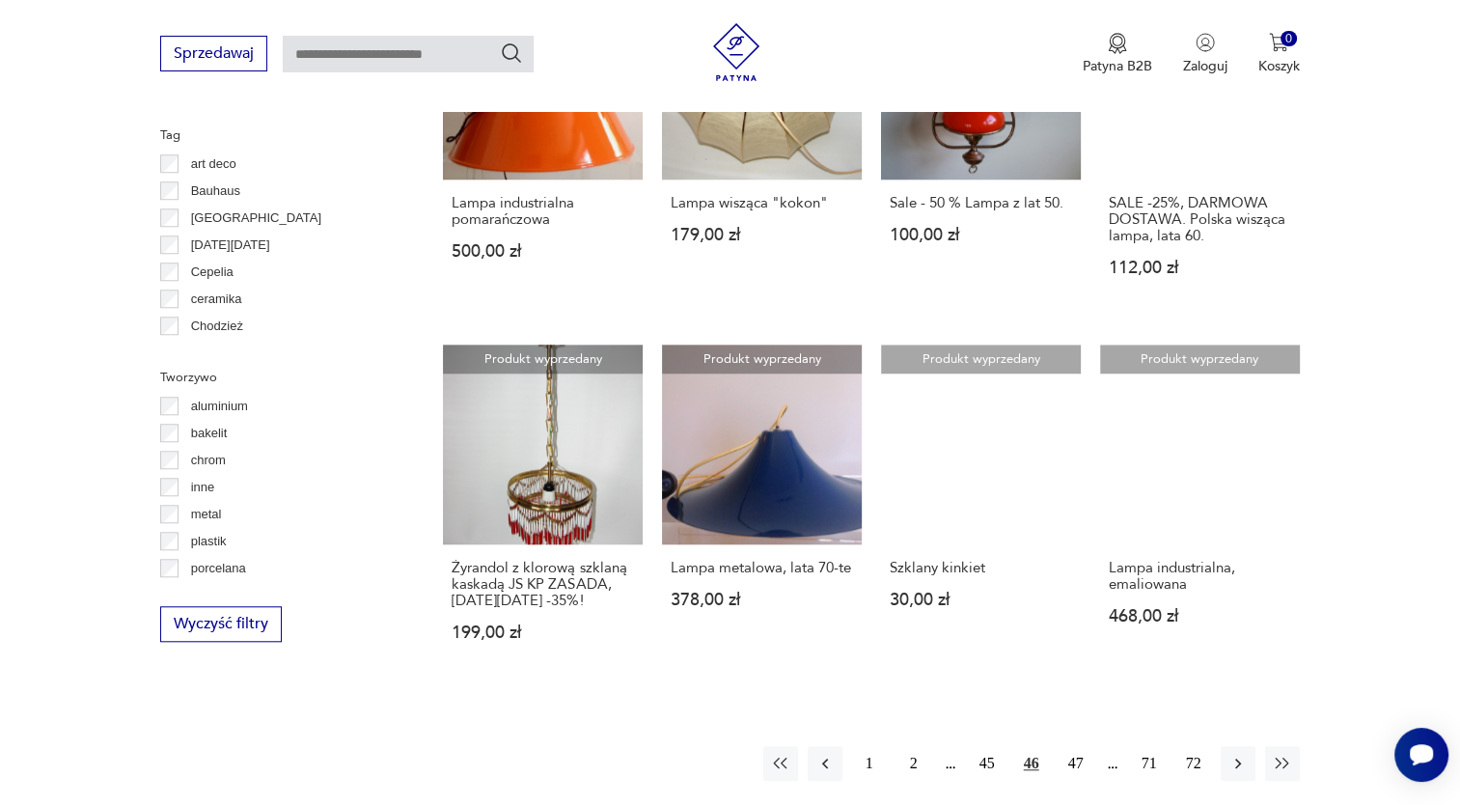
scroll to position [1568, 0]
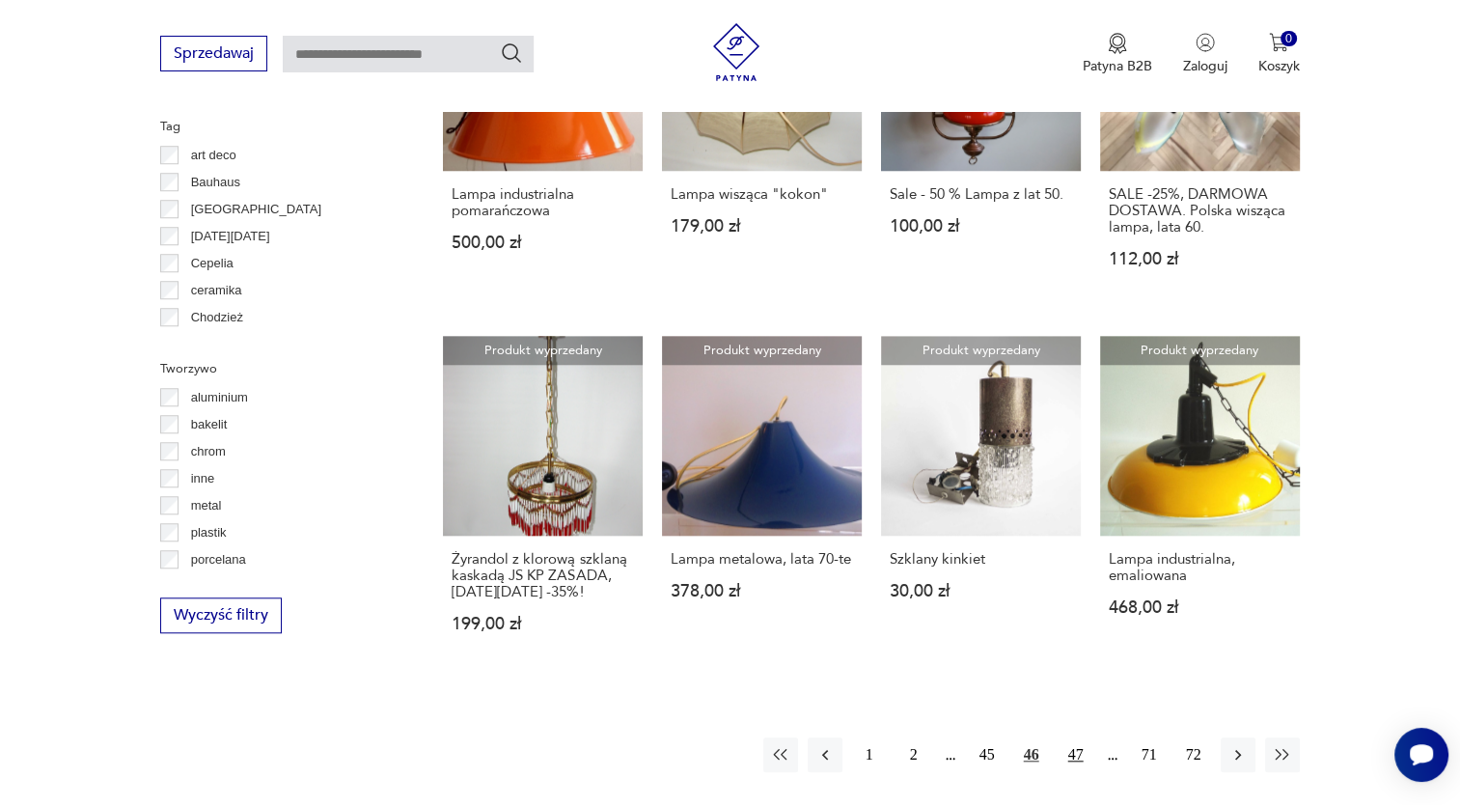
click at [1067, 758] on button "47" at bounding box center [1075, 754] width 35 height 35
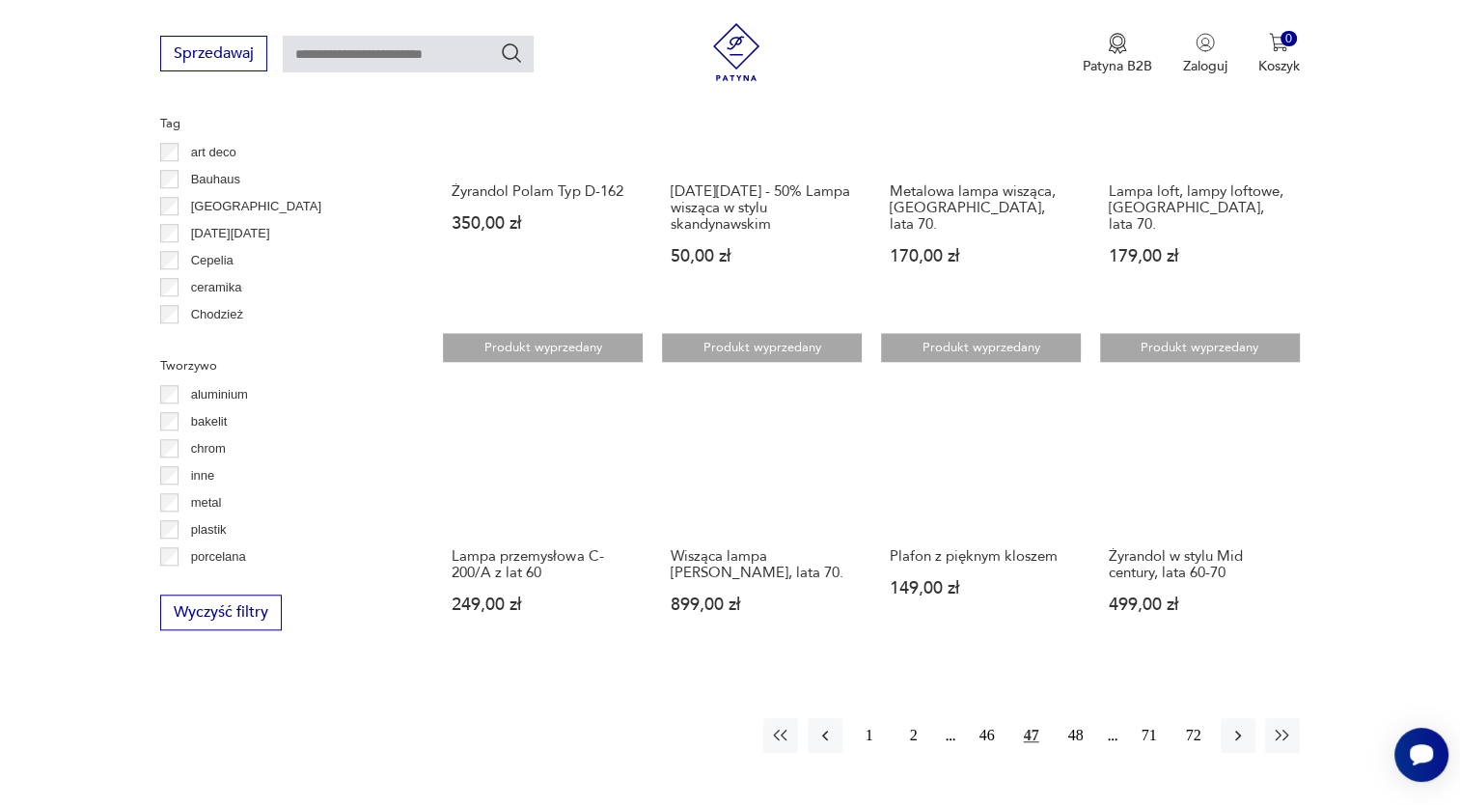
scroll to position [1617, 0]
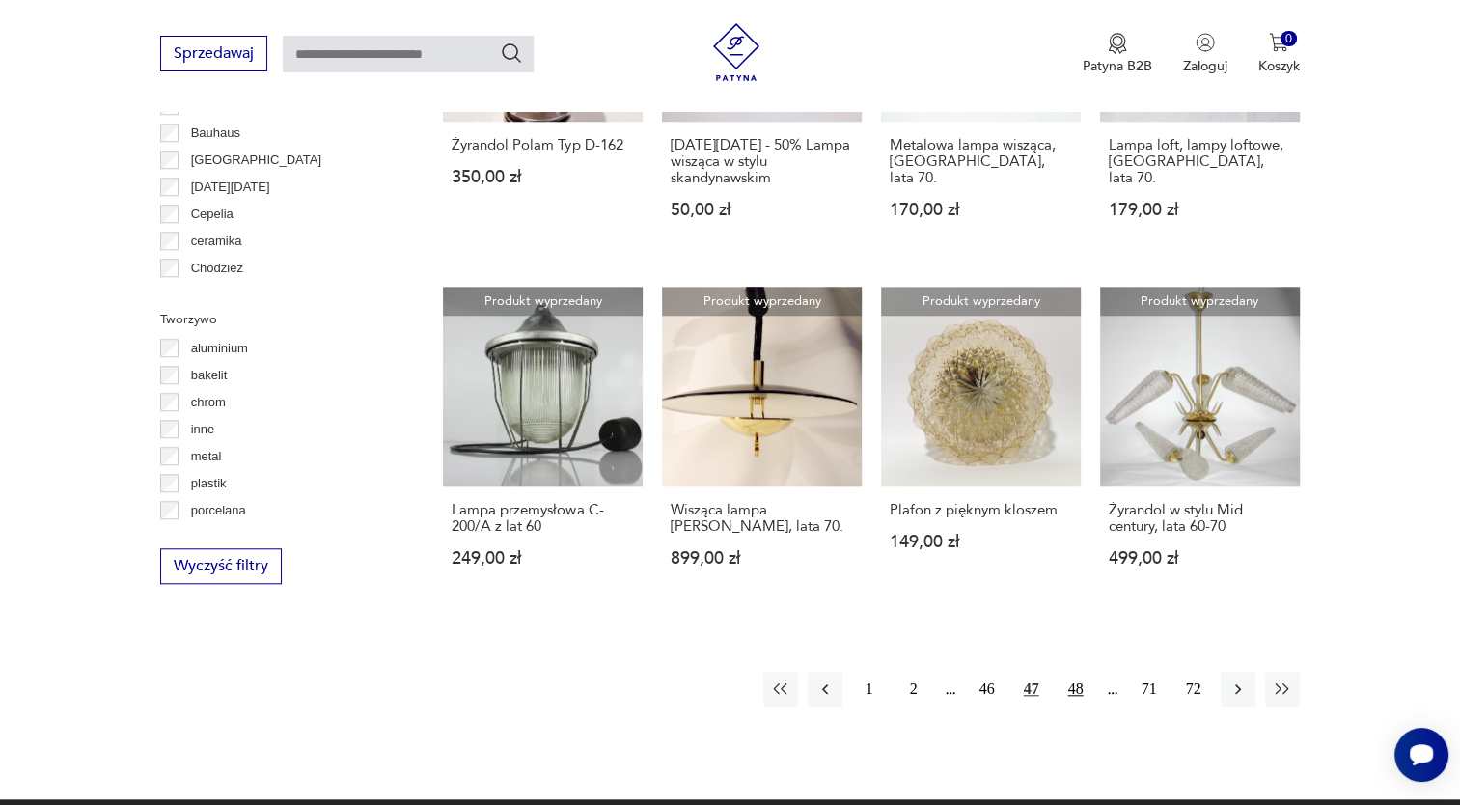
click at [1075, 693] on button "48" at bounding box center [1075, 688] width 35 height 35
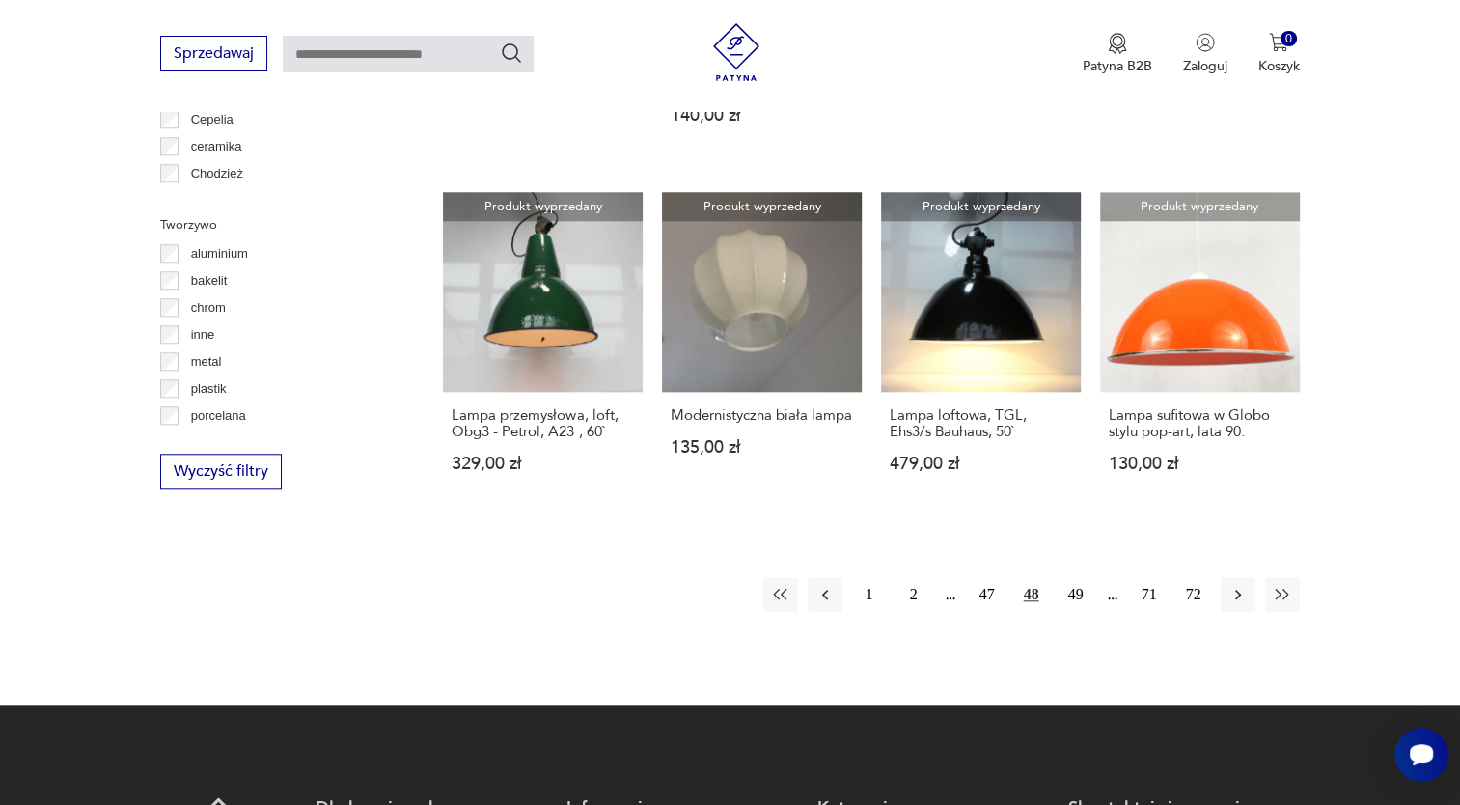
scroll to position [1713, 0]
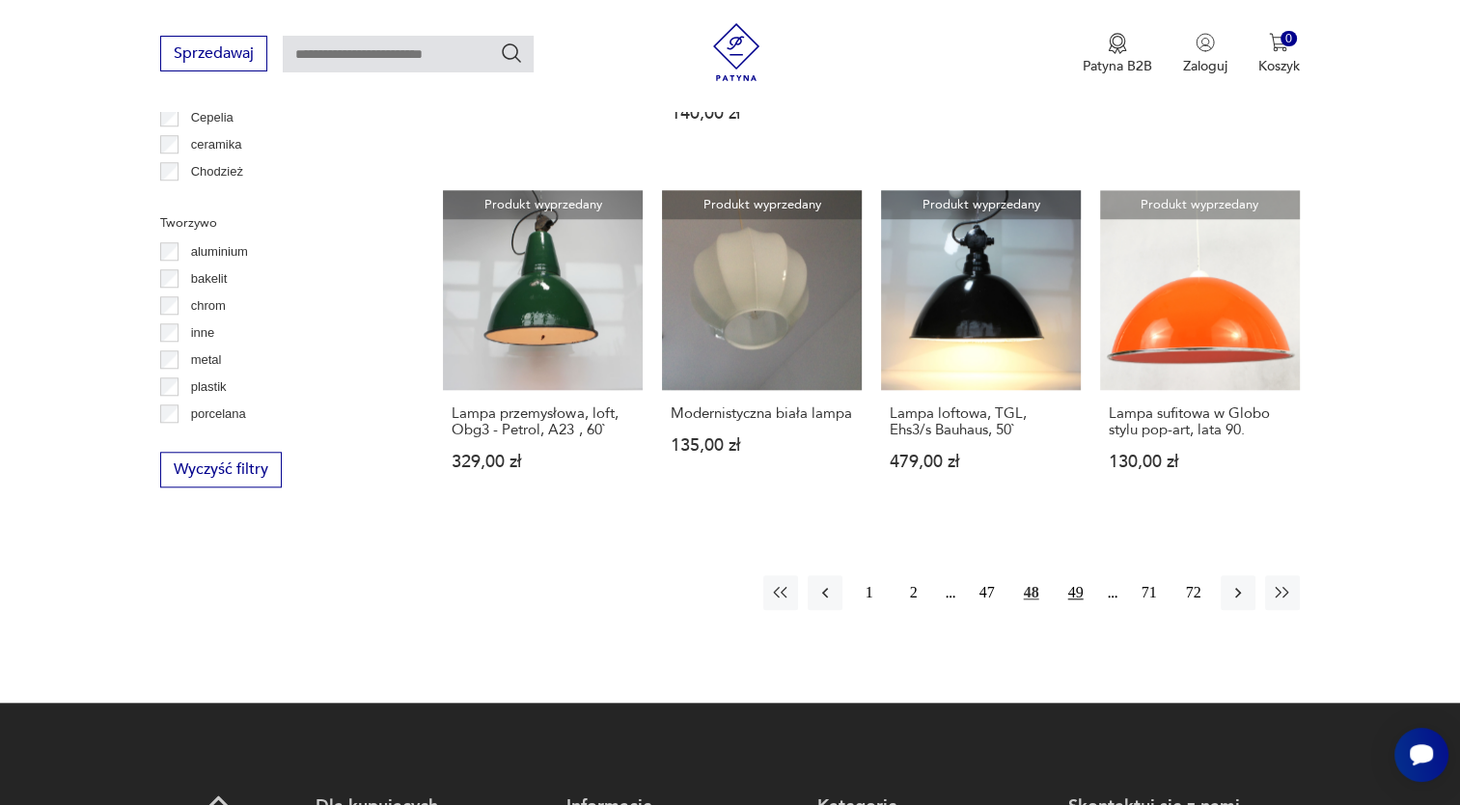
click at [1073, 575] on button "49" at bounding box center [1075, 592] width 35 height 35
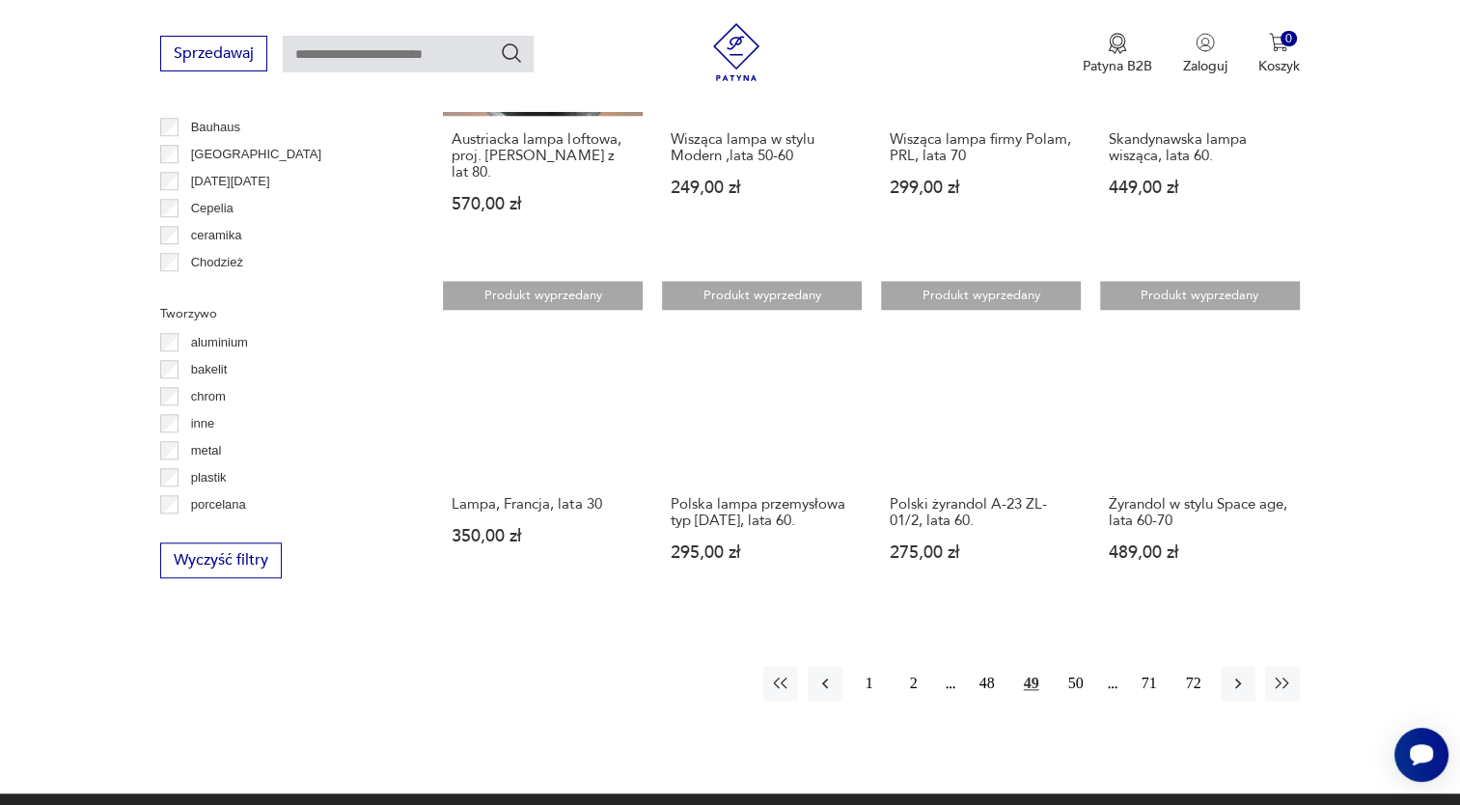
scroll to position [1641, 0]
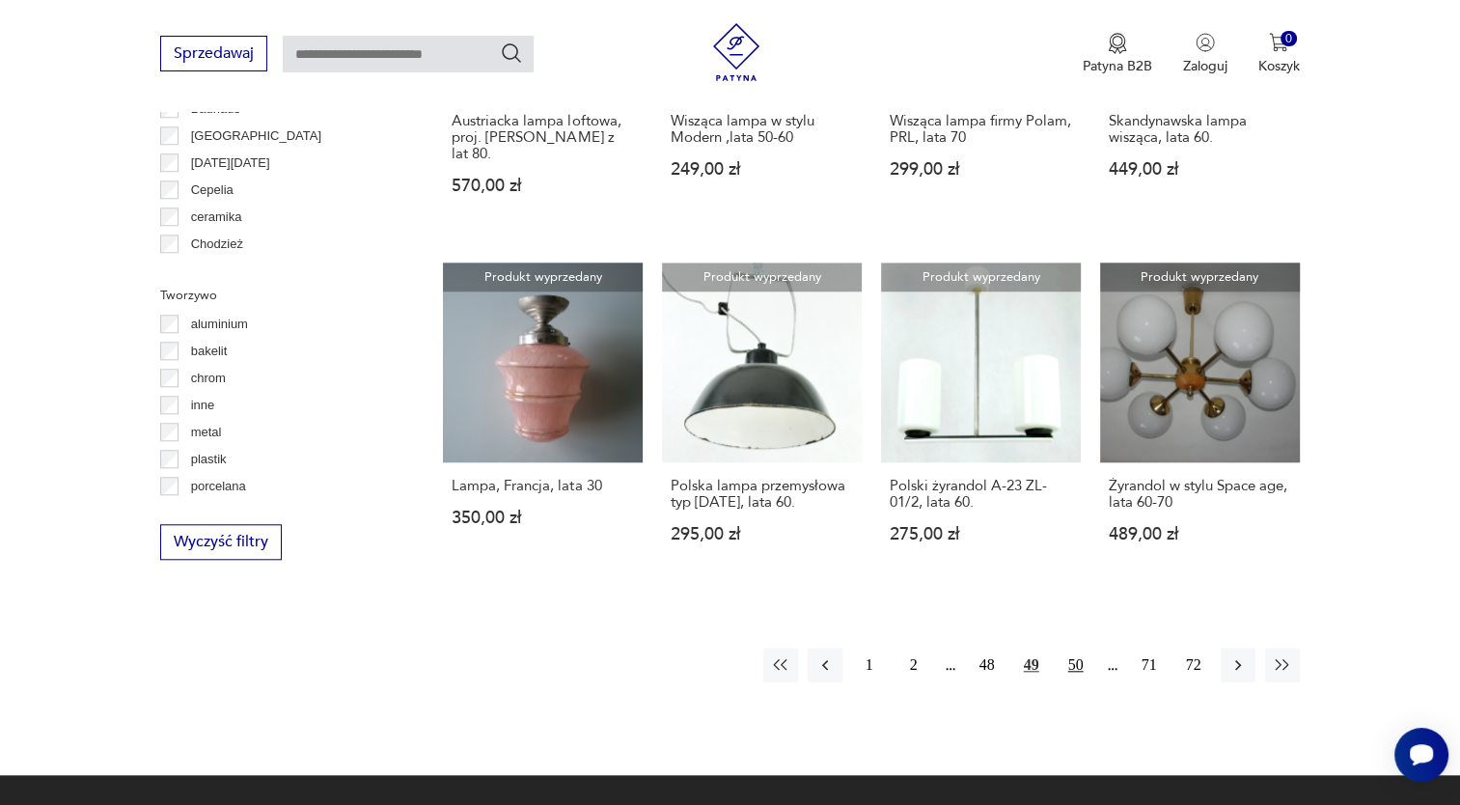
click at [1076, 647] on button "50" at bounding box center [1075, 664] width 35 height 35
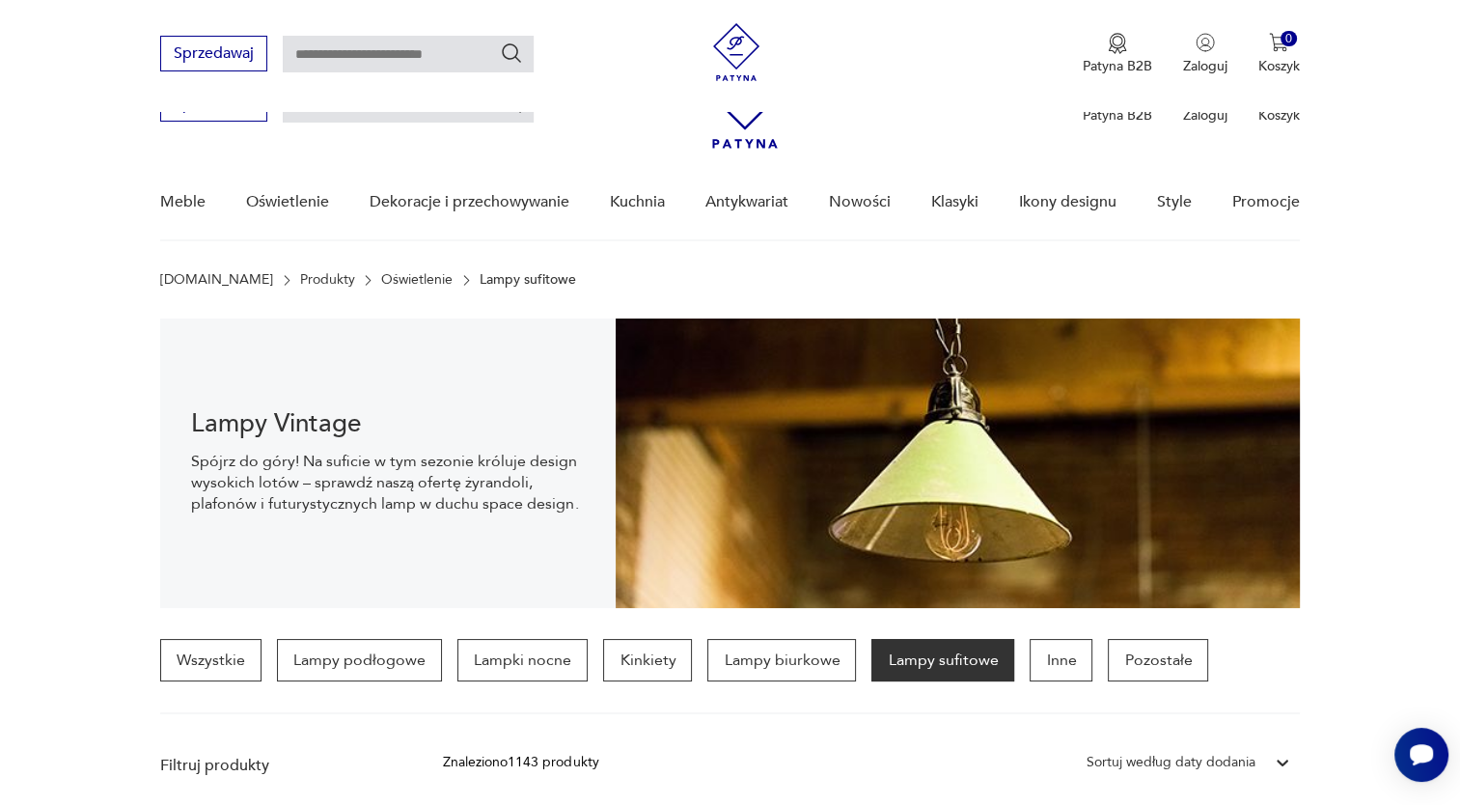
scroll to position [454, 0]
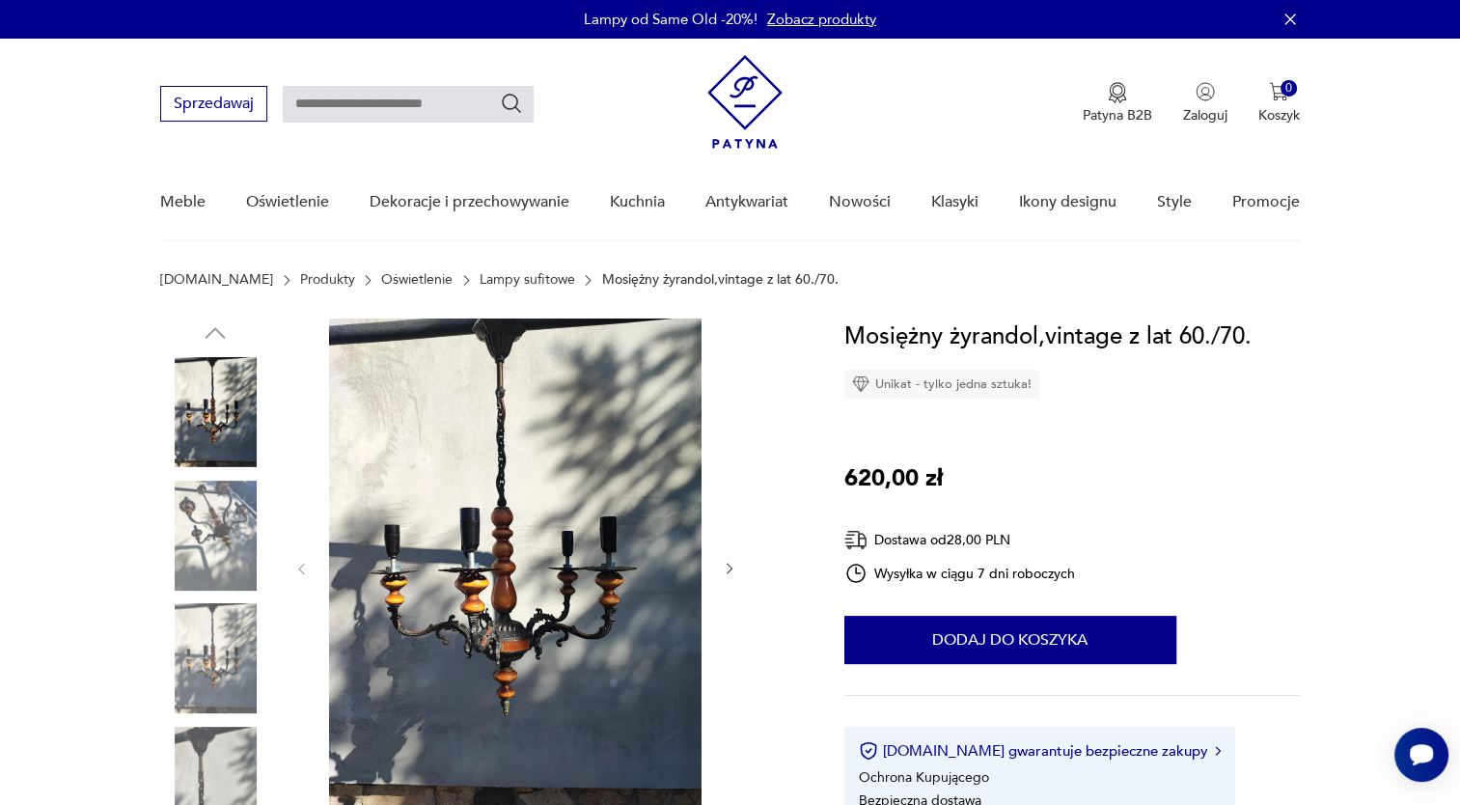
click at [729, 569] on icon "button" at bounding box center [730, 568] width 16 height 16
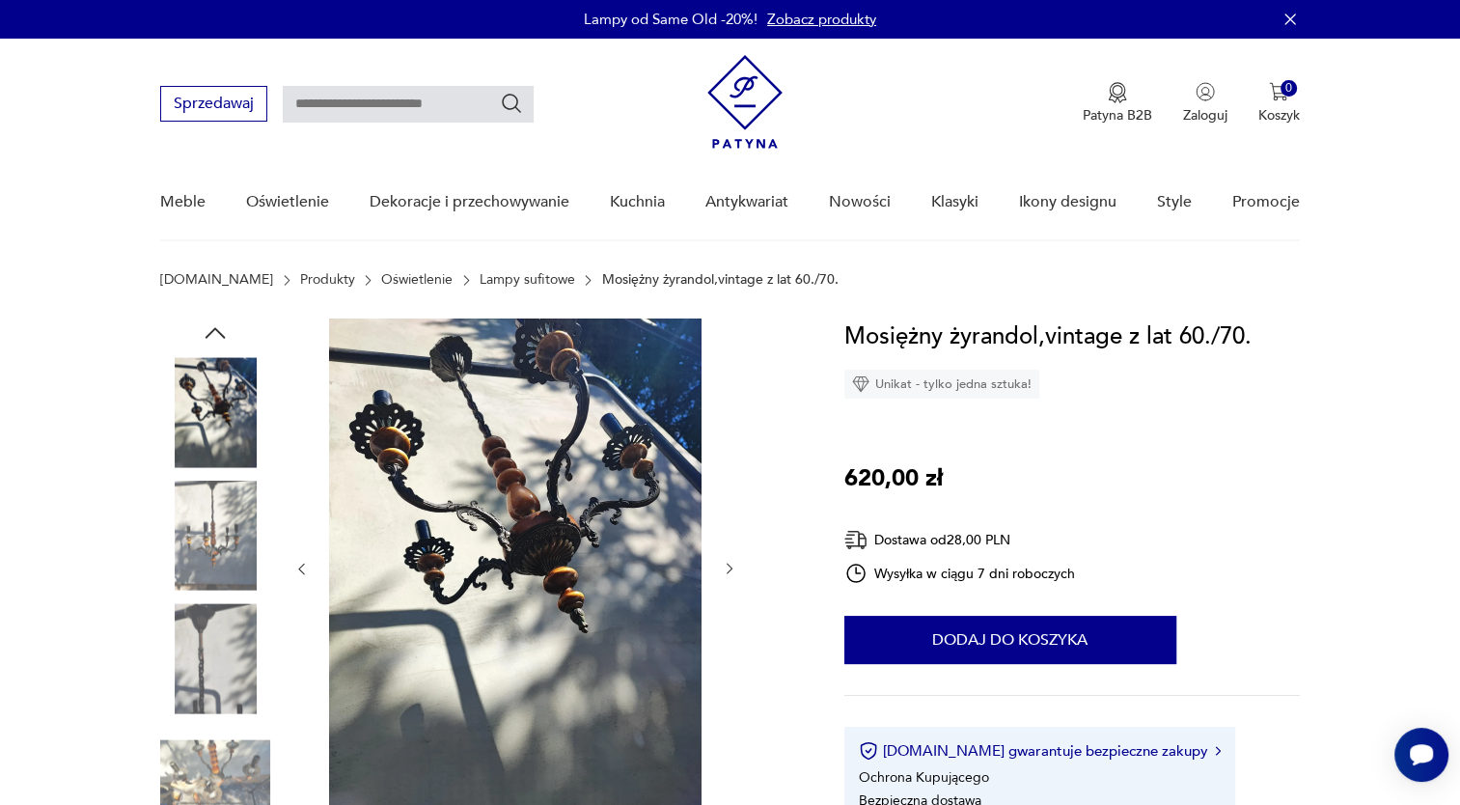
click at [729, 569] on icon "button" at bounding box center [730, 568] width 16 height 16
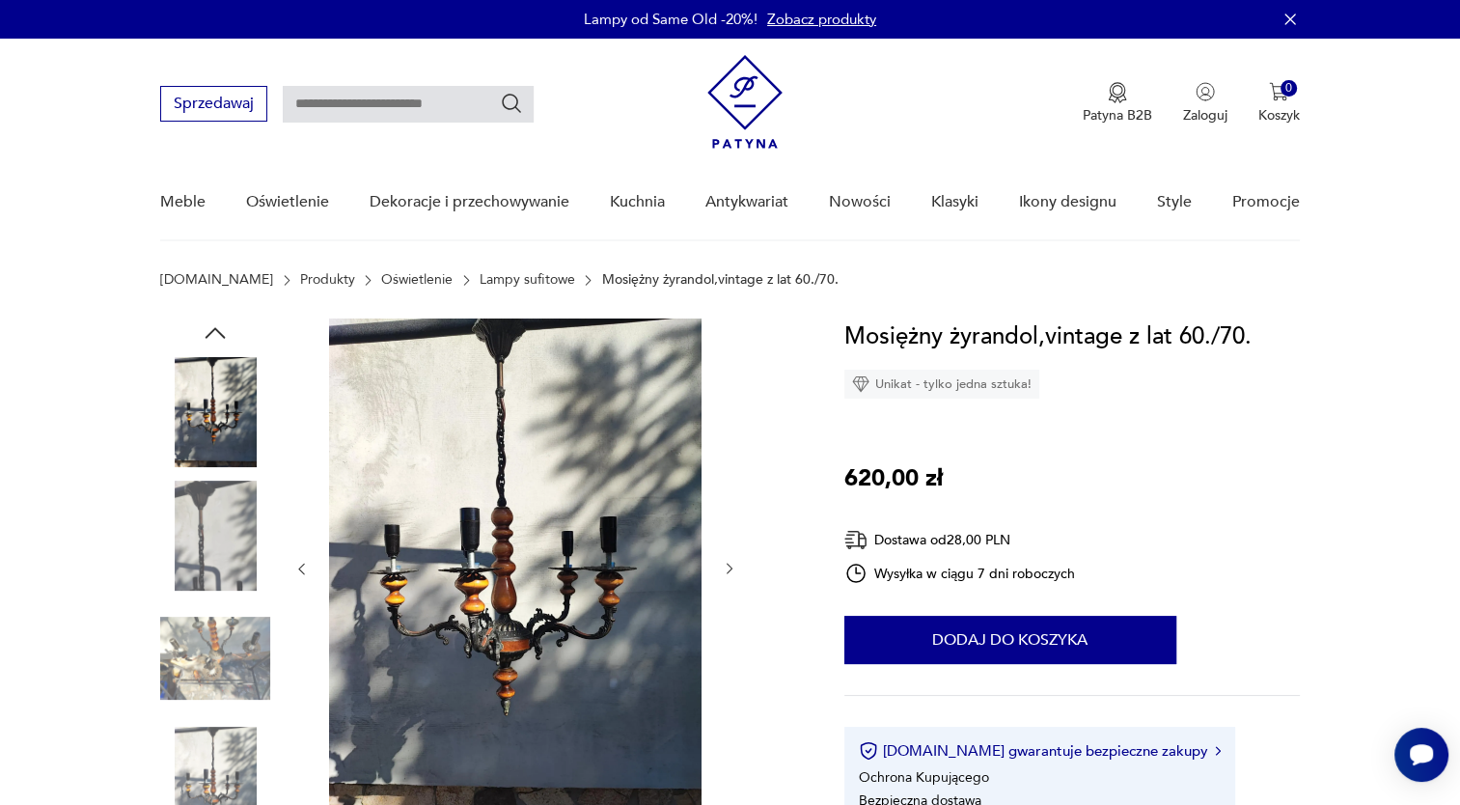
click at [728, 569] on icon "button" at bounding box center [730, 568] width 16 height 16
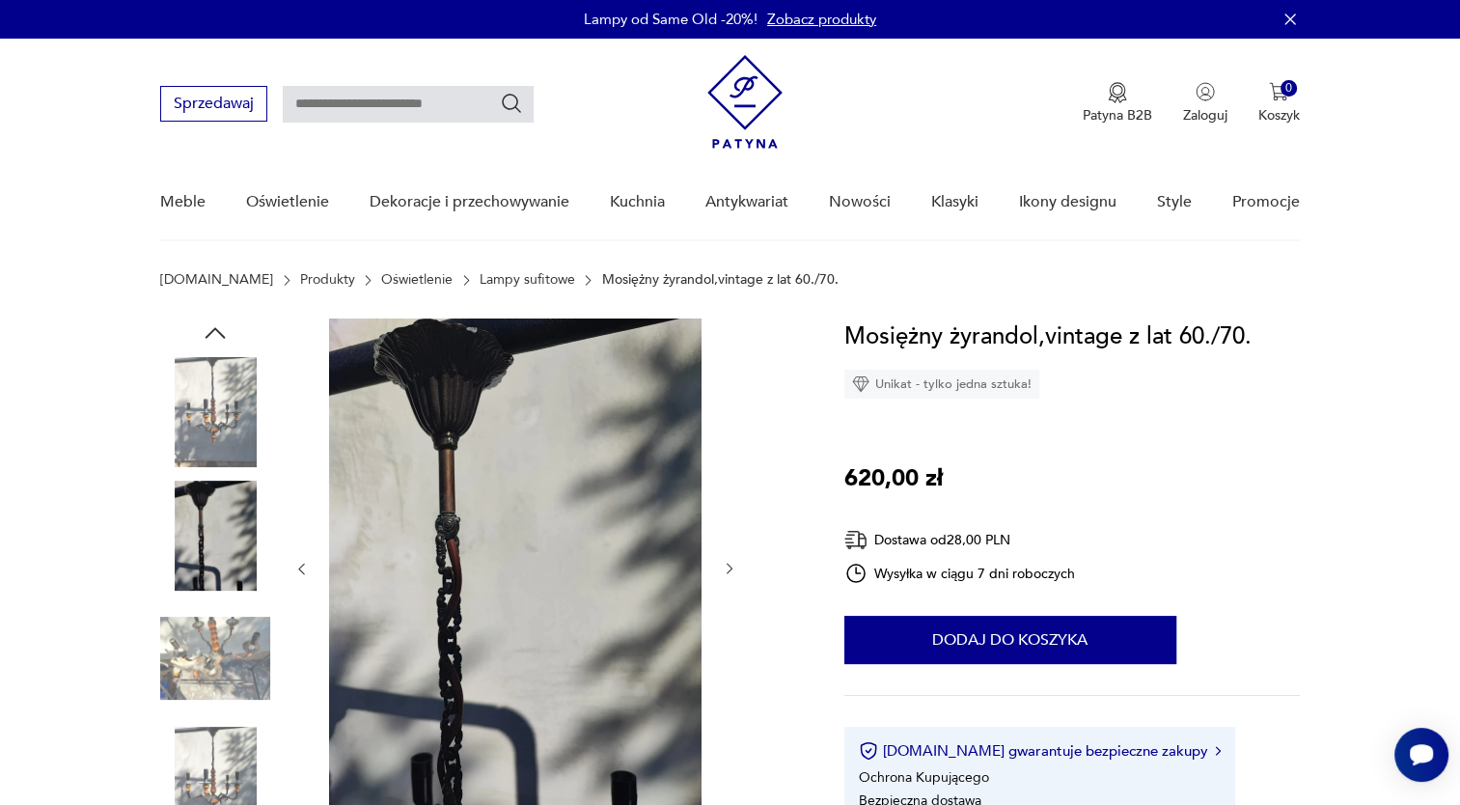
click at [728, 569] on icon "button" at bounding box center [730, 568] width 16 height 16
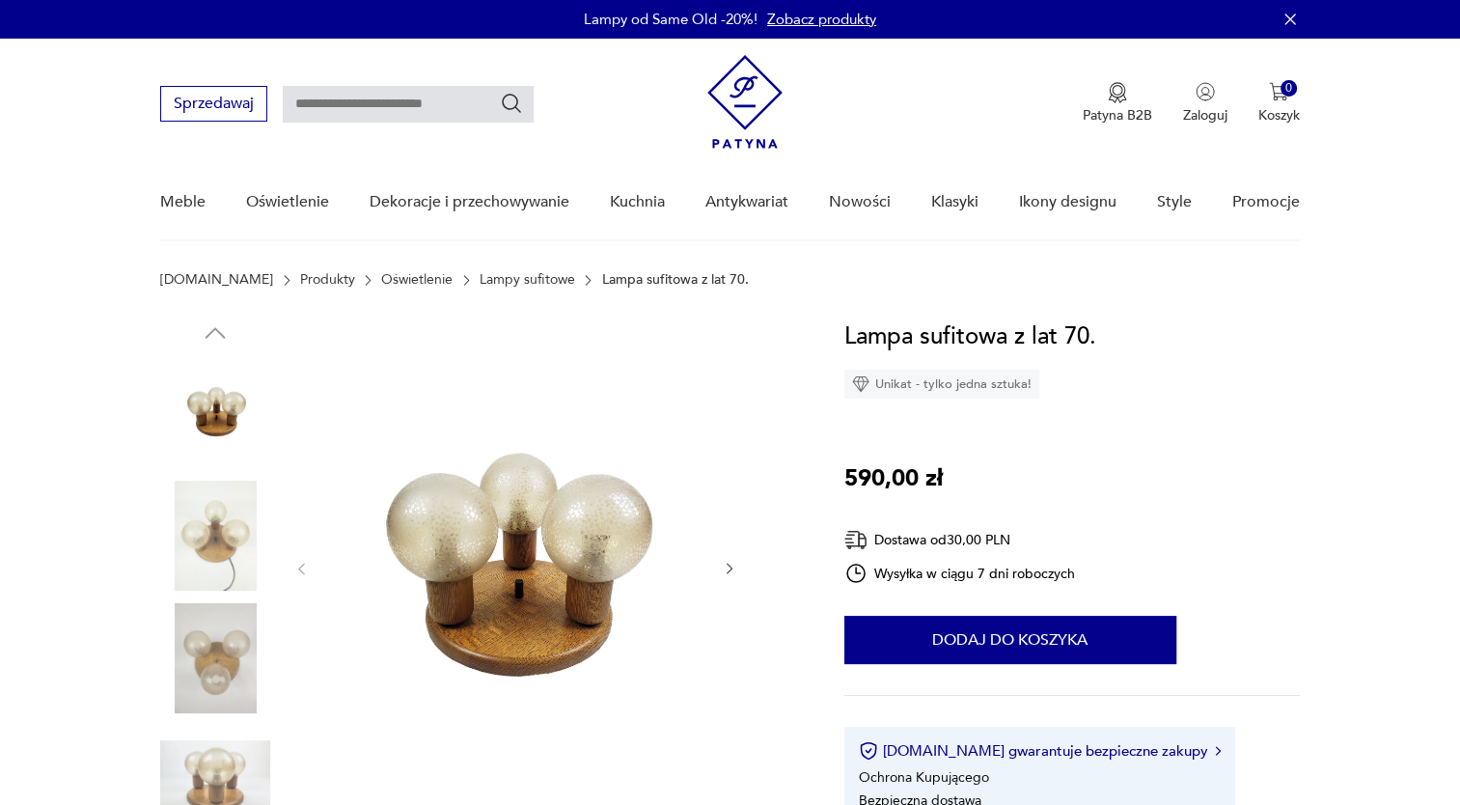
click at [734, 569] on icon "button" at bounding box center [730, 568] width 16 height 16
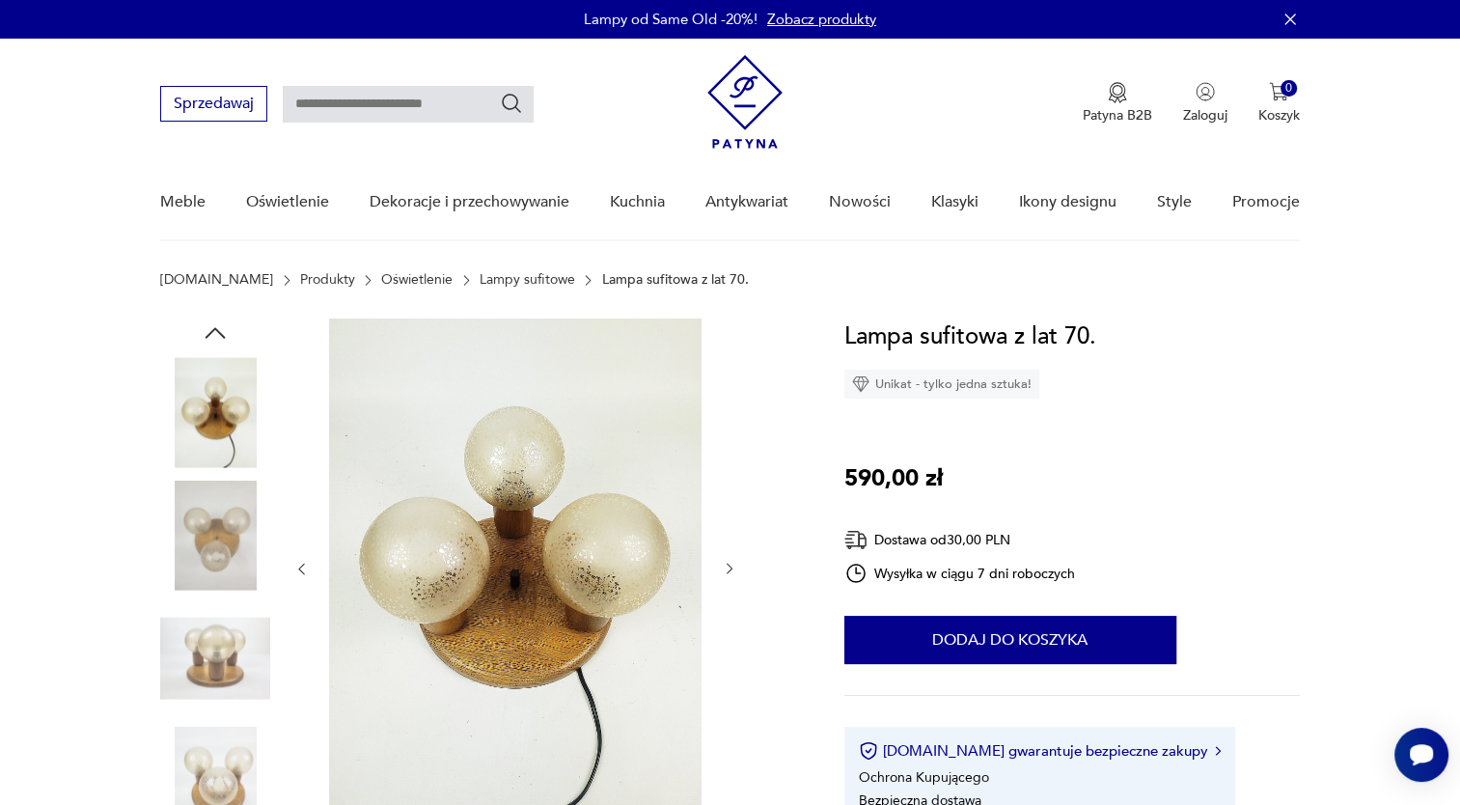
click at [734, 569] on icon "button" at bounding box center [730, 568] width 16 height 16
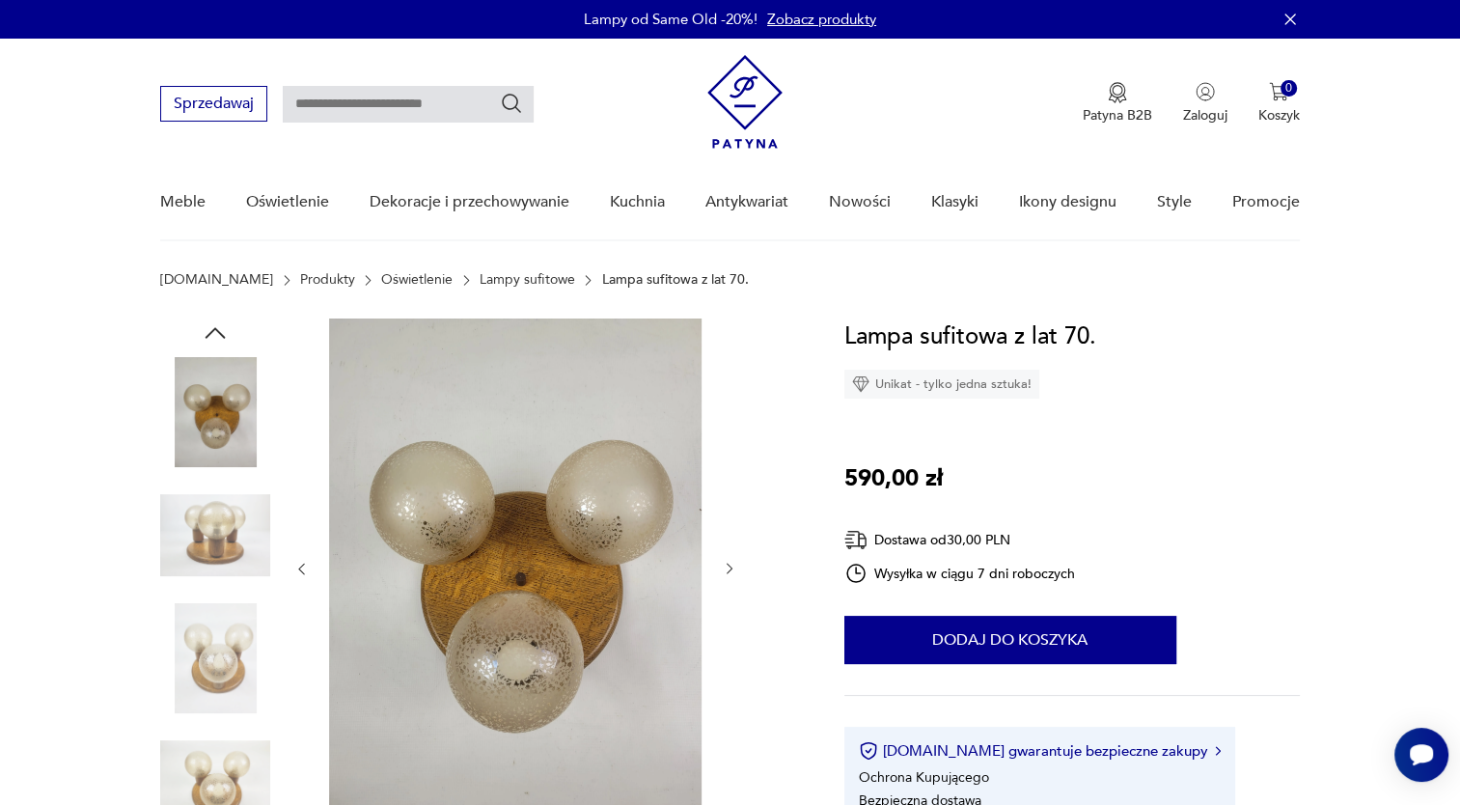
click at [735, 570] on icon "button" at bounding box center [730, 568] width 16 height 16
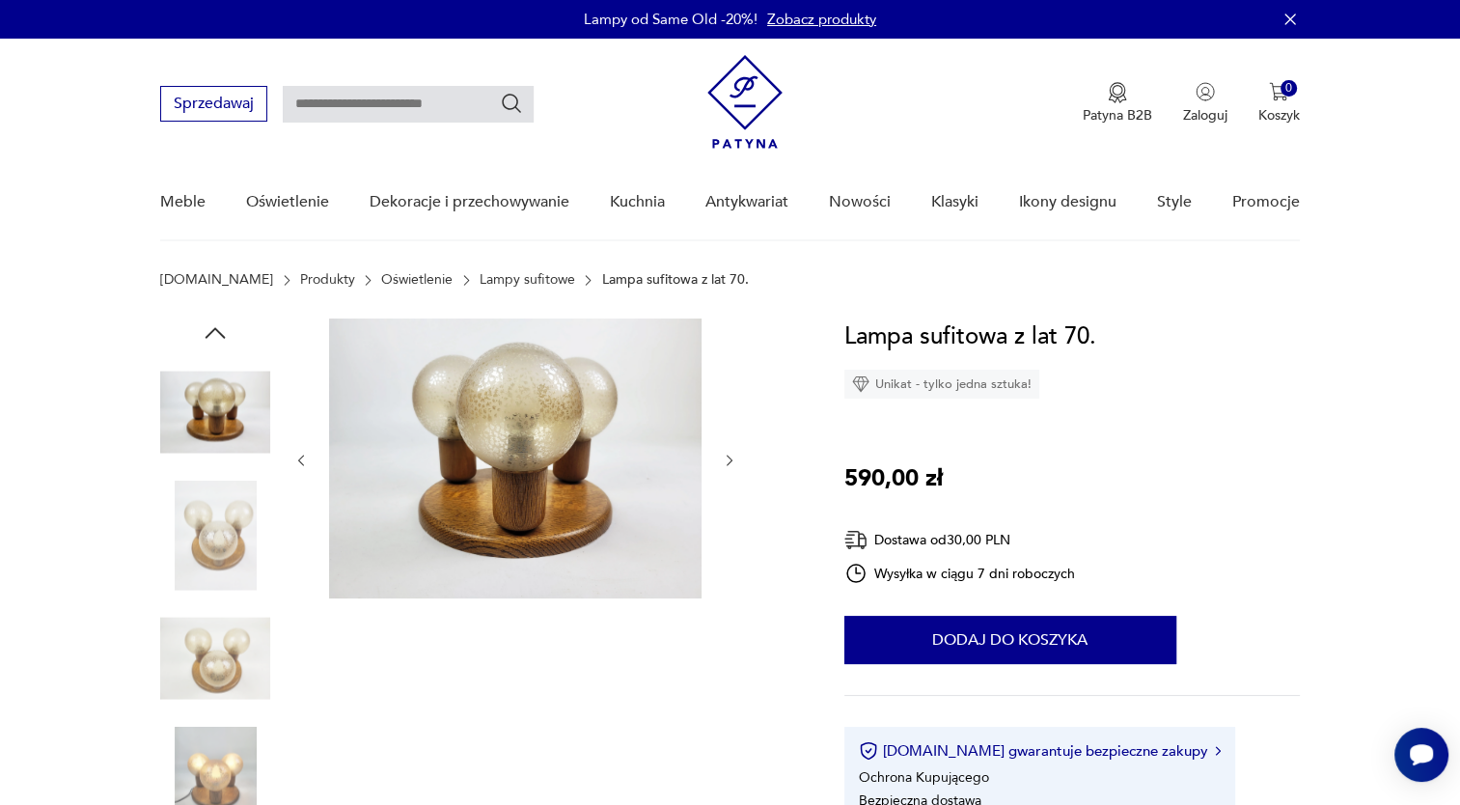
click at [735, 570] on div at bounding box center [515, 460] width 444 height 284
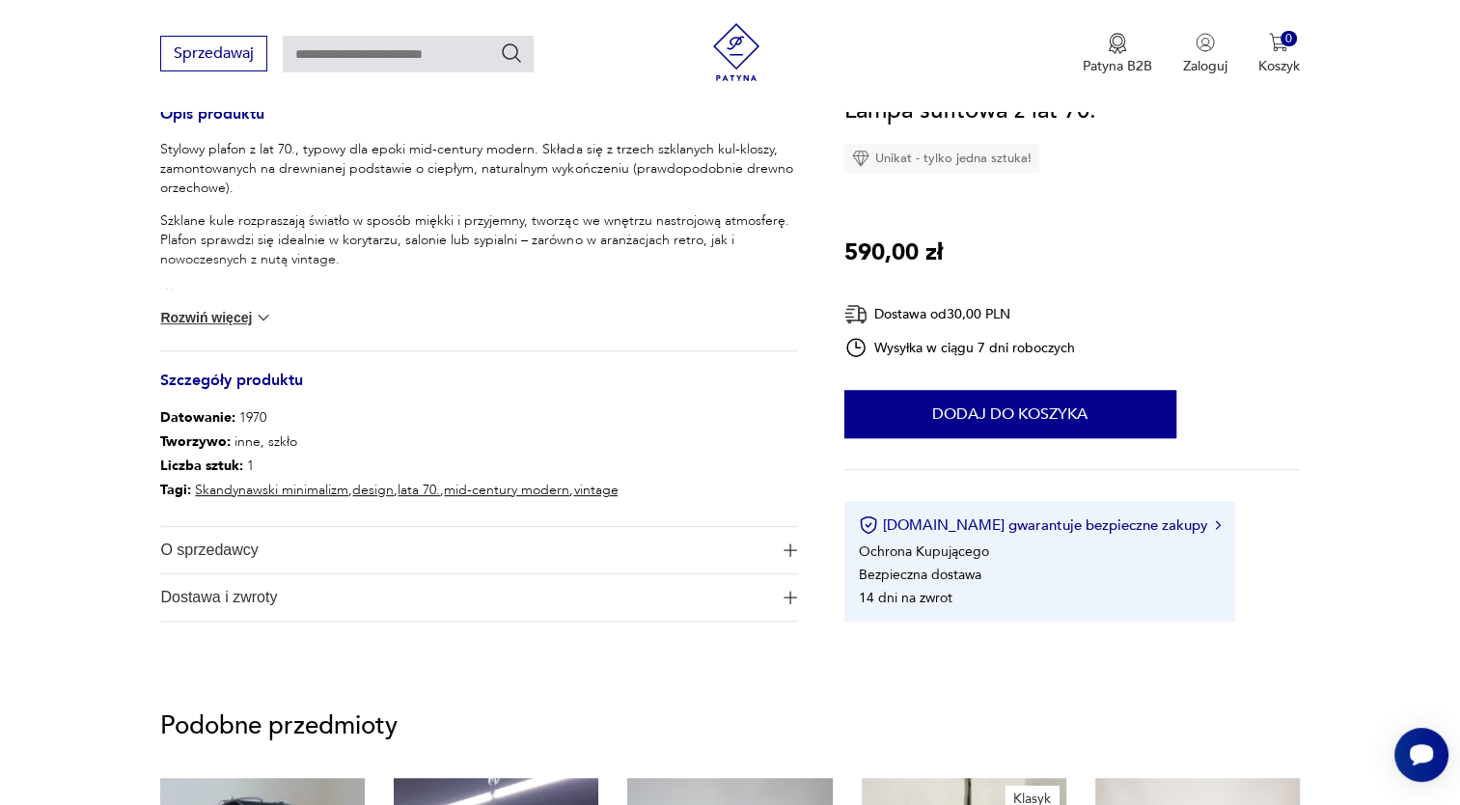
scroll to position [812, 0]
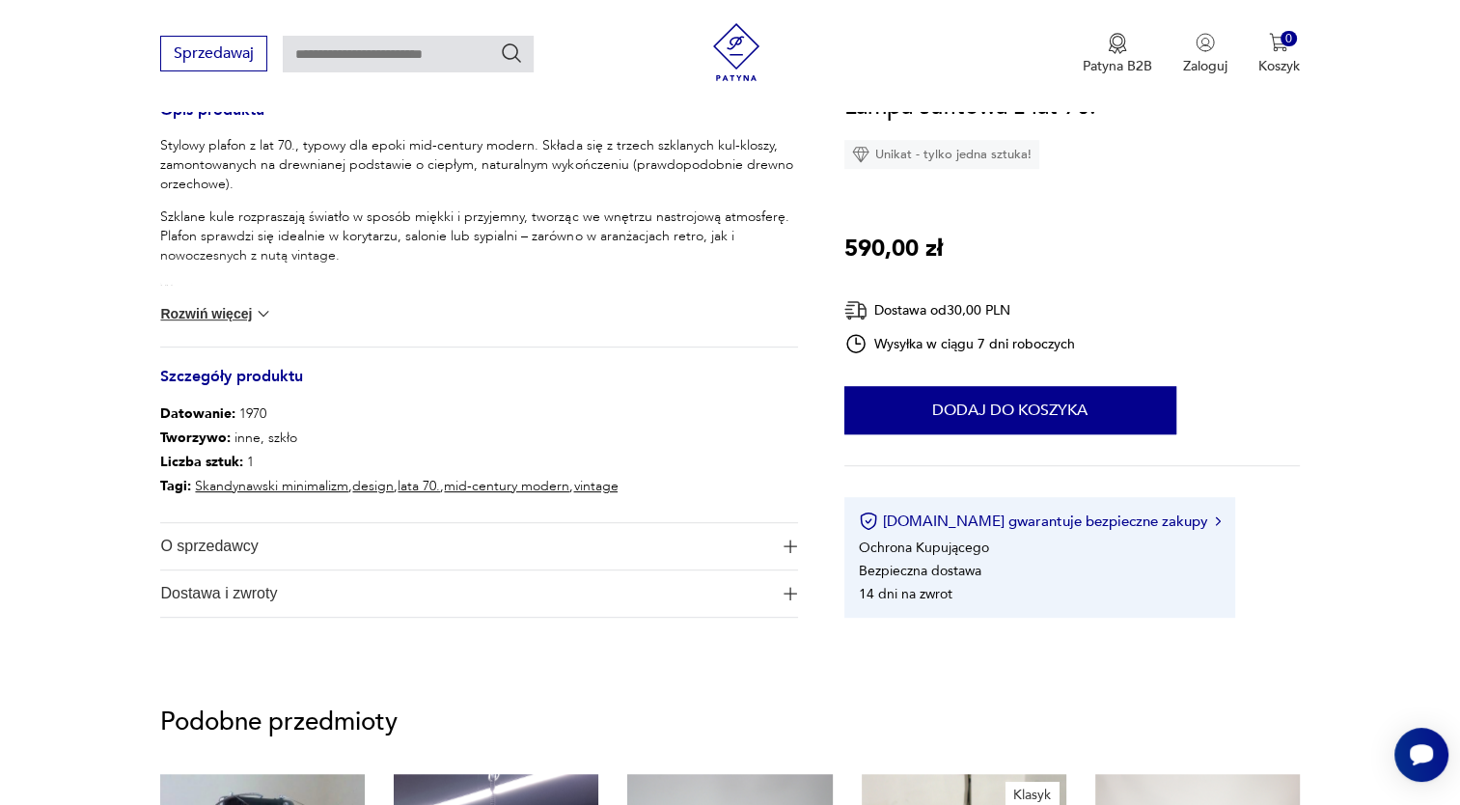
click at [247, 314] on button "Rozwiń więcej" at bounding box center [216, 313] width 112 height 19
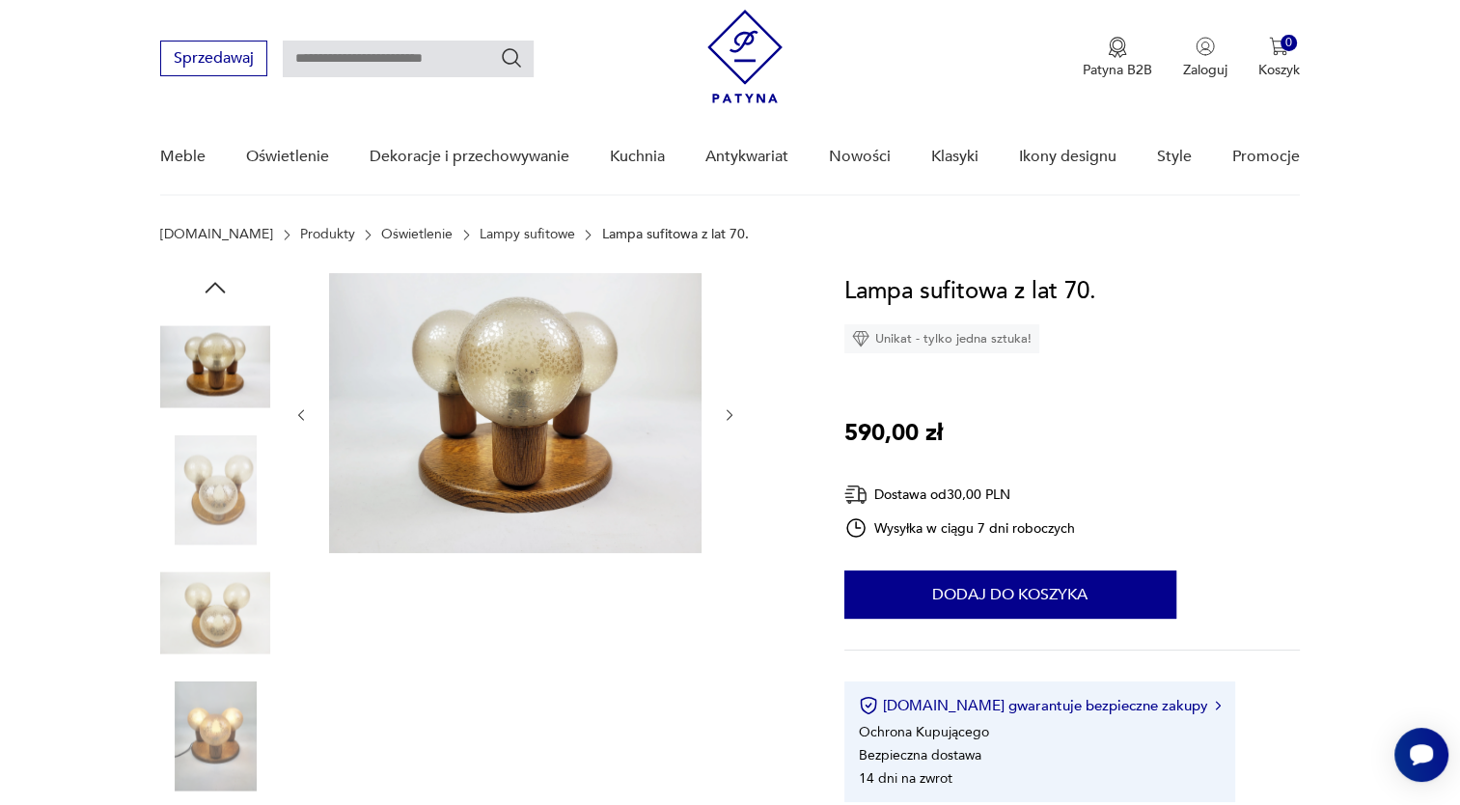
scroll to position [29, 0]
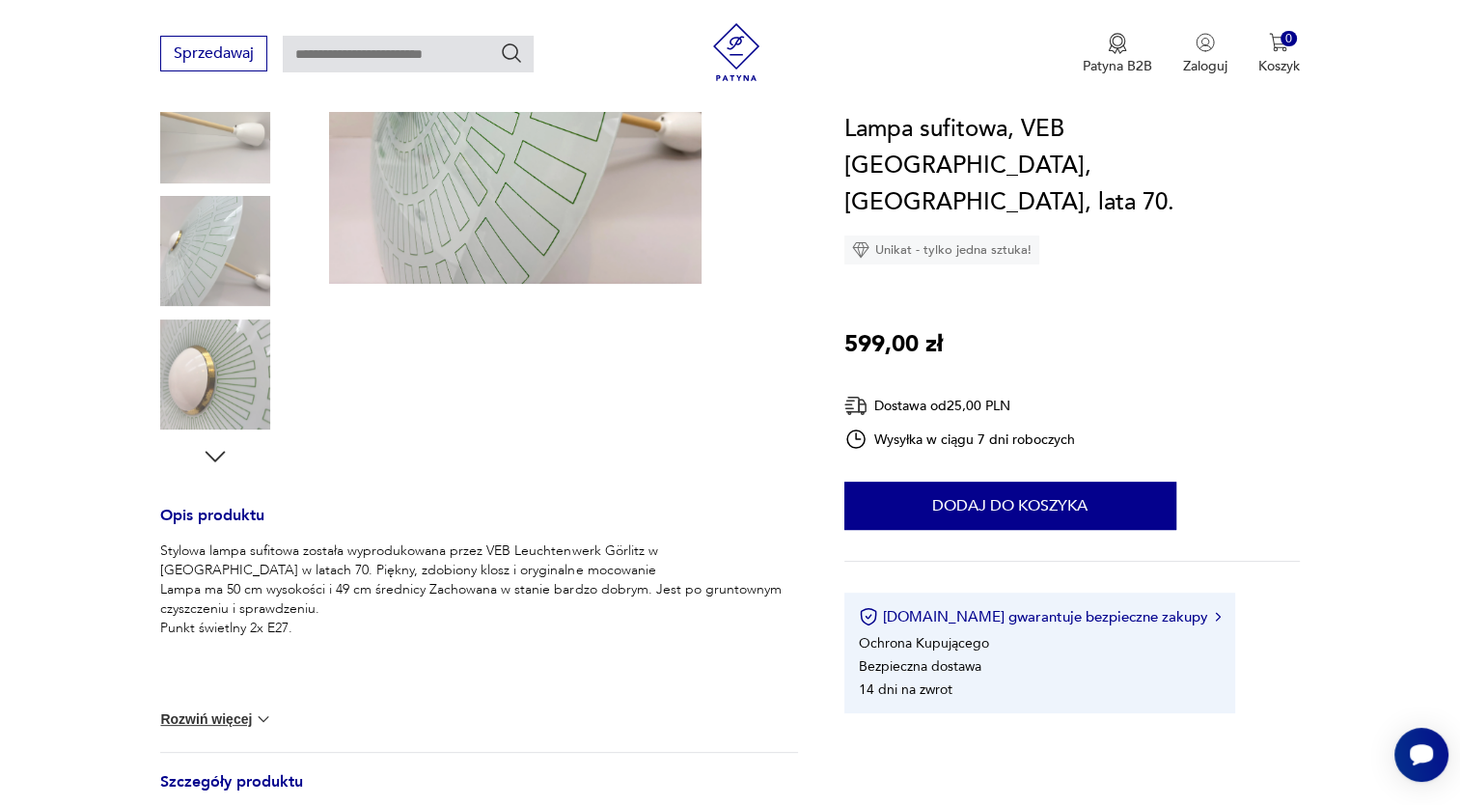
scroll to position [416, 0]
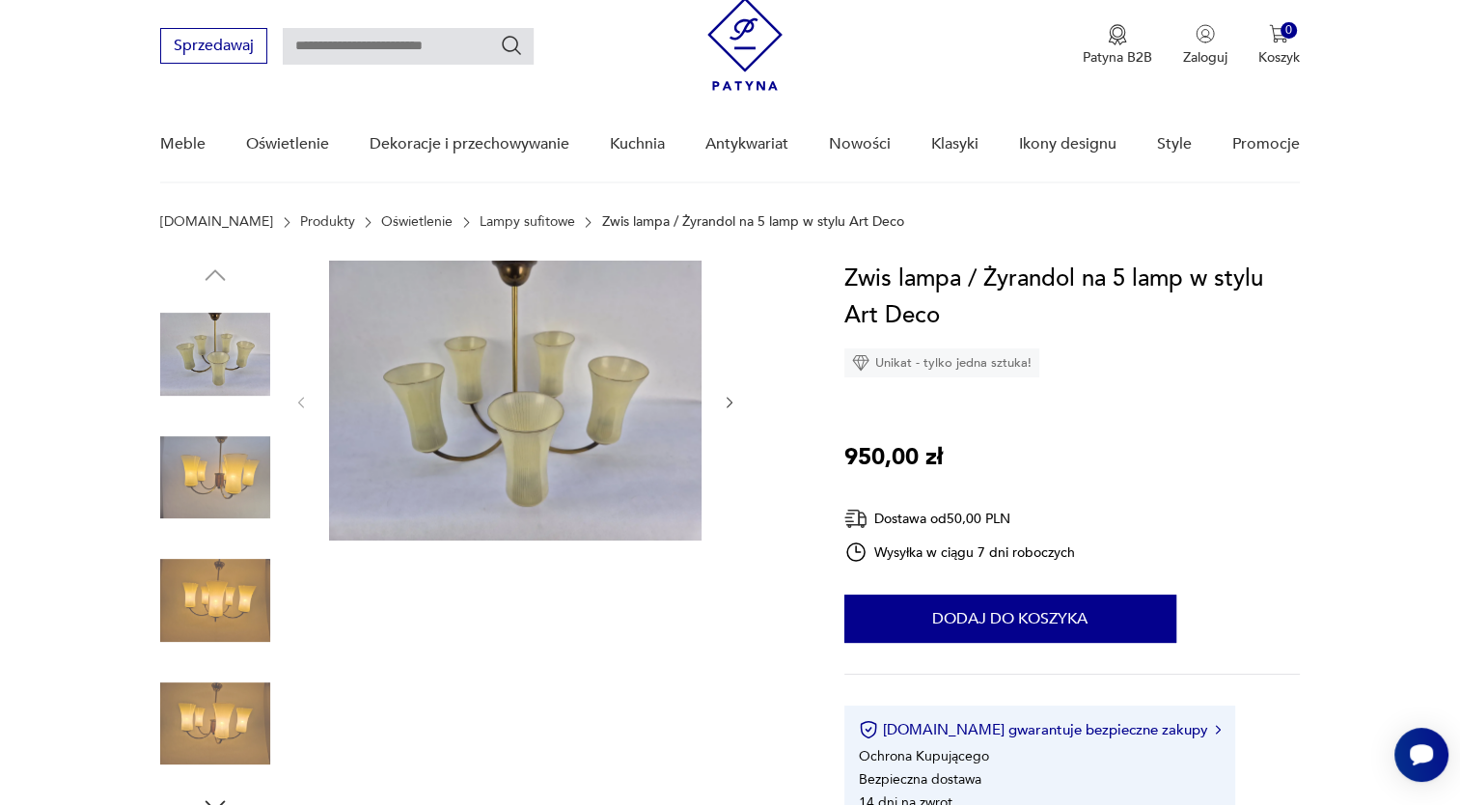
scroll to position [104, 0]
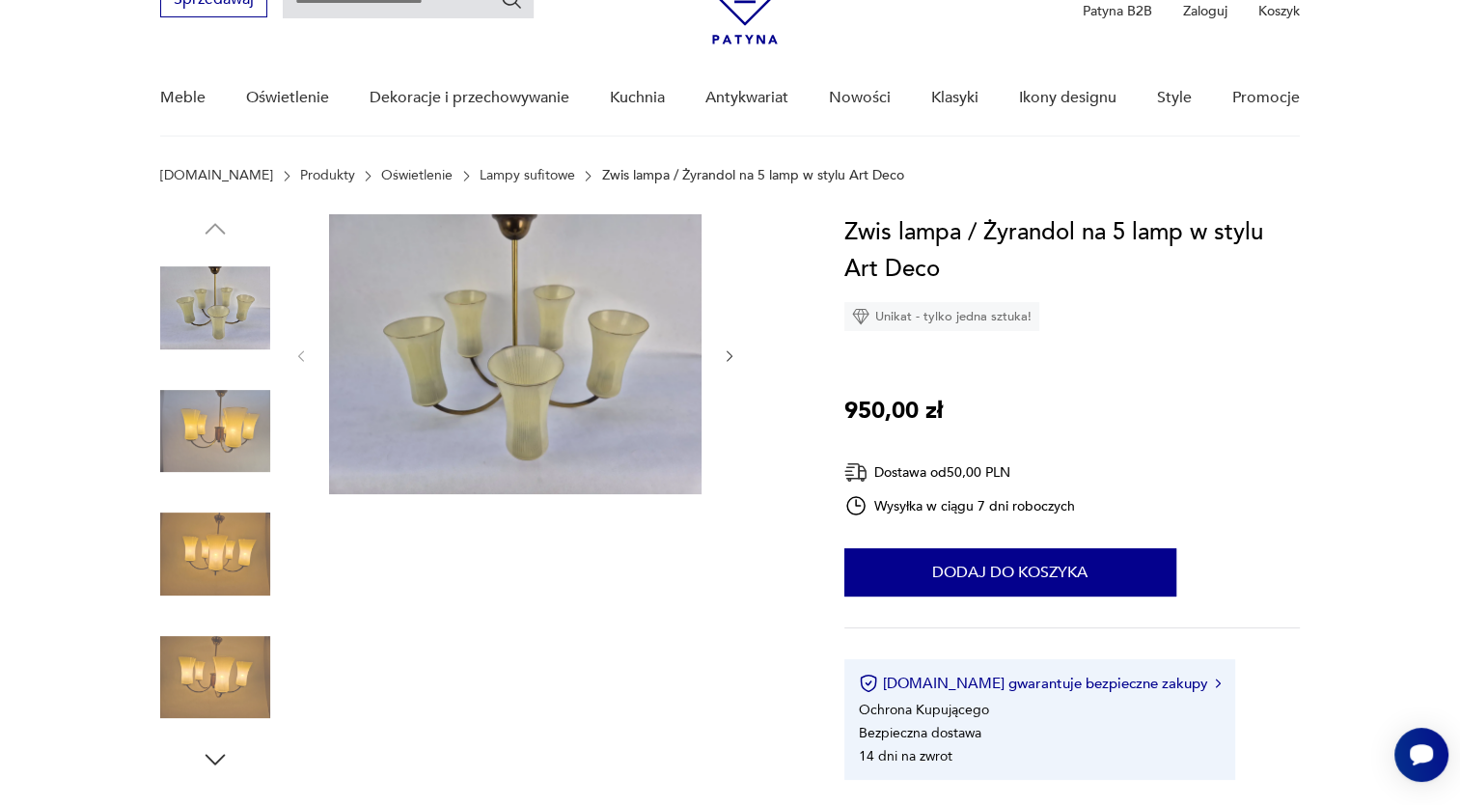
click at [243, 423] on img at bounding box center [215, 431] width 110 height 110
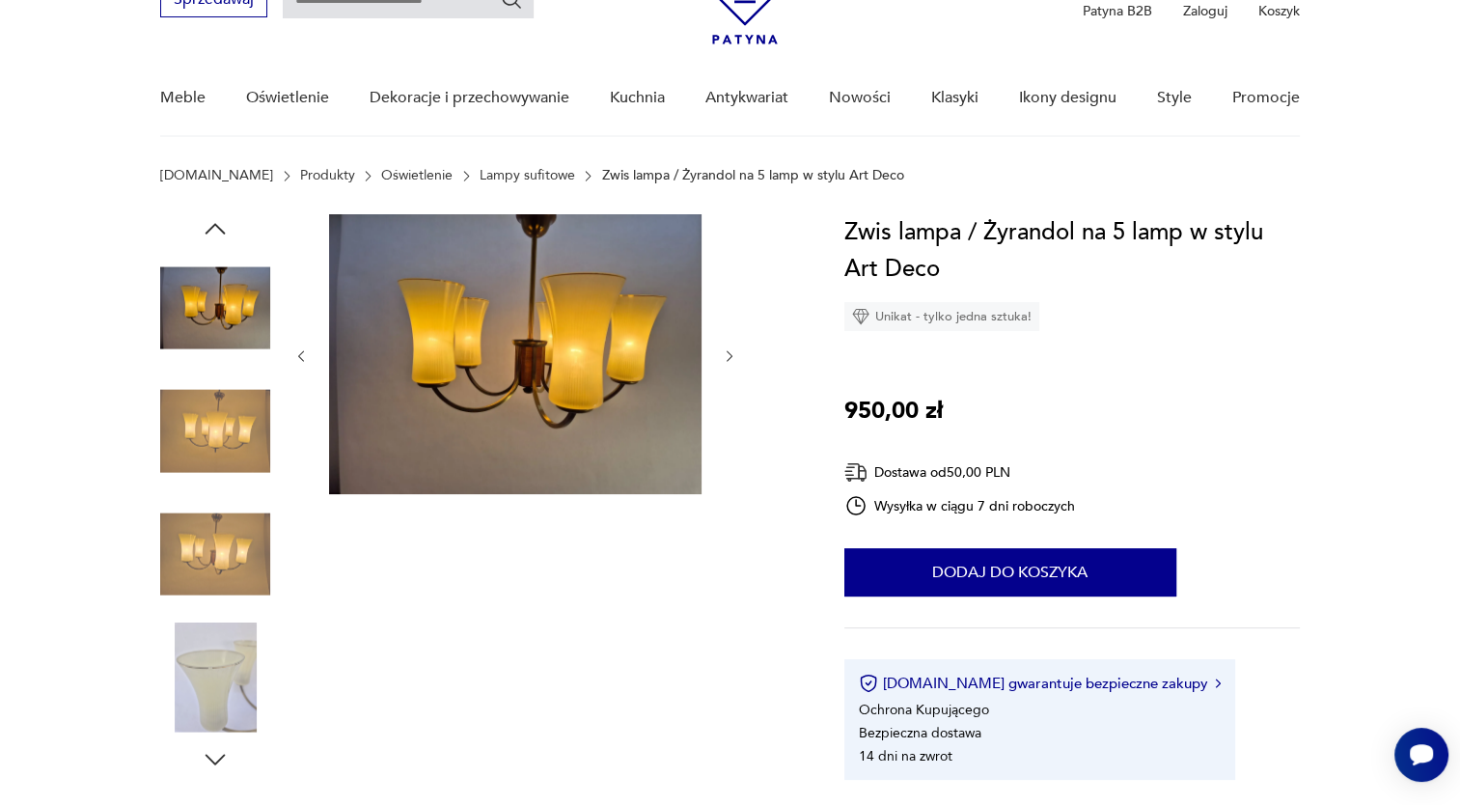
click at [729, 351] on icon "button" at bounding box center [730, 356] width 16 height 16
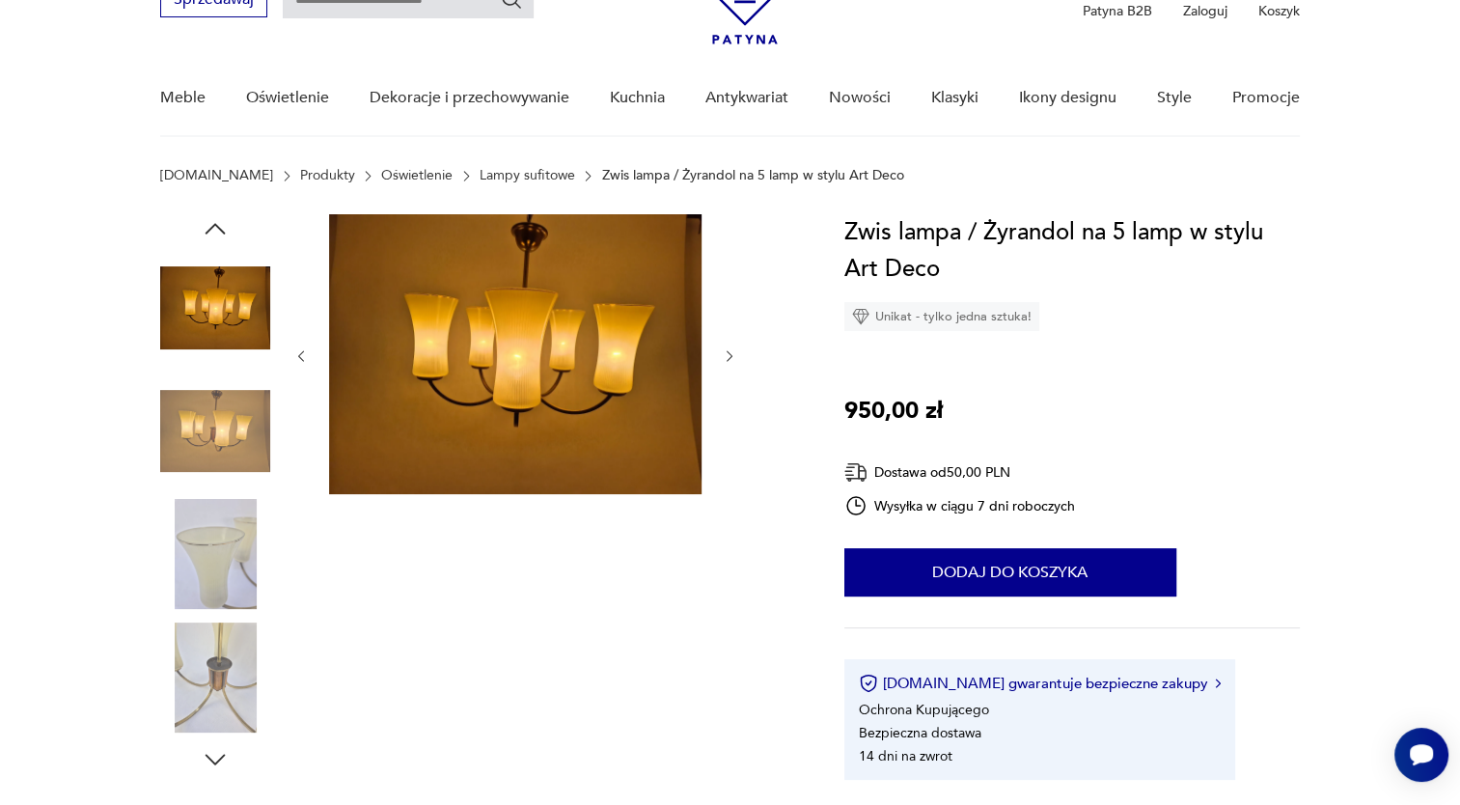
click at [729, 351] on icon "button" at bounding box center [730, 356] width 16 height 16
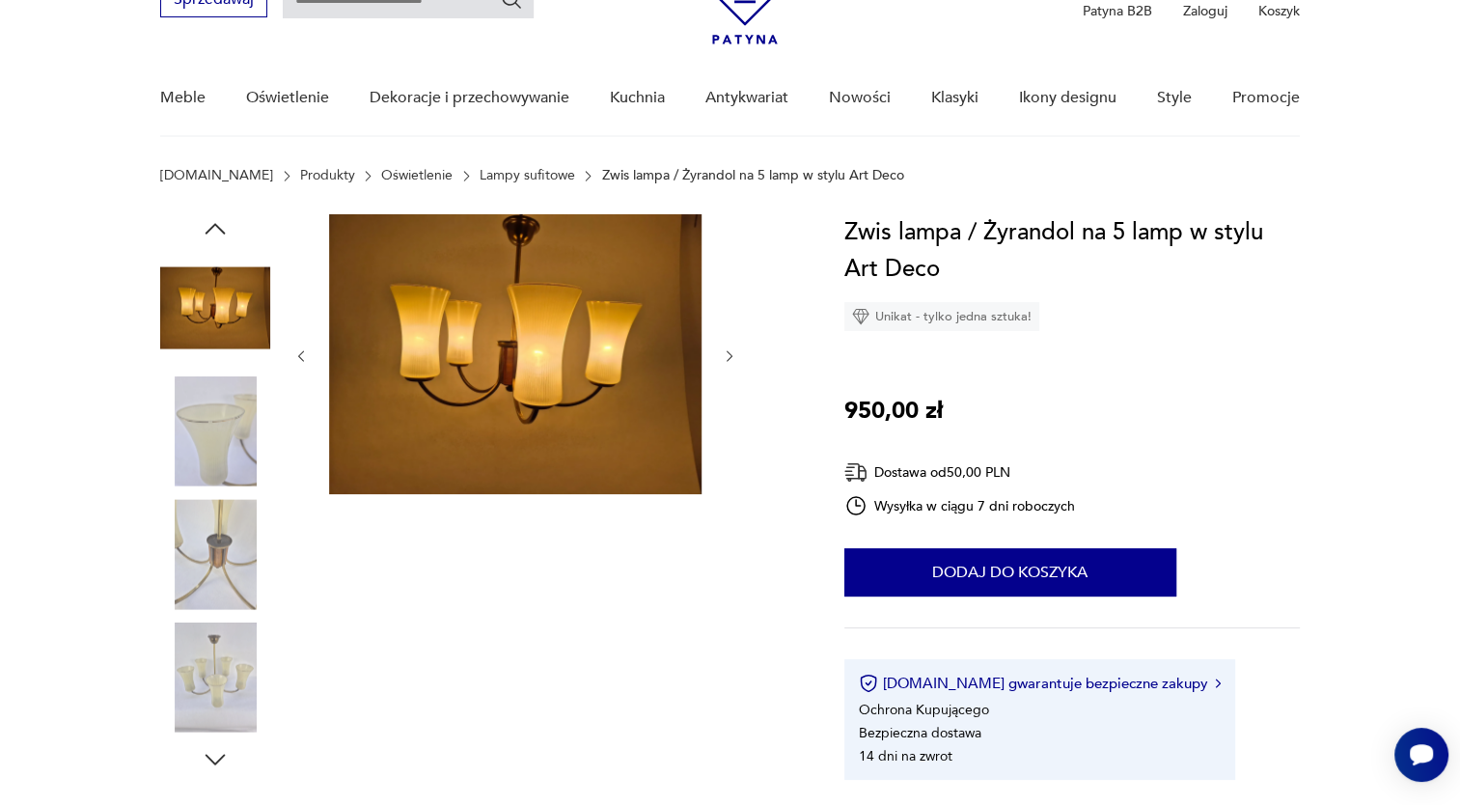
click at [729, 351] on icon "button" at bounding box center [730, 356] width 16 height 16
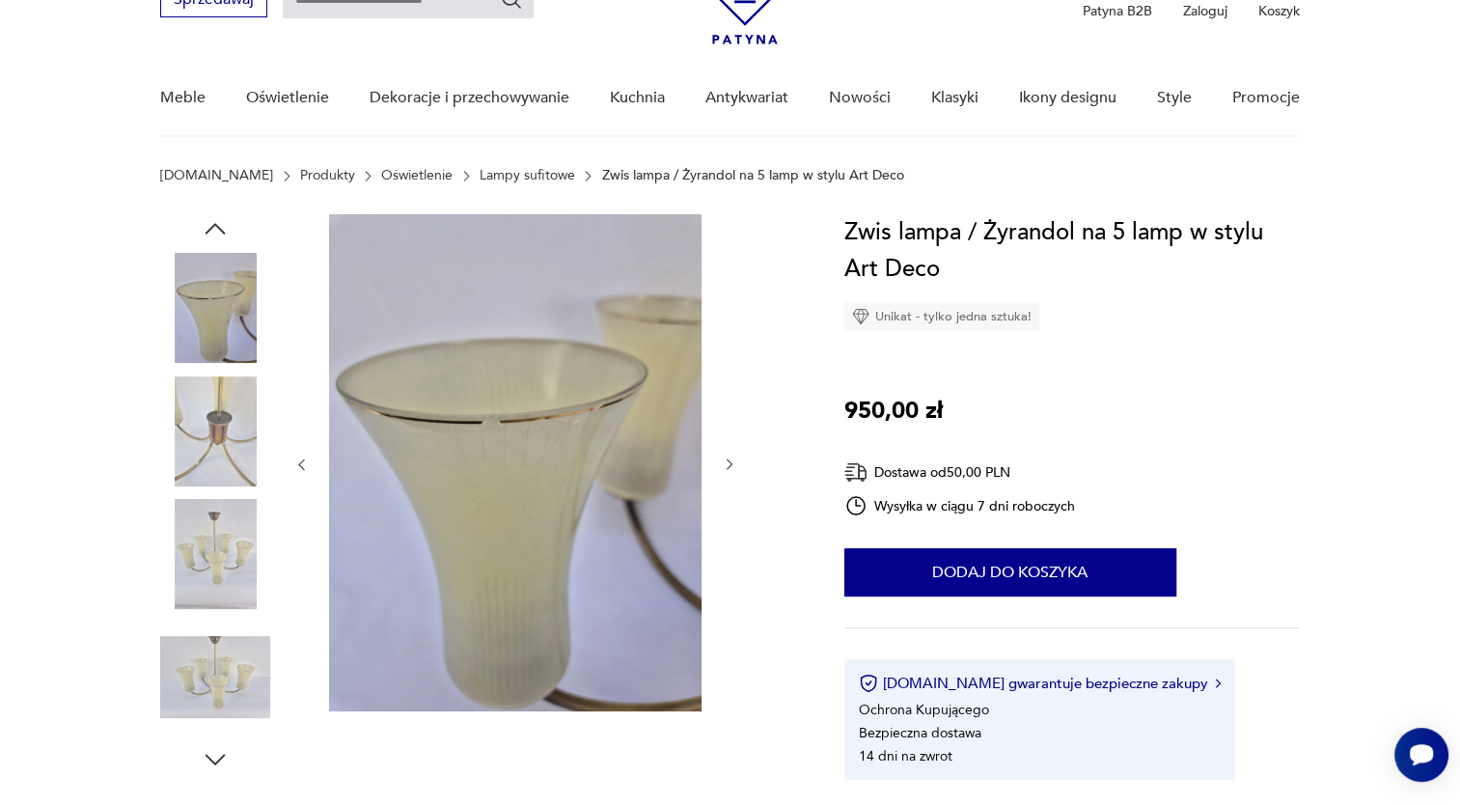
click at [729, 351] on div at bounding box center [515, 464] width 444 height 501
click at [223, 311] on img at bounding box center [215, 308] width 110 height 110
click at [220, 224] on icon "button" at bounding box center [215, 228] width 29 height 29
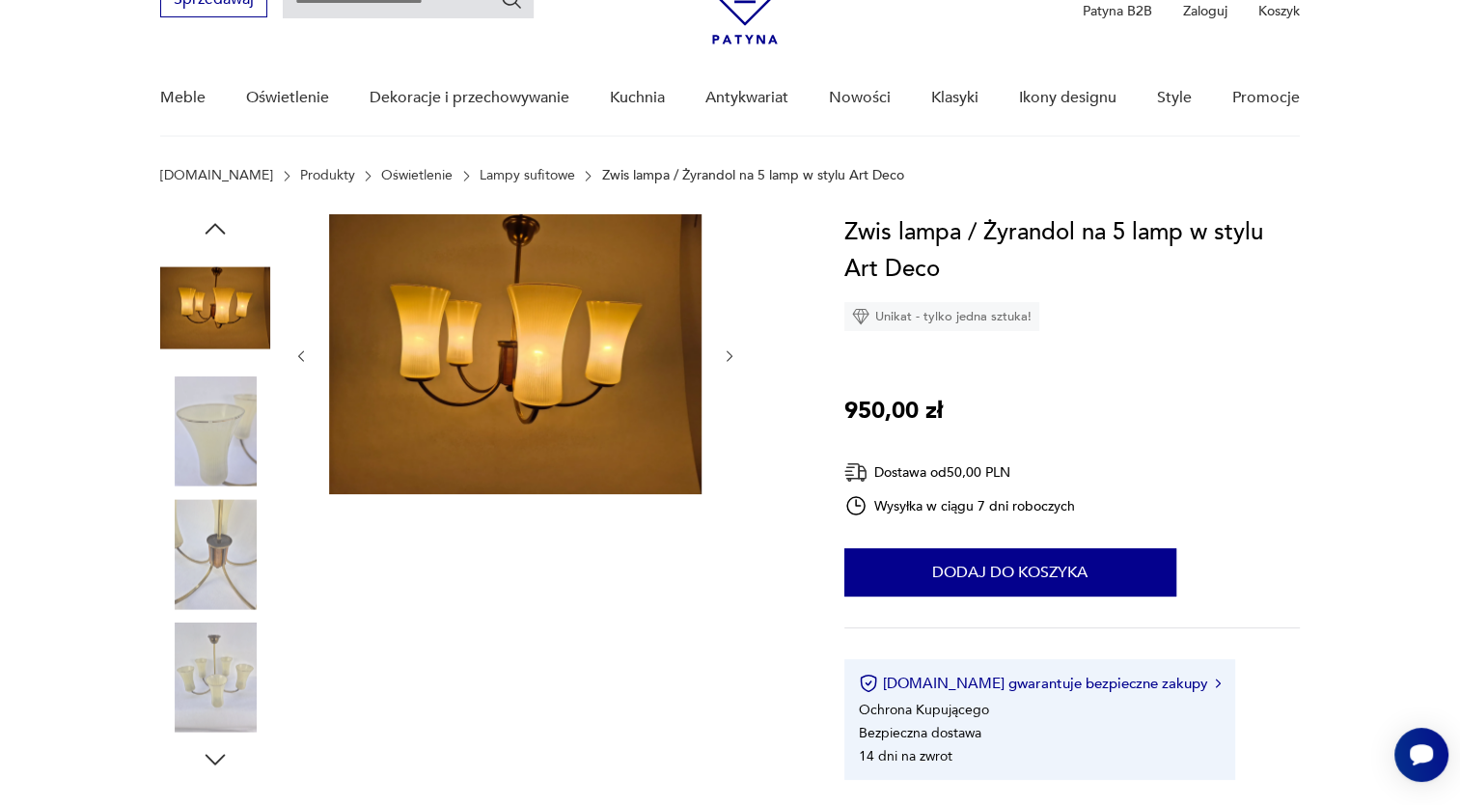
click at [220, 224] on icon "button" at bounding box center [215, 228] width 29 height 29
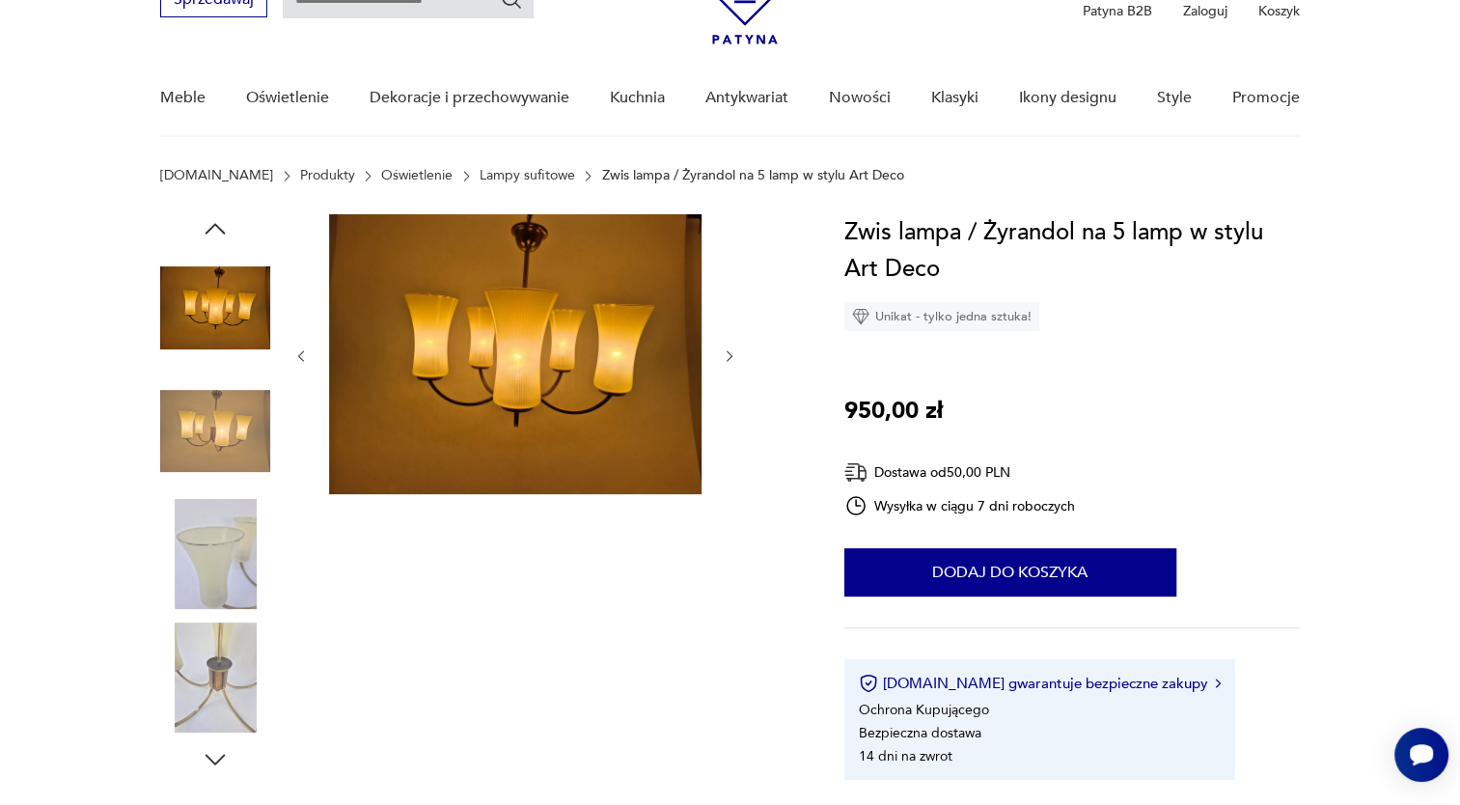
click at [220, 224] on icon "button" at bounding box center [215, 228] width 29 height 29
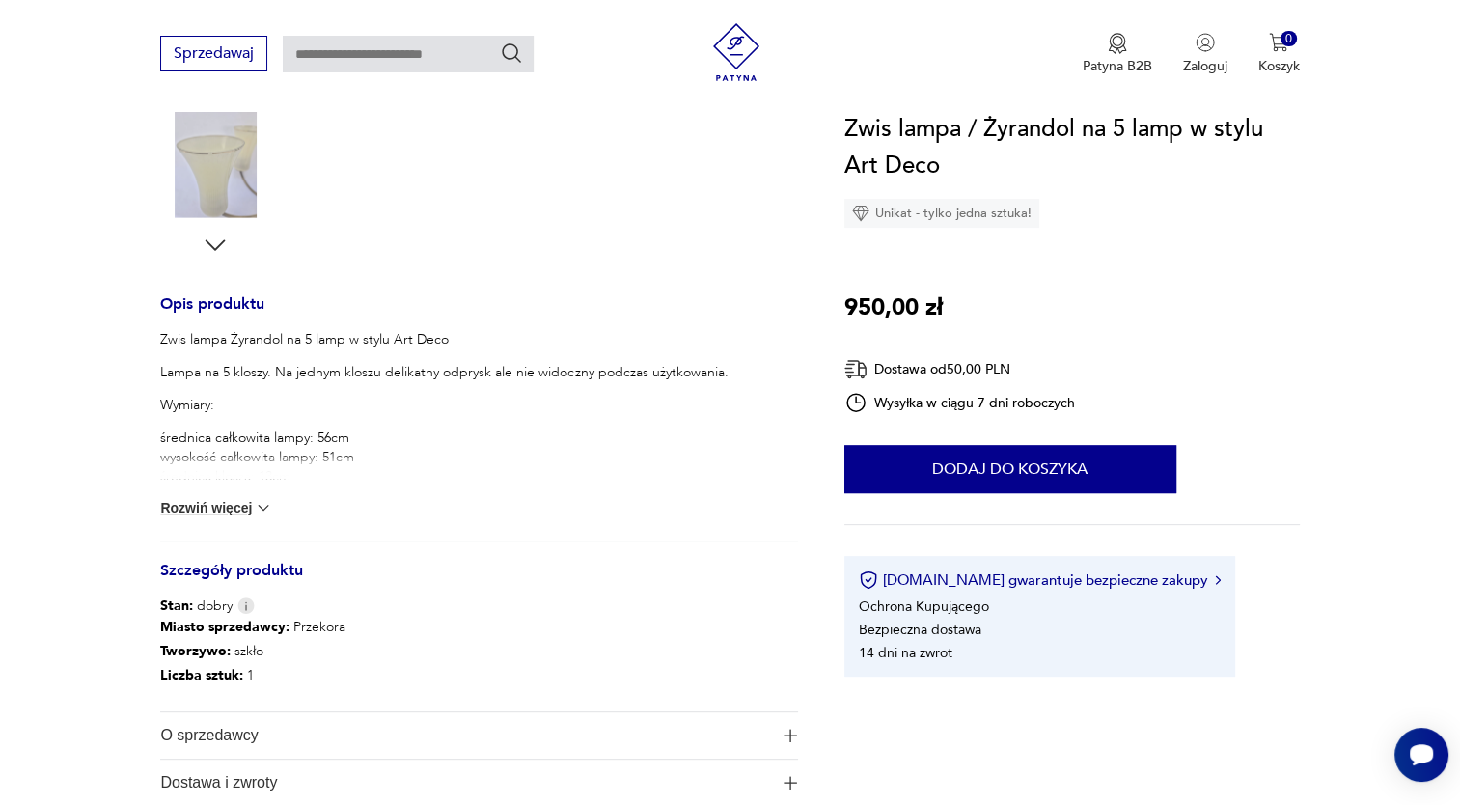
scroll to position [627, 0]
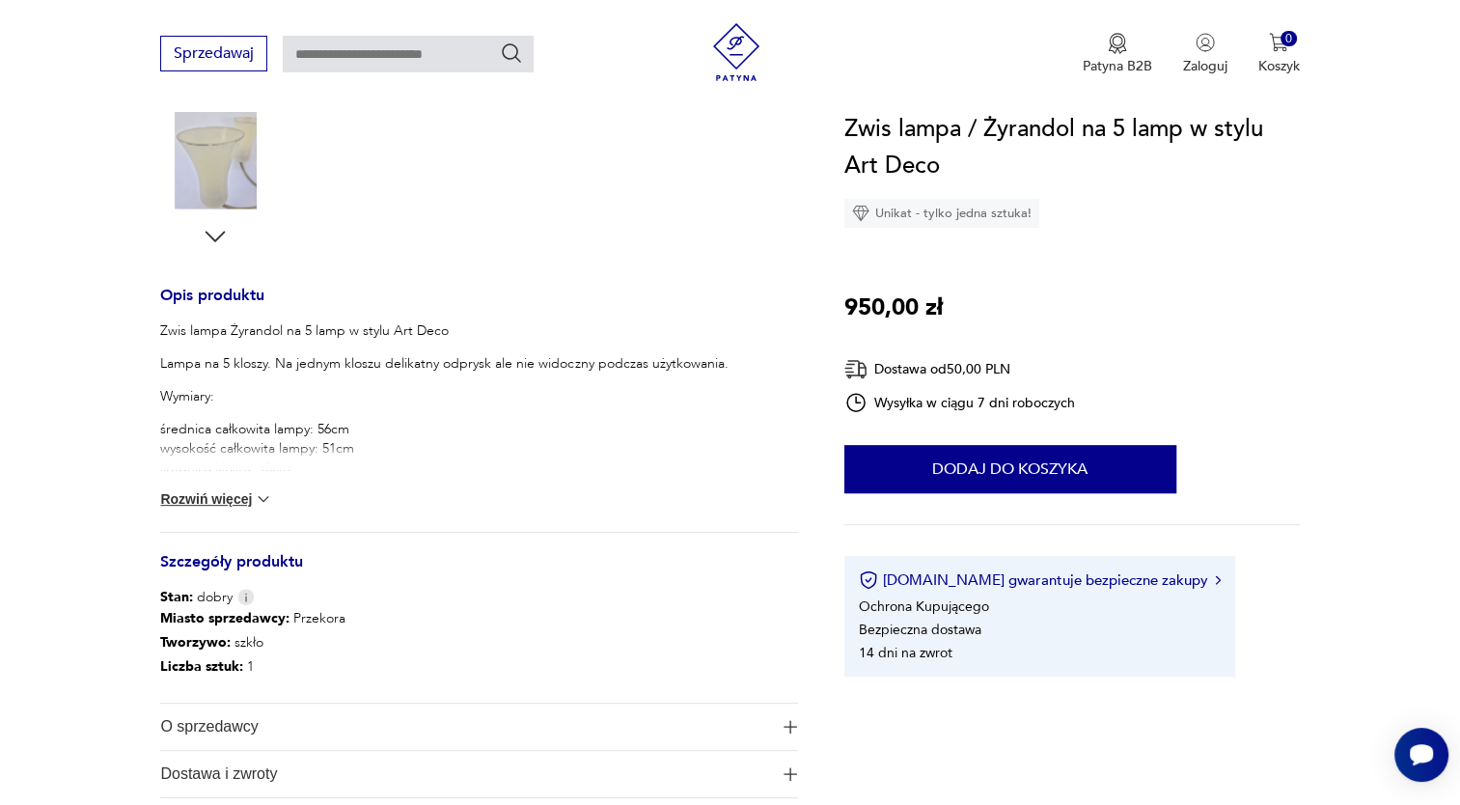
click at [240, 494] on button "Rozwiń więcej" at bounding box center [216, 498] width 112 height 19
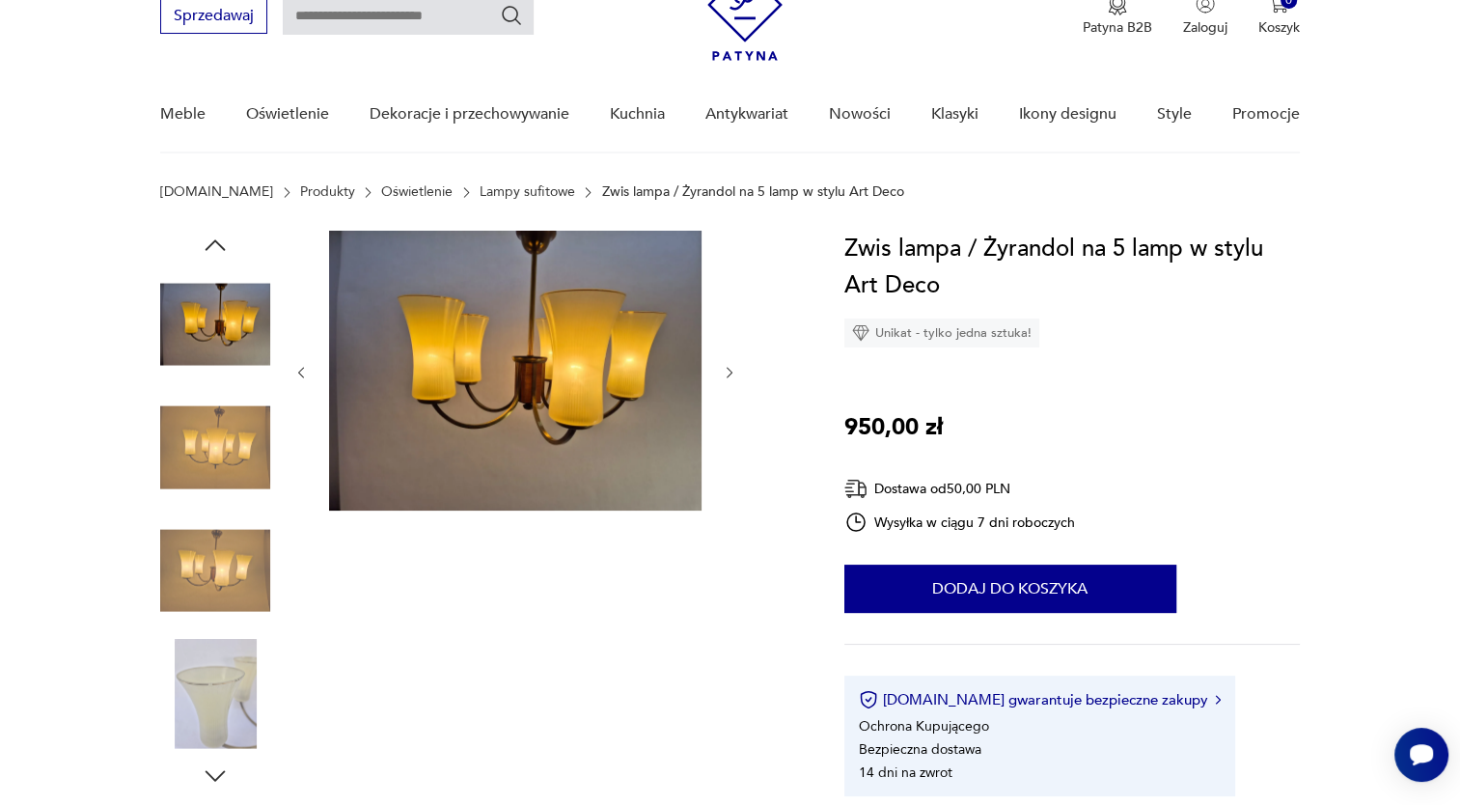
scroll to position [83, 0]
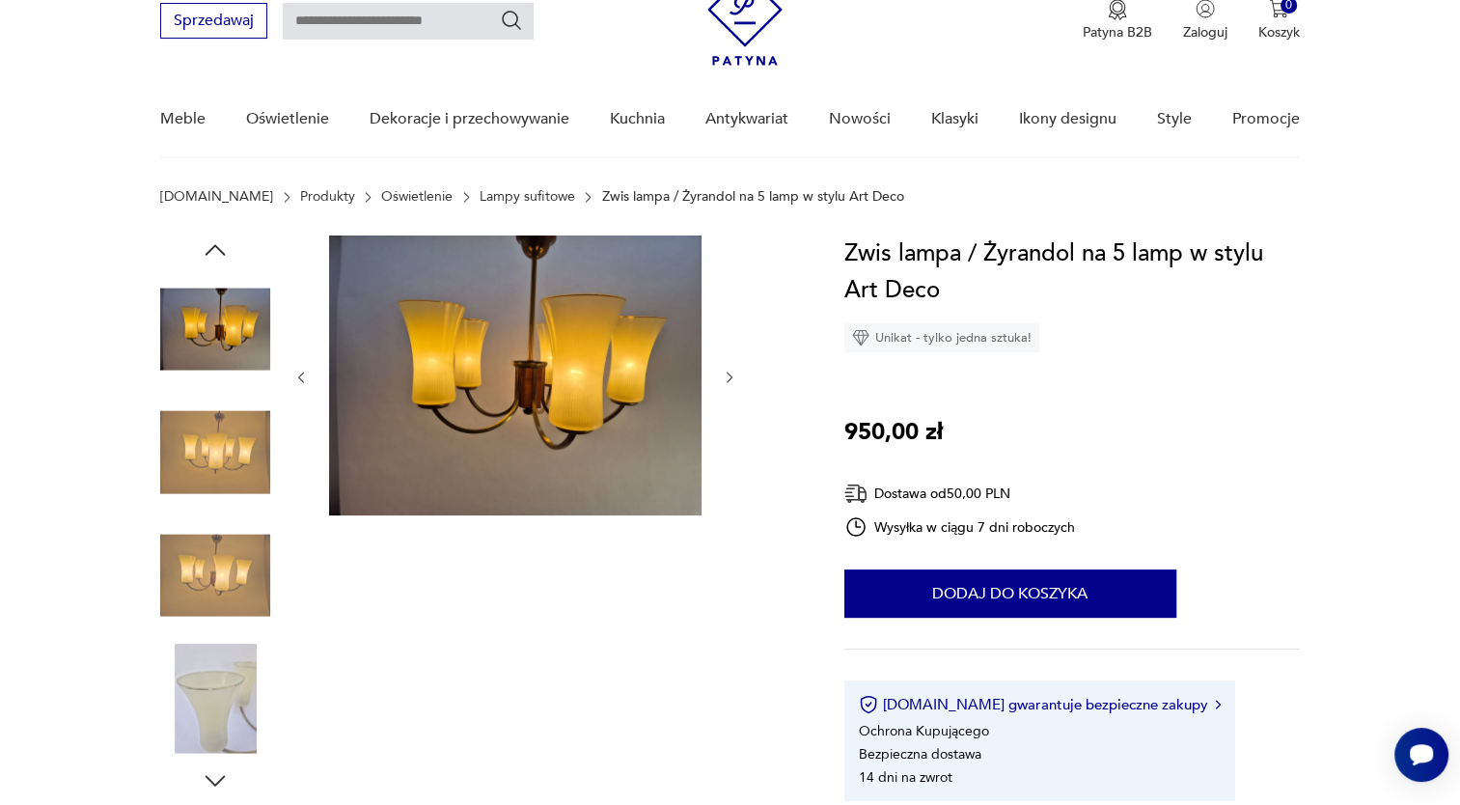
click at [301, 378] on icon "button" at bounding box center [302, 377] width 6 height 12
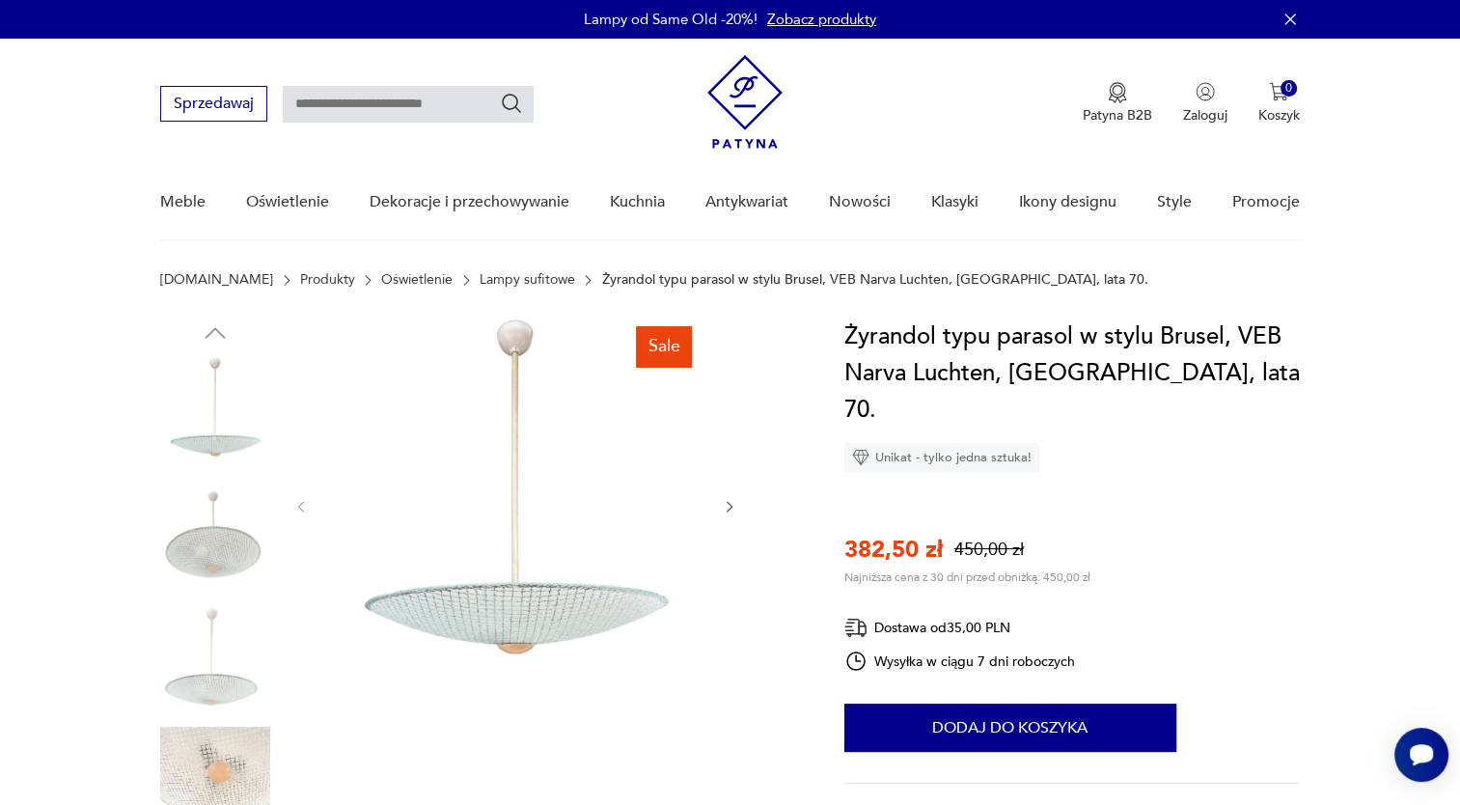
click at [206, 561] on img at bounding box center [215, 535] width 110 height 110
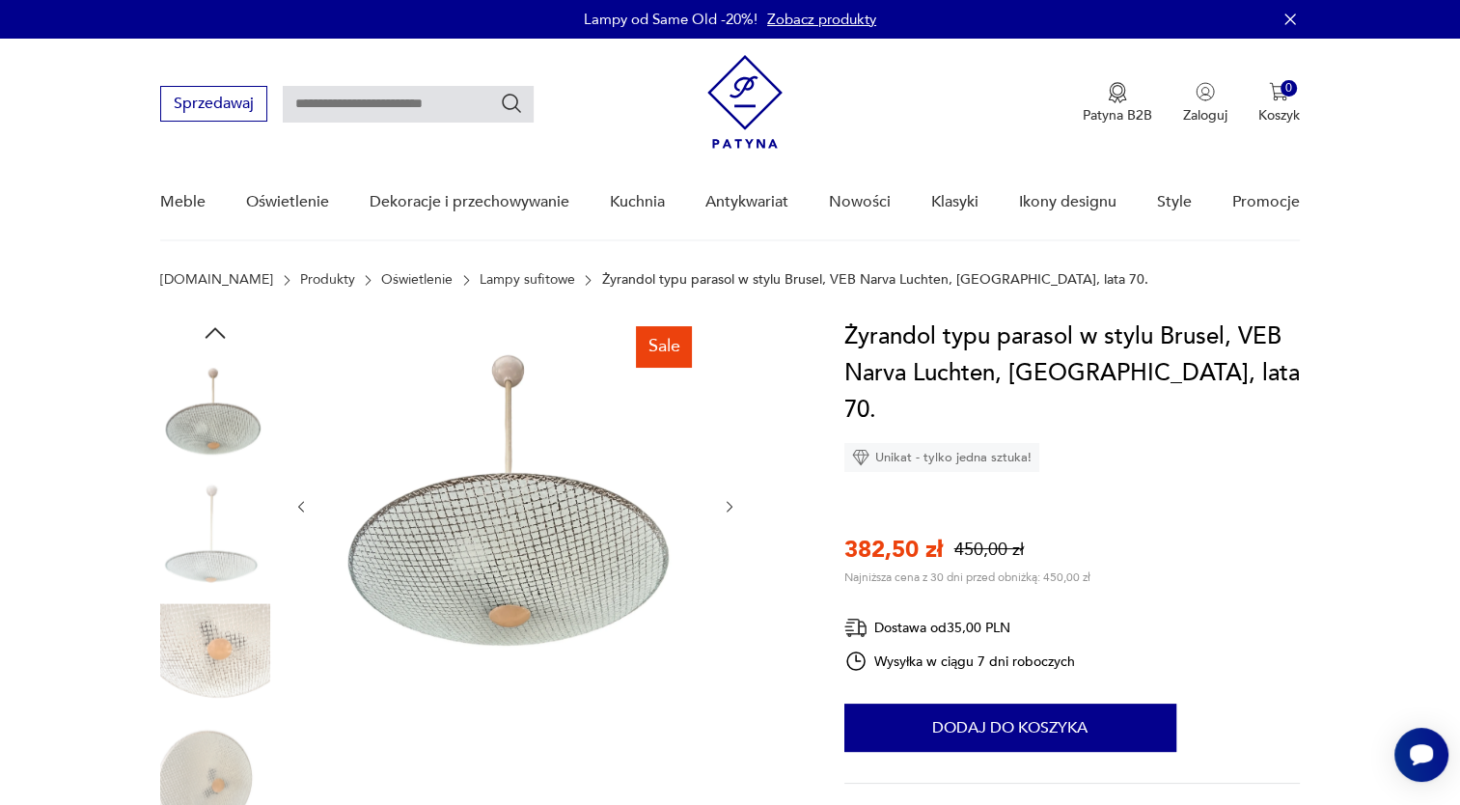
click at [223, 651] on img at bounding box center [215, 658] width 110 height 110
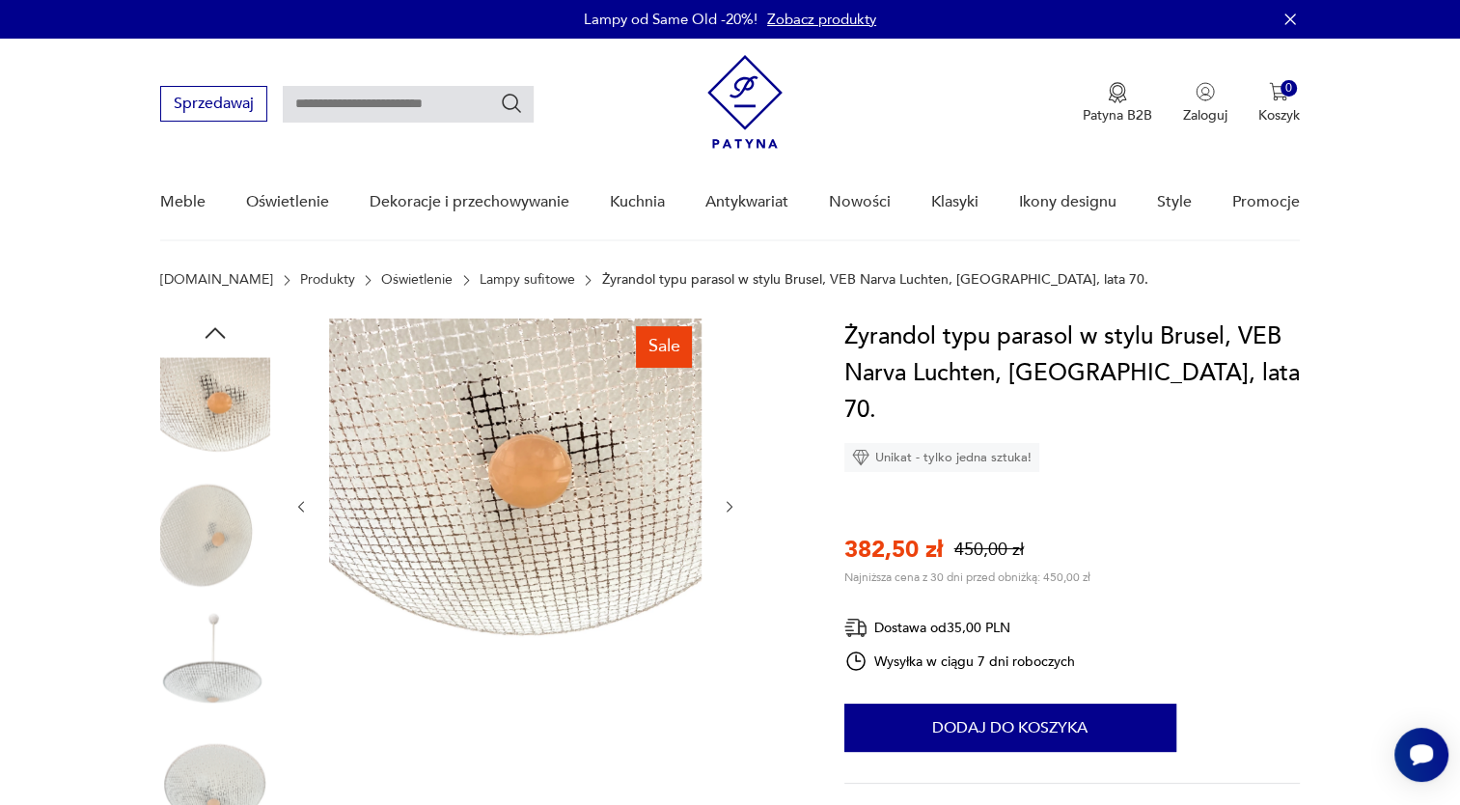
click at [195, 788] on img at bounding box center [215, 781] width 110 height 110
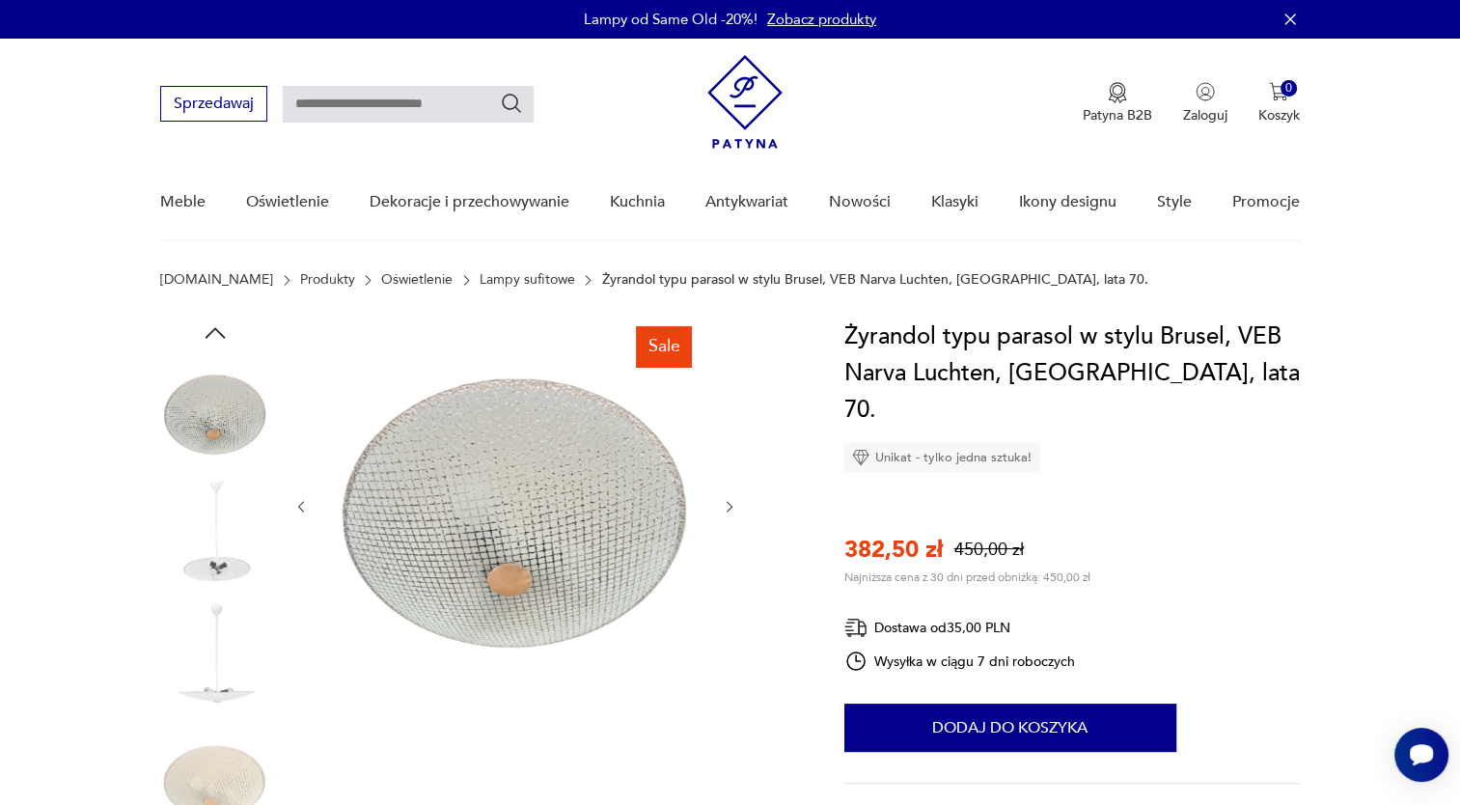
click at [727, 505] on icon "button" at bounding box center [730, 507] width 16 height 16
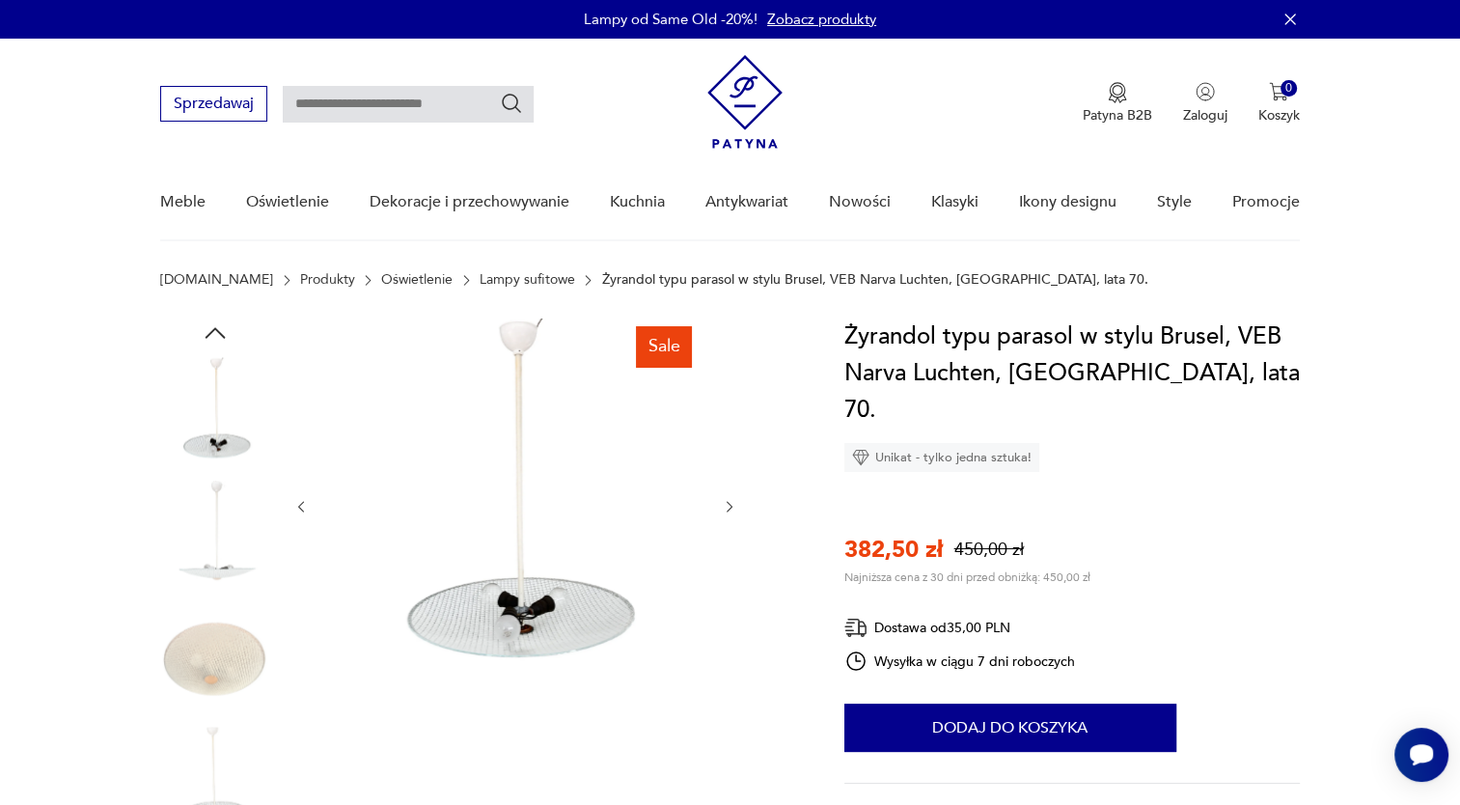
click at [727, 505] on icon "button" at bounding box center [730, 507] width 16 height 16
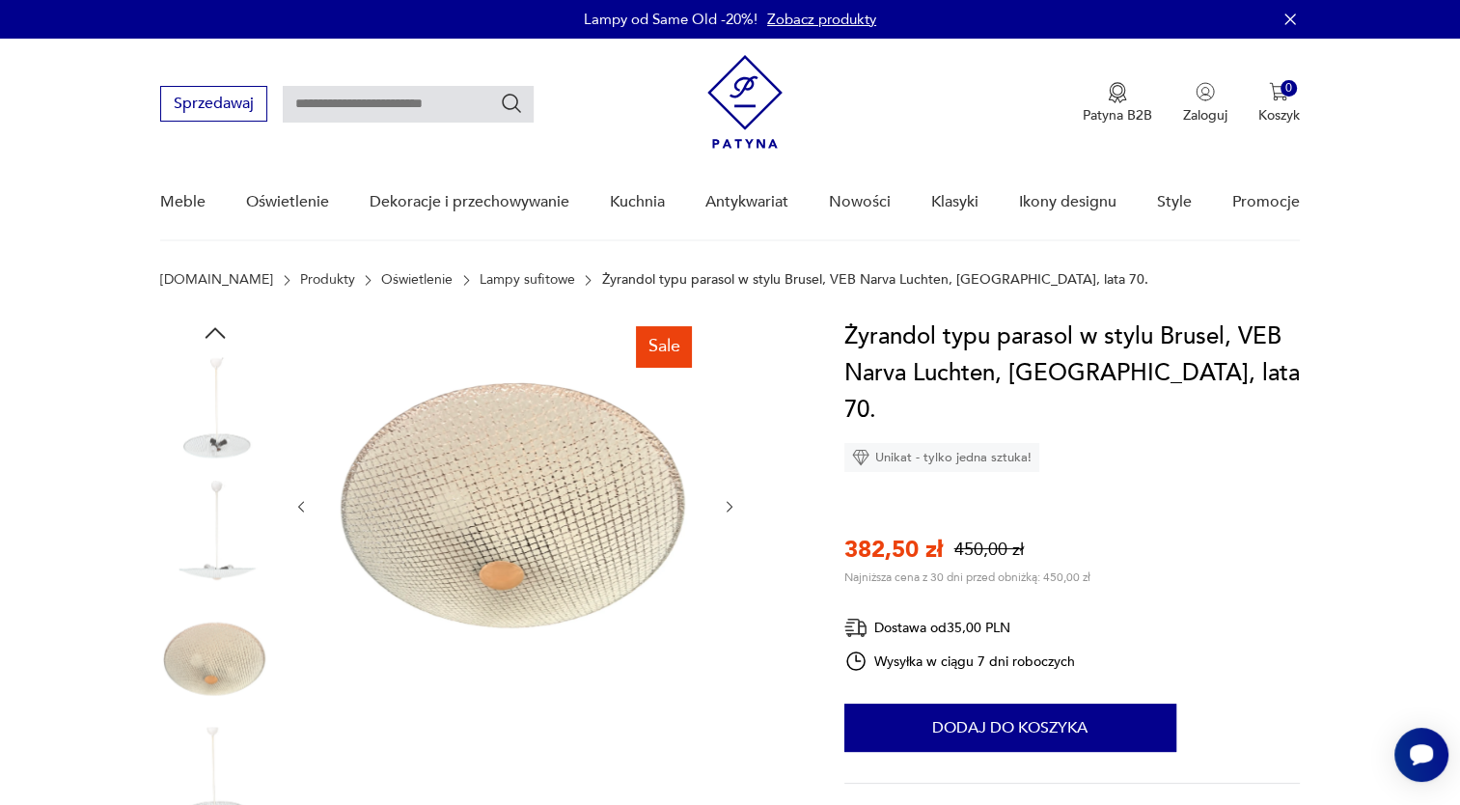
click at [223, 453] on img at bounding box center [215, 412] width 110 height 110
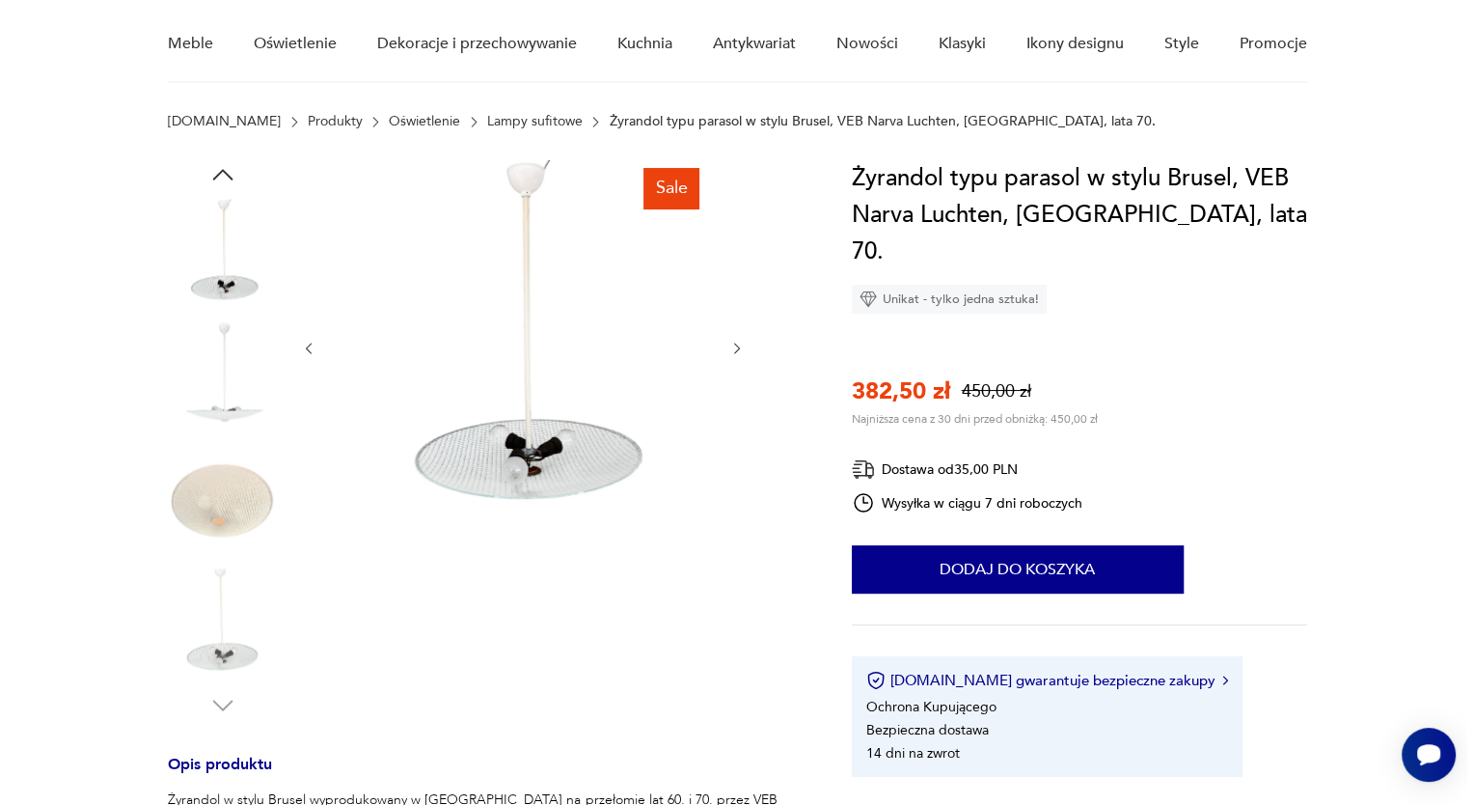
scroll to position [153, 0]
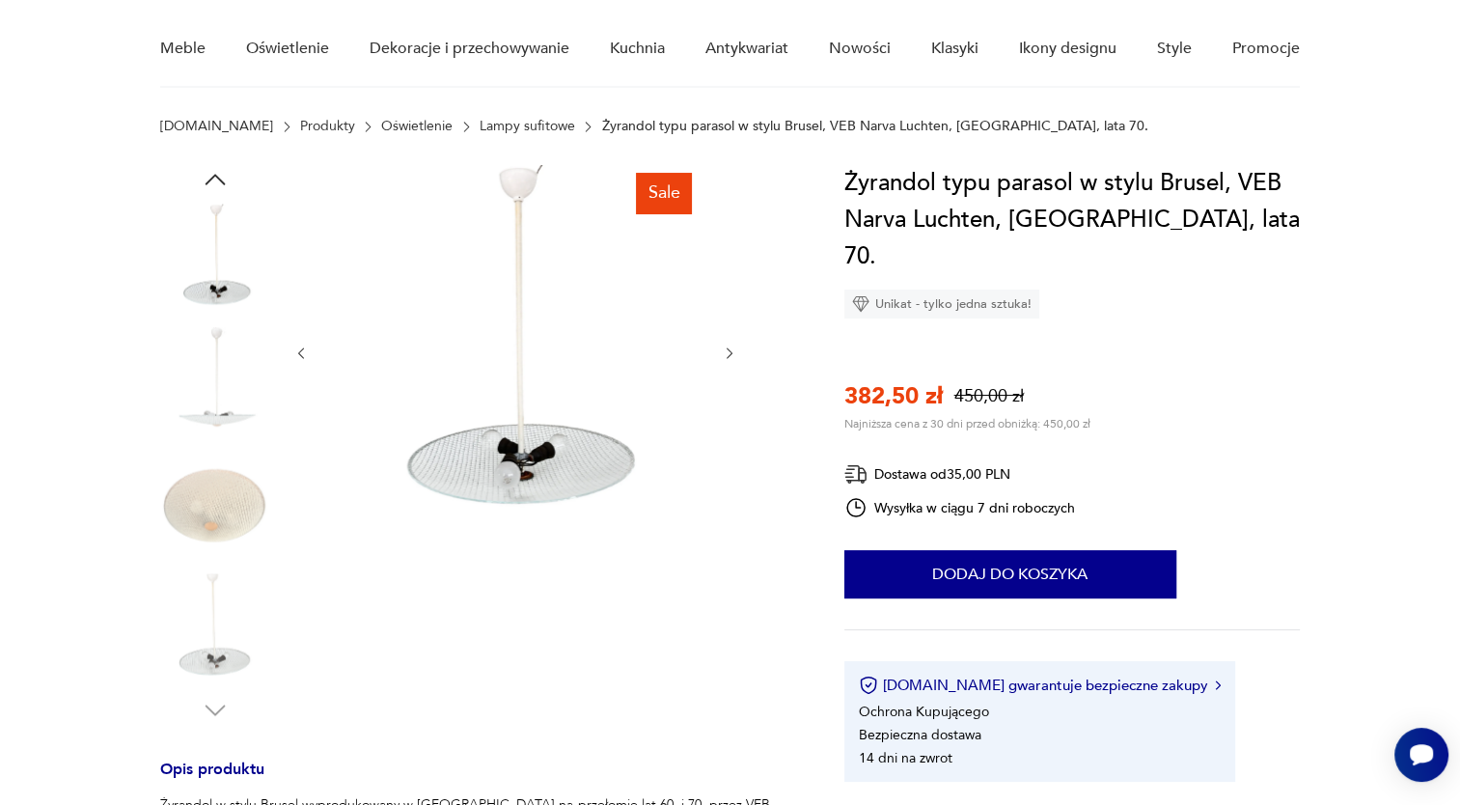
click at [206, 502] on img at bounding box center [215, 505] width 110 height 110
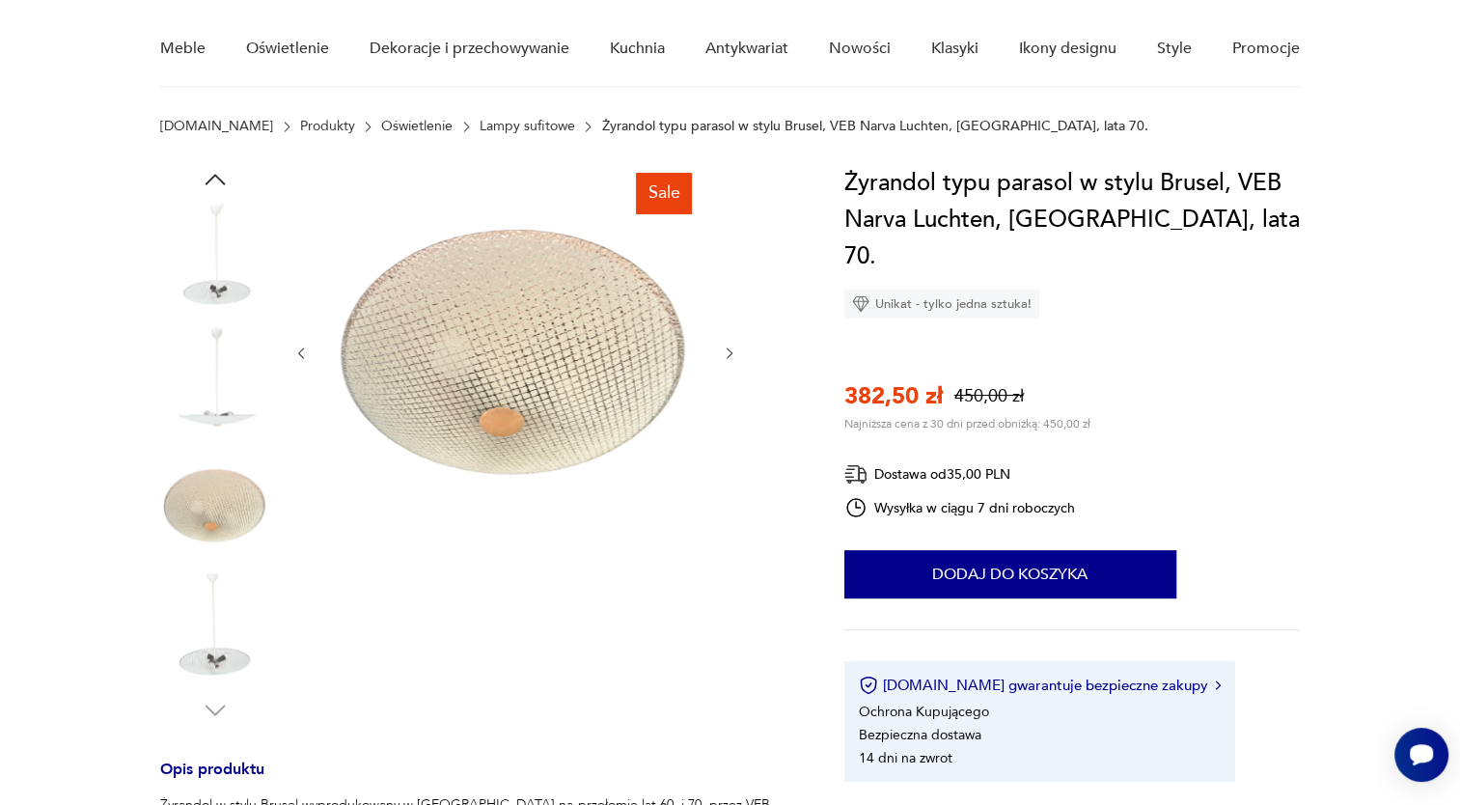
click at [505, 392] on img at bounding box center [515, 351] width 372 height 372
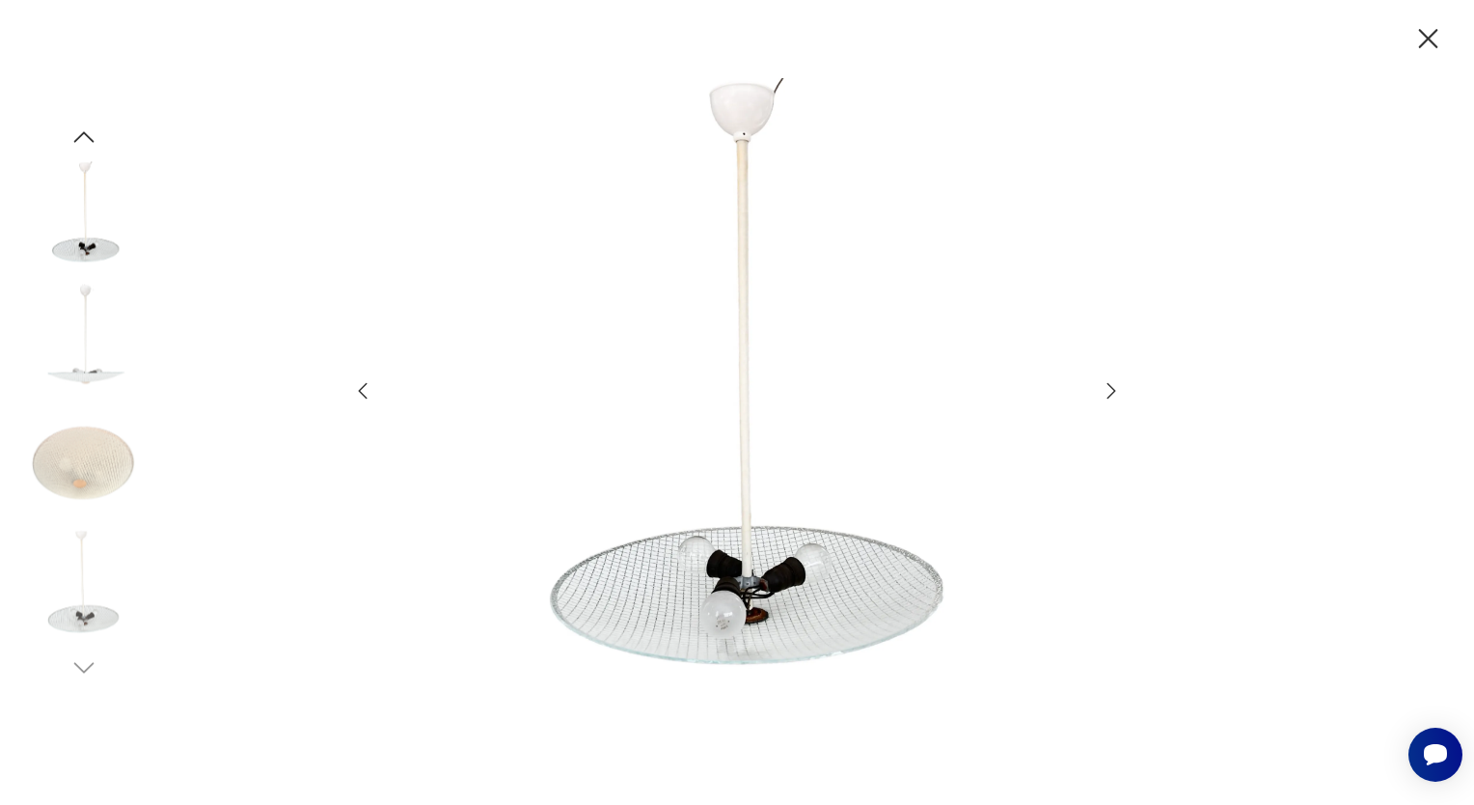
click at [1115, 385] on icon "button" at bounding box center [1111, 390] width 23 height 23
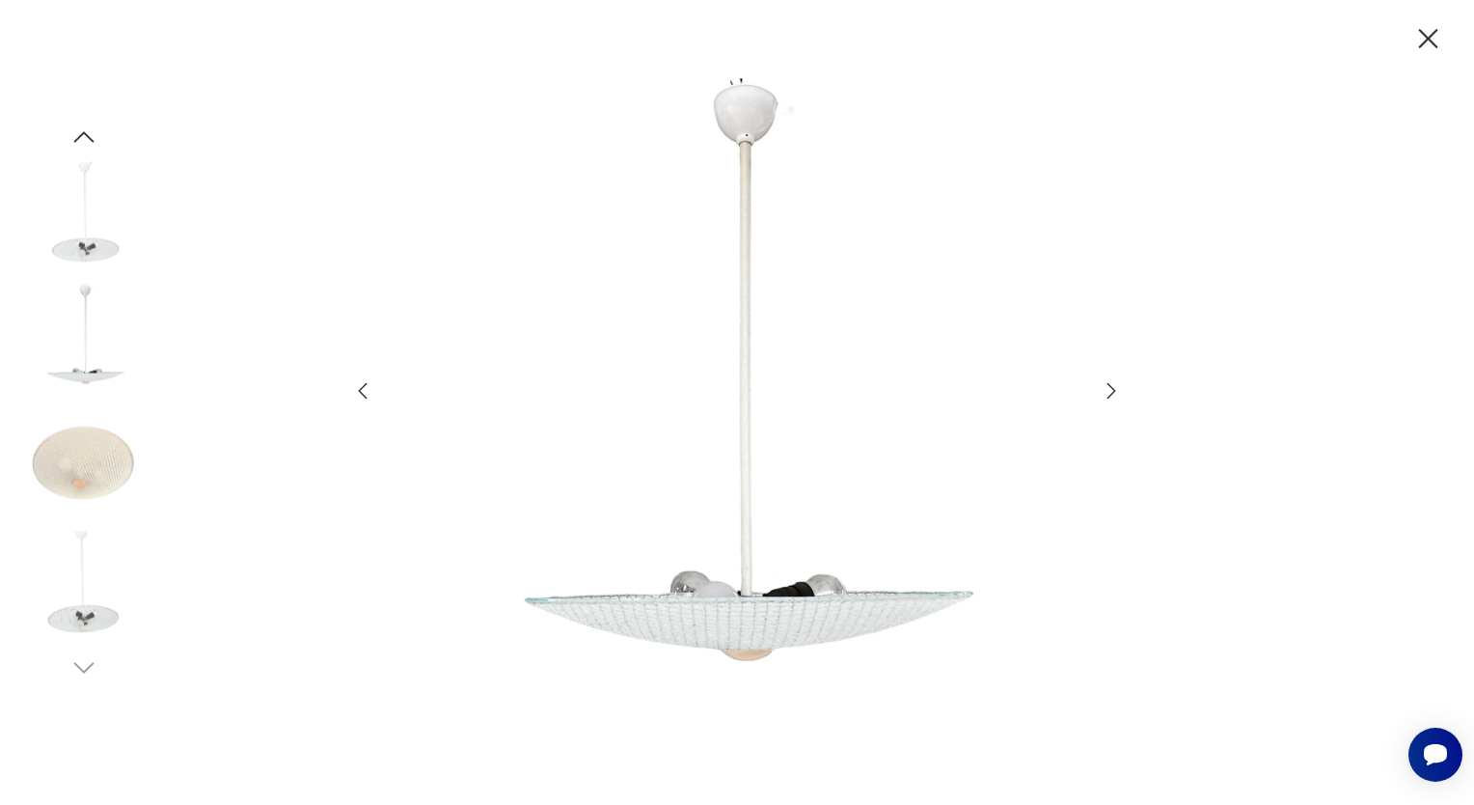
click at [1115, 385] on icon "button" at bounding box center [1111, 390] width 23 height 23
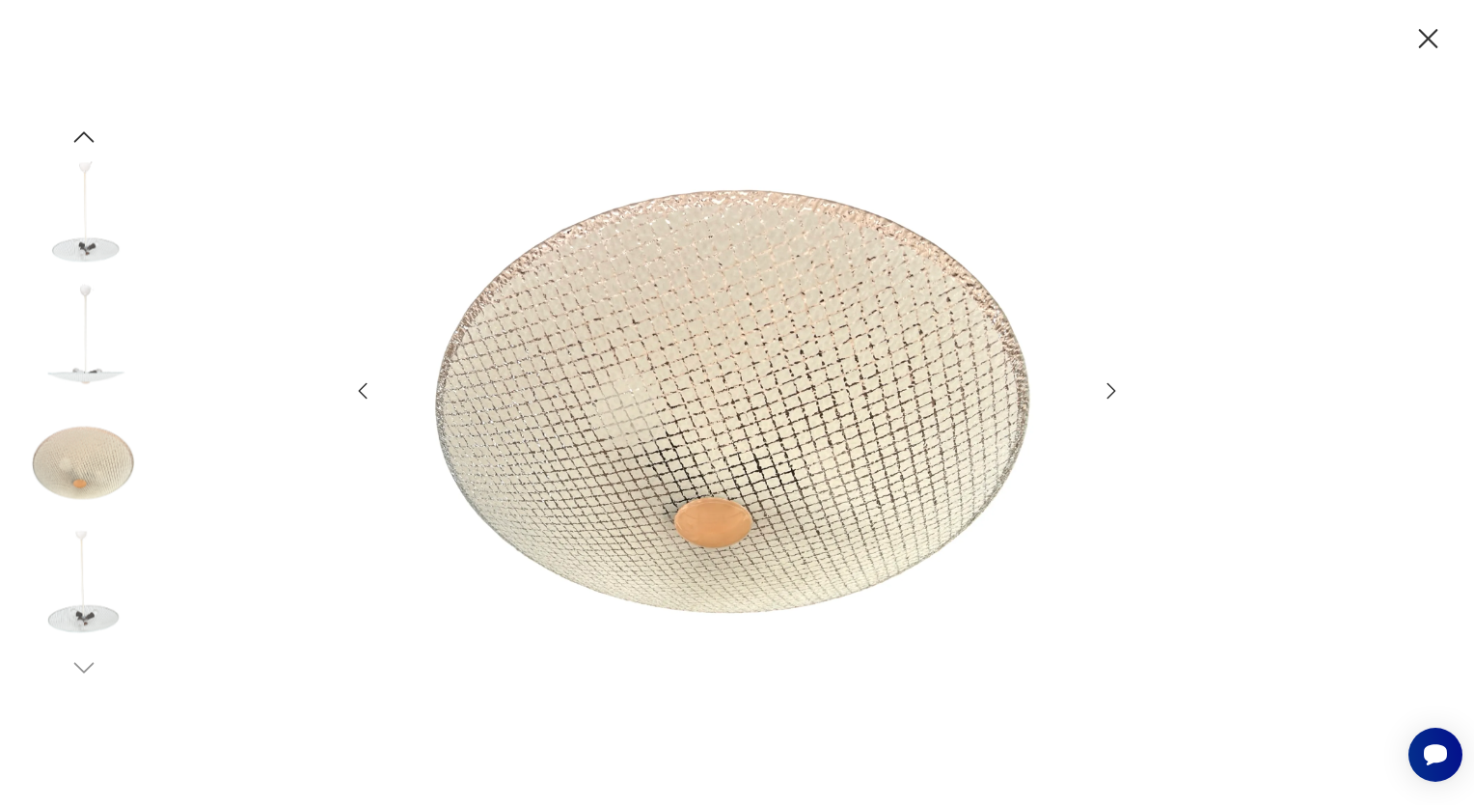
click at [1115, 385] on icon "button" at bounding box center [1111, 390] width 23 height 23
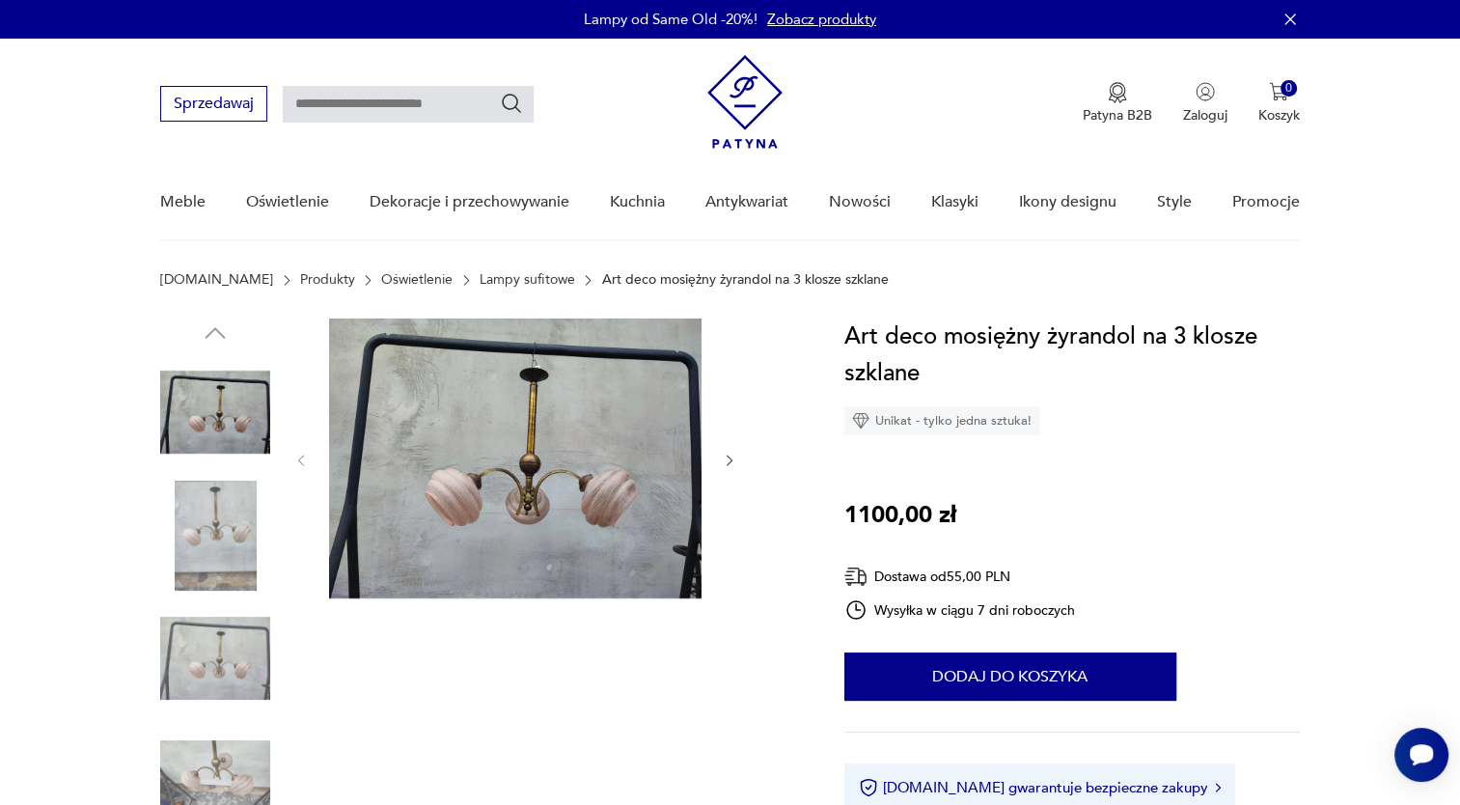
click at [723, 454] on icon "button" at bounding box center [730, 460] width 16 height 16
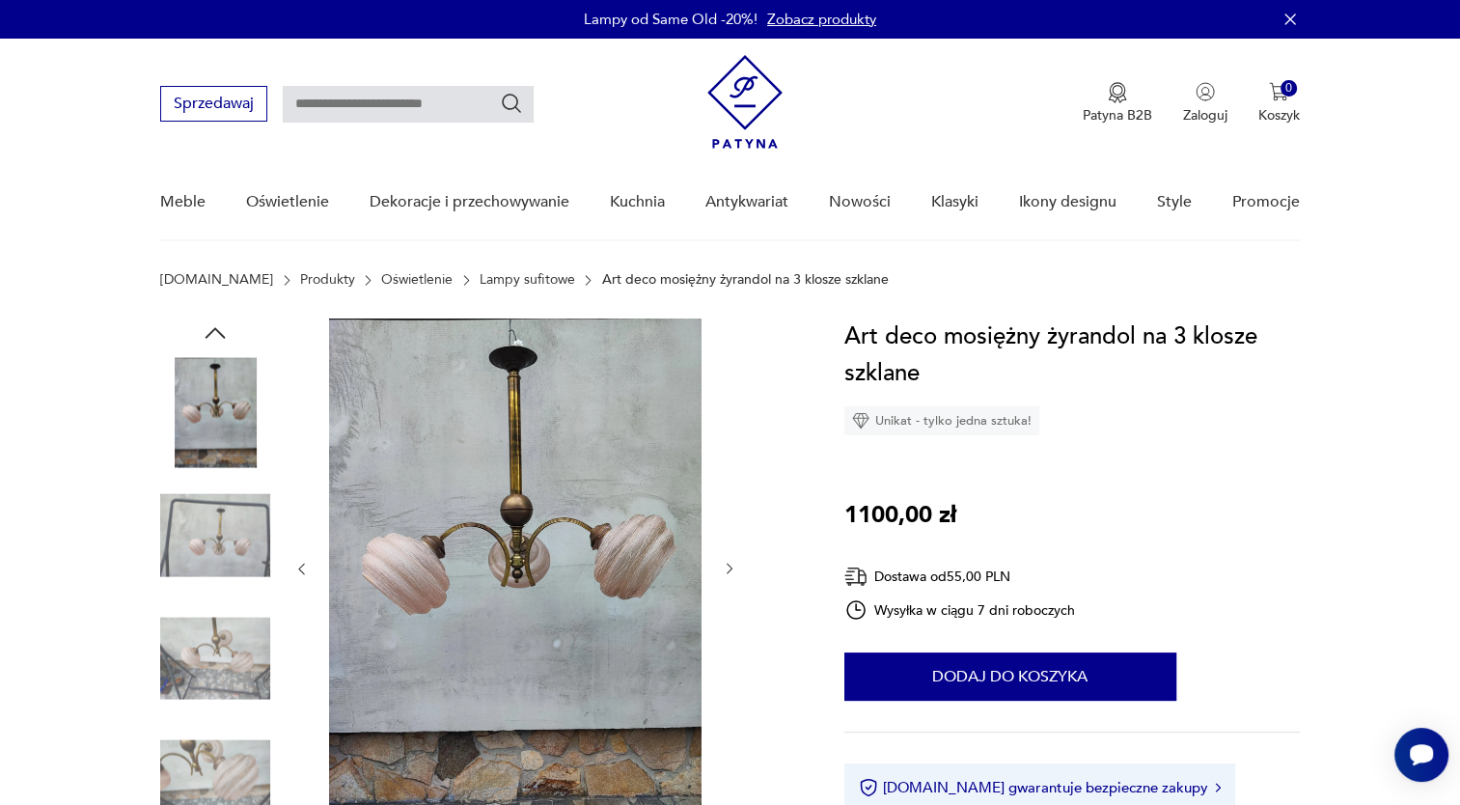
click at [723, 454] on div at bounding box center [515, 568] width 444 height 501
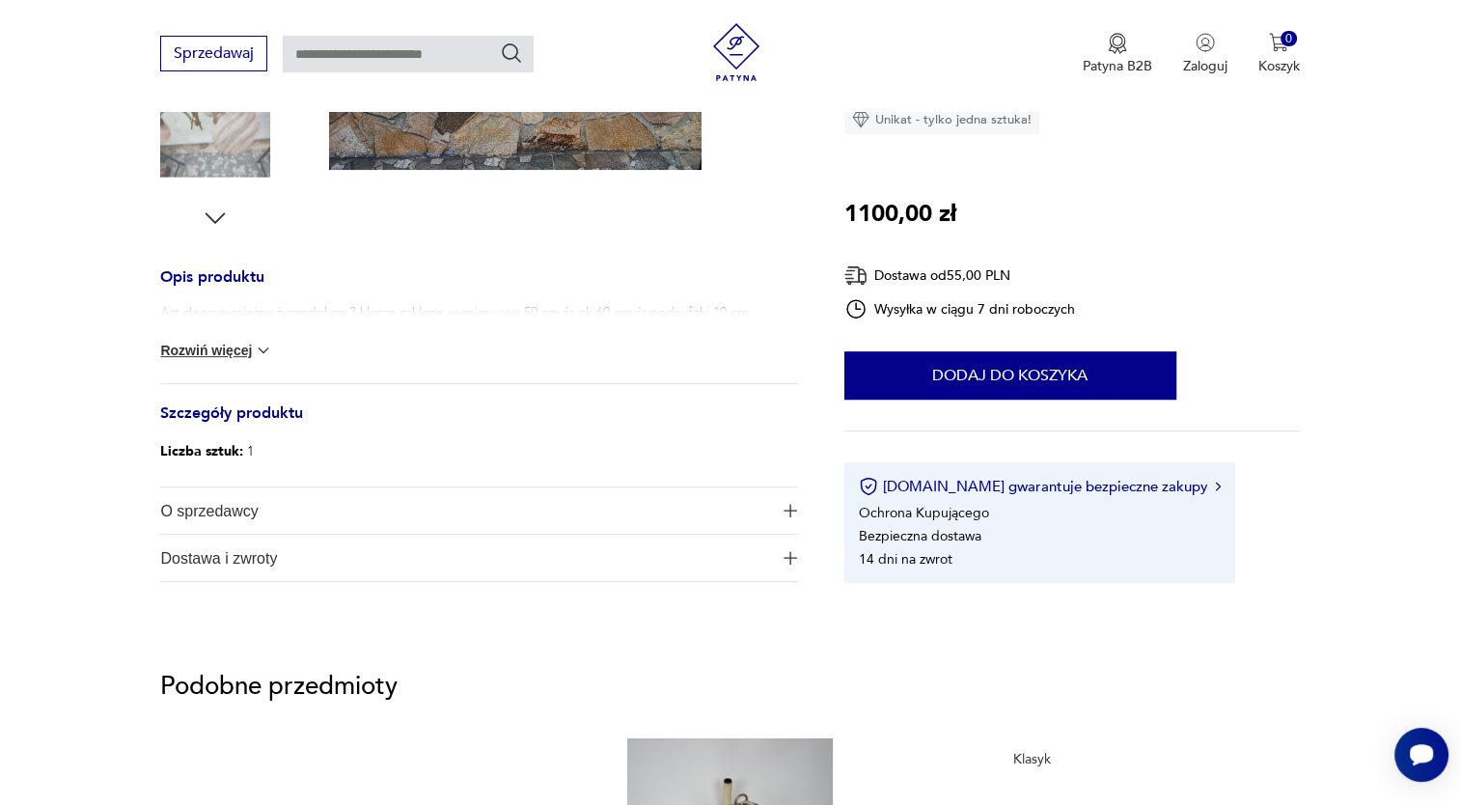
scroll to position [614, 0]
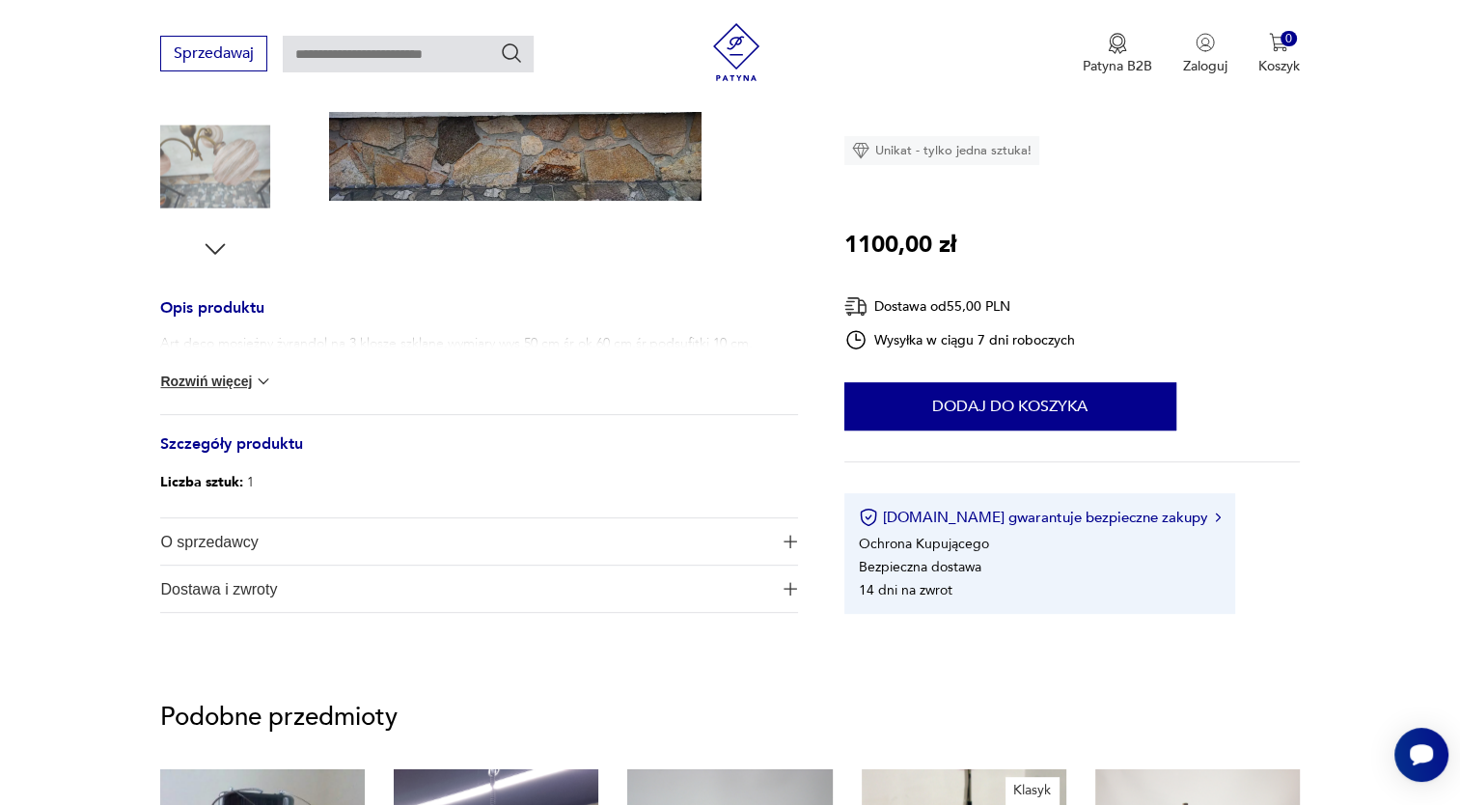
click at [231, 380] on button "Rozwiń więcej" at bounding box center [216, 380] width 112 height 19
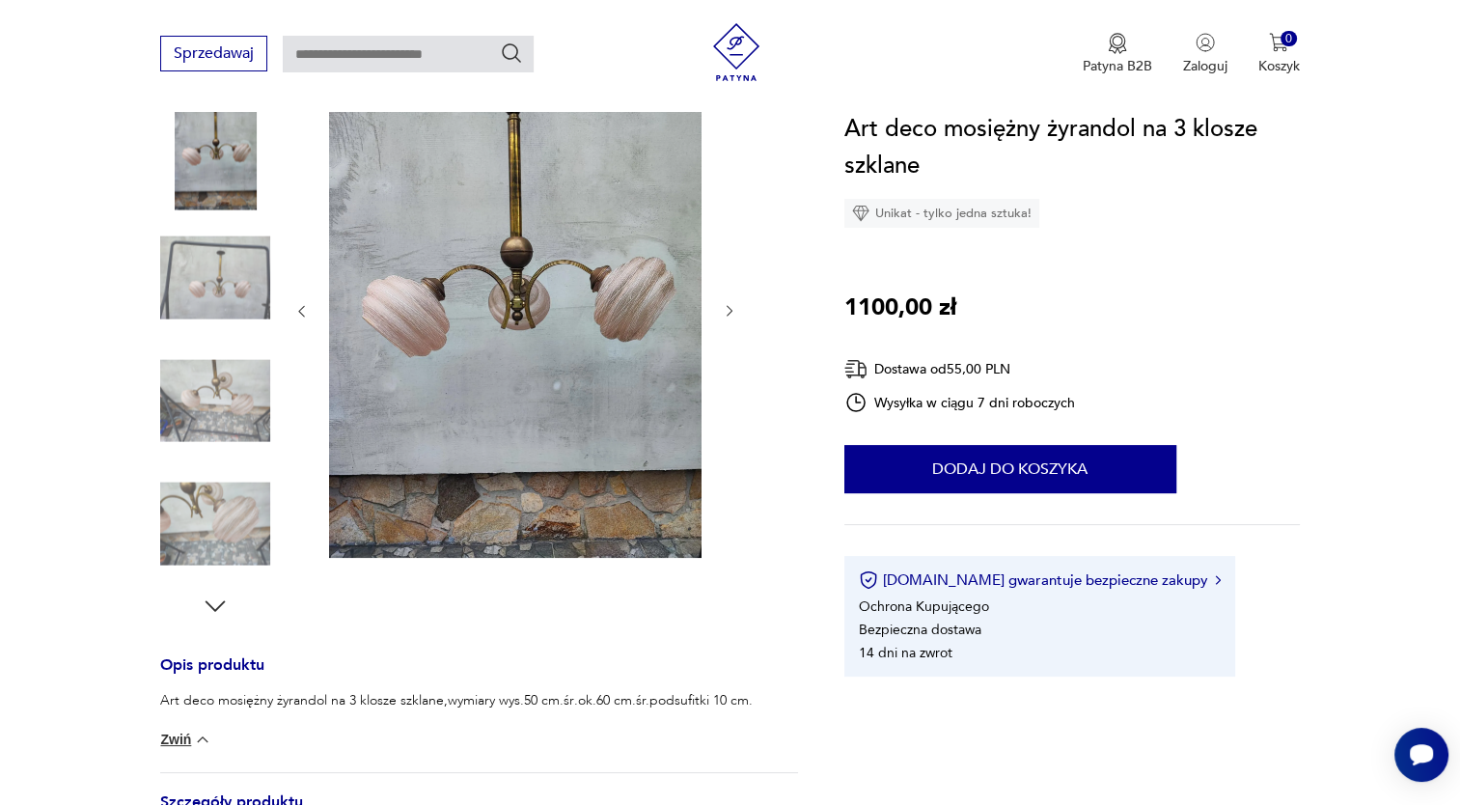
scroll to position [242, 0]
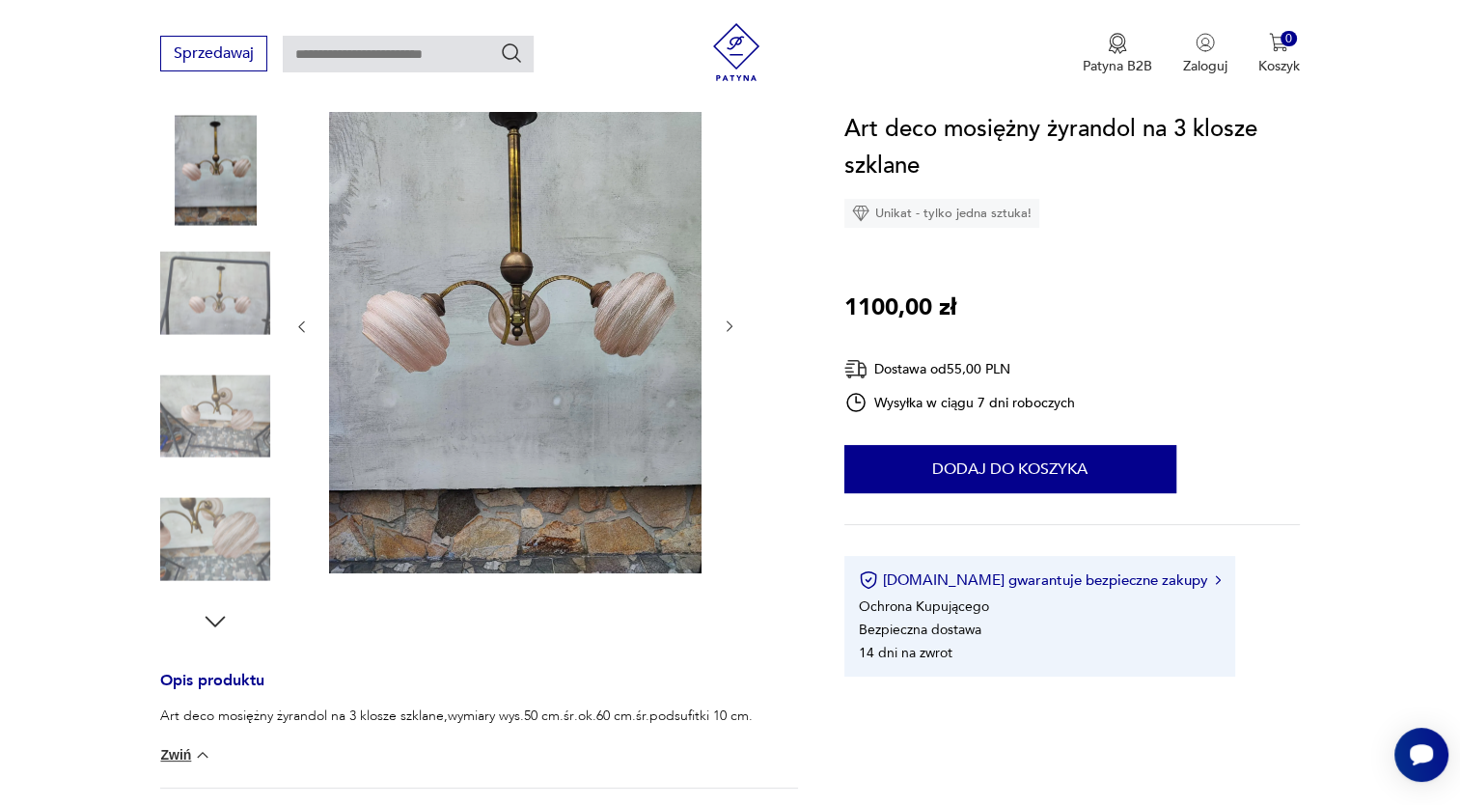
click at [229, 299] on img at bounding box center [215, 293] width 110 height 110
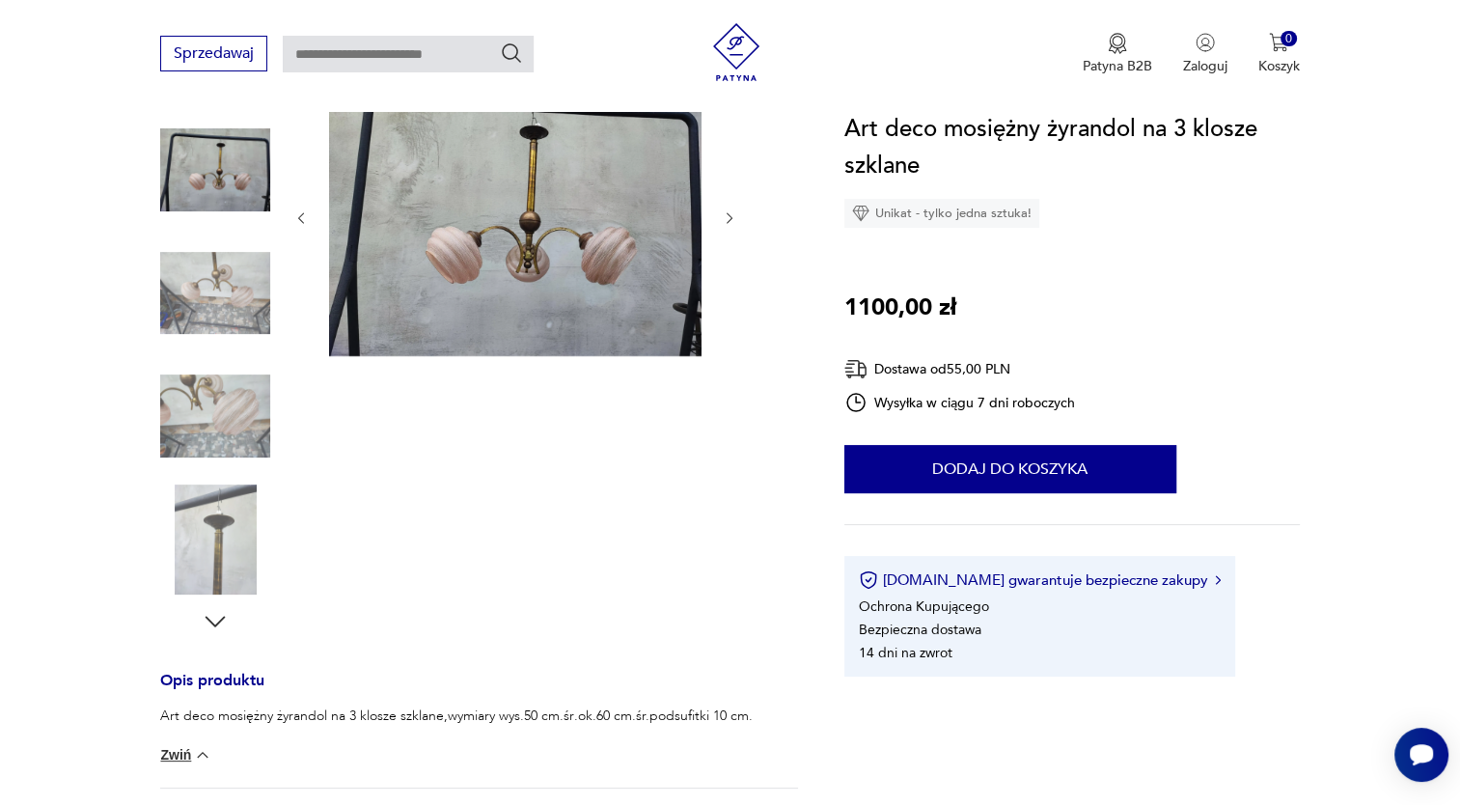
click at [725, 219] on icon "button" at bounding box center [730, 218] width 16 height 16
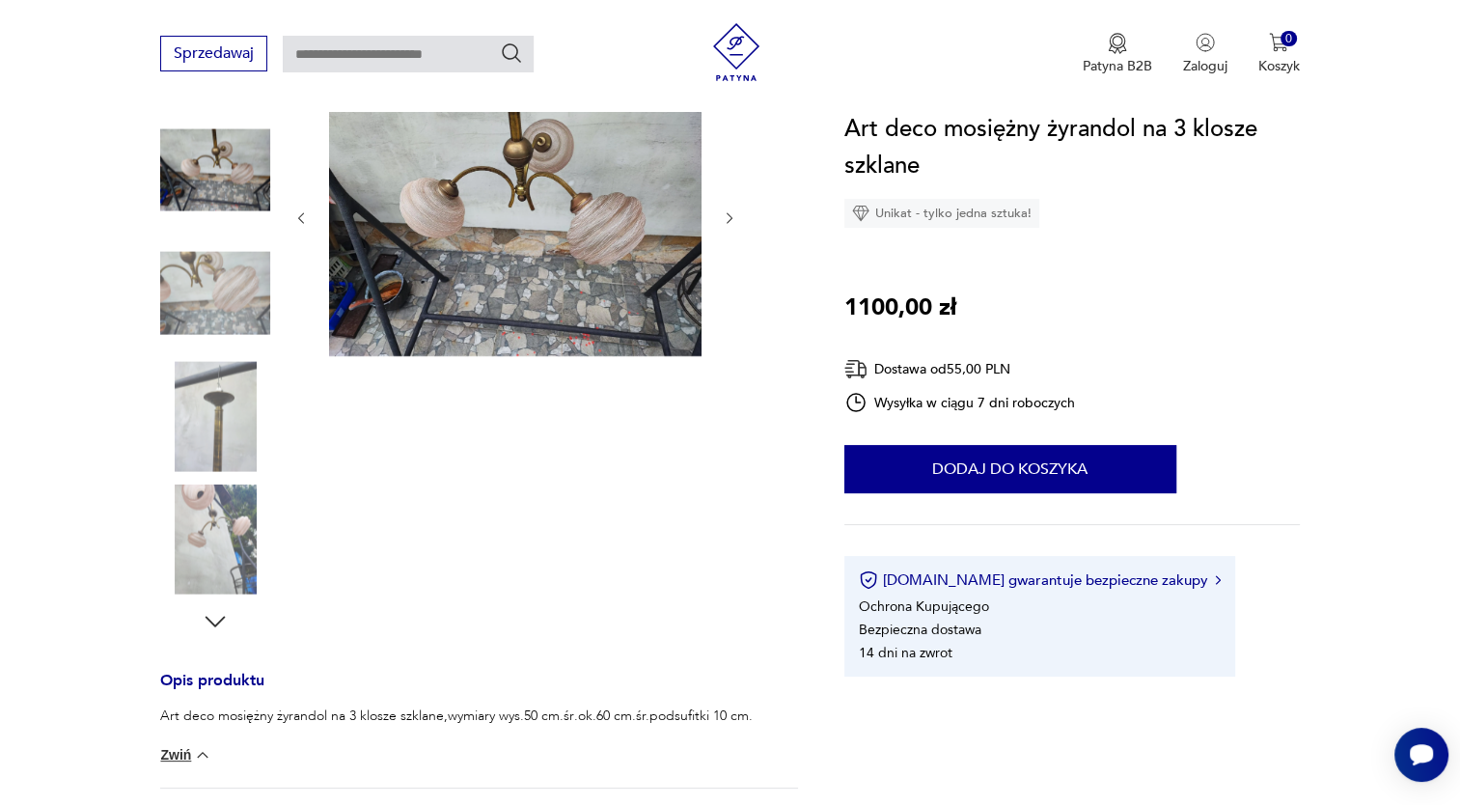
click at [725, 219] on icon "button" at bounding box center [730, 218] width 16 height 16
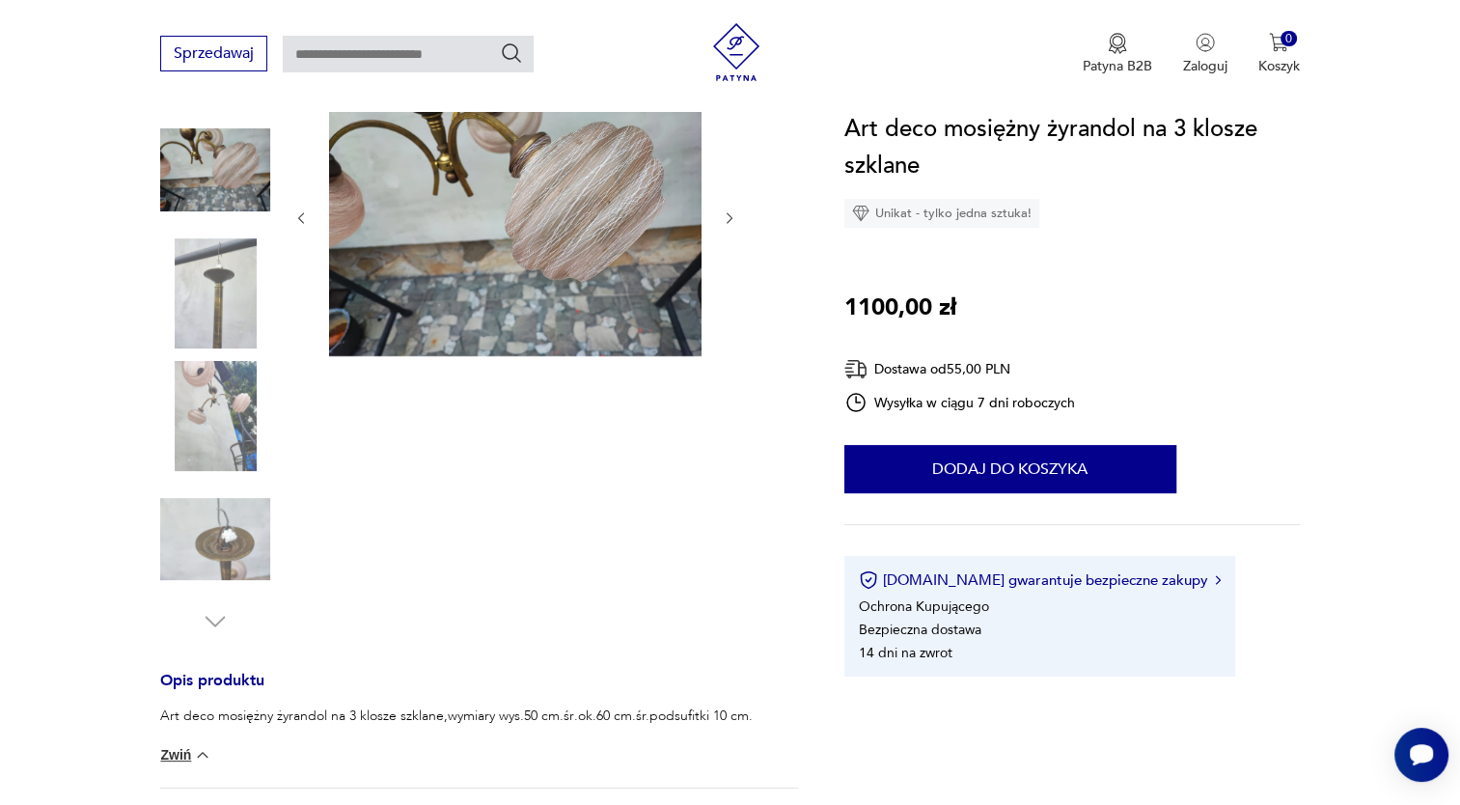
click at [725, 219] on icon "button" at bounding box center [730, 218] width 16 height 16
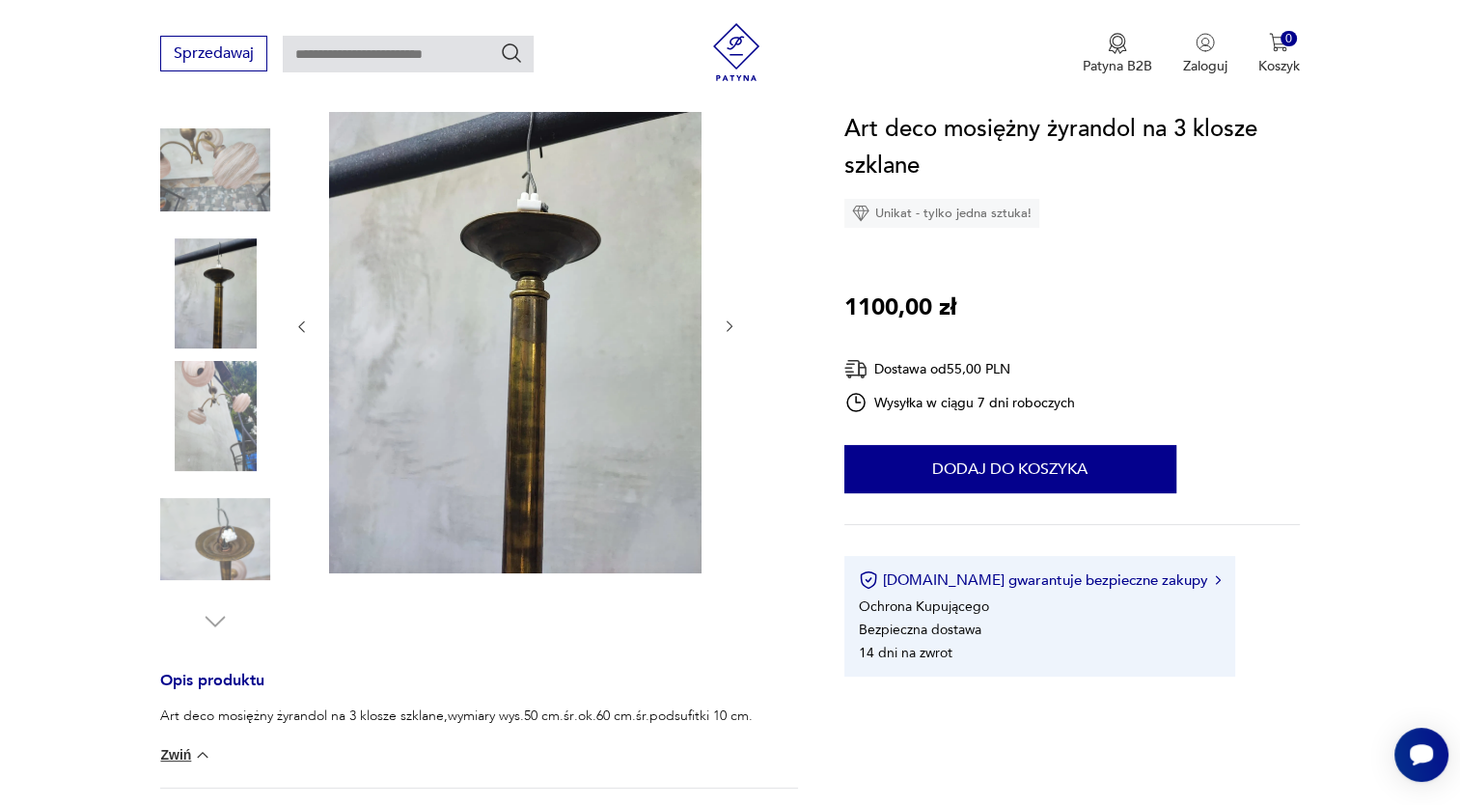
click at [725, 219] on div at bounding box center [515, 326] width 444 height 501
click at [728, 320] on icon "button" at bounding box center [730, 326] width 16 height 16
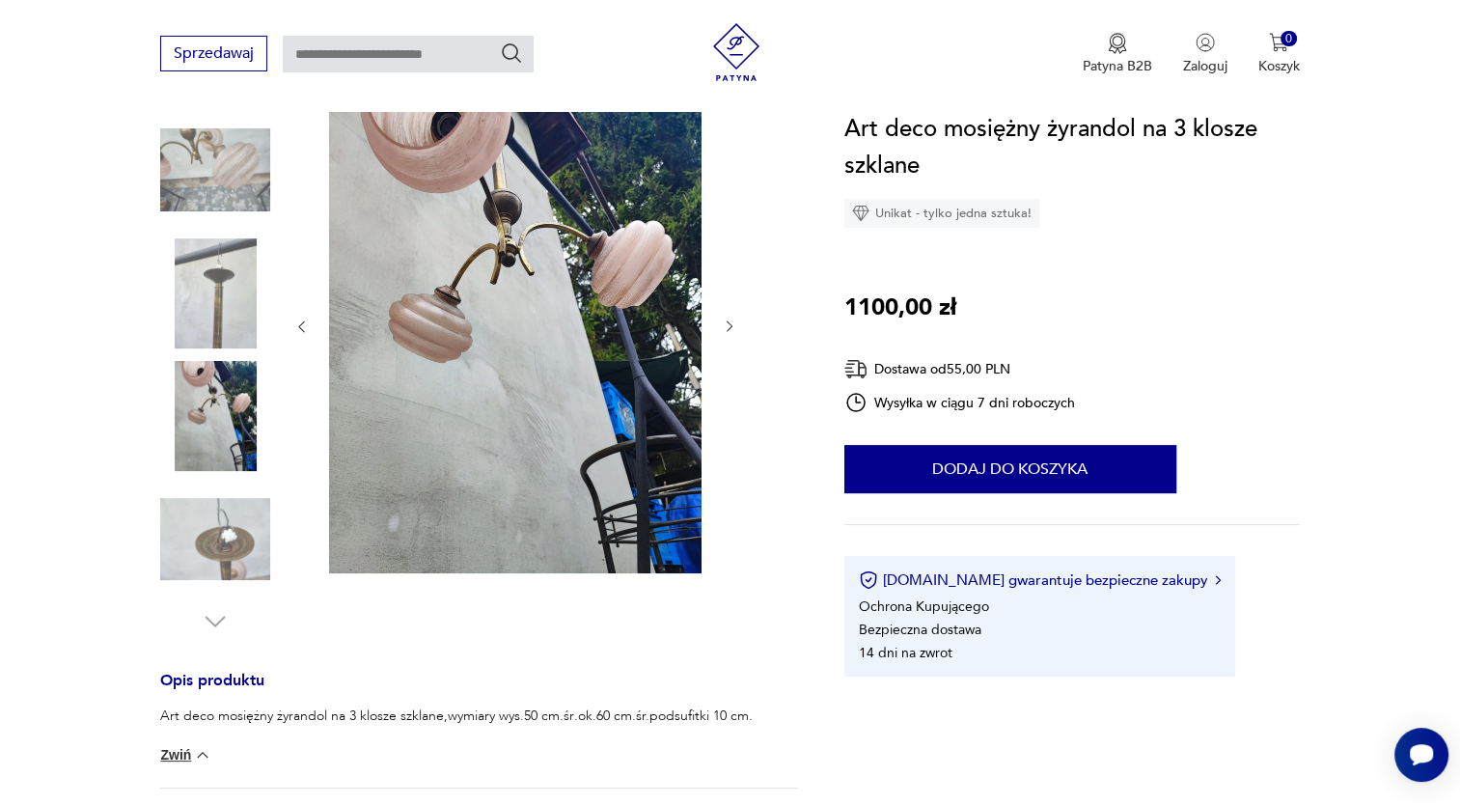
click at [728, 321] on icon "button" at bounding box center [730, 326] width 16 height 16
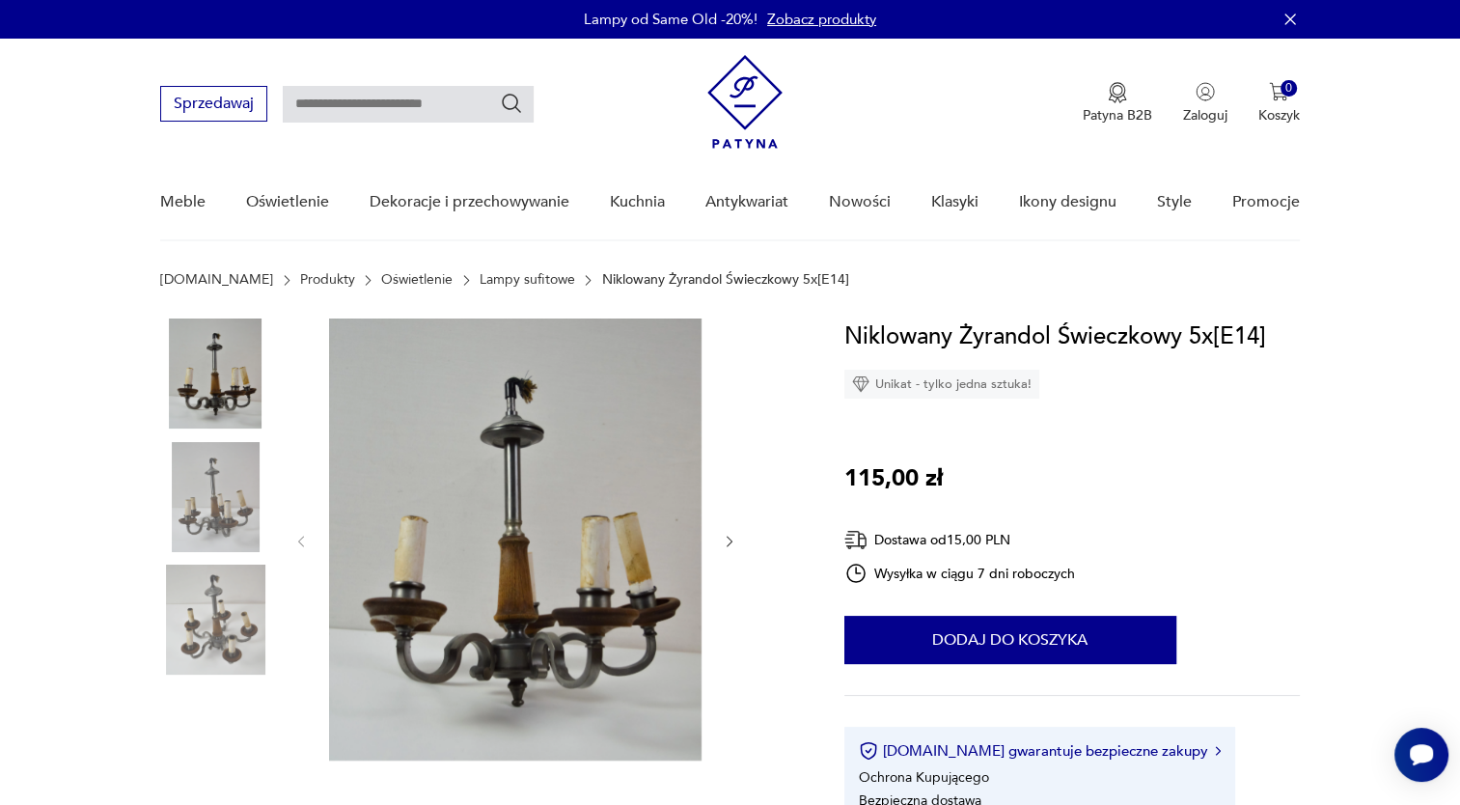
click at [722, 544] on icon "button" at bounding box center [730, 541] width 16 height 16
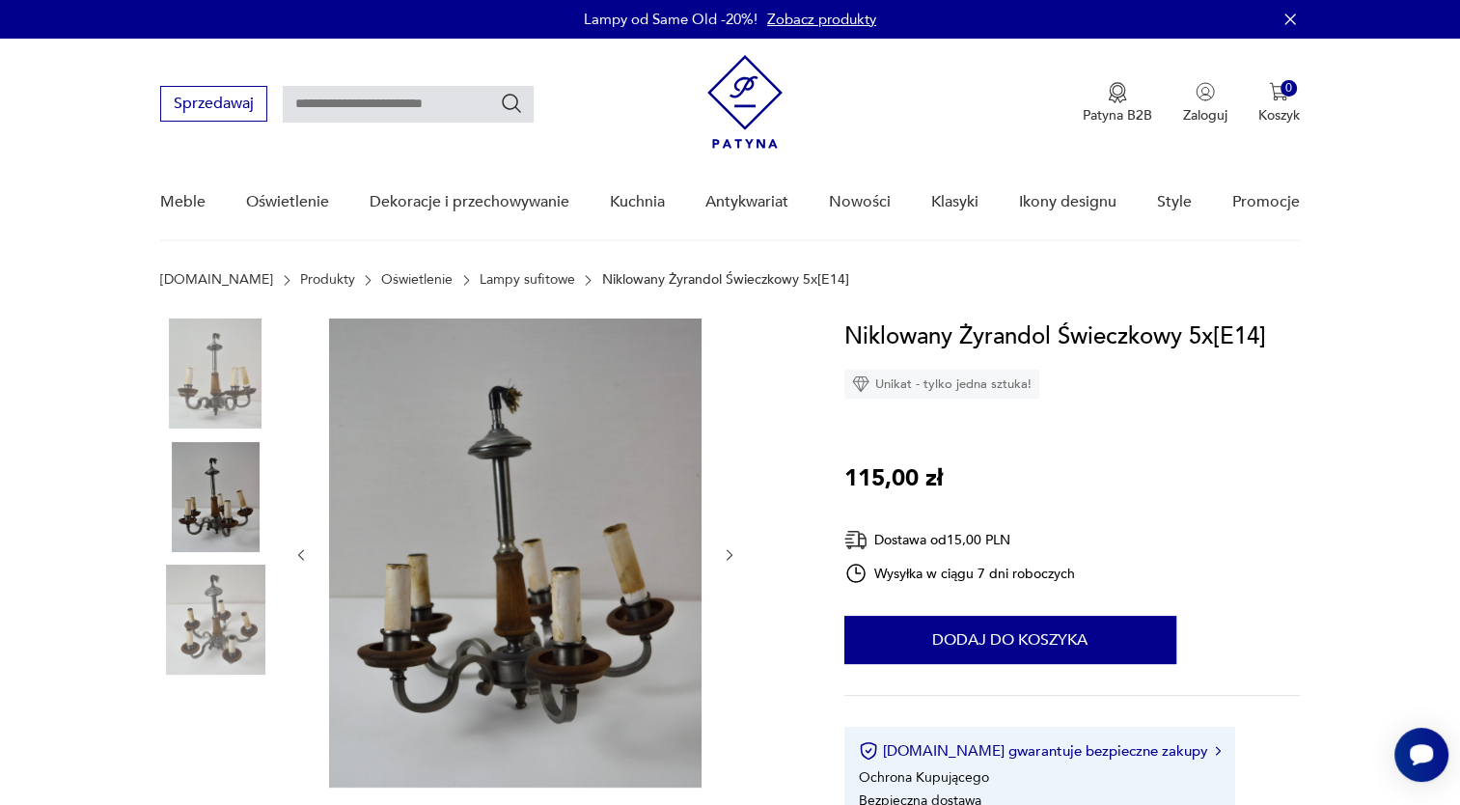
click at [722, 545] on button "button" at bounding box center [730, 554] width 16 height 19
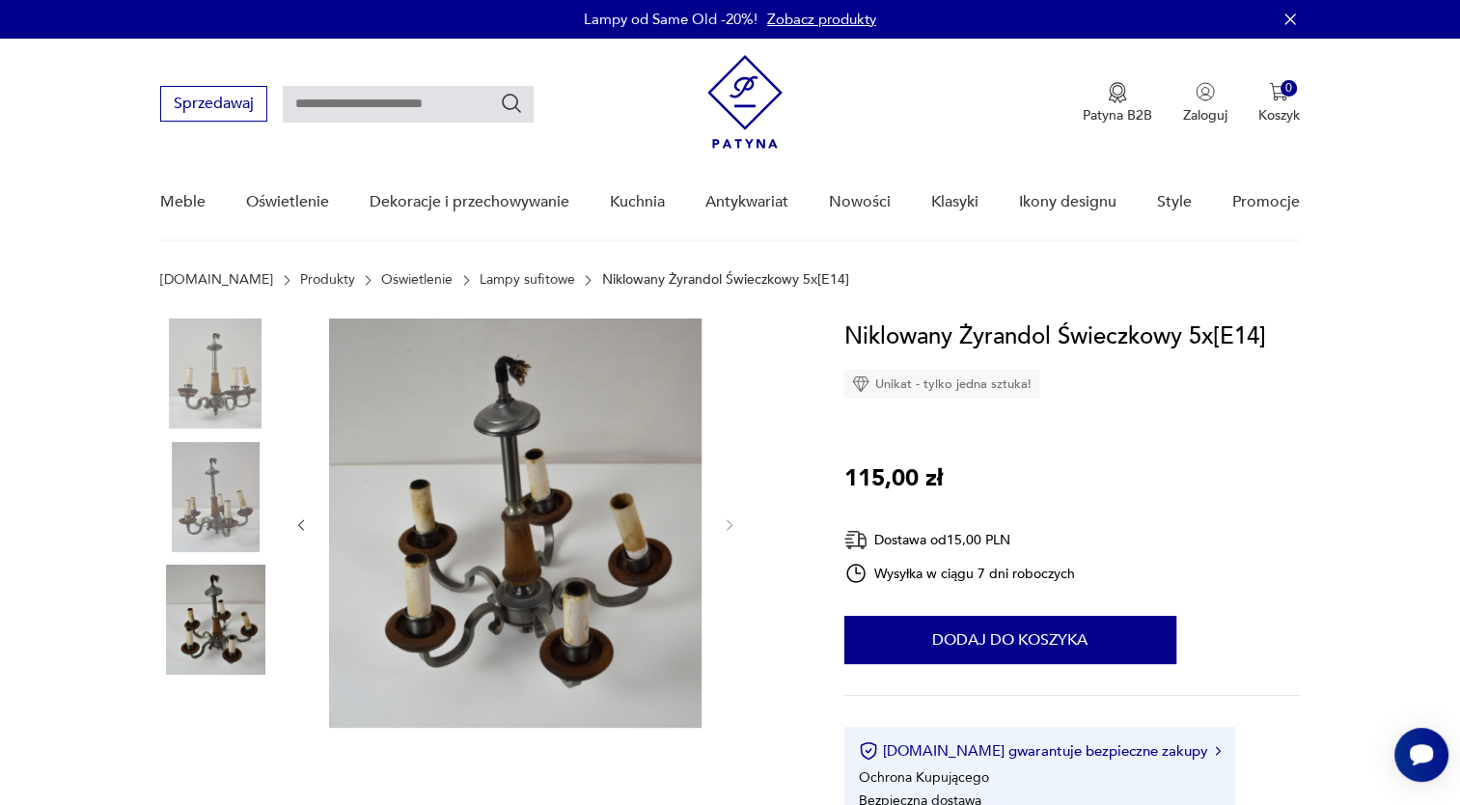
click at [722, 544] on div at bounding box center [515, 524] width 444 height 413
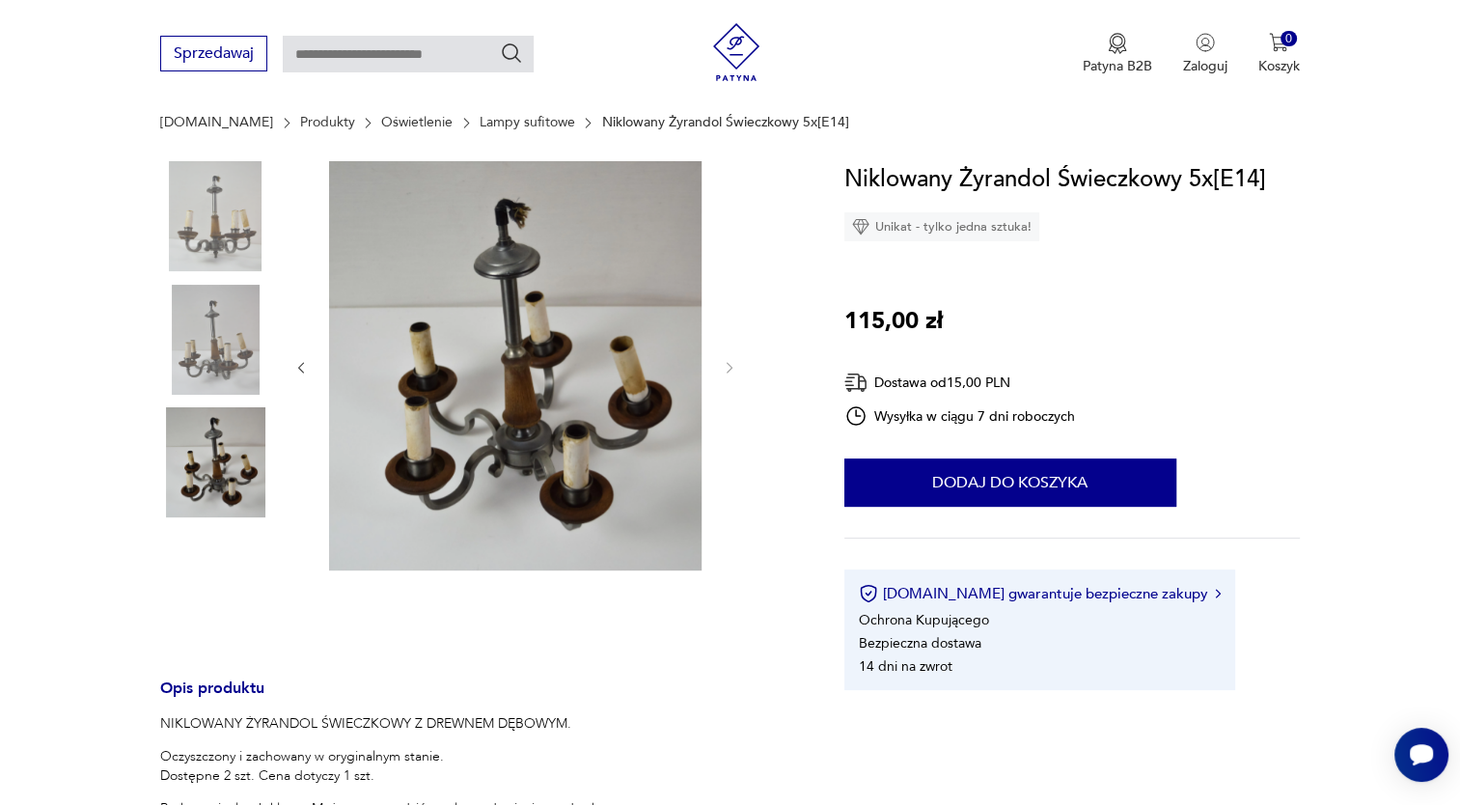
scroll to position [138, 0]
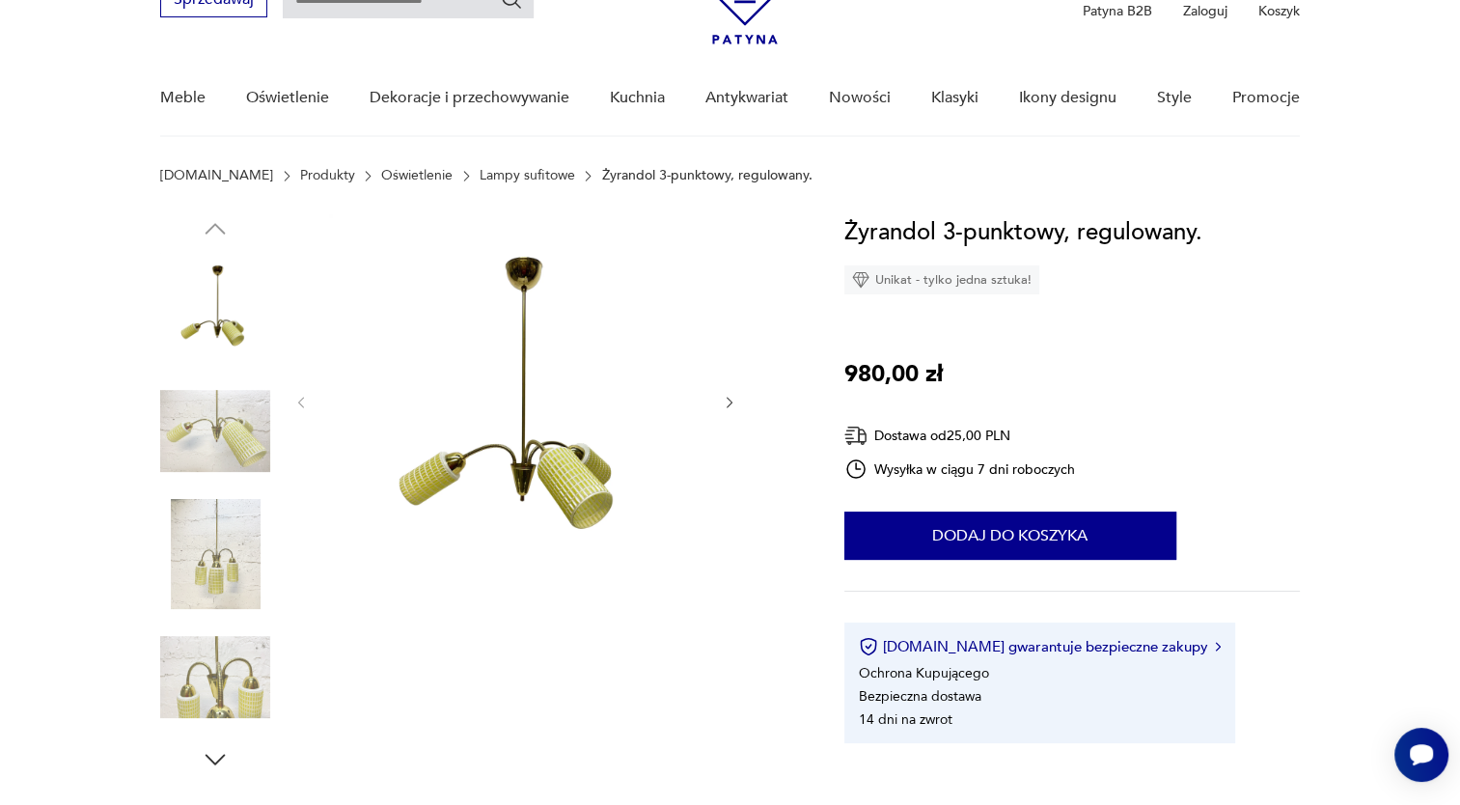
scroll to position [57, 0]
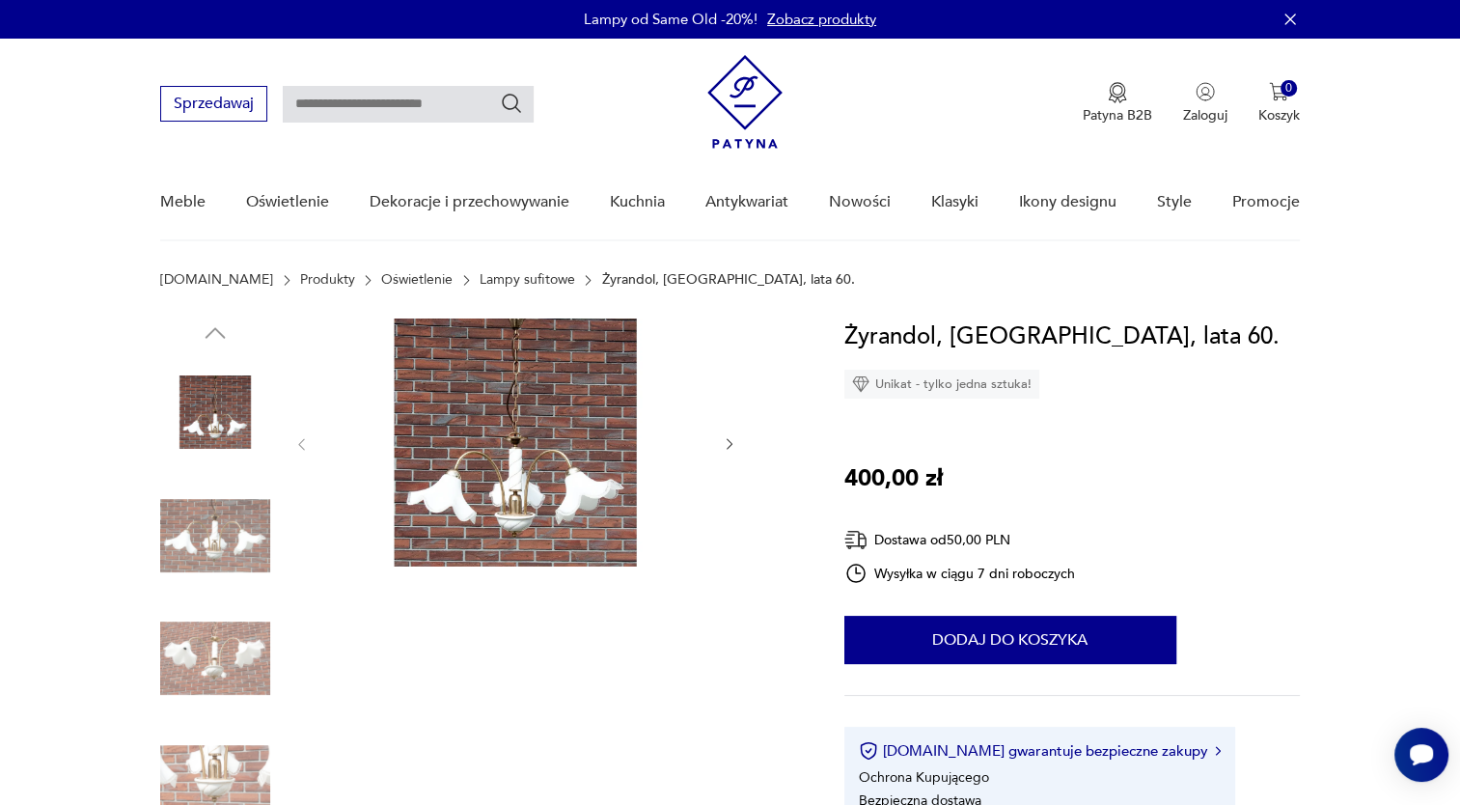
click at [255, 531] on img at bounding box center [215, 535] width 110 height 110
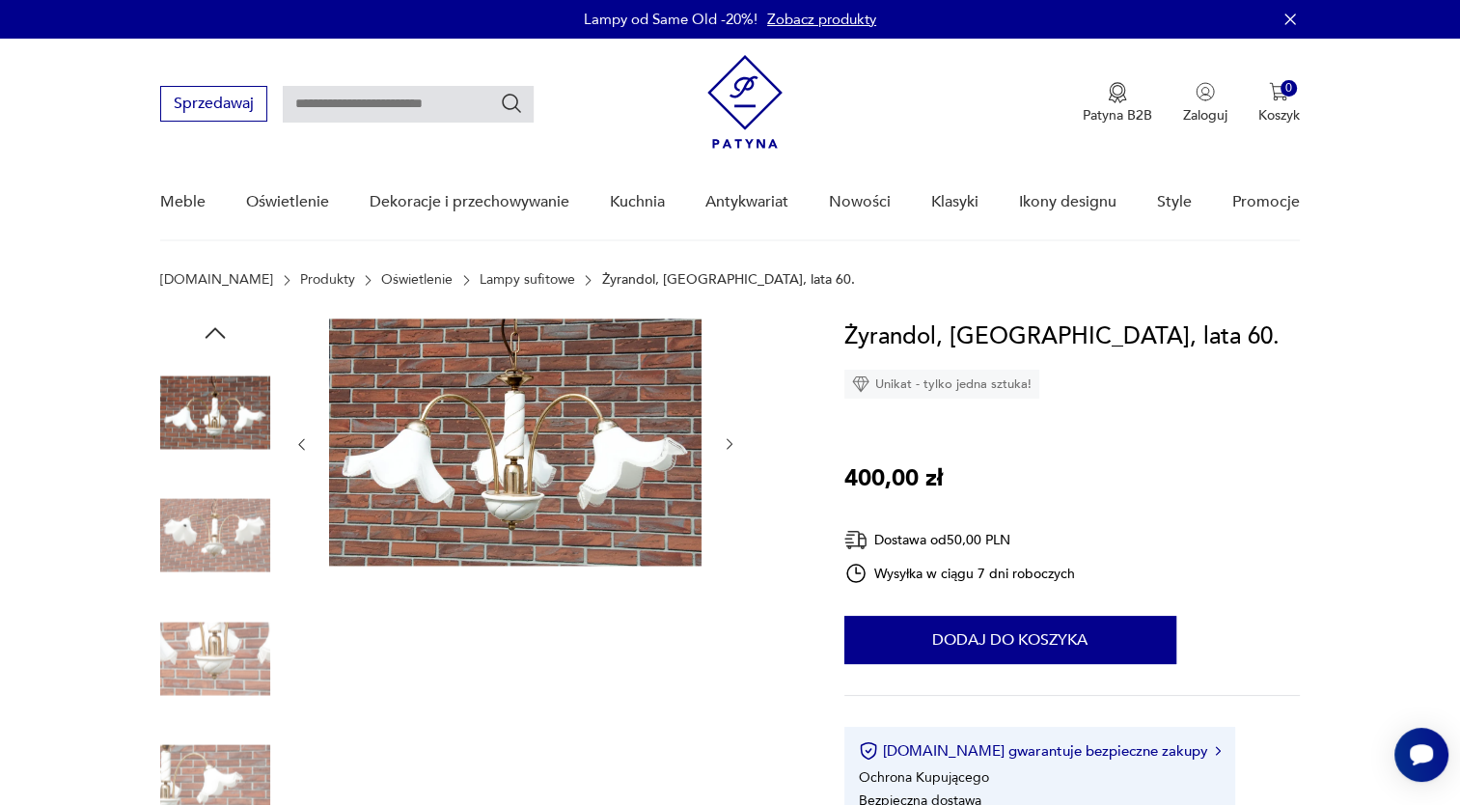
click at [242, 644] on img at bounding box center [215, 658] width 110 height 110
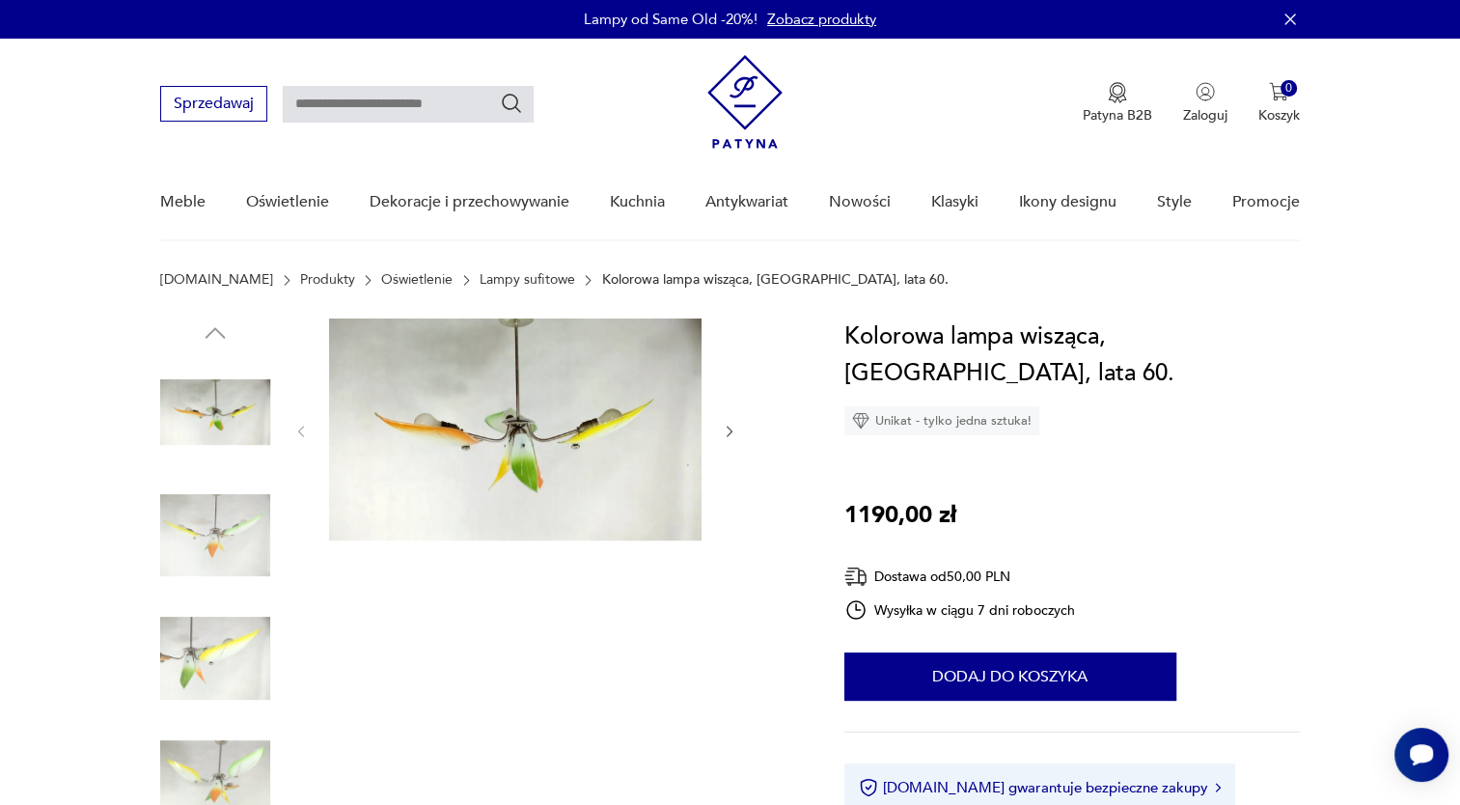
click at [228, 562] on img at bounding box center [215, 535] width 110 height 110
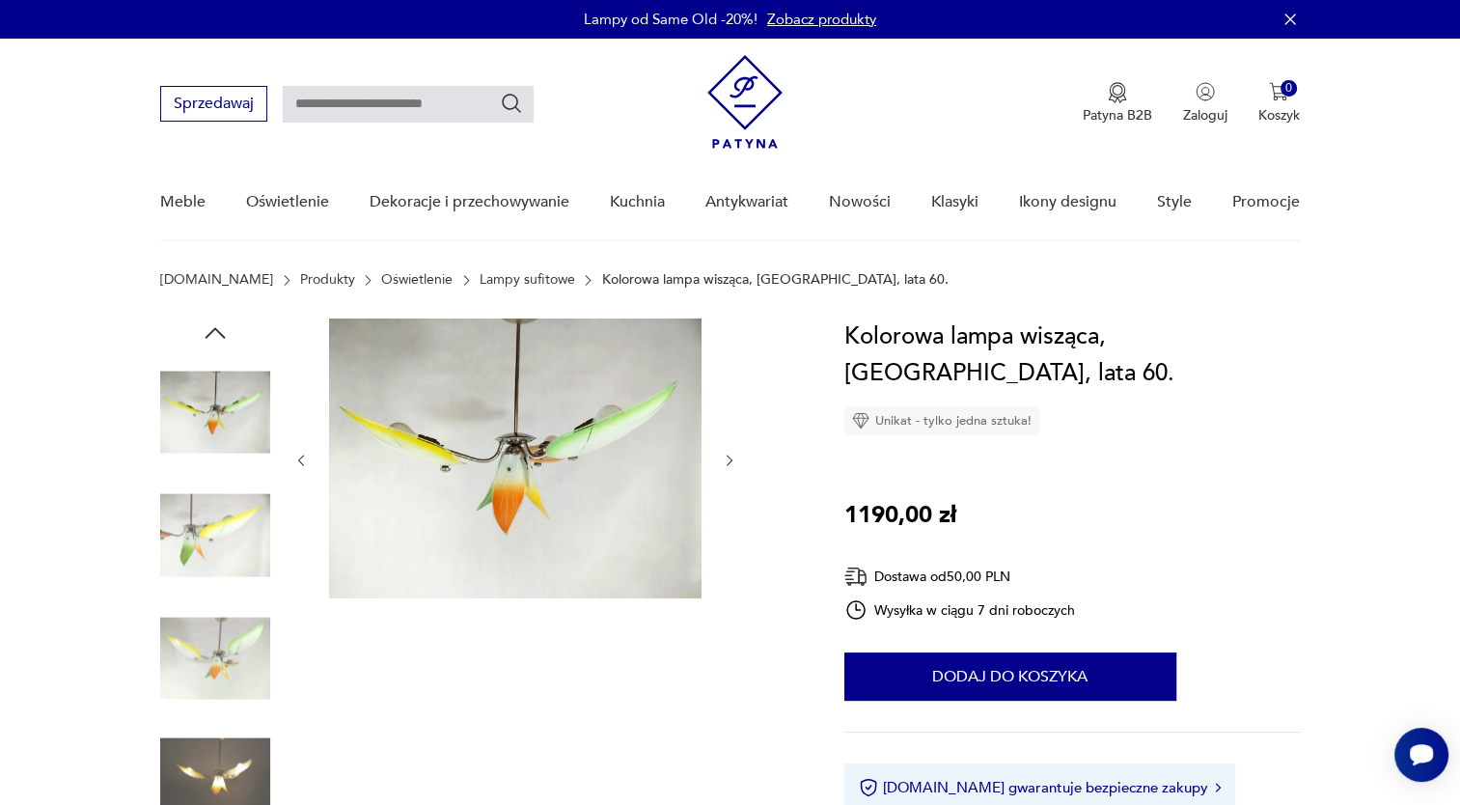
click at [197, 661] on img at bounding box center [215, 658] width 110 height 110
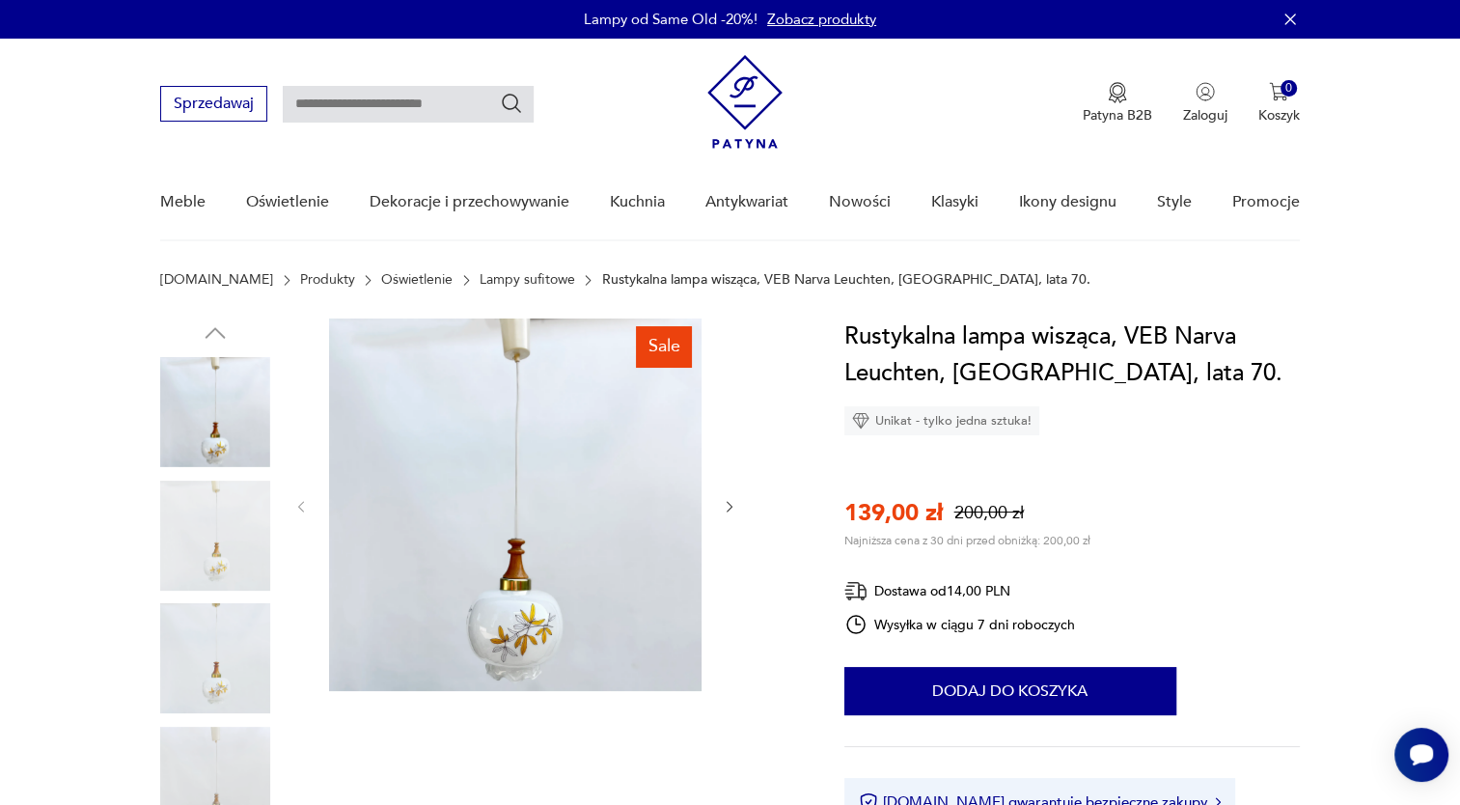
click at [216, 434] on img at bounding box center [215, 412] width 110 height 110
click at [603, 504] on img at bounding box center [515, 504] width 372 height 372
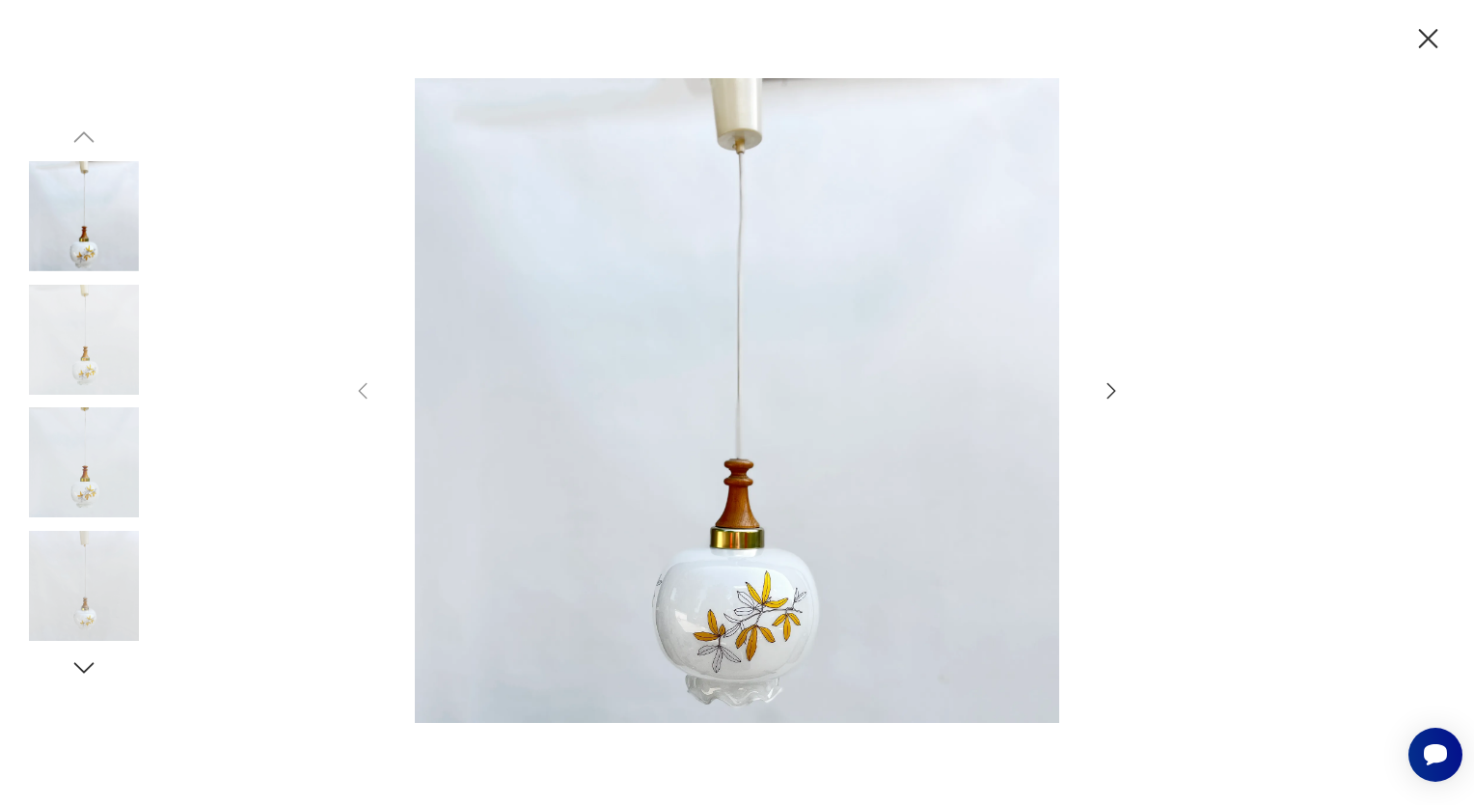
click at [1105, 397] on icon "button" at bounding box center [1111, 390] width 23 height 23
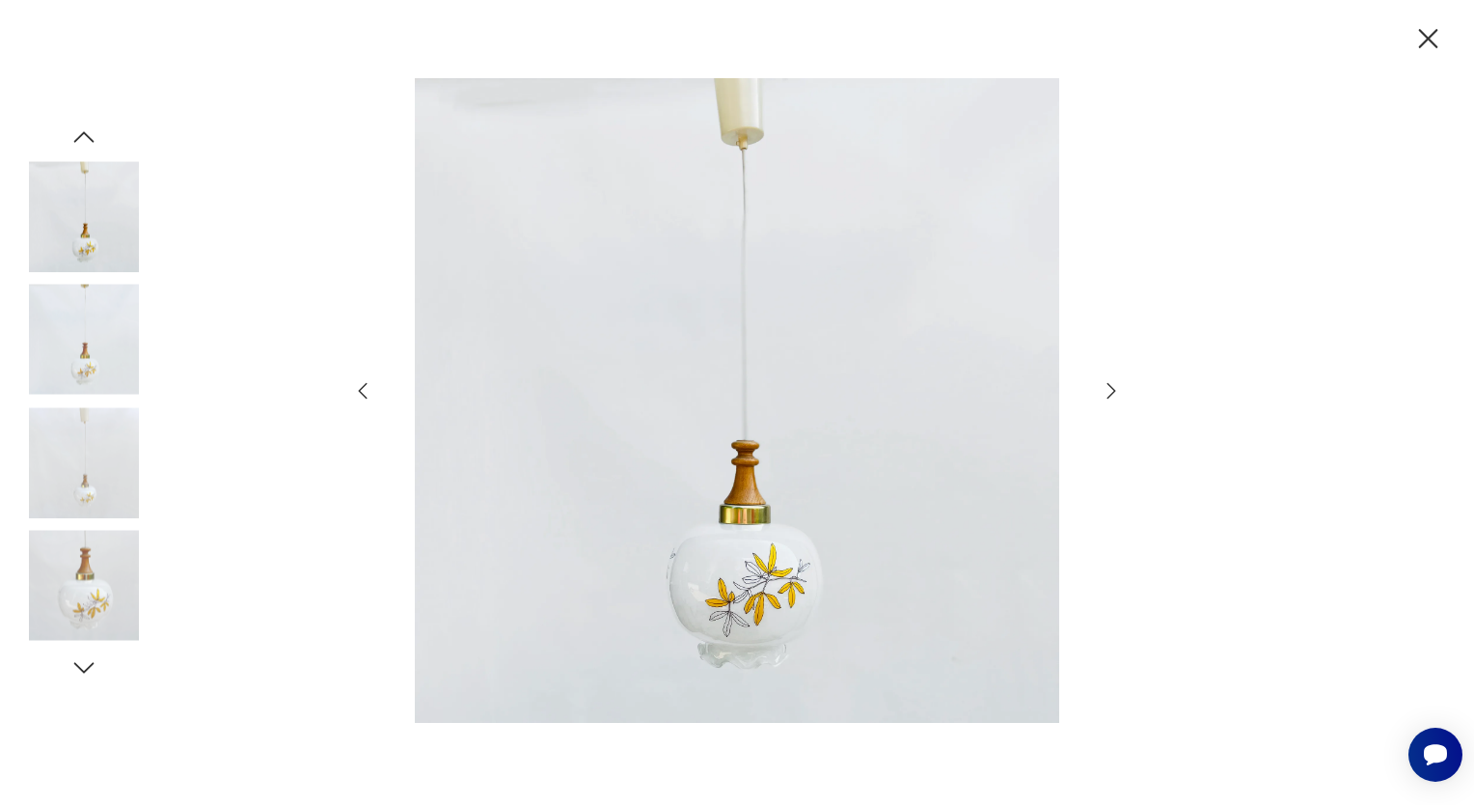
click at [1105, 397] on icon "button" at bounding box center [1111, 390] width 23 height 23
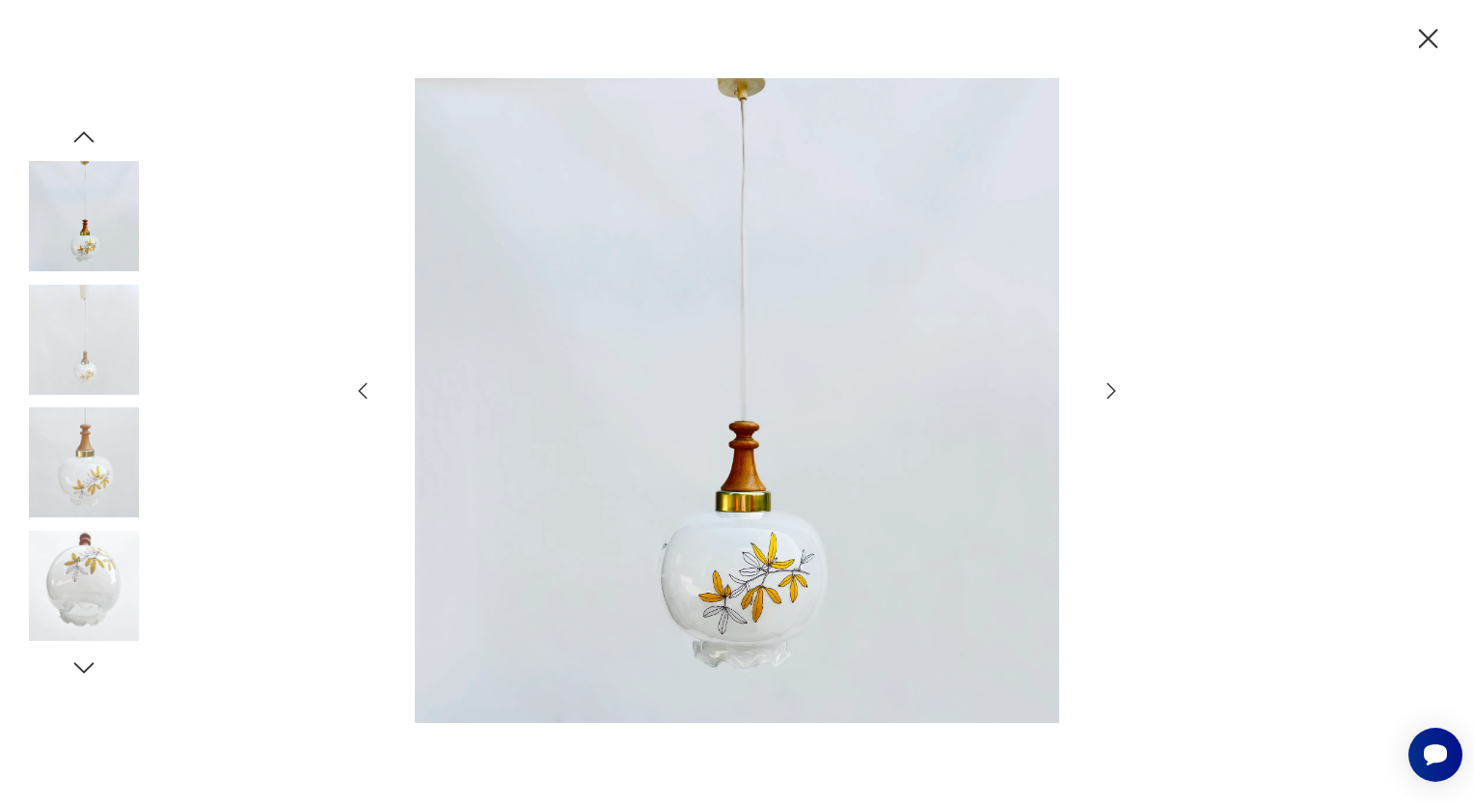
click at [1105, 397] on icon "button" at bounding box center [1111, 390] width 23 height 23
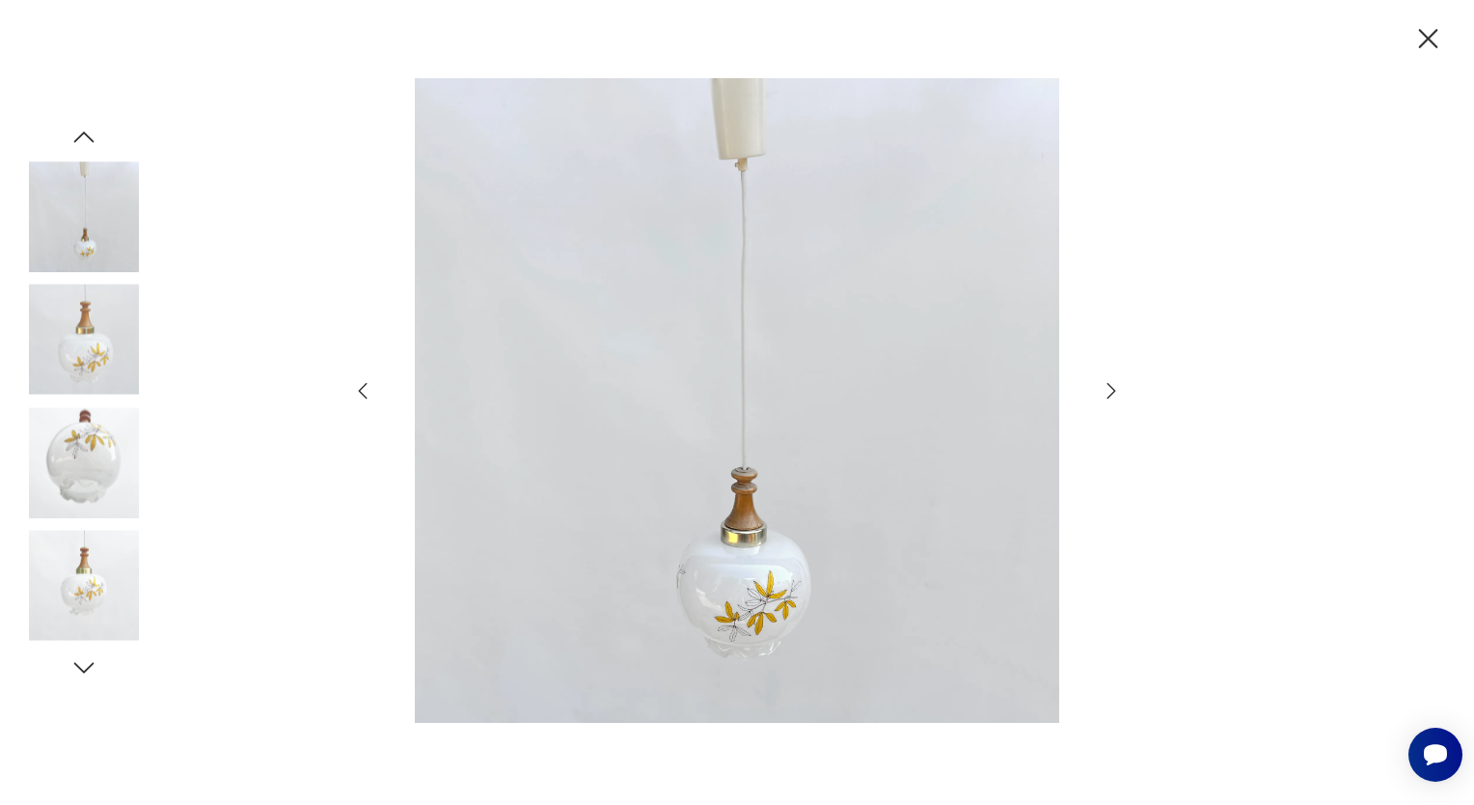
click at [1105, 397] on icon "button" at bounding box center [1111, 390] width 23 height 23
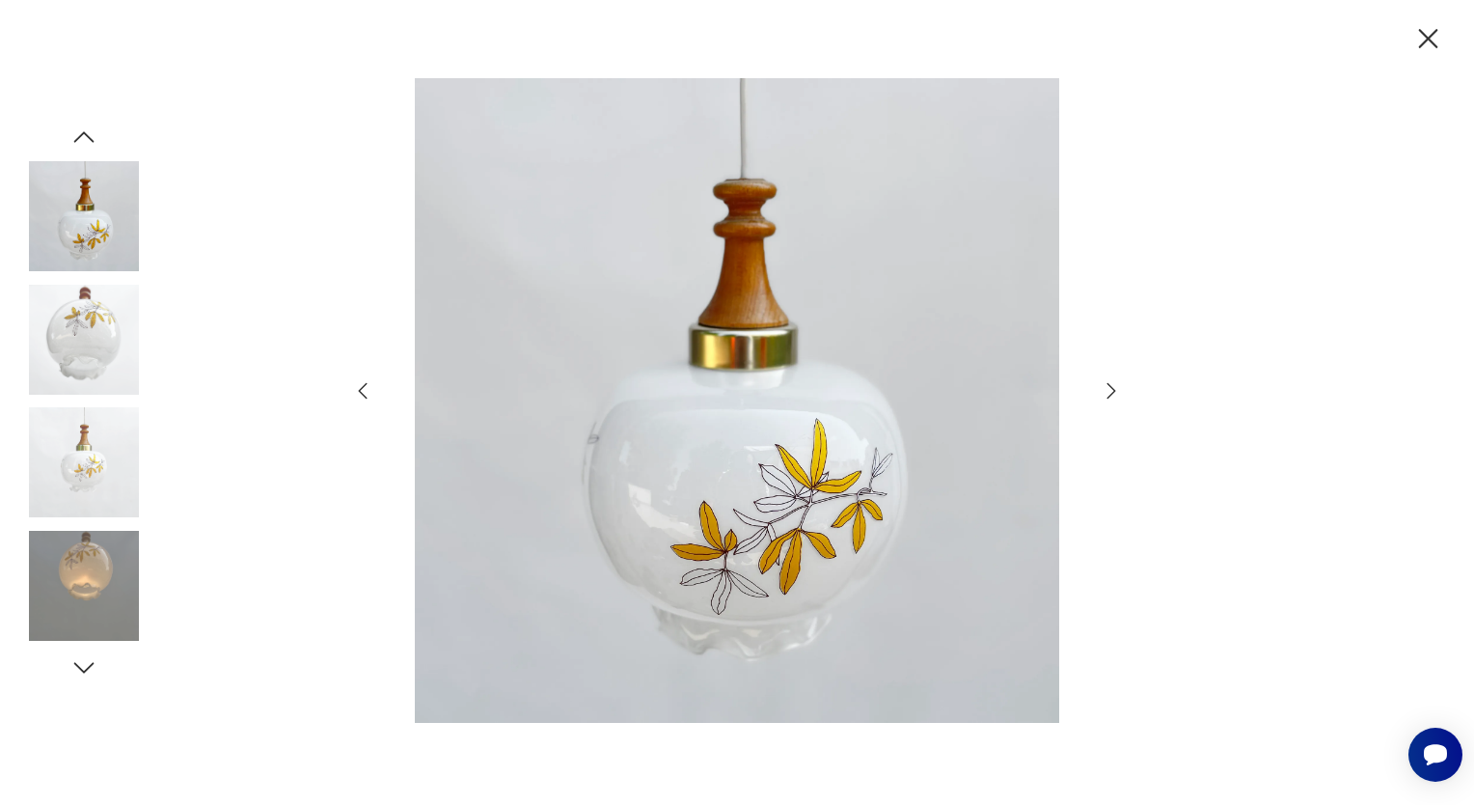
click at [1105, 397] on icon "button" at bounding box center [1111, 390] width 23 height 23
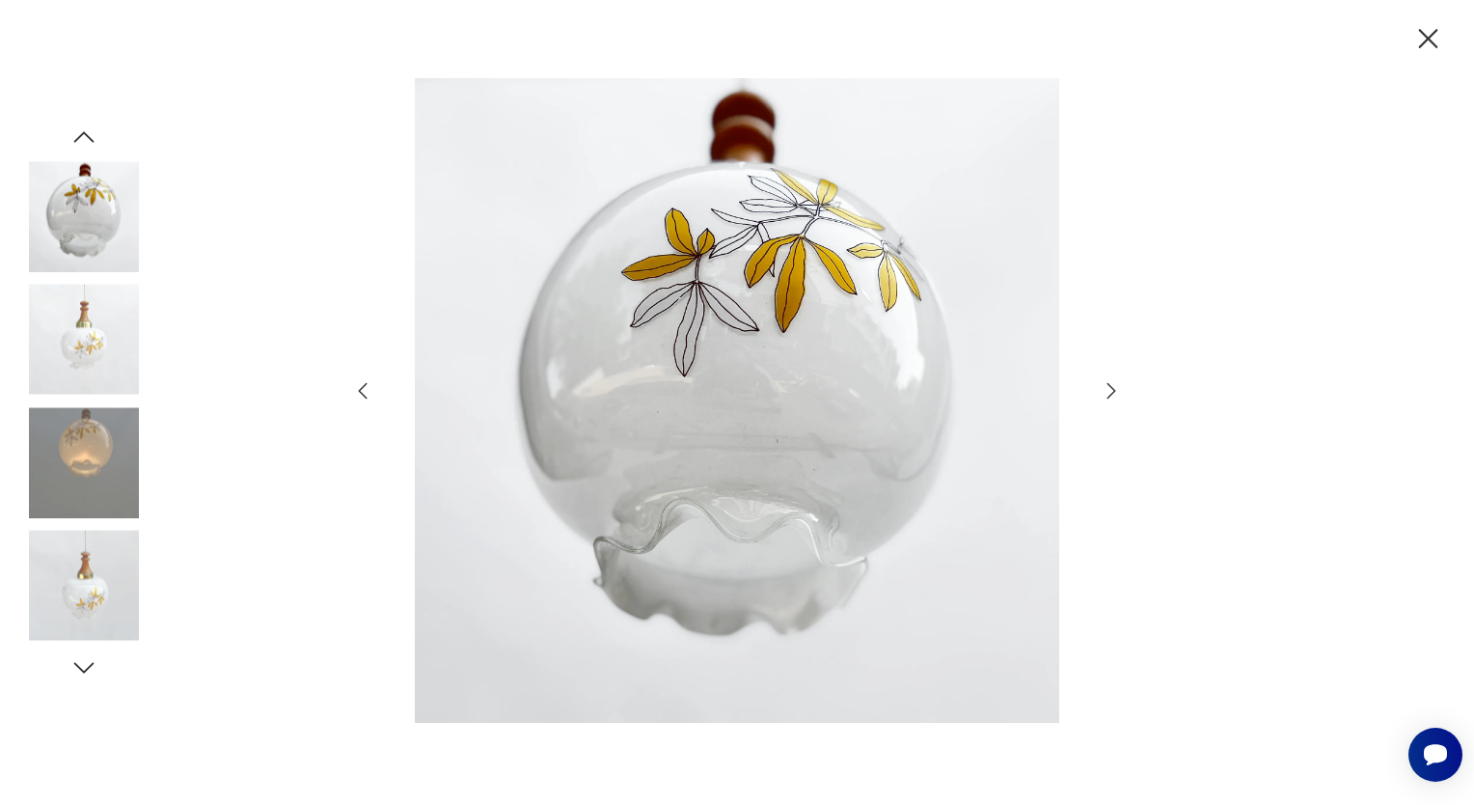
click at [1105, 397] on icon "button" at bounding box center [1111, 390] width 23 height 23
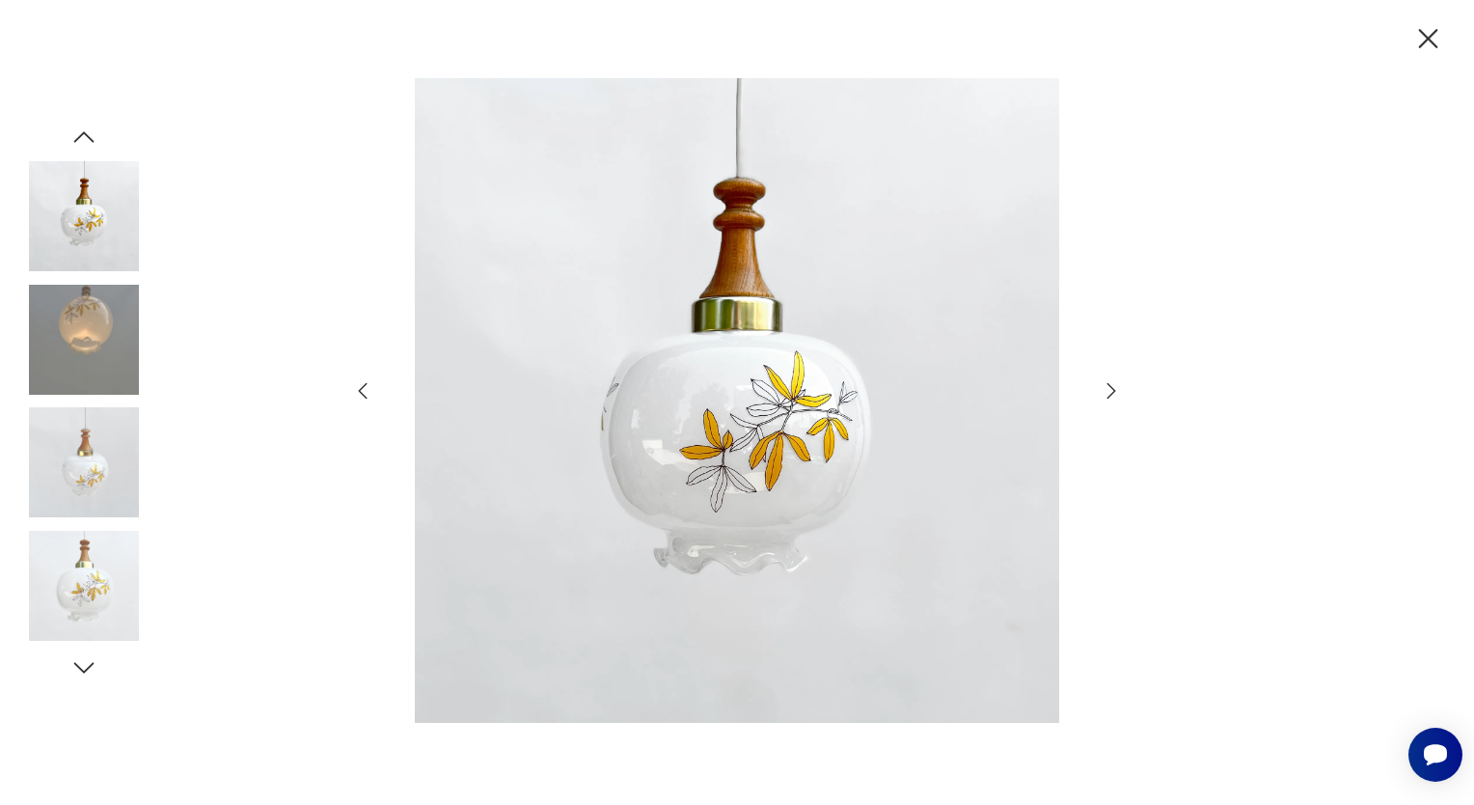
click at [1424, 40] on icon "button" at bounding box center [1428, 39] width 34 height 34
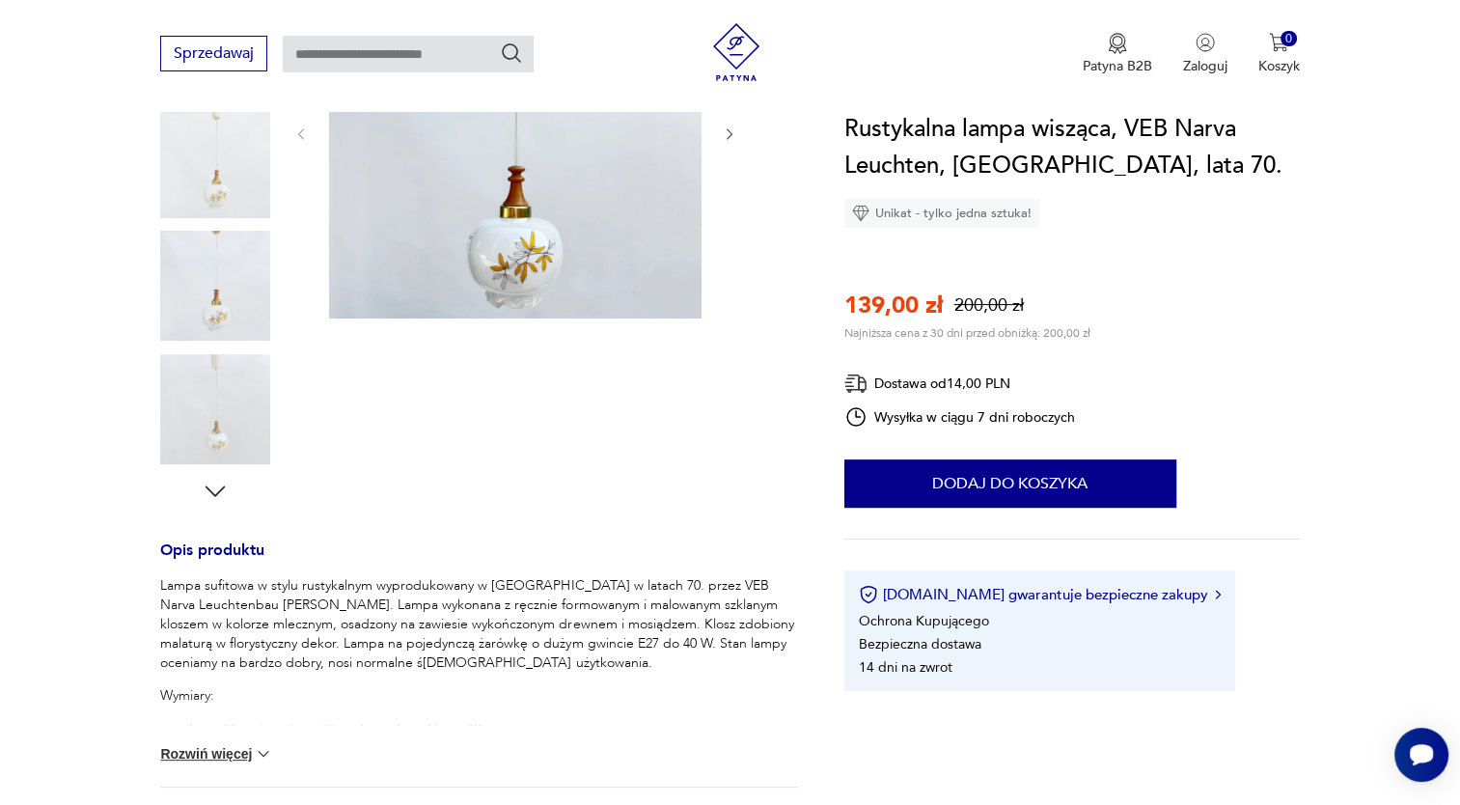
scroll to position [436, 0]
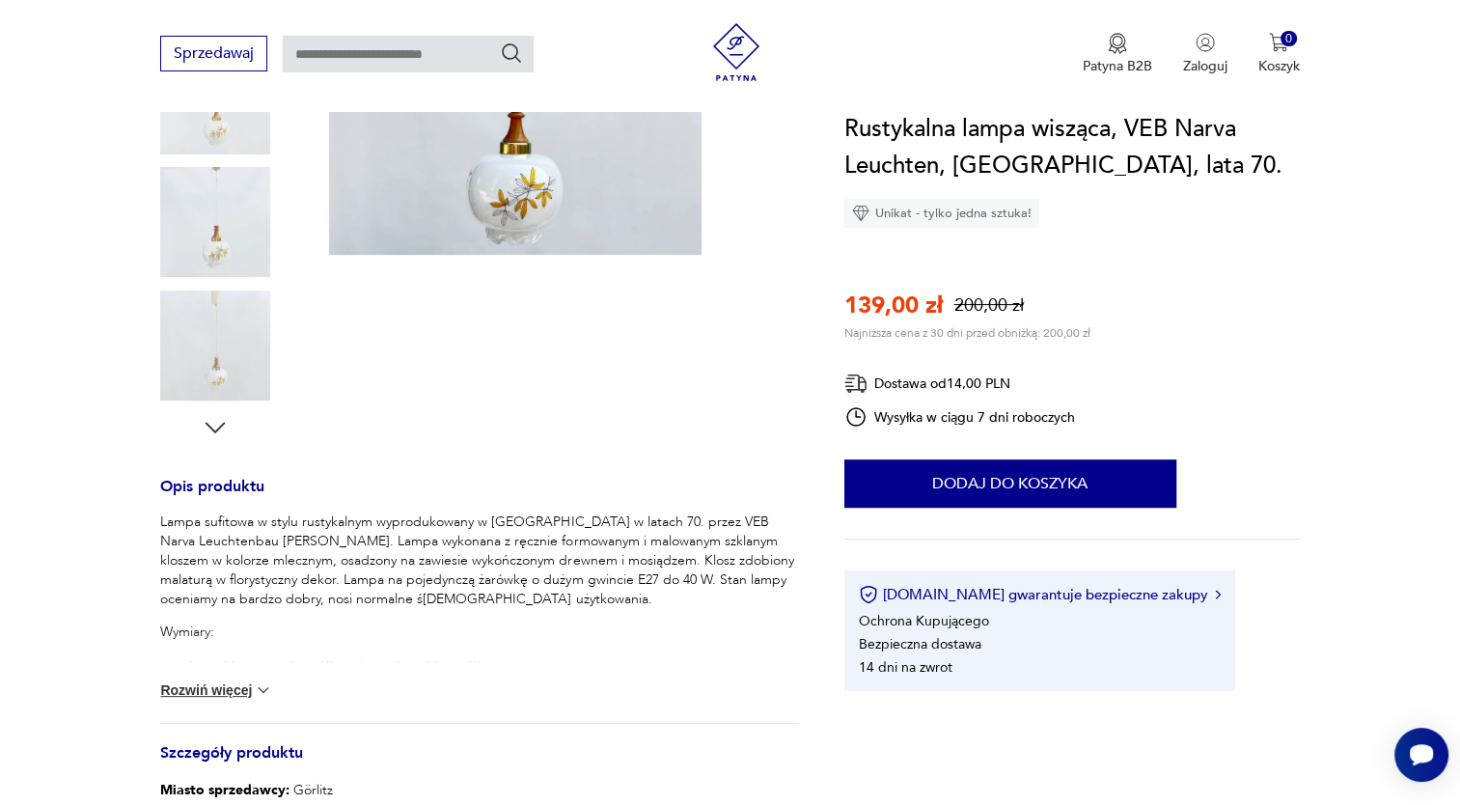
click at [251, 683] on button "Rozwiń więcej" at bounding box center [216, 689] width 112 height 19
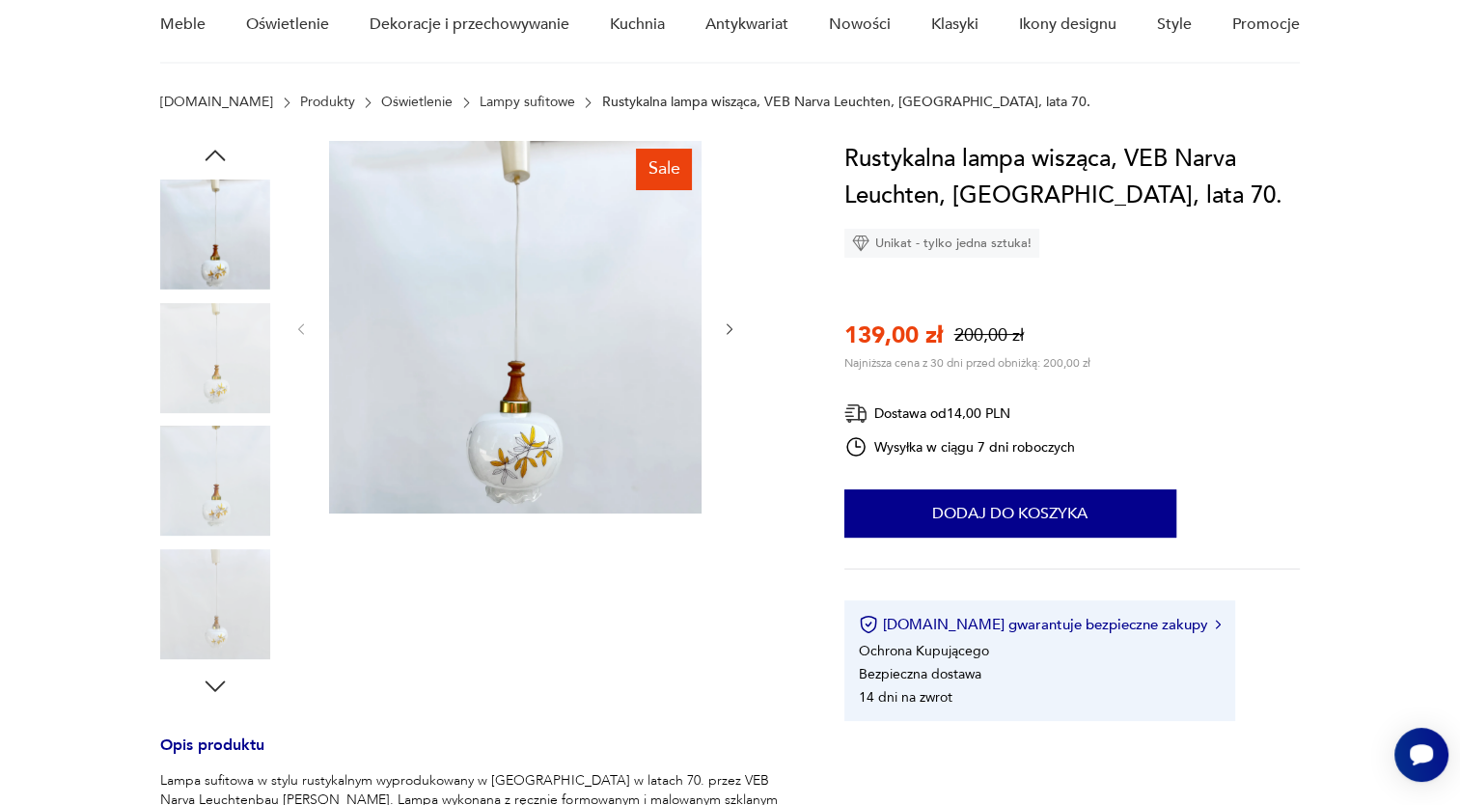
scroll to position [143, 0]
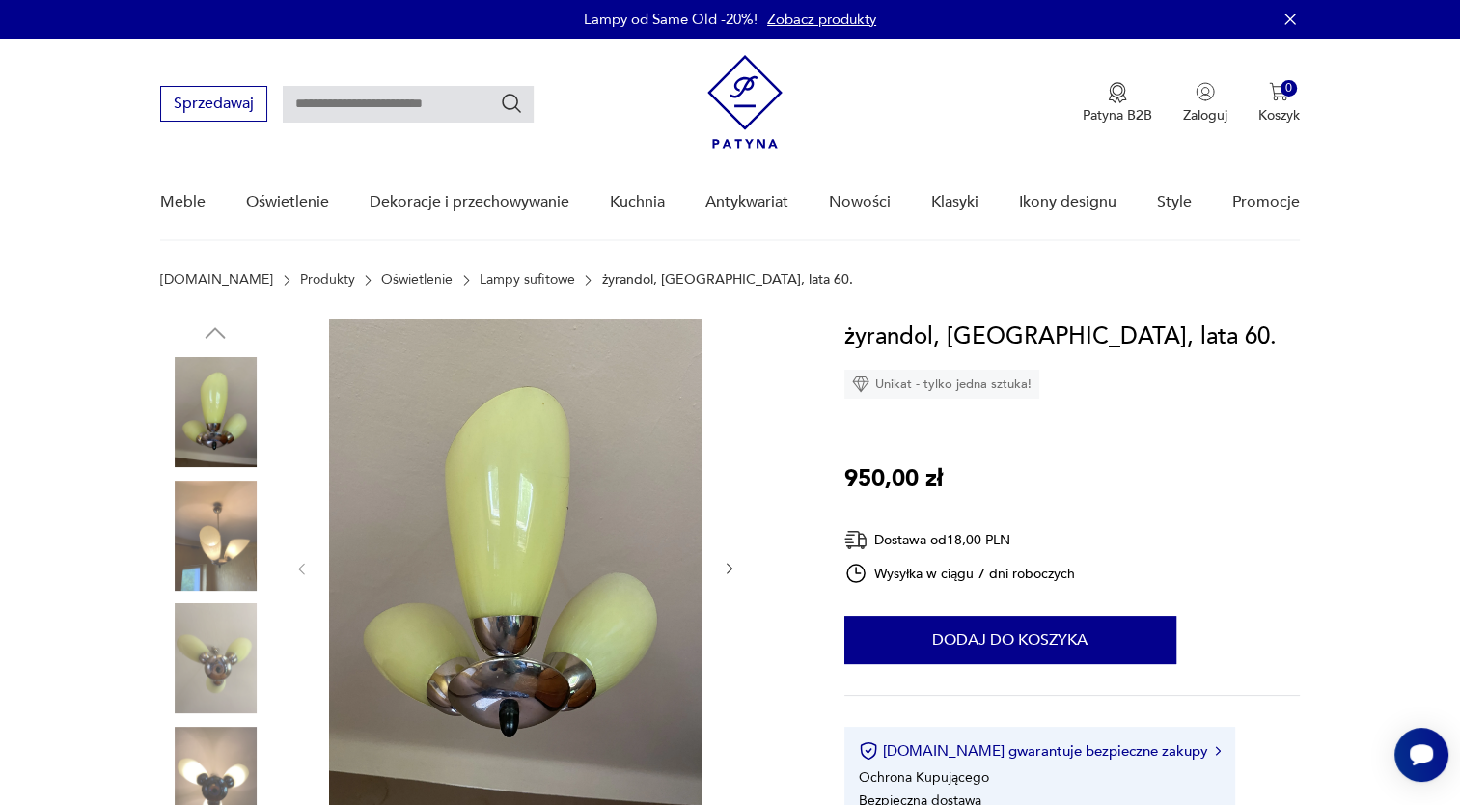
click at [225, 515] on img at bounding box center [215, 535] width 110 height 110
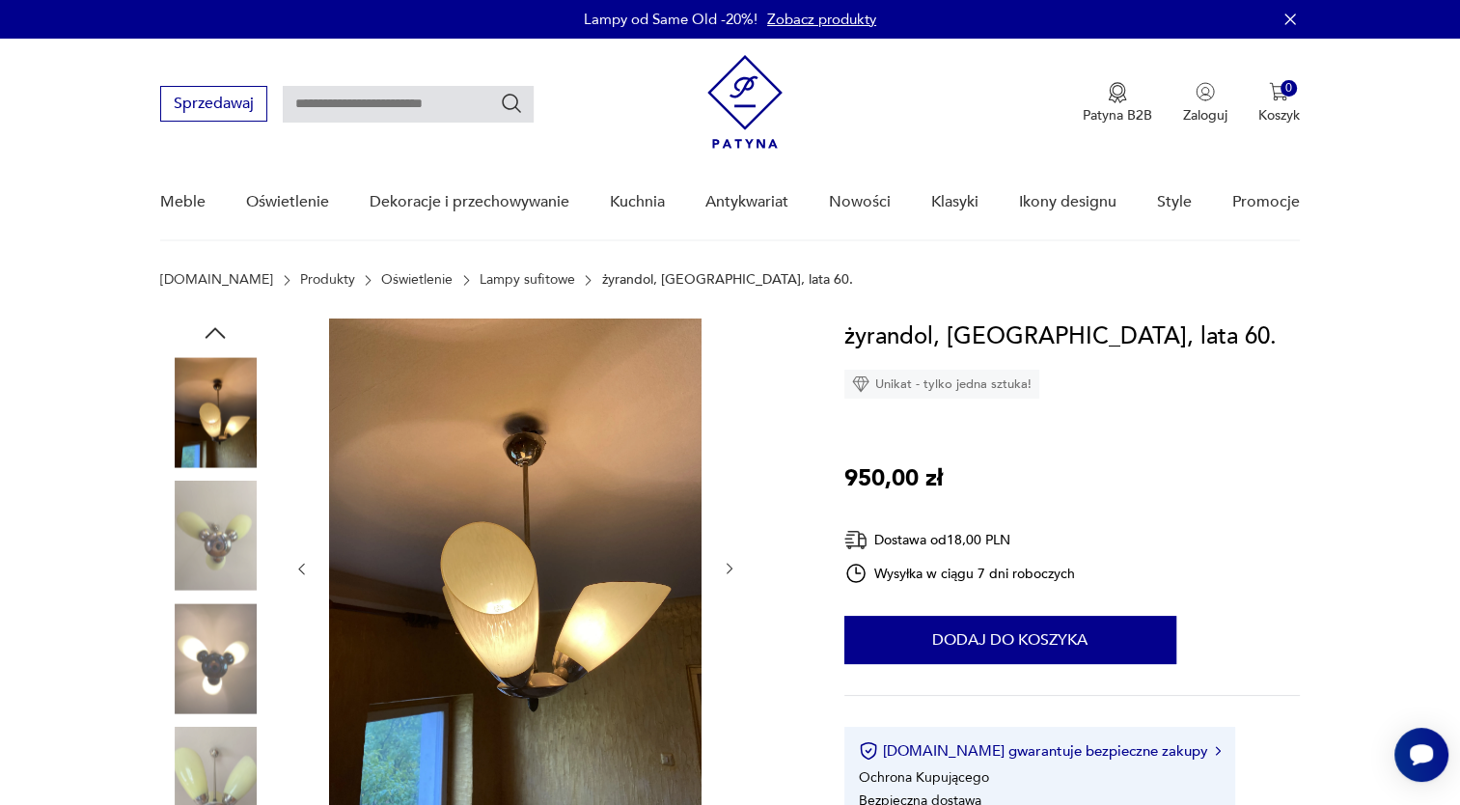
click at [724, 568] on icon "button" at bounding box center [730, 568] width 16 height 16
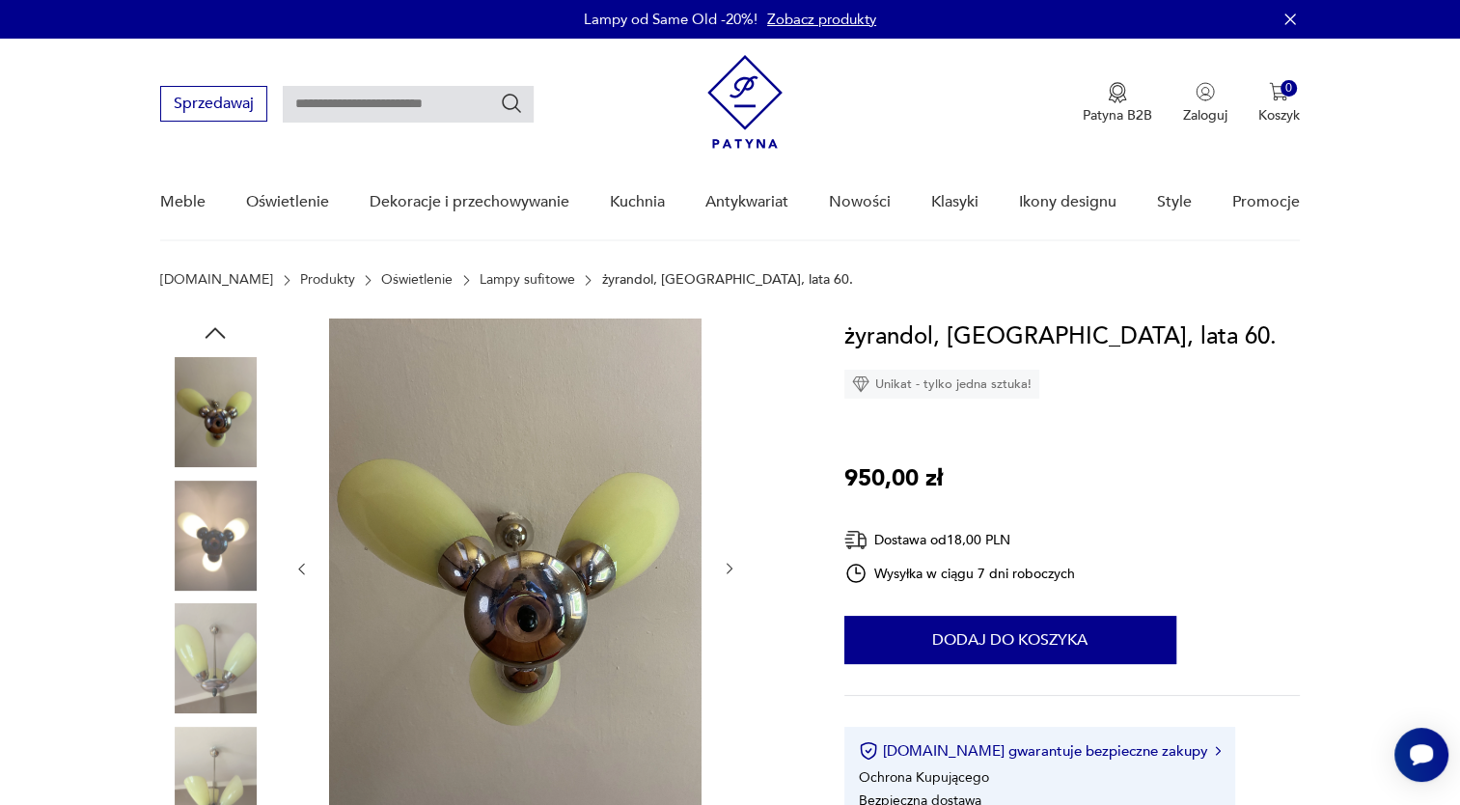
click at [724, 568] on icon "button" at bounding box center [730, 568] width 16 height 16
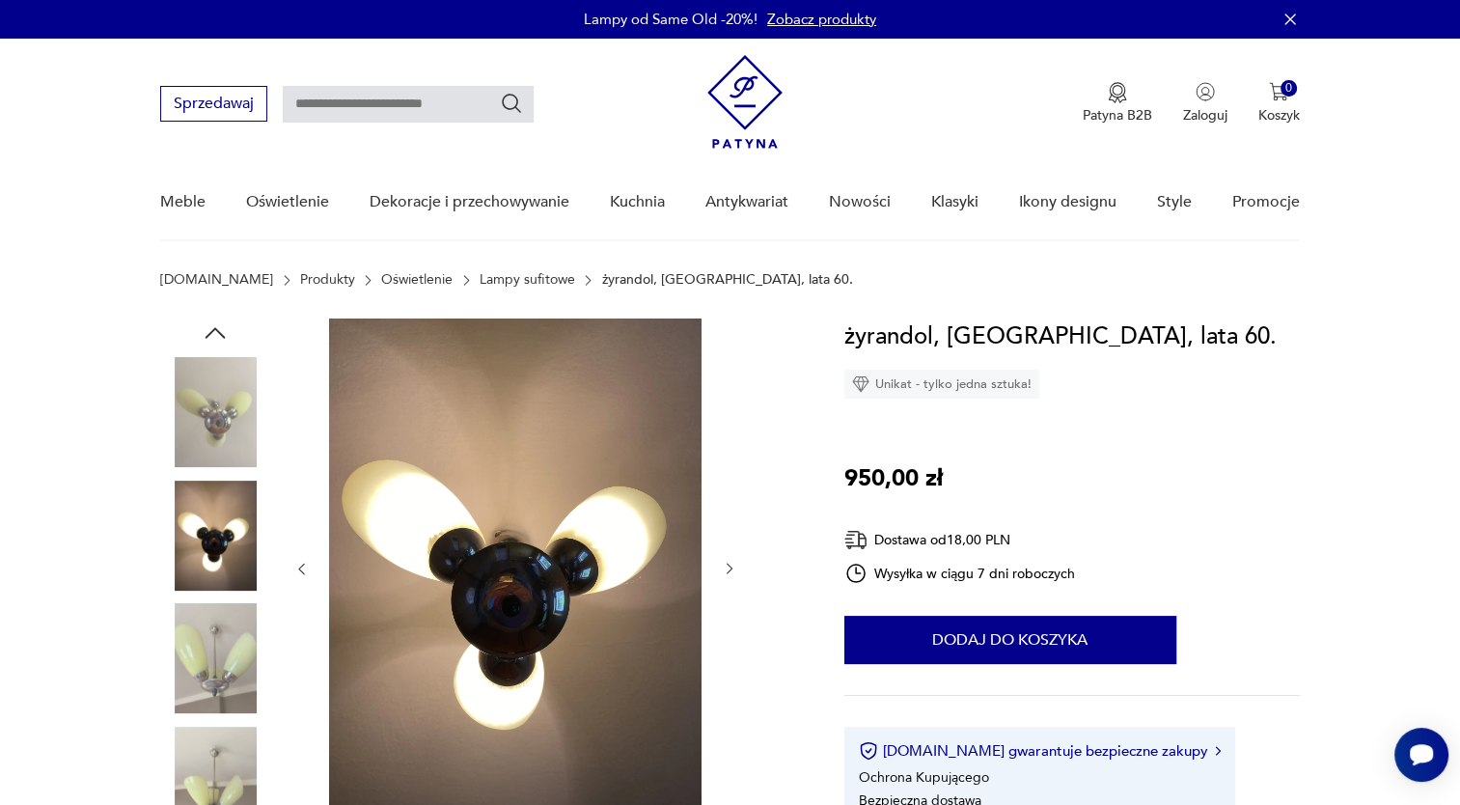
click at [724, 568] on icon "button" at bounding box center [730, 568] width 16 height 16
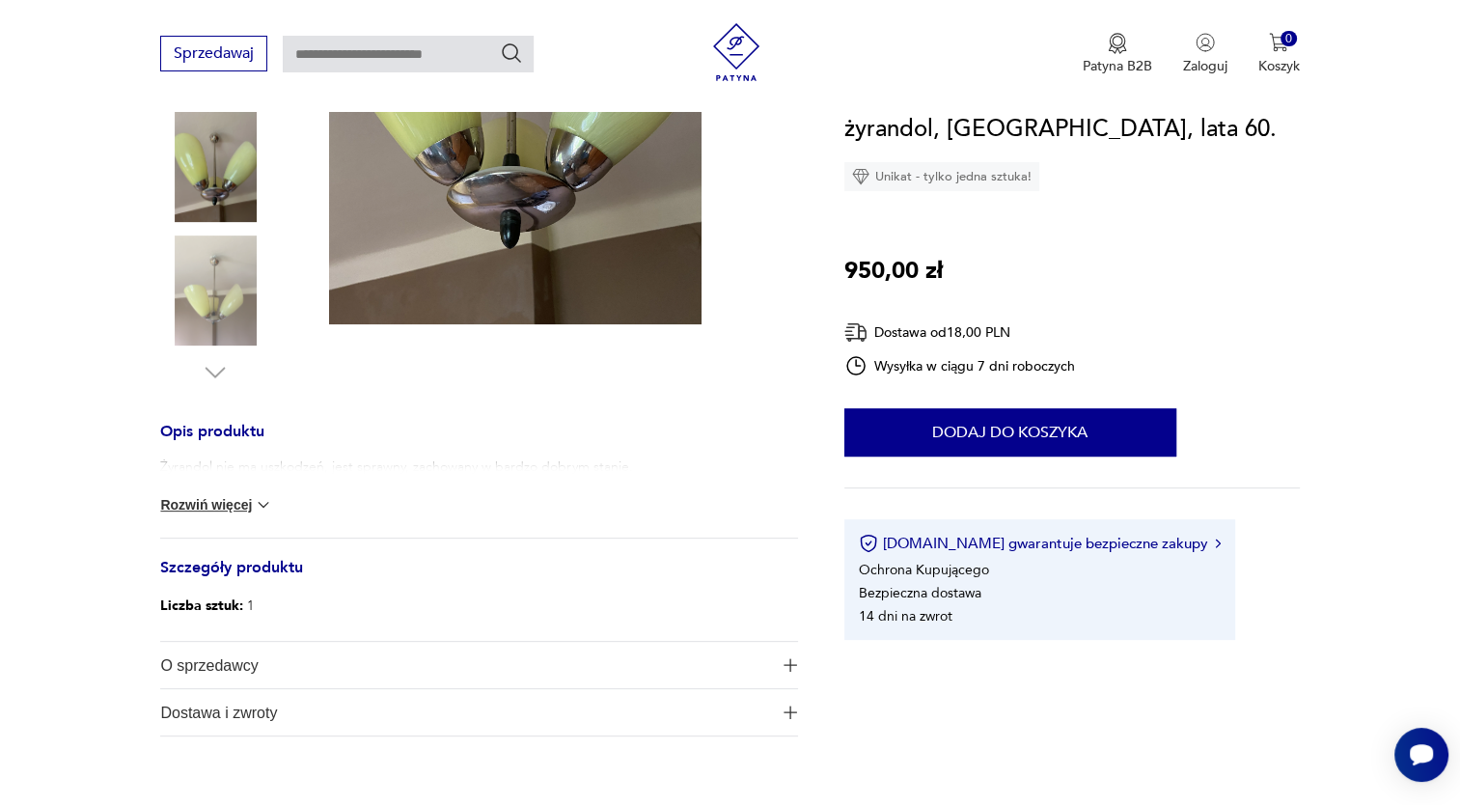
scroll to position [495, 0]
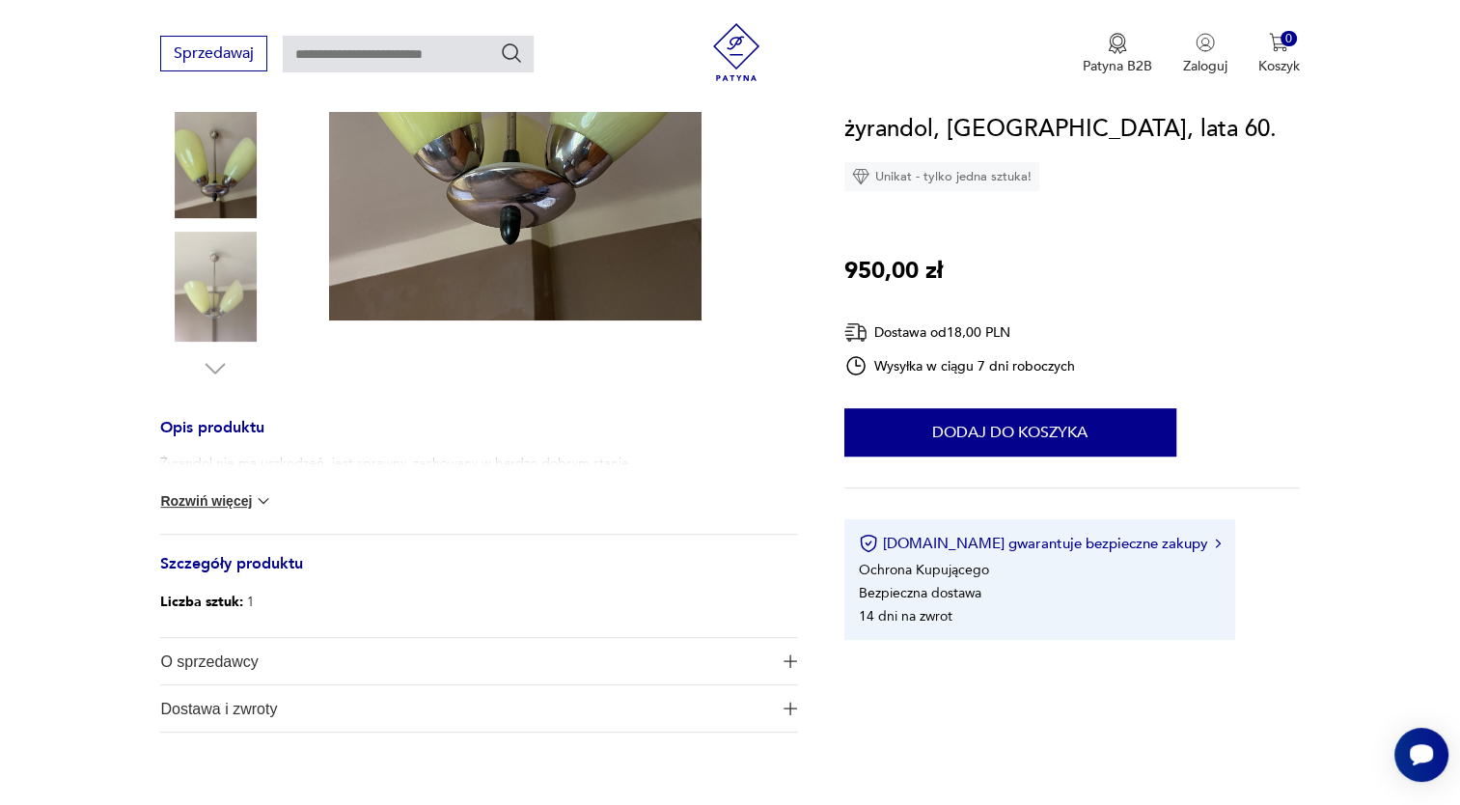
click at [262, 500] on img at bounding box center [263, 500] width 19 height 19
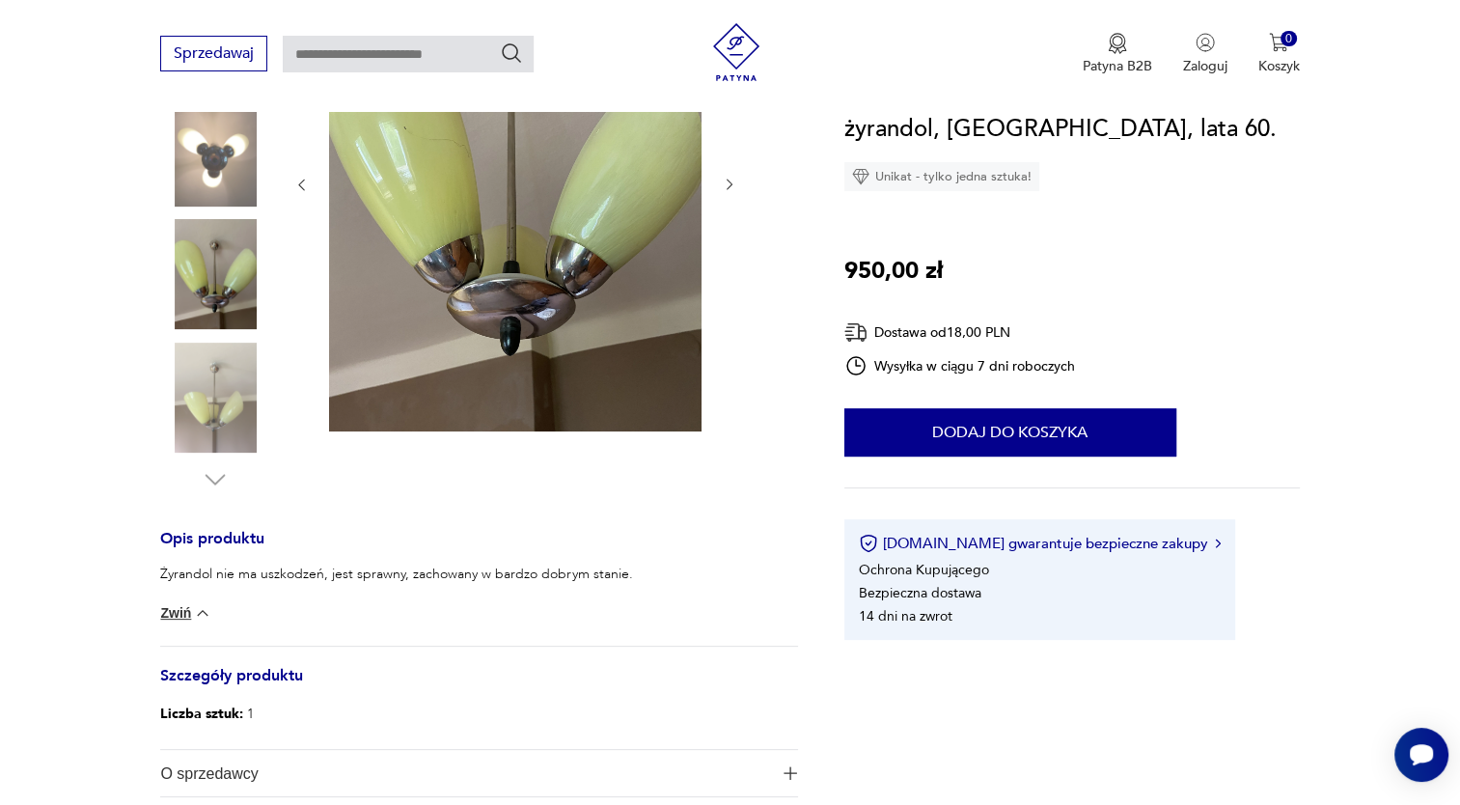
scroll to position [274, 0]
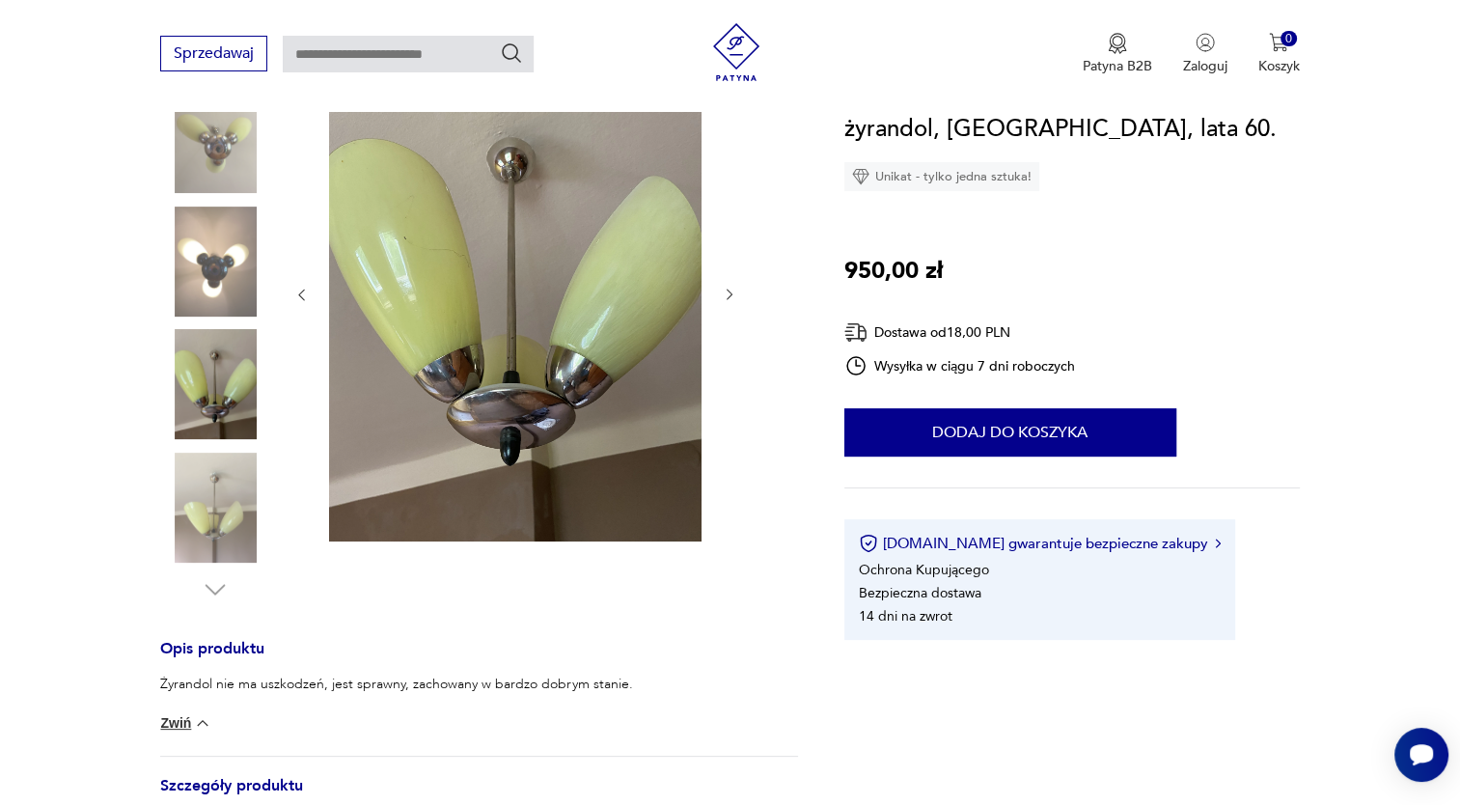
click at [724, 293] on icon "button" at bounding box center [730, 295] width 16 height 16
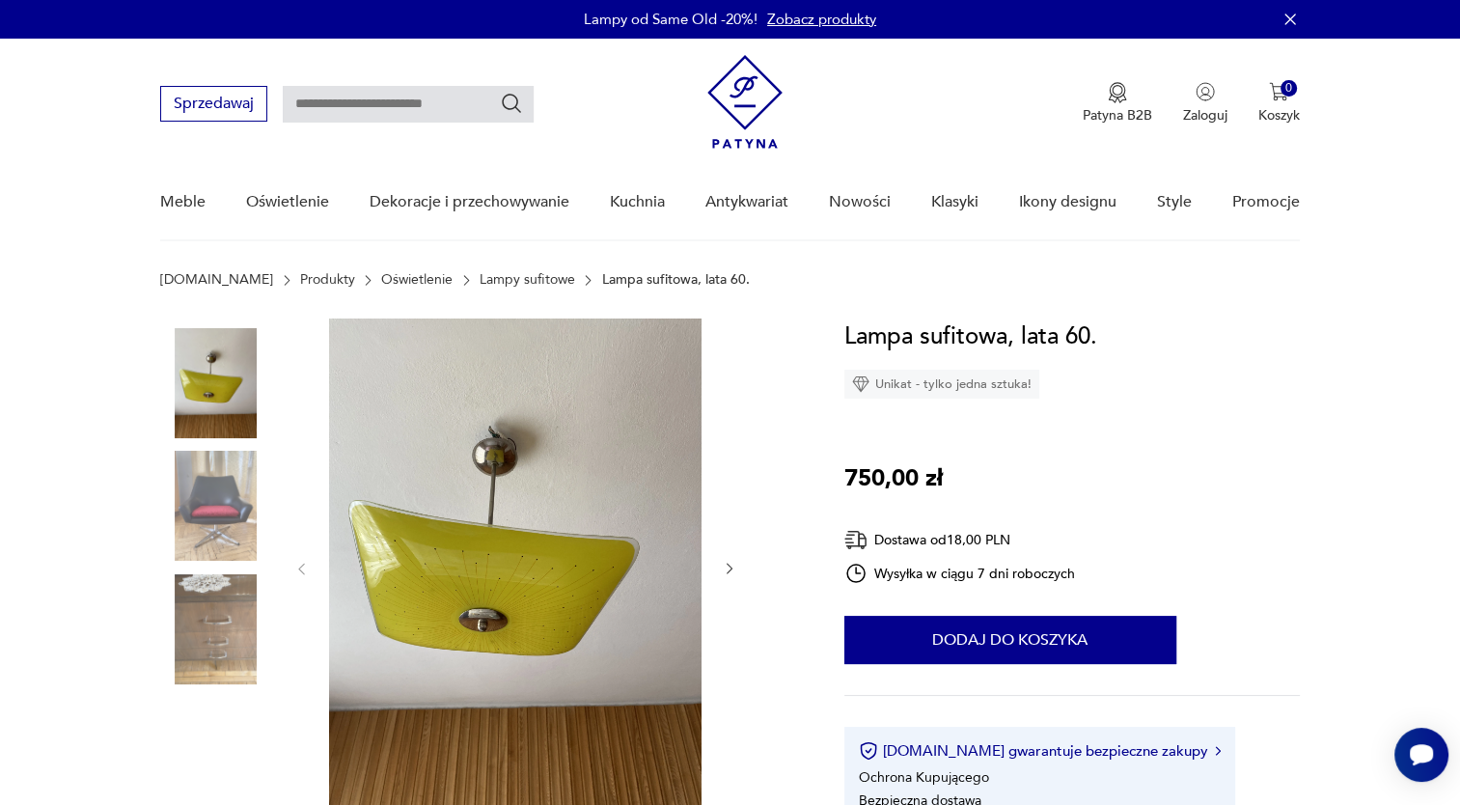
click at [729, 571] on icon "button" at bounding box center [729, 569] width 6 height 12
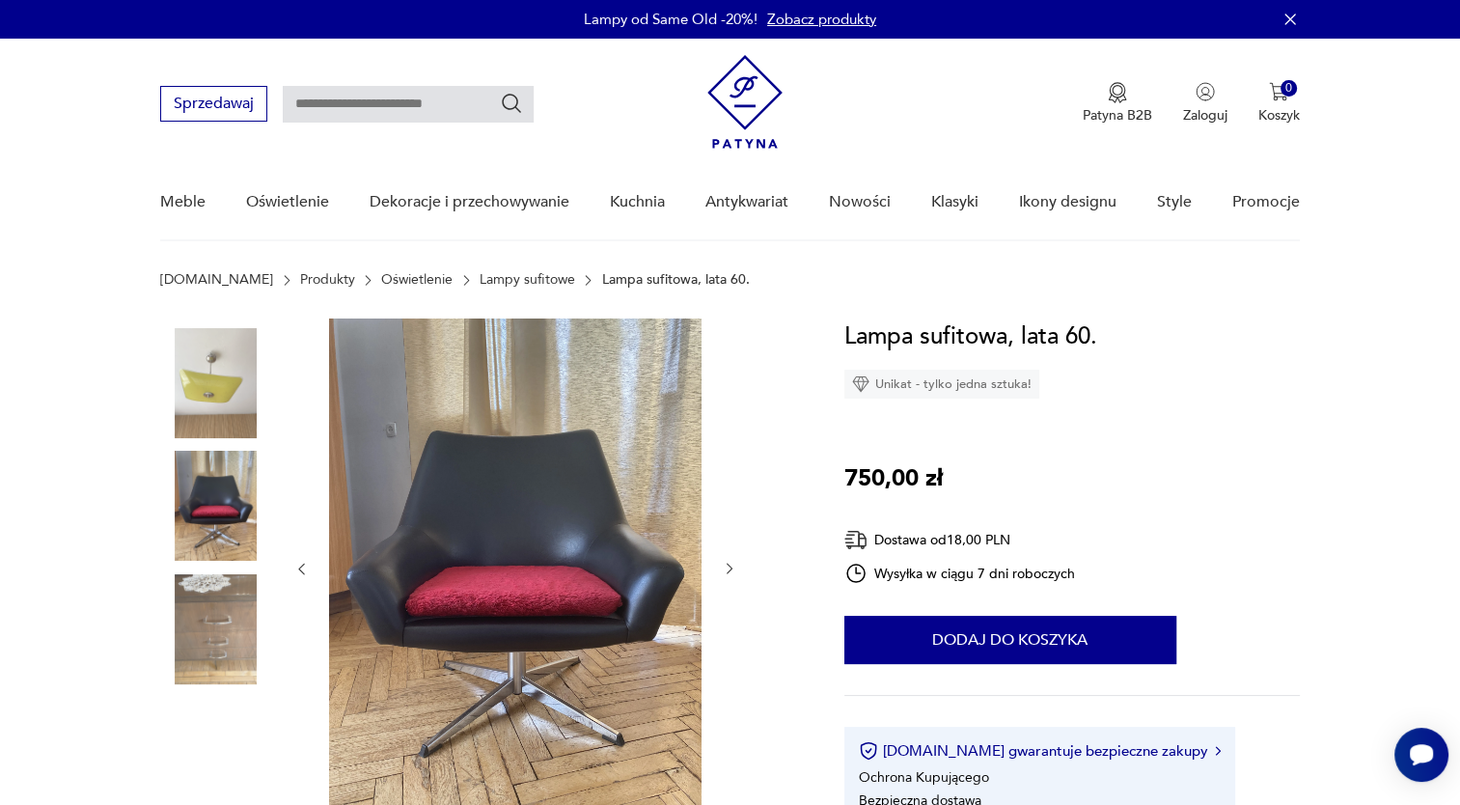
click at [729, 571] on icon "button" at bounding box center [729, 569] width 6 height 12
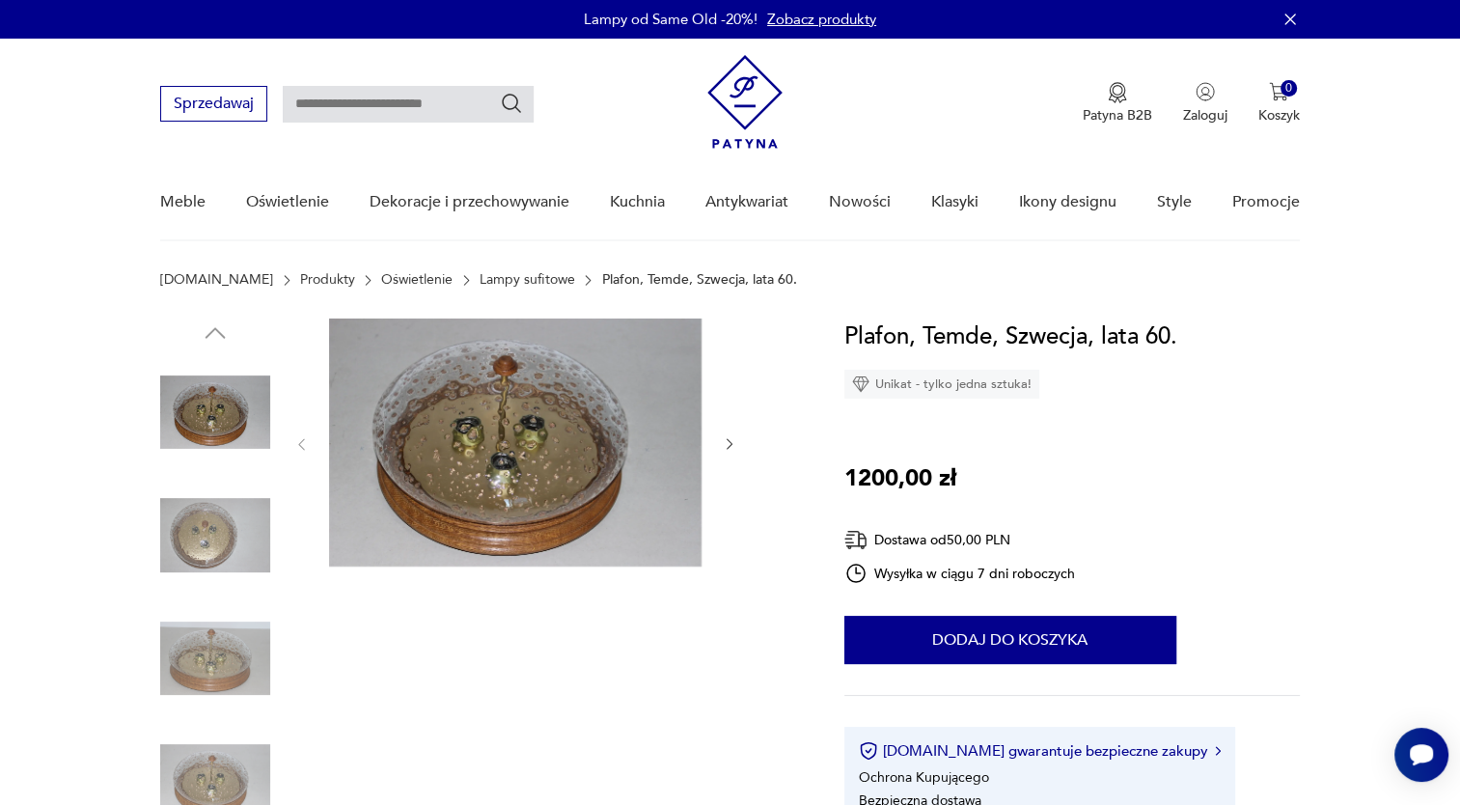
click at [225, 649] on img at bounding box center [215, 658] width 110 height 110
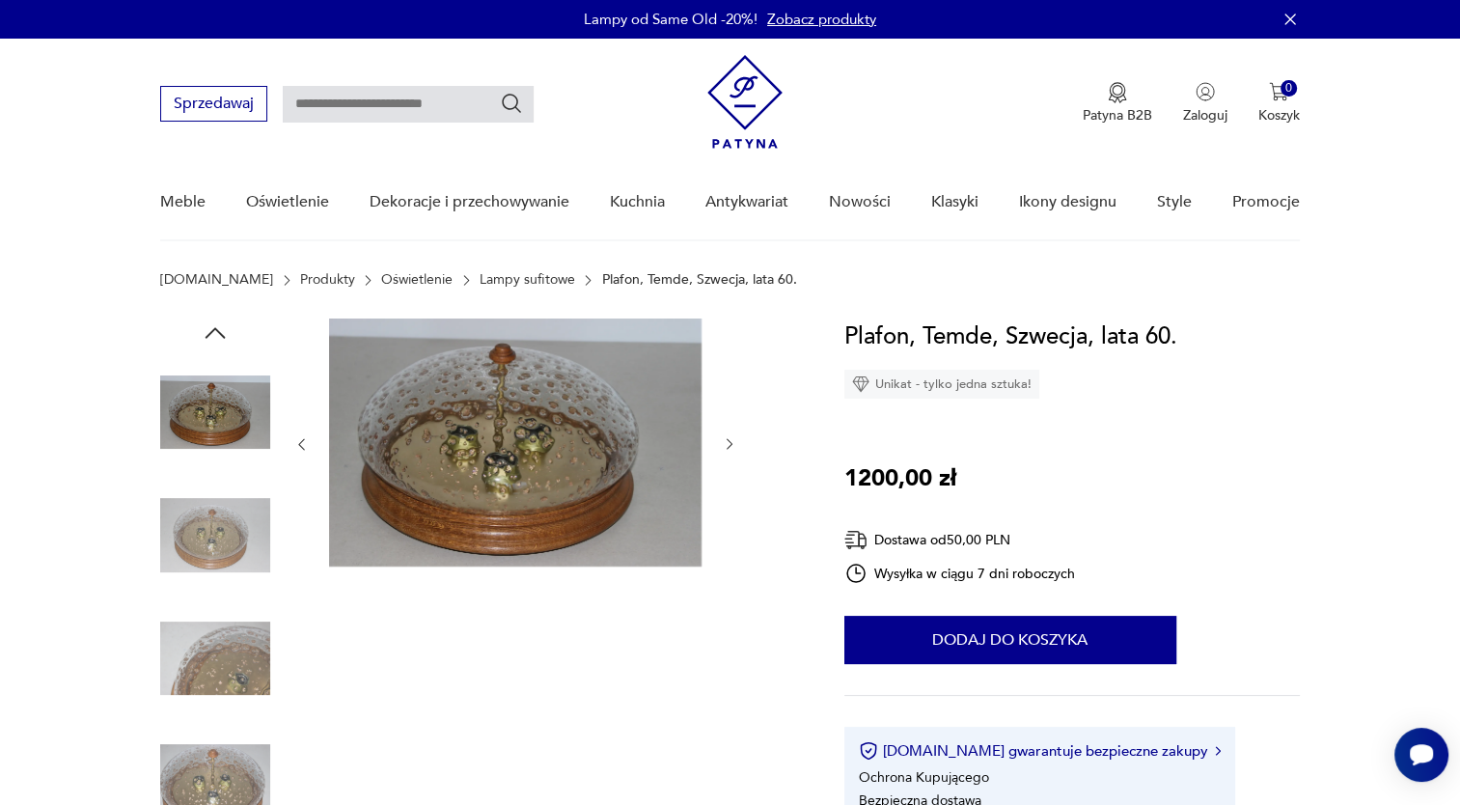
click at [192, 772] on img at bounding box center [215, 781] width 110 height 110
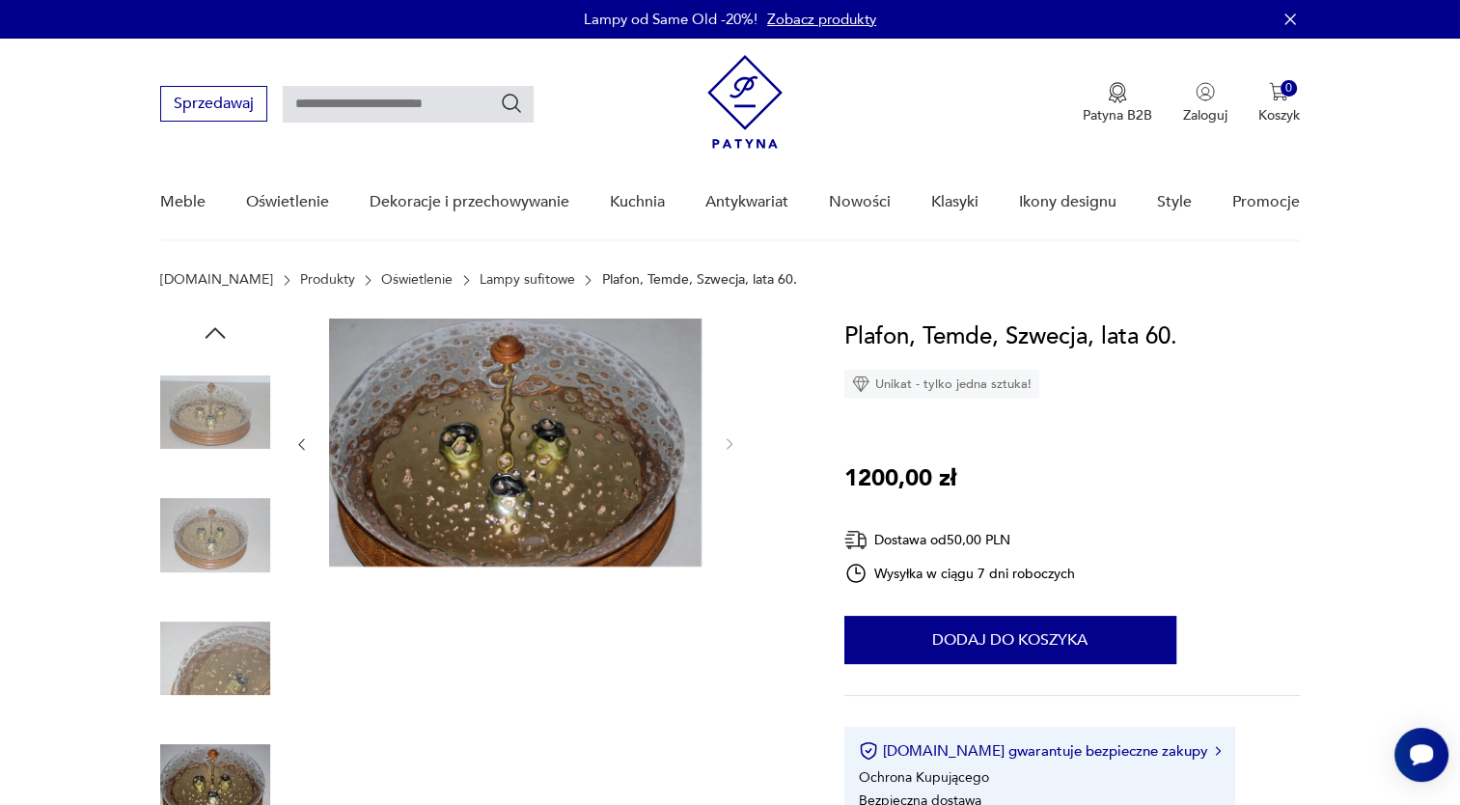
click at [202, 787] on img at bounding box center [215, 781] width 110 height 110
click at [231, 685] on img at bounding box center [215, 658] width 110 height 110
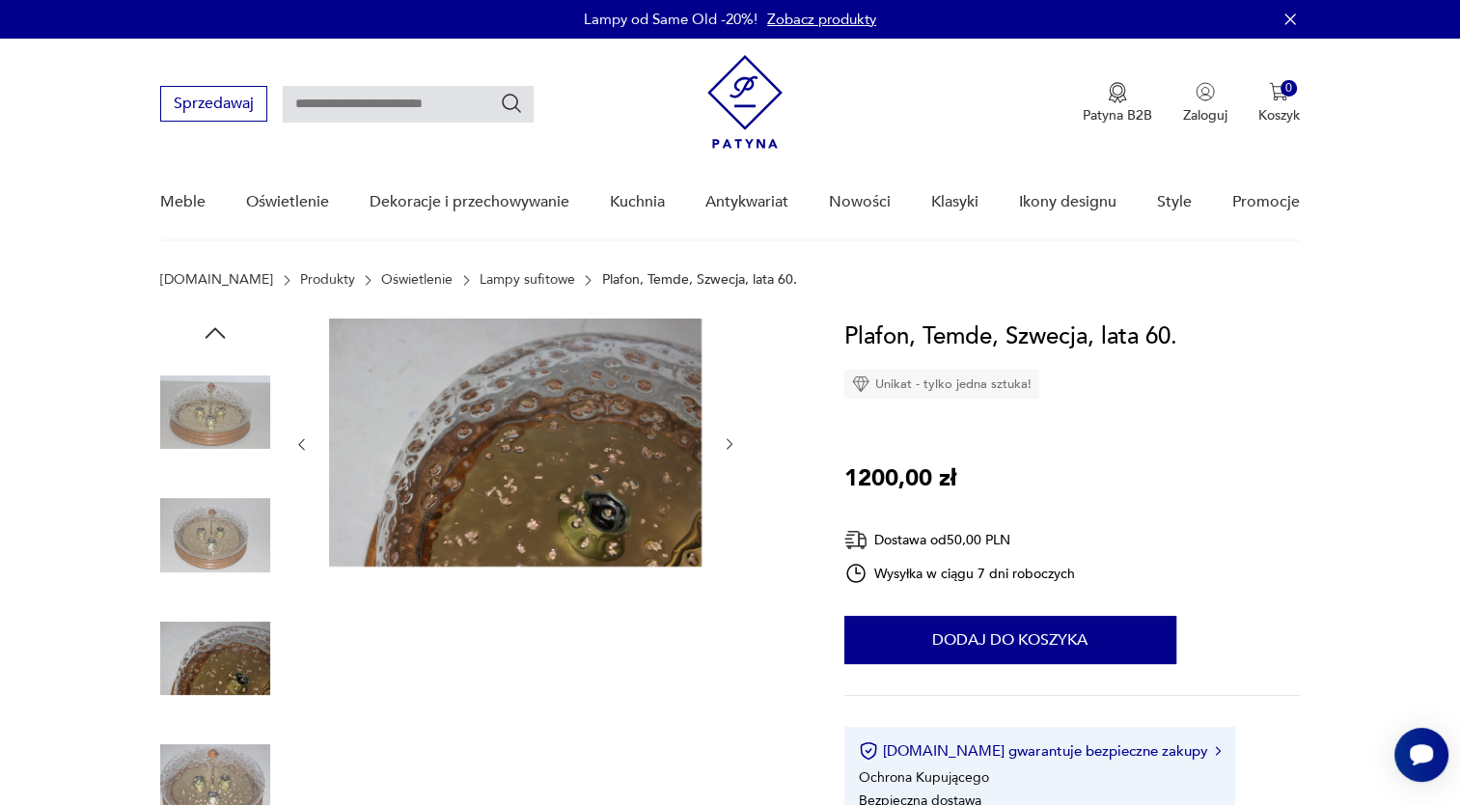
click at [726, 445] on icon "button" at bounding box center [730, 444] width 16 height 16
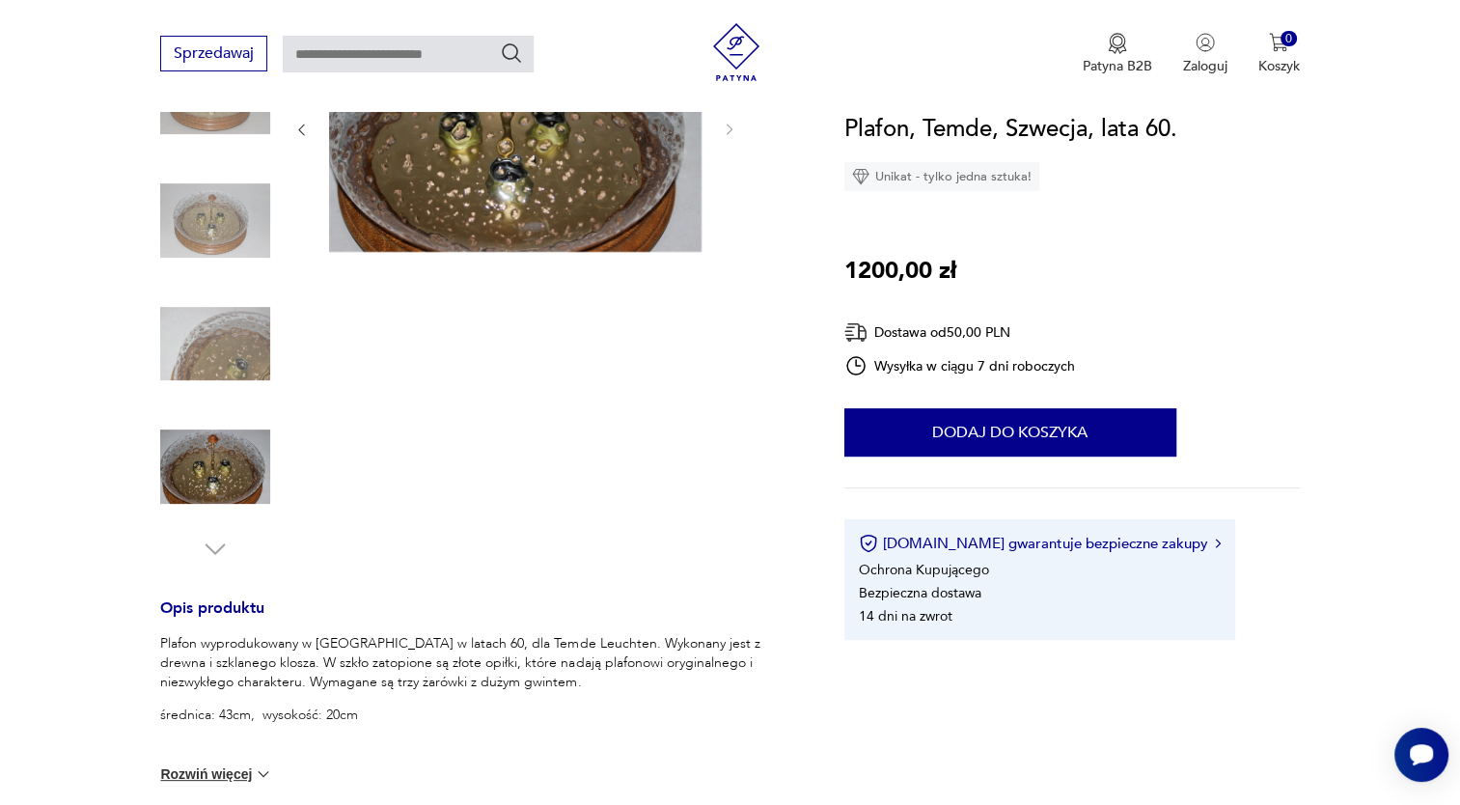
scroll to position [619, 0]
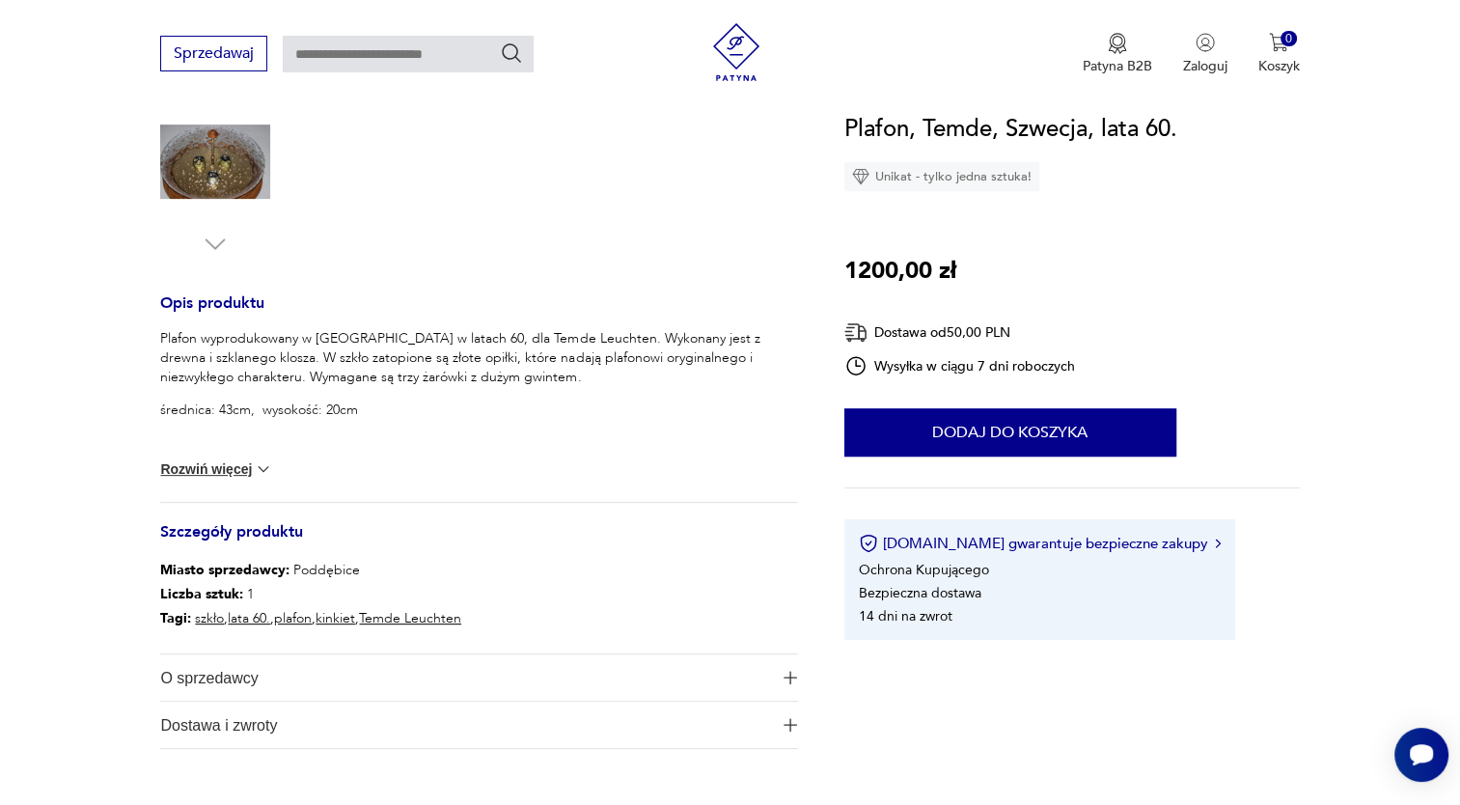
click at [256, 469] on img at bounding box center [263, 468] width 19 height 19
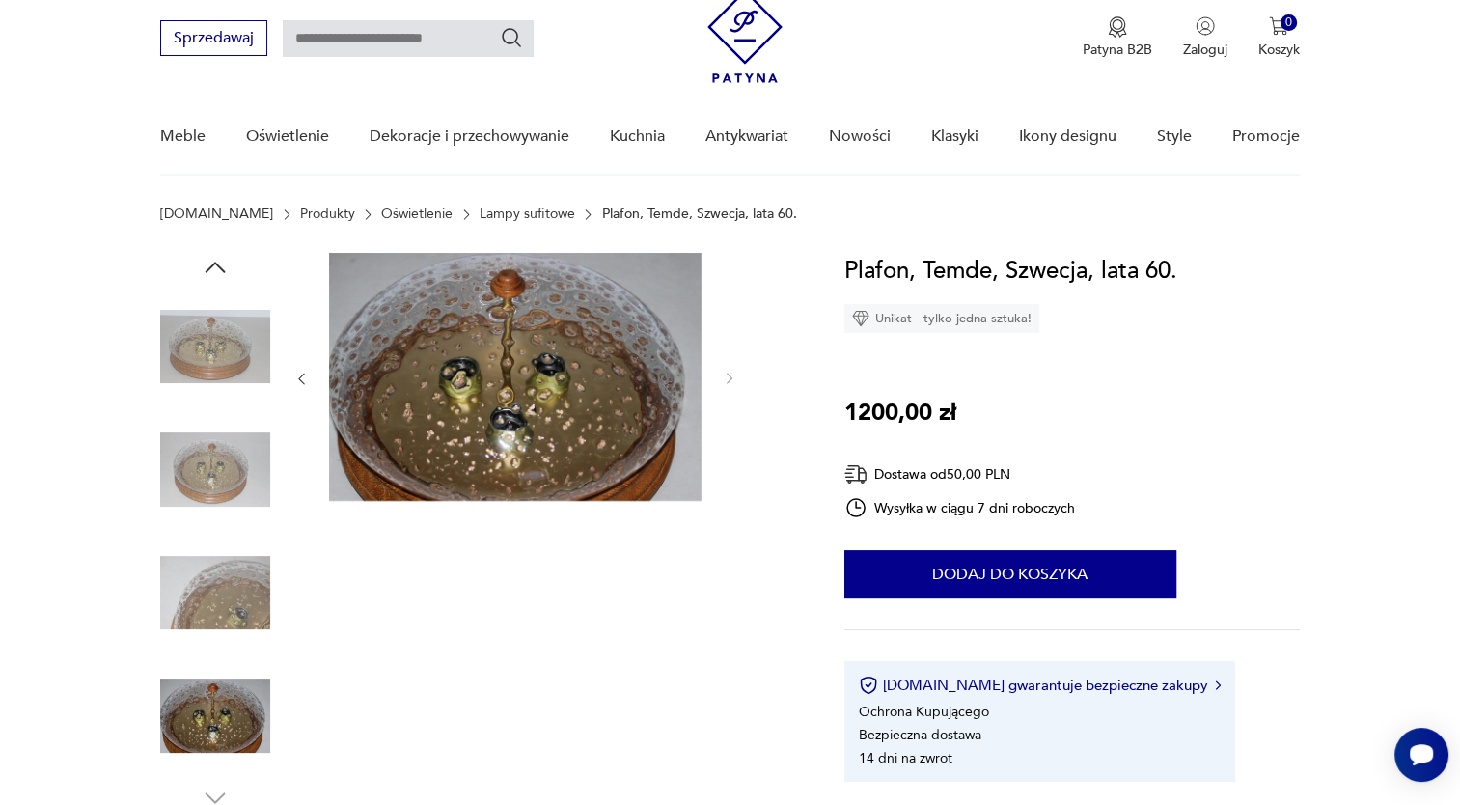
scroll to position [73, 0]
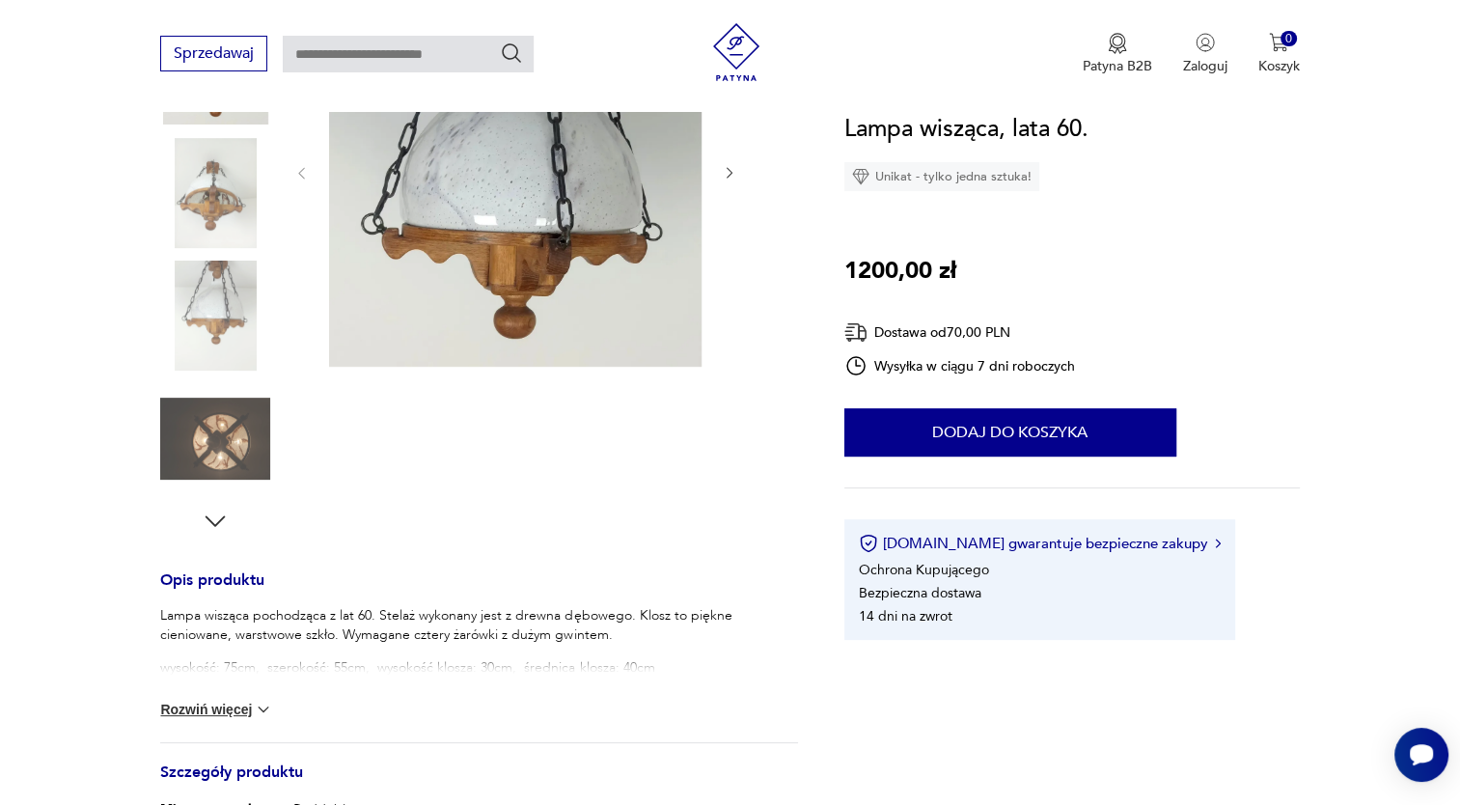
scroll to position [362, 0]
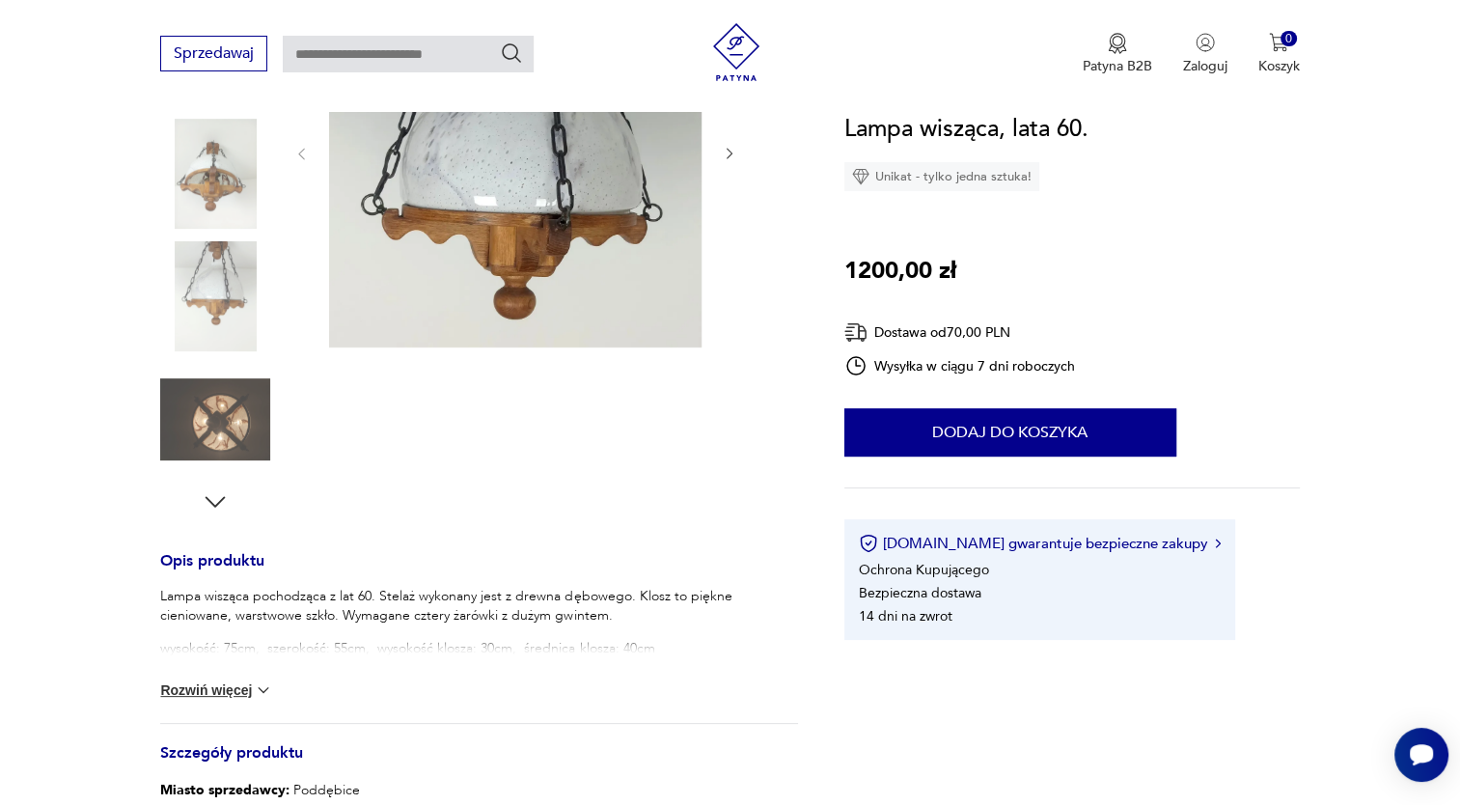
click at [218, 187] on img at bounding box center [215, 174] width 110 height 110
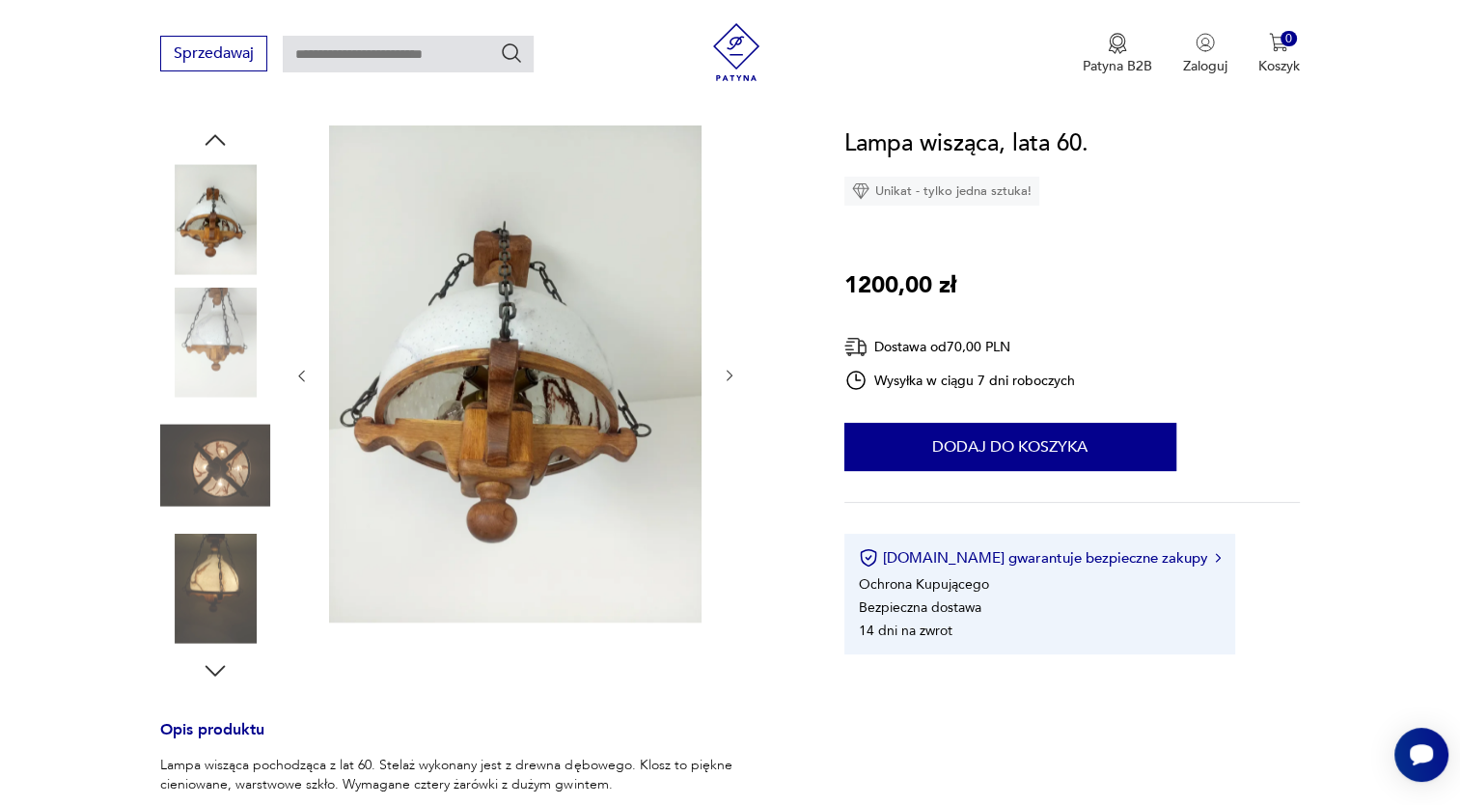
scroll to position [189, 0]
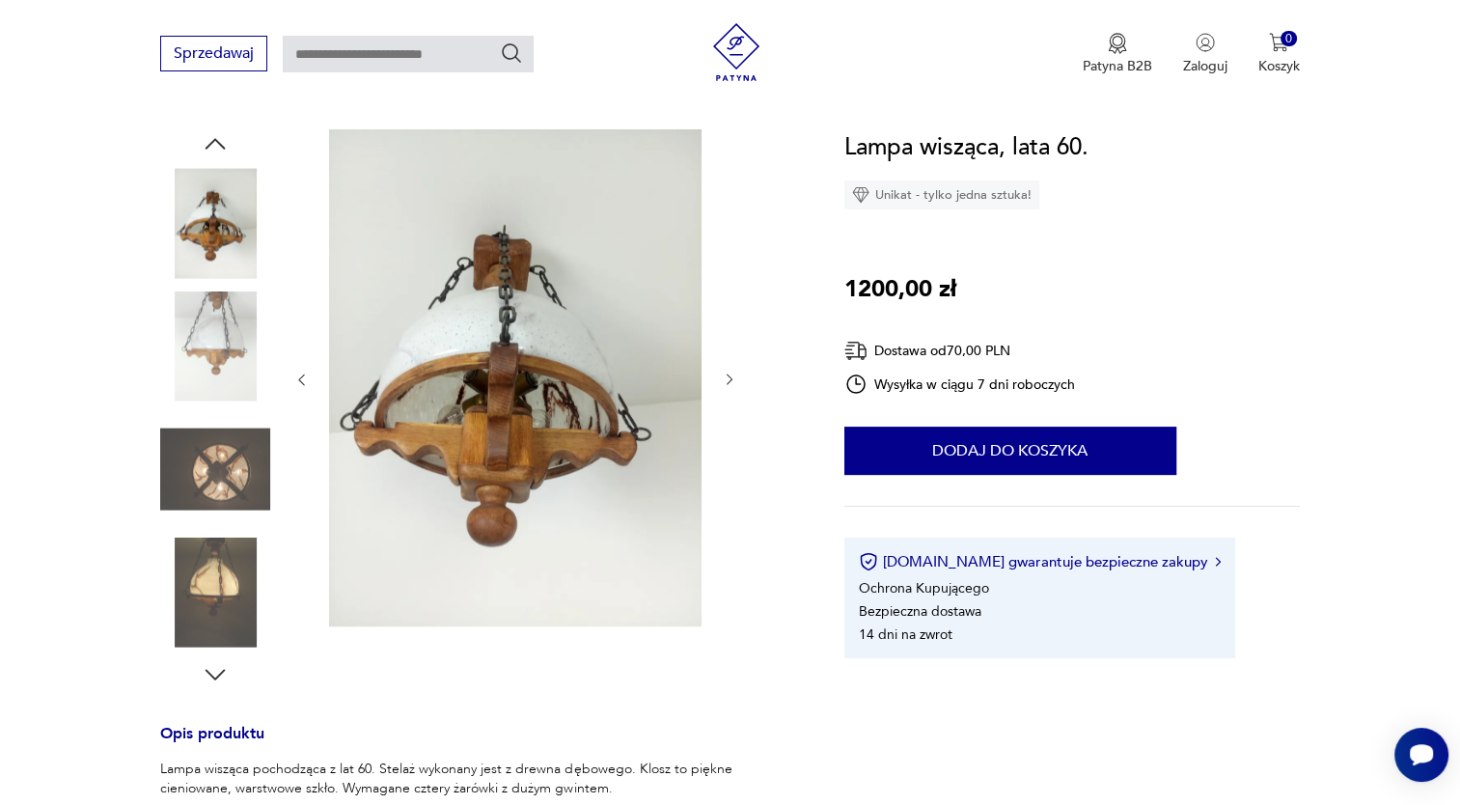
click at [223, 455] on img at bounding box center [215, 469] width 110 height 110
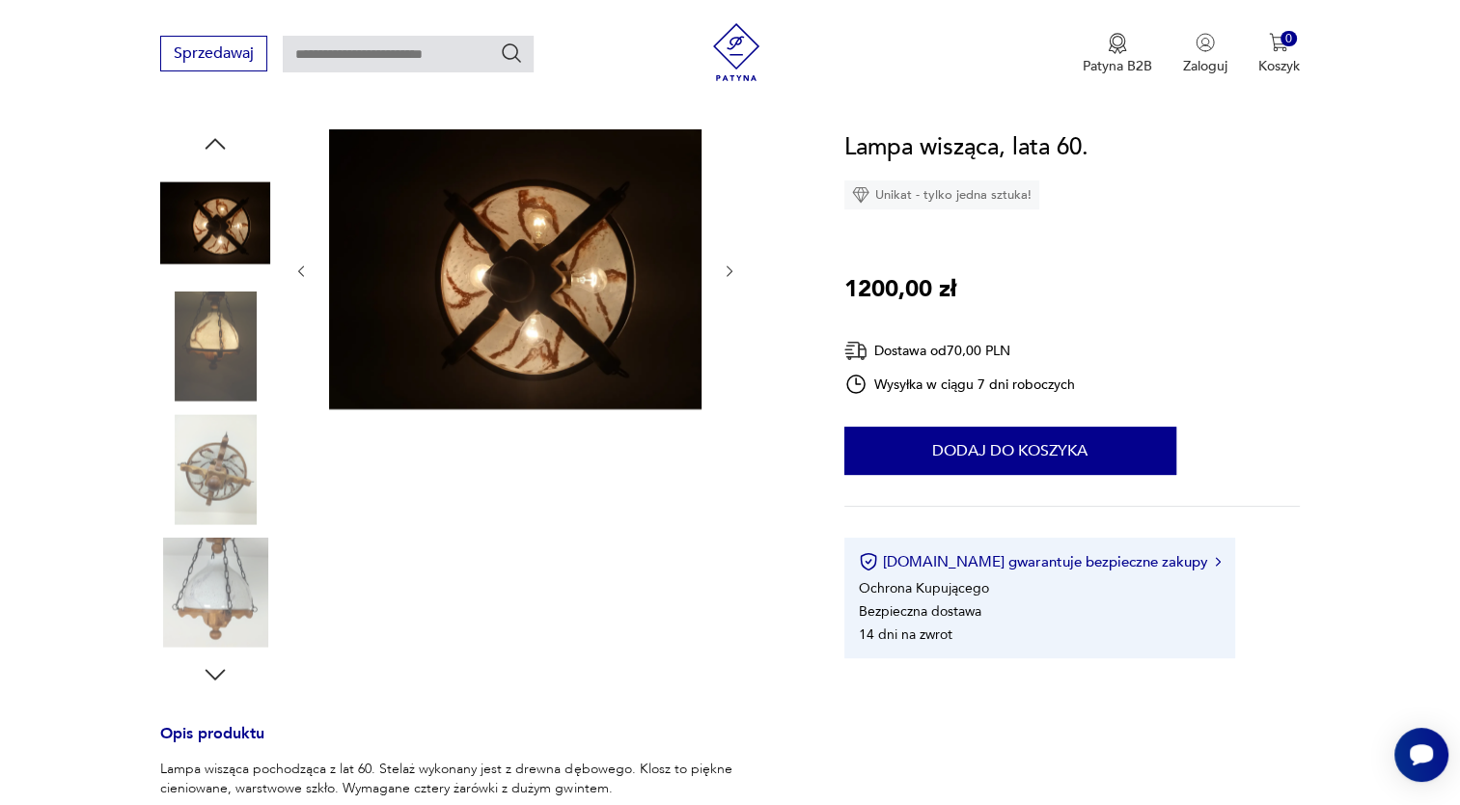
click at [232, 587] on img at bounding box center [215, 592] width 110 height 110
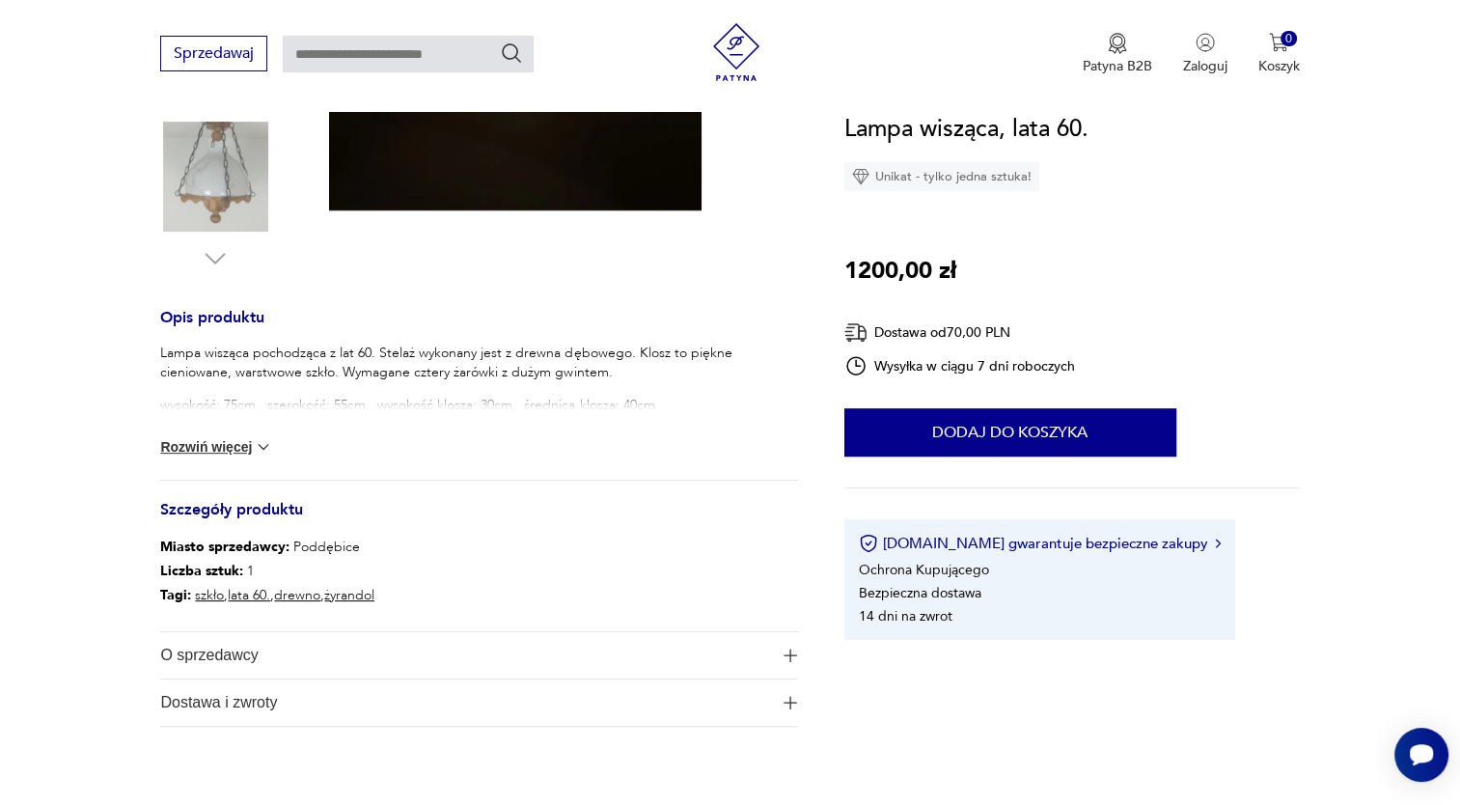
scroll to position [609, 0]
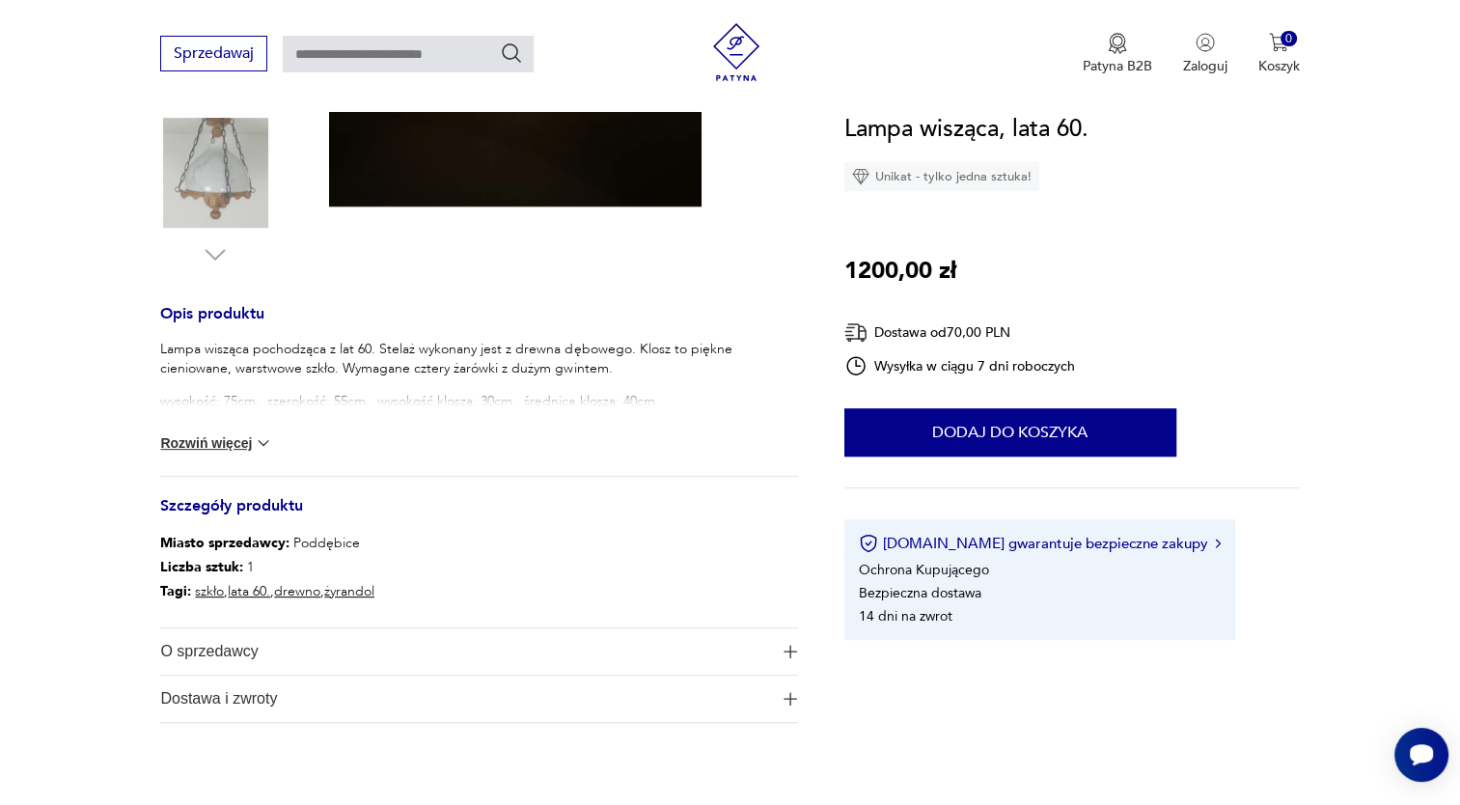
click at [227, 440] on button "Rozwiń więcej" at bounding box center [216, 442] width 112 height 19
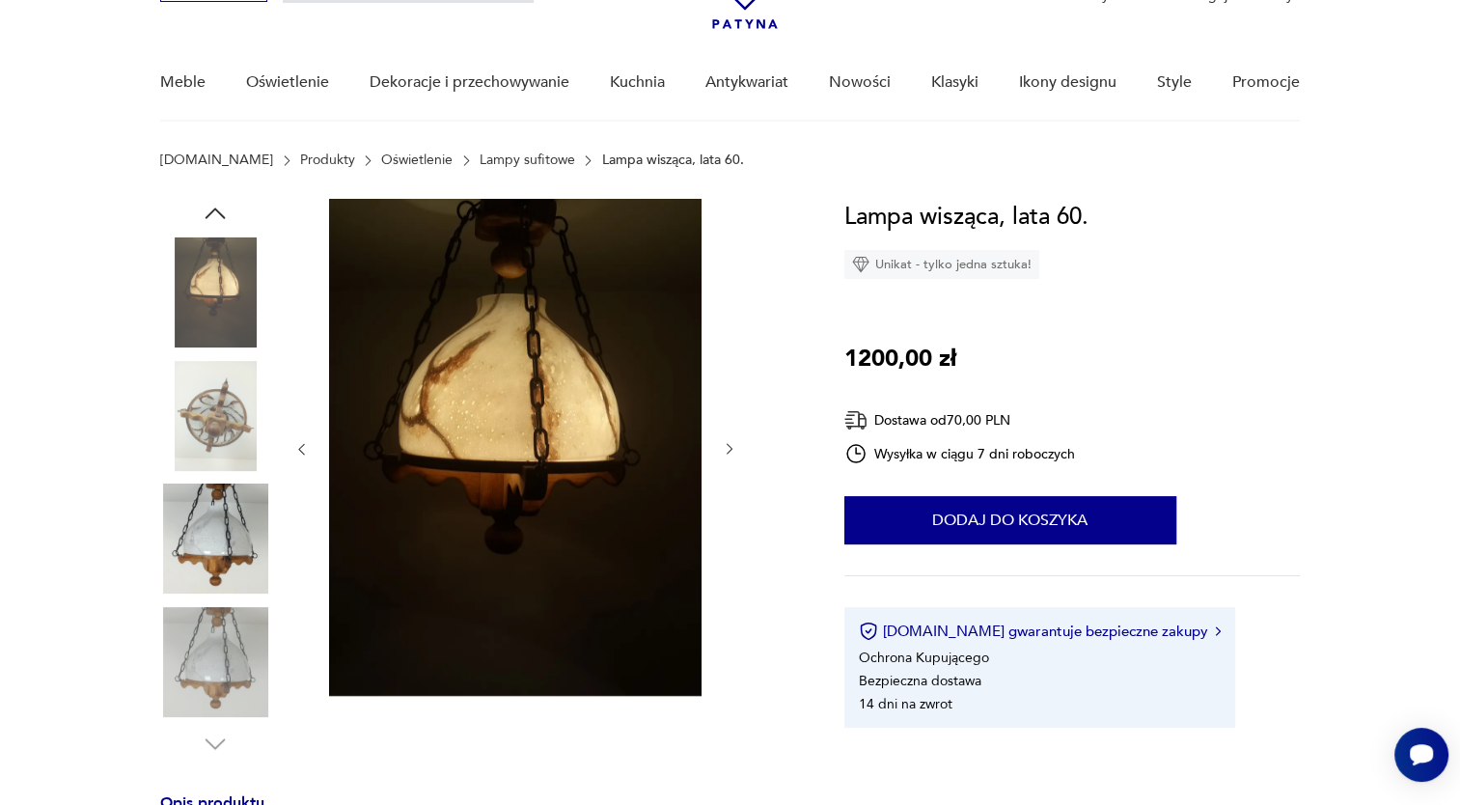
scroll to position [116, 0]
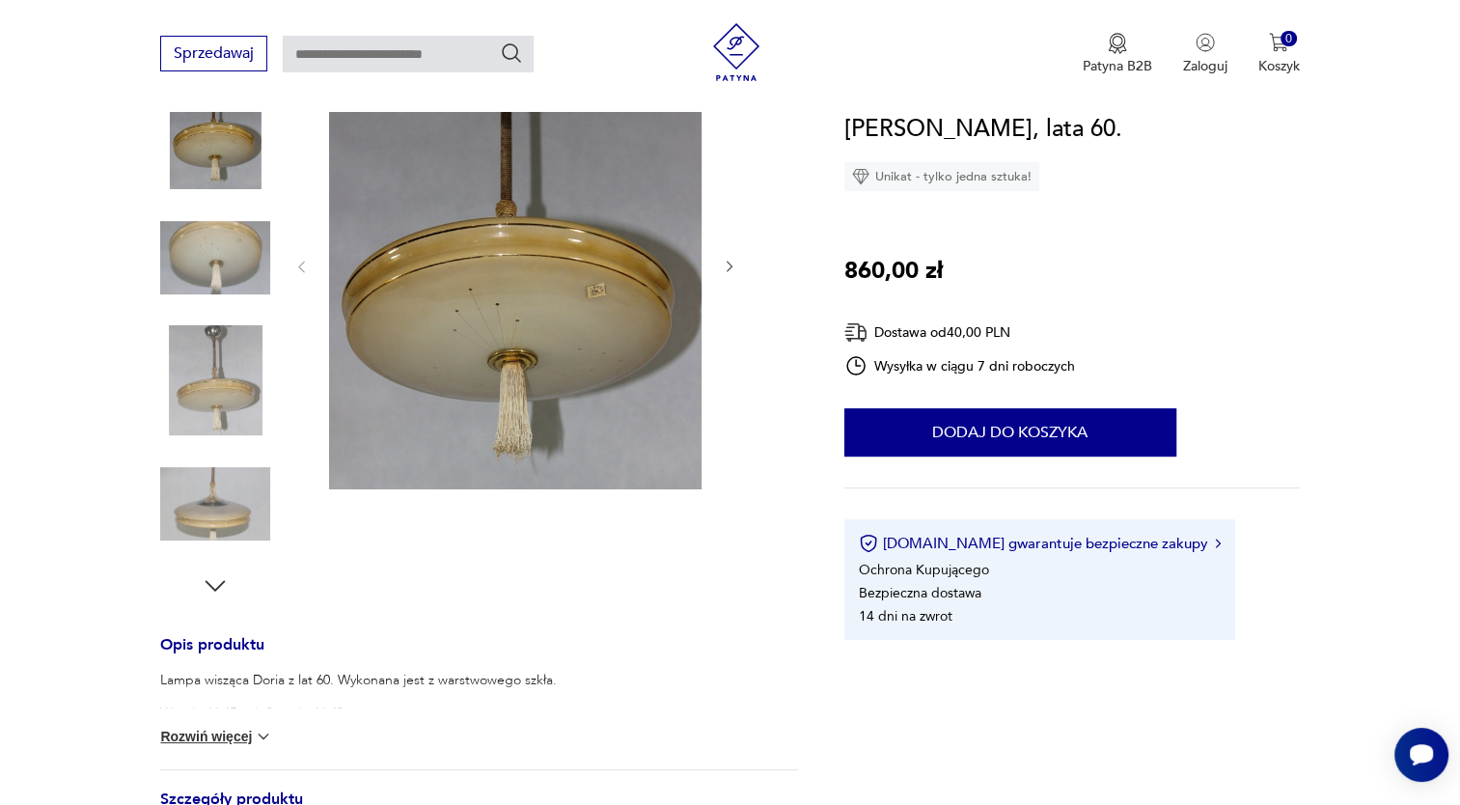
scroll to position [378, 0]
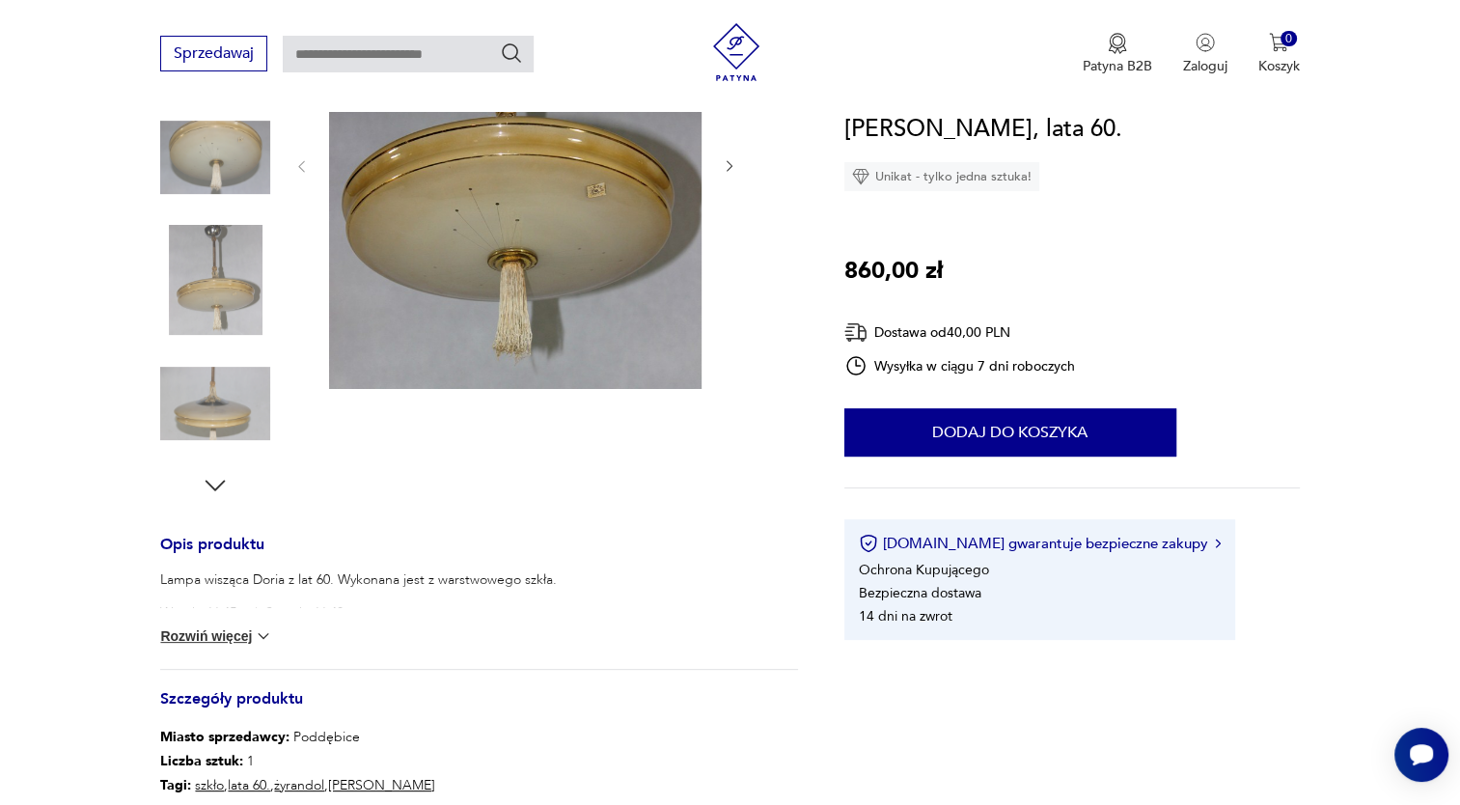
click at [254, 631] on img at bounding box center [263, 635] width 19 height 19
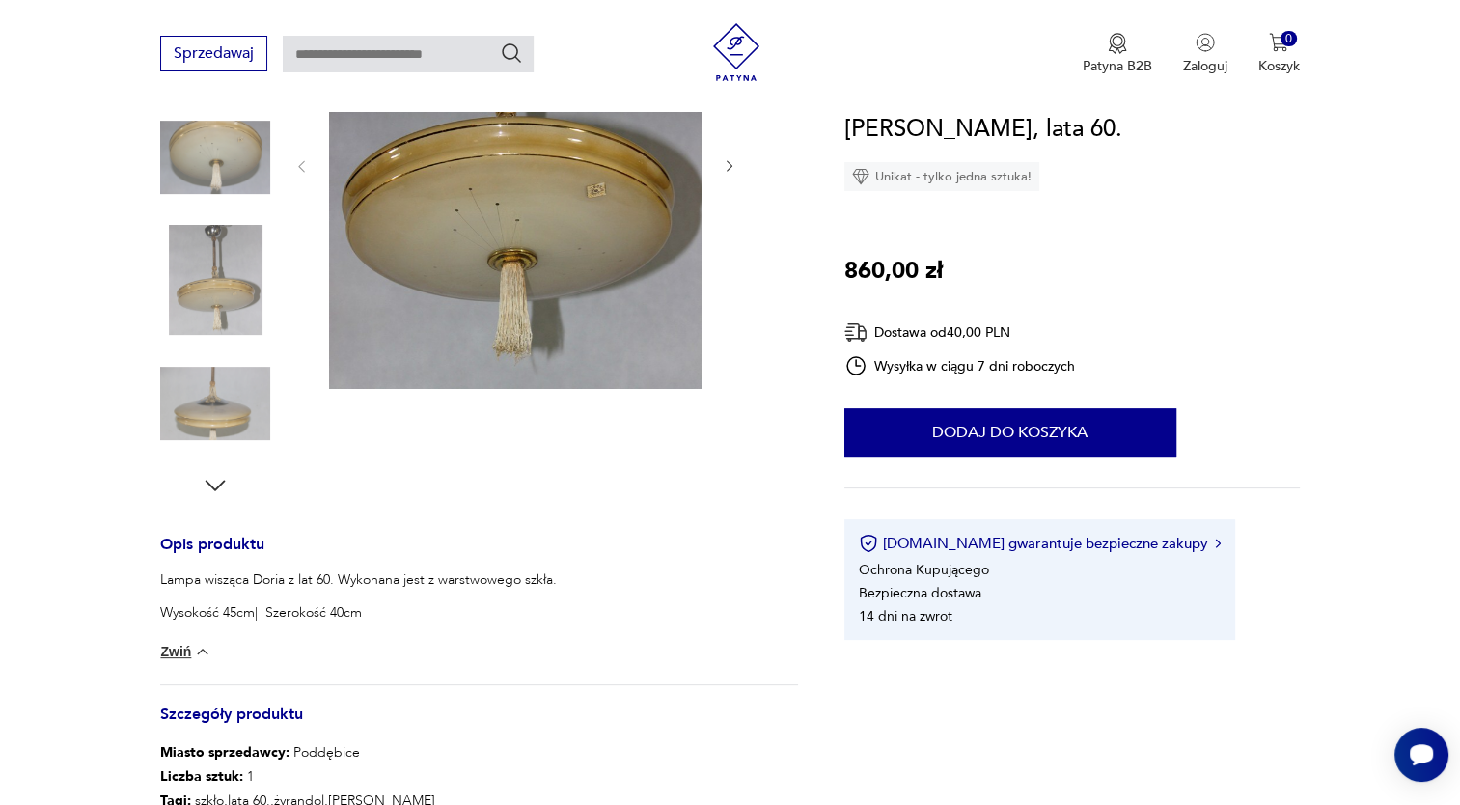
click at [200, 160] on img at bounding box center [215, 157] width 110 height 110
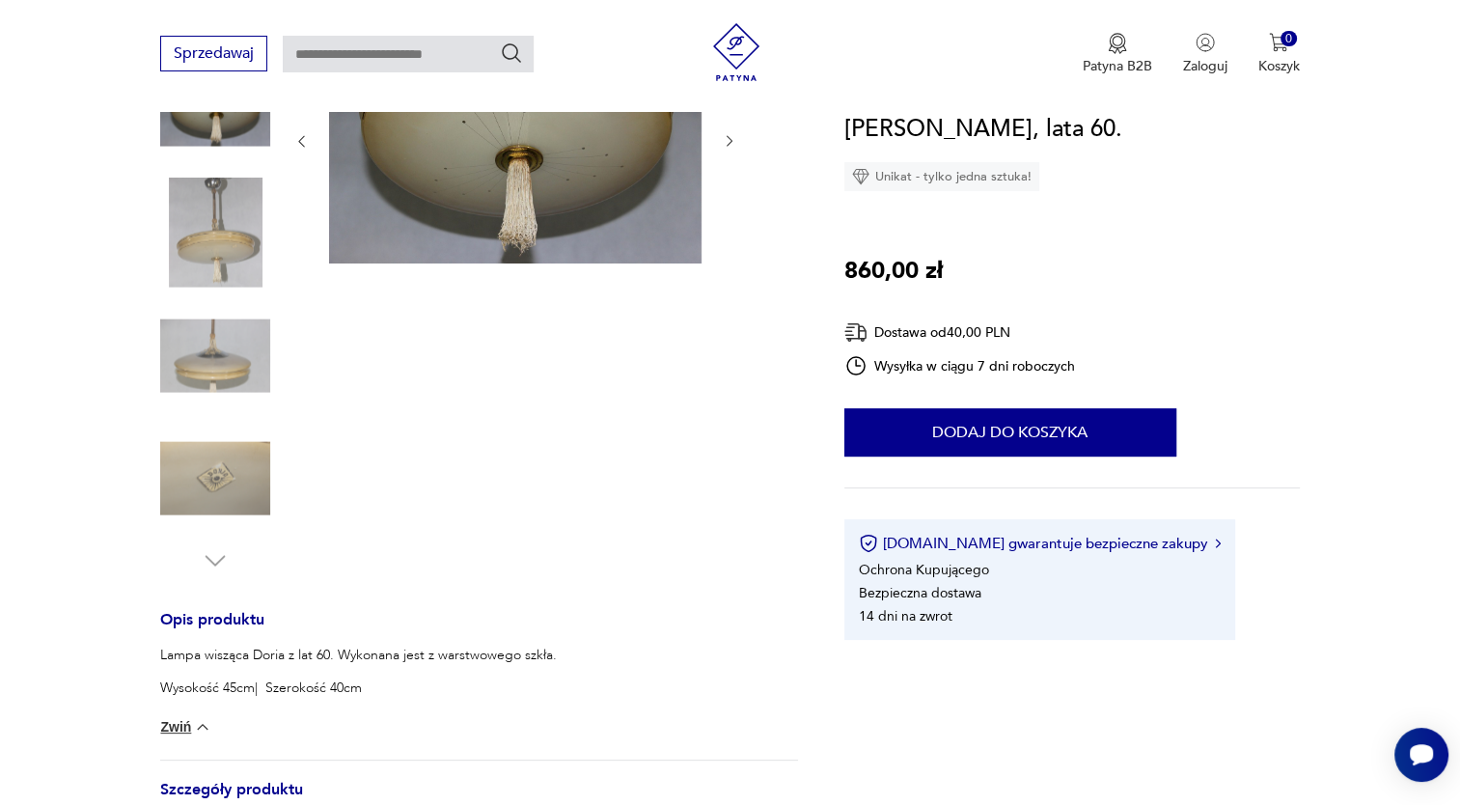
scroll to position [278, 0]
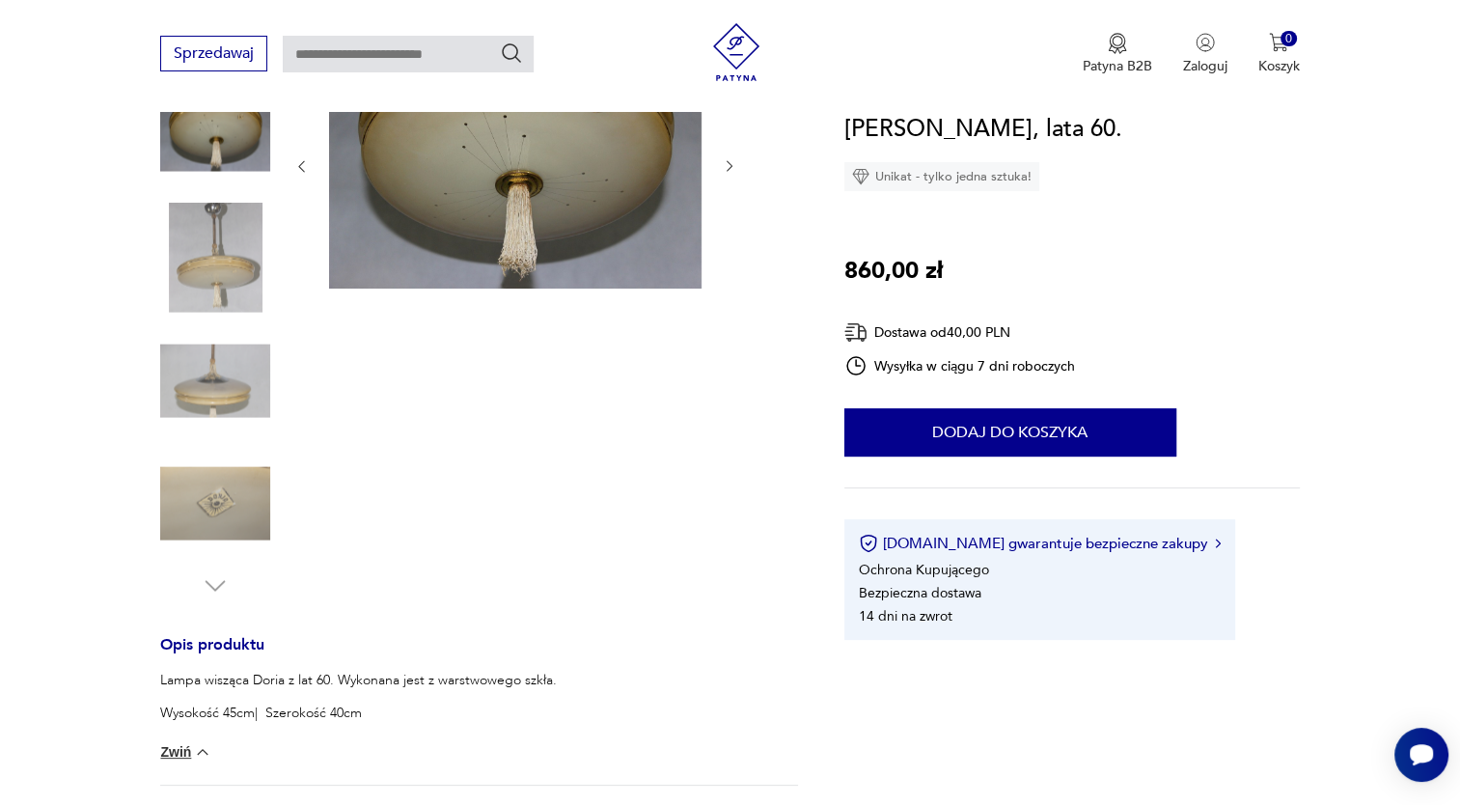
click at [216, 392] on img at bounding box center [215, 380] width 110 height 110
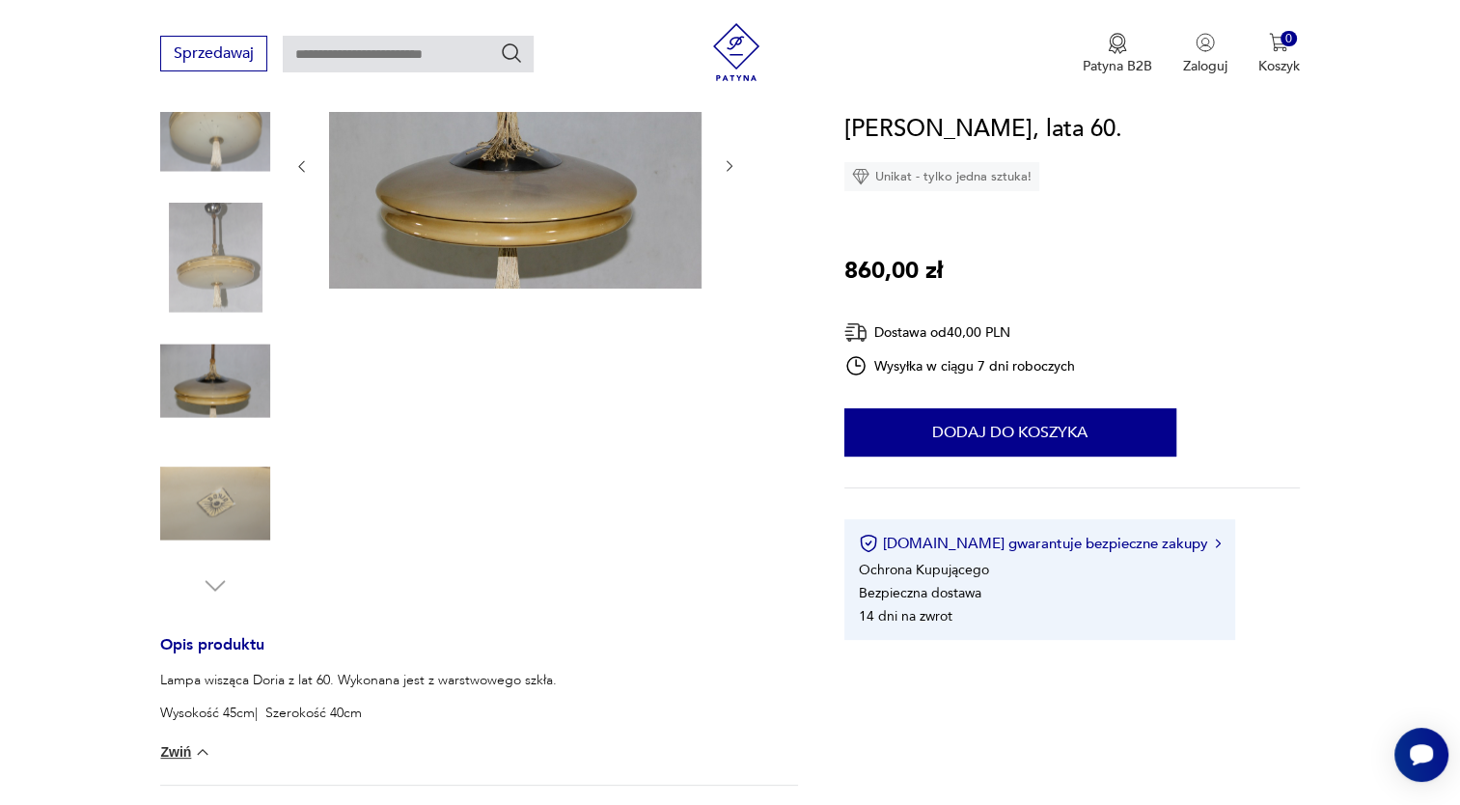
click at [634, 204] on img at bounding box center [515, 165] width 372 height 248
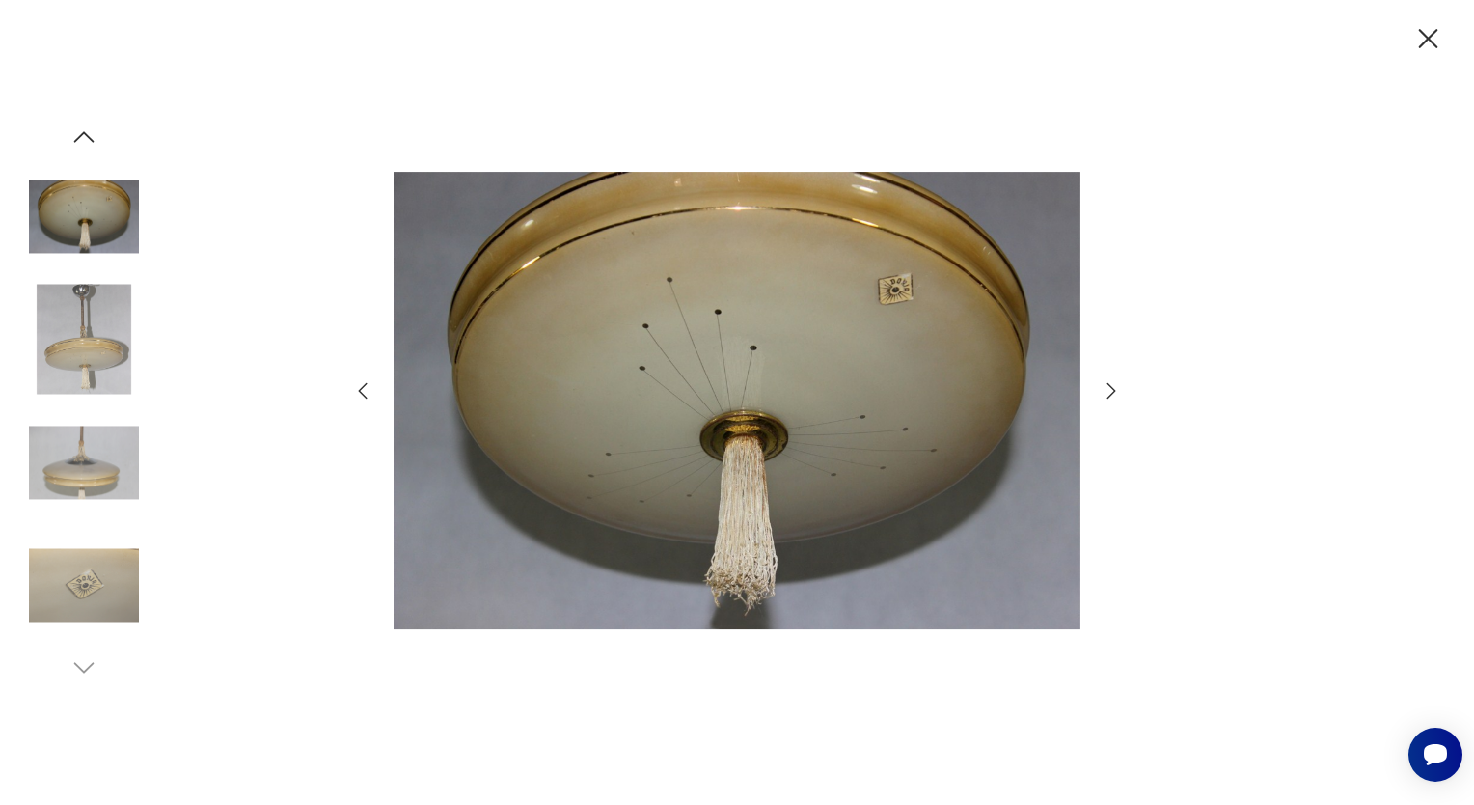
click at [1108, 383] on icon "button" at bounding box center [1111, 390] width 23 height 23
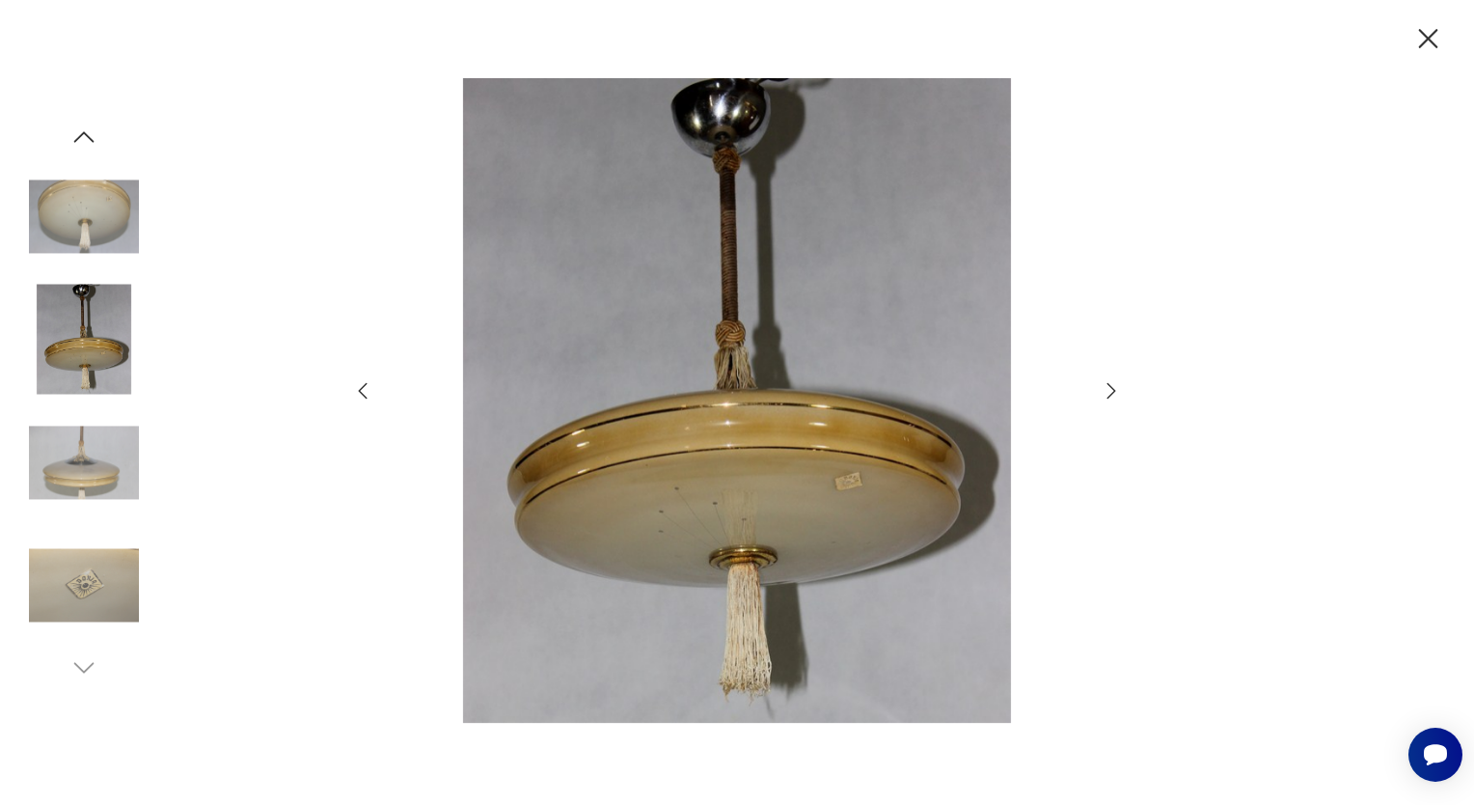
click at [1108, 383] on icon "button" at bounding box center [1111, 390] width 23 height 23
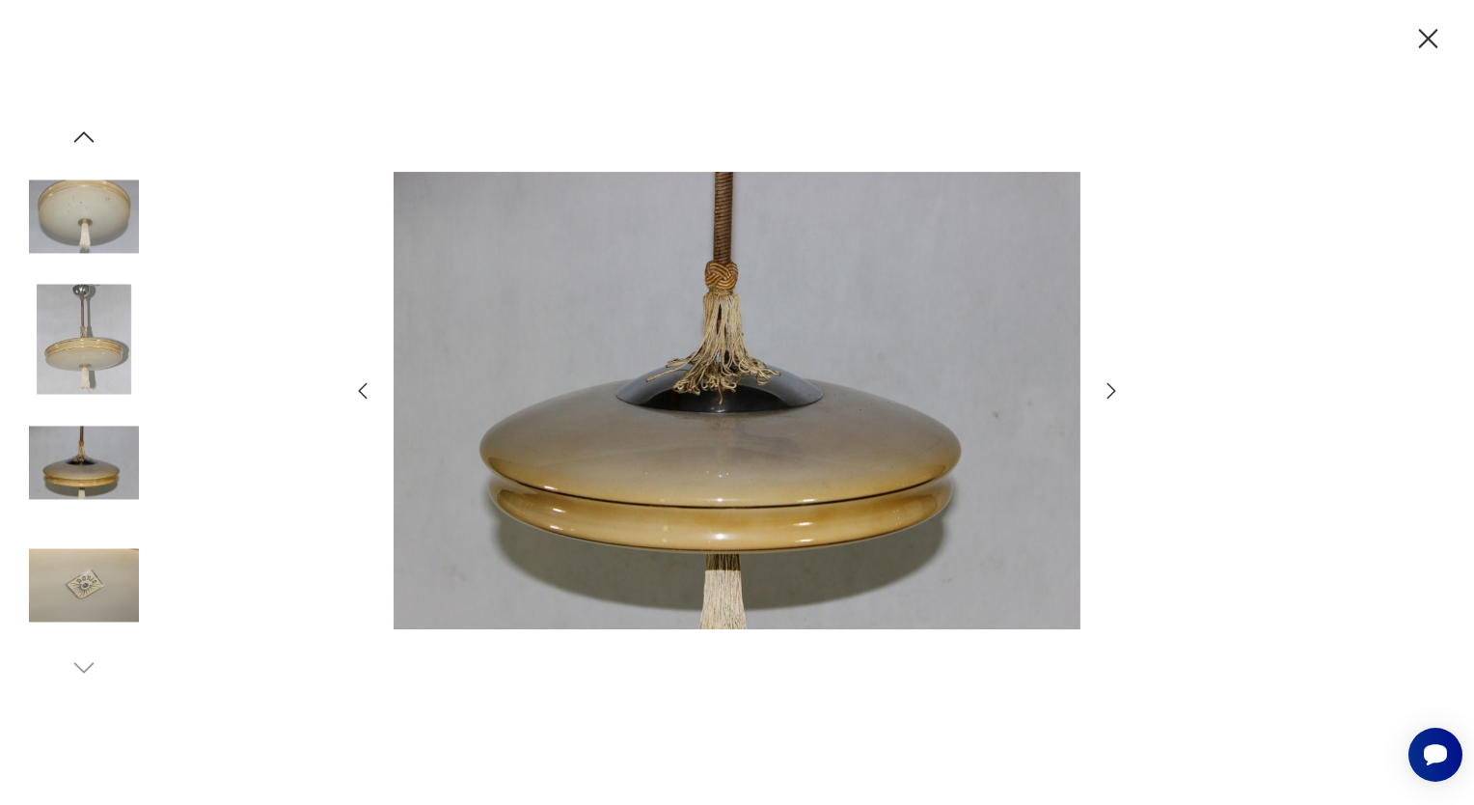
click at [1108, 383] on icon "button" at bounding box center [1111, 390] width 23 height 23
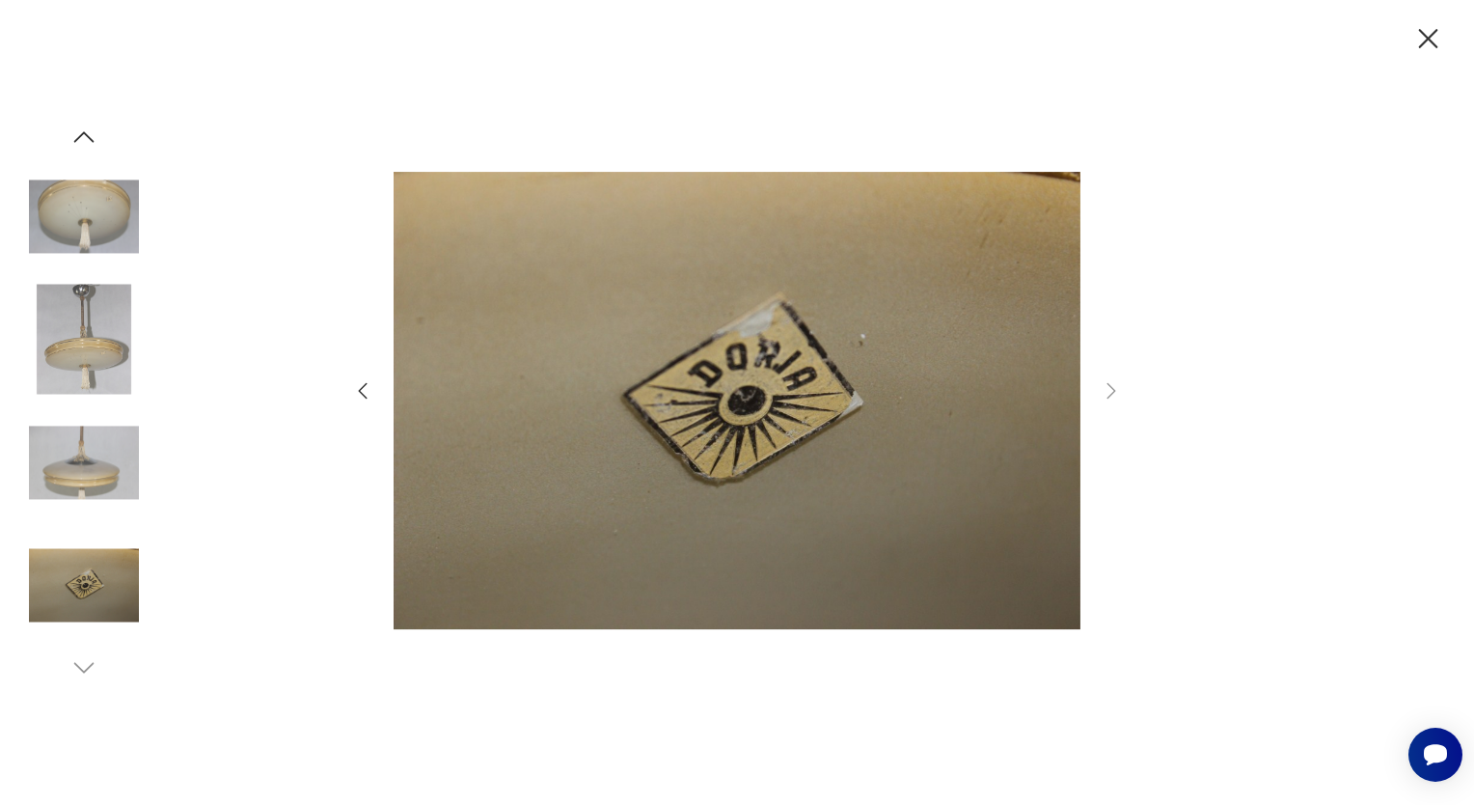
drag, startPoint x: 1425, startPoint y: 41, endPoint x: 1343, endPoint y: 7, distance: 88.7
click at [1424, 37] on icon "button" at bounding box center [1428, 39] width 34 height 34
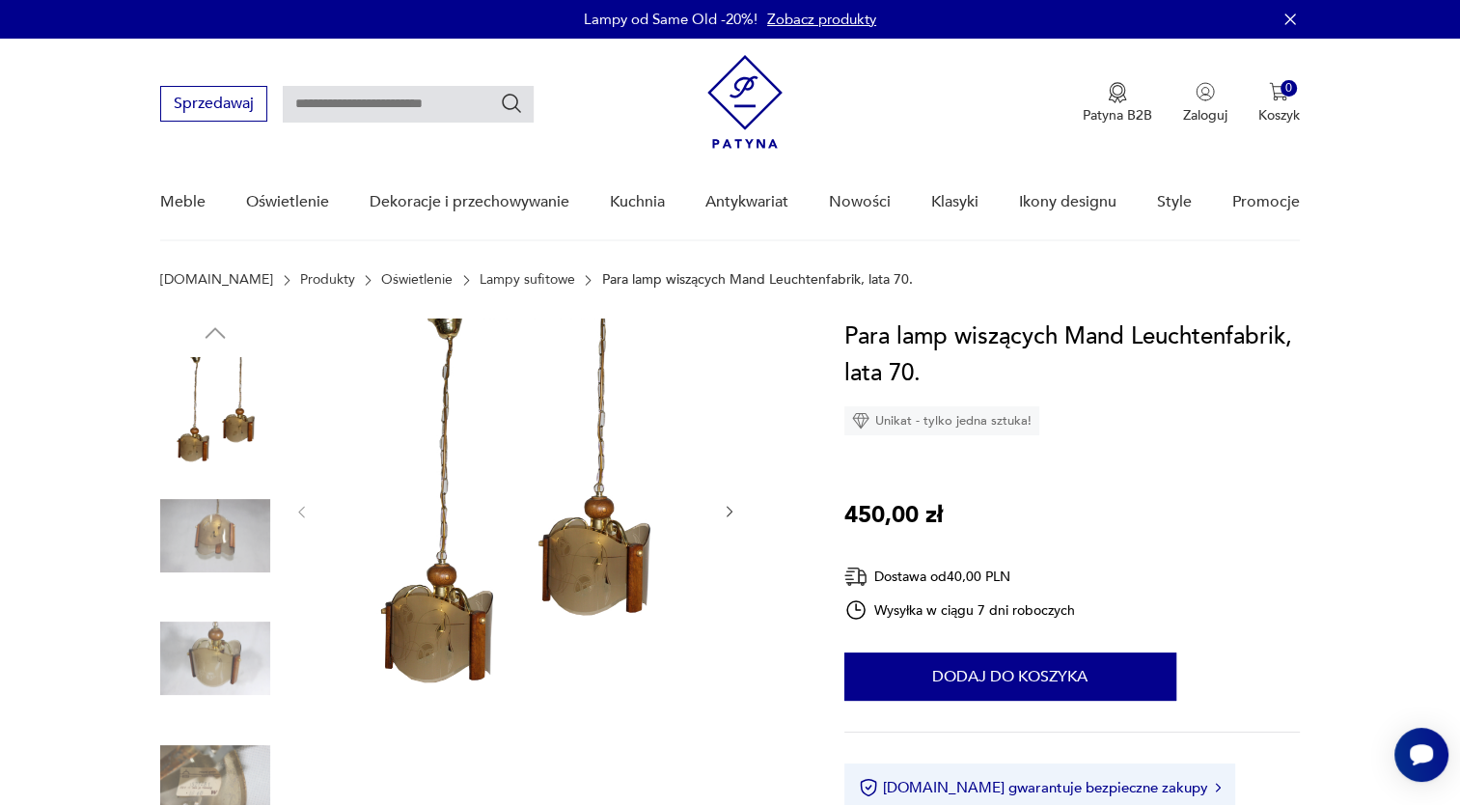
click at [213, 407] on img at bounding box center [215, 412] width 110 height 110
click at [598, 521] on img at bounding box center [515, 509] width 372 height 383
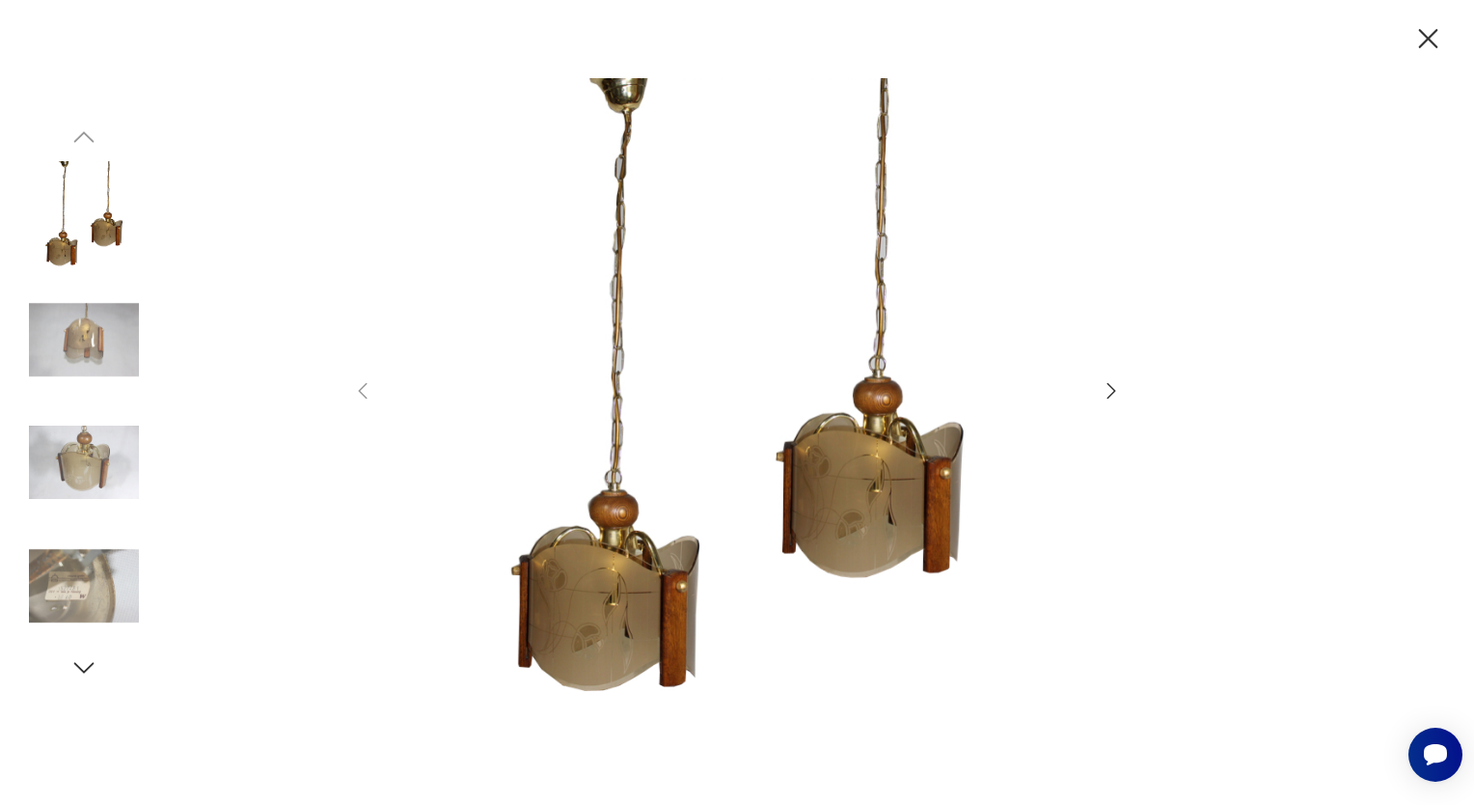
click at [1111, 392] on icon "button" at bounding box center [1111, 390] width 23 height 23
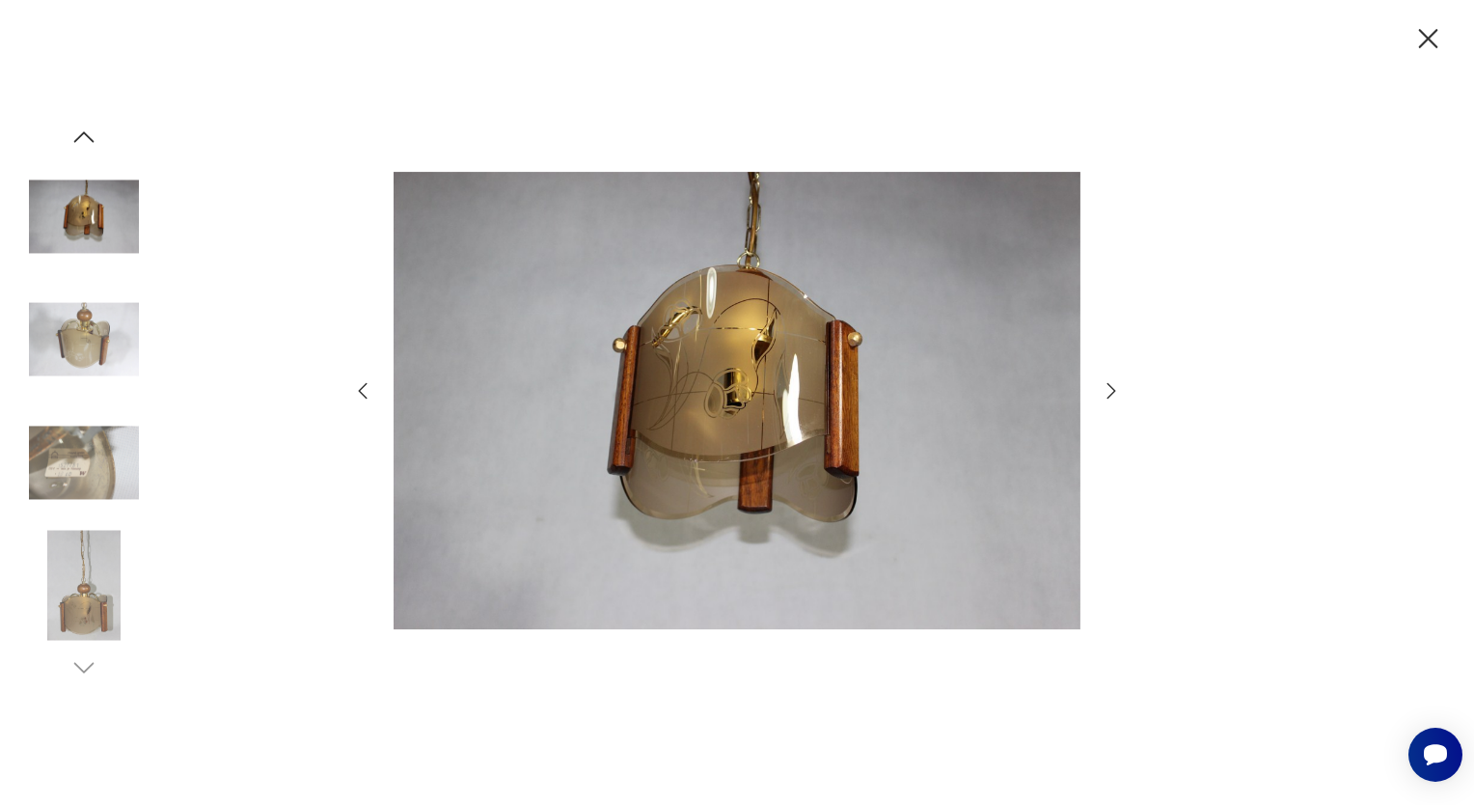
click at [1111, 391] on icon "button" at bounding box center [1111, 390] width 23 height 23
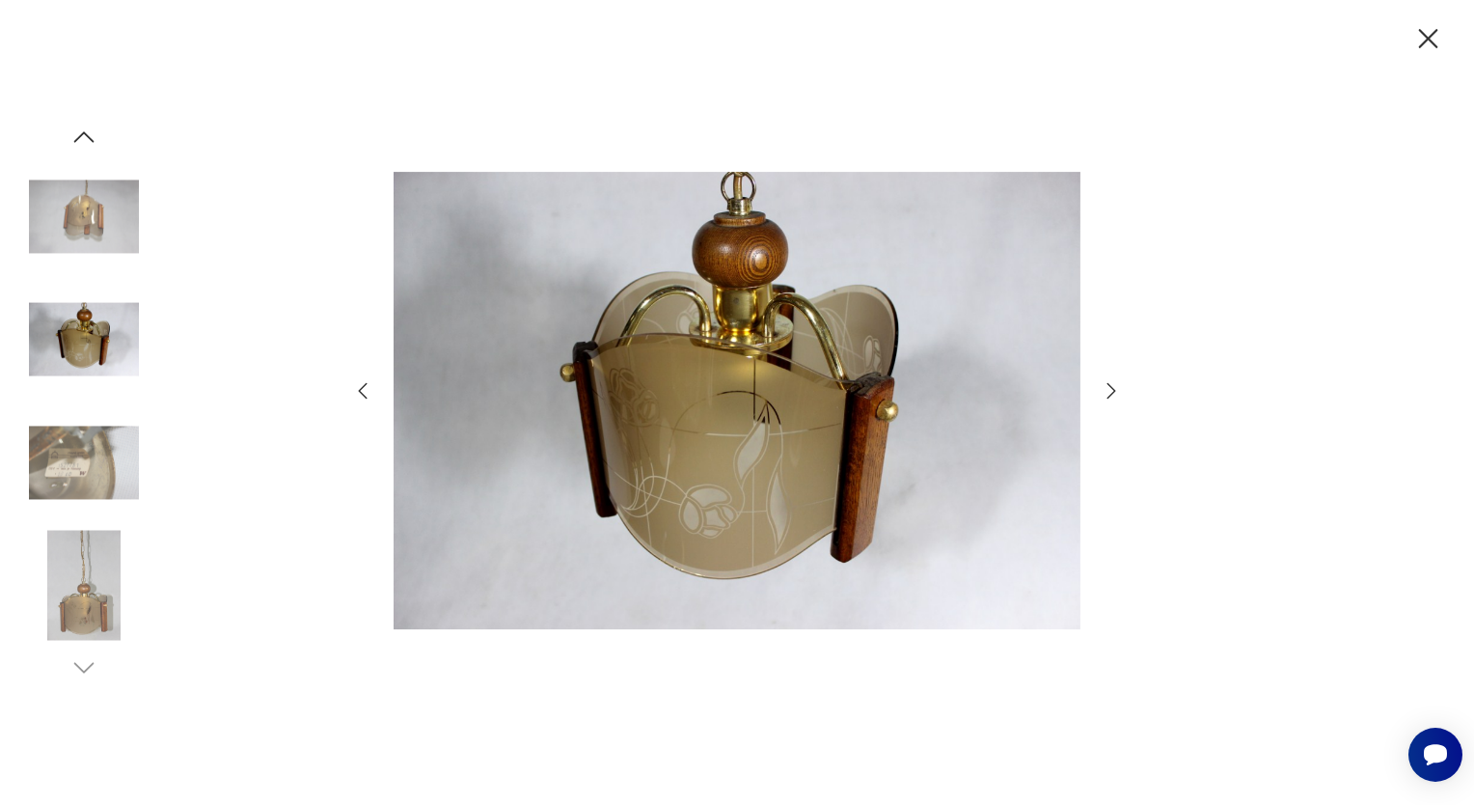
click at [1112, 388] on icon "button" at bounding box center [1111, 390] width 9 height 15
